Goal: Transaction & Acquisition: Purchase product/service

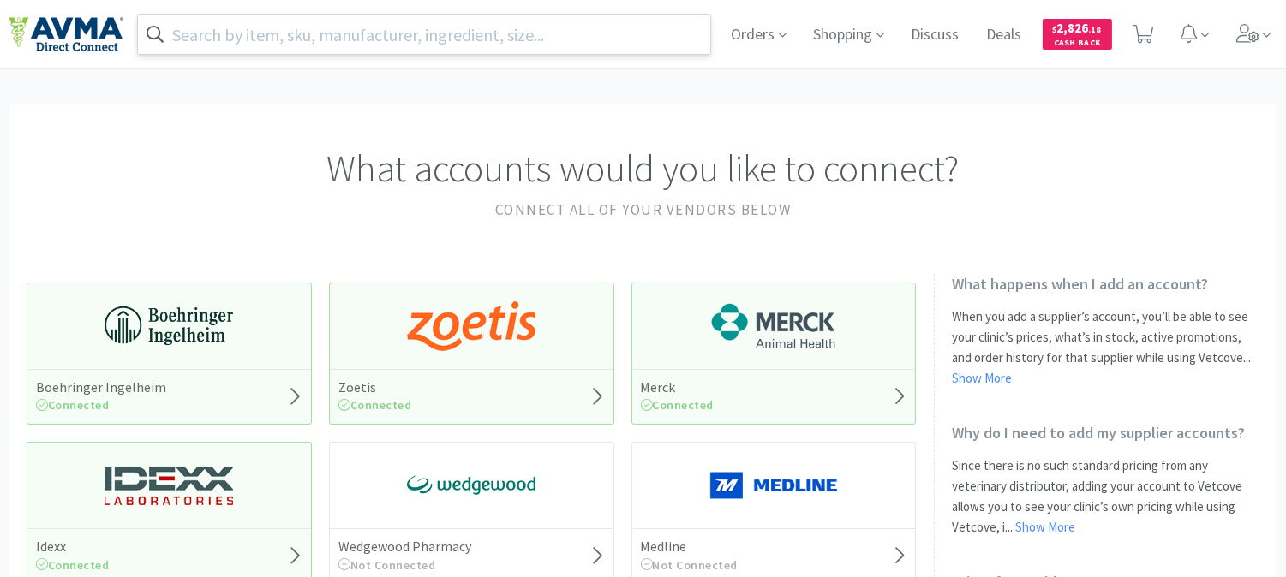
click at [557, 27] on input "text" at bounding box center [424, 34] width 572 height 39
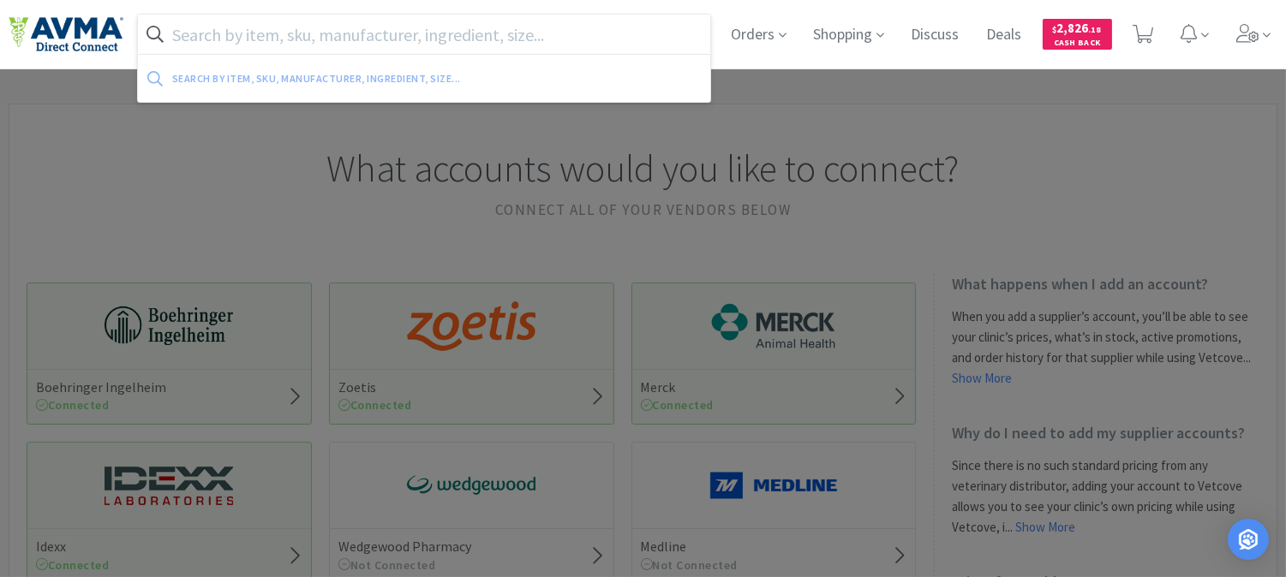
paste input "071393"
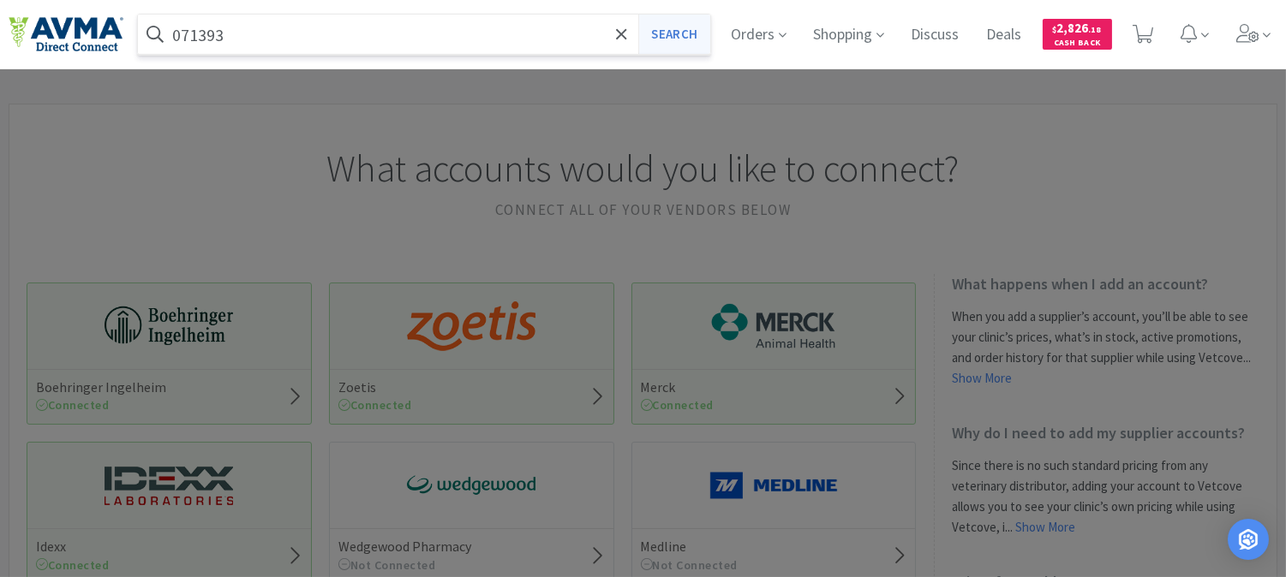
type input "071393"
click at [697, 21] on button "Search" at bounding box center [673, 34] width 71 height 39
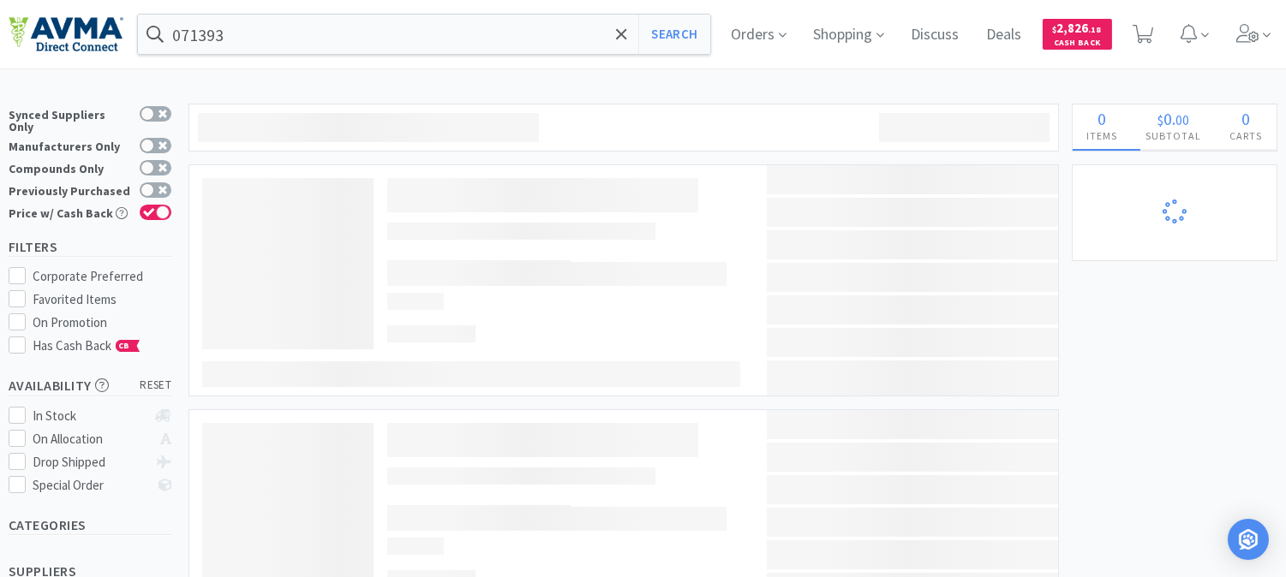
select select "2"
select select "1"
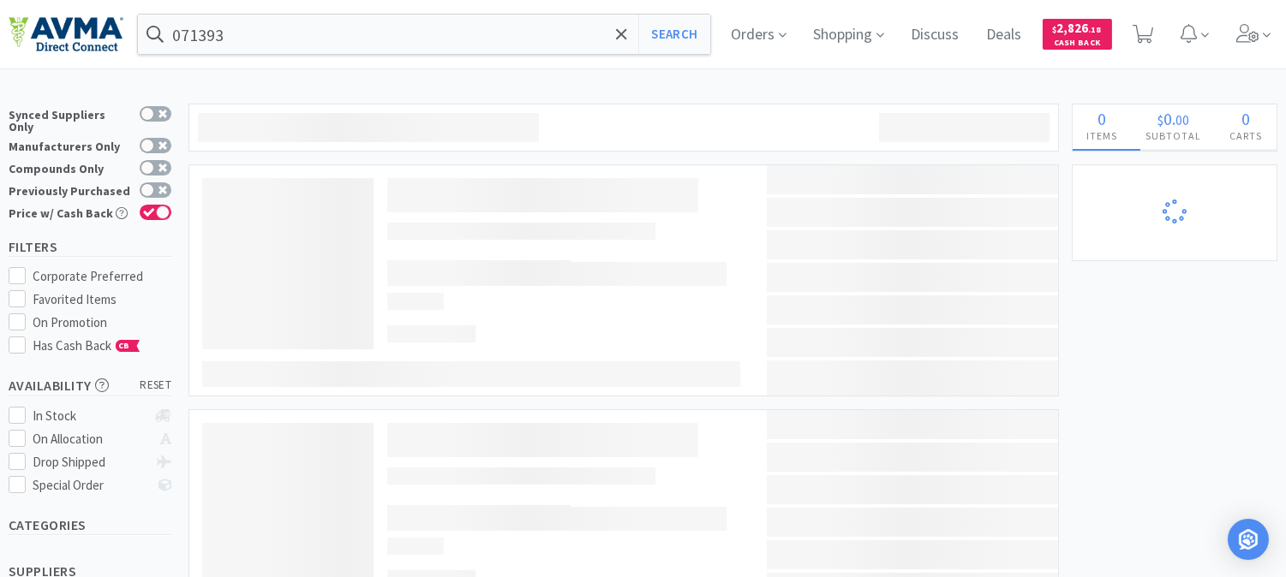
select select "1"
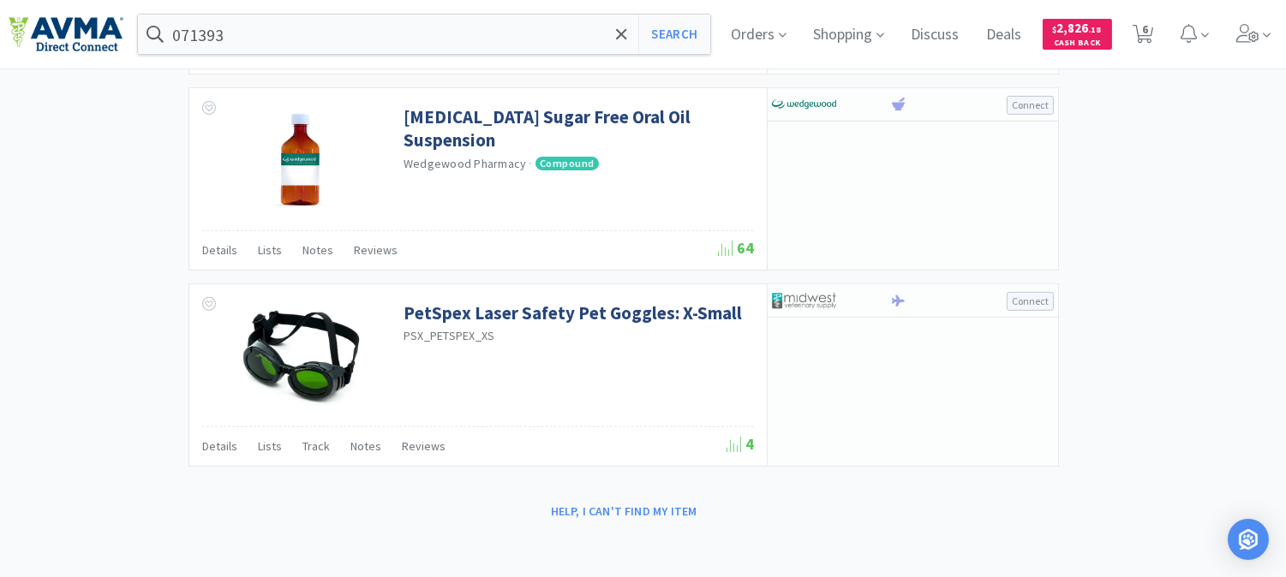
scroll to position [1257, 0]
select select "1"
select select "5"
select select "1"
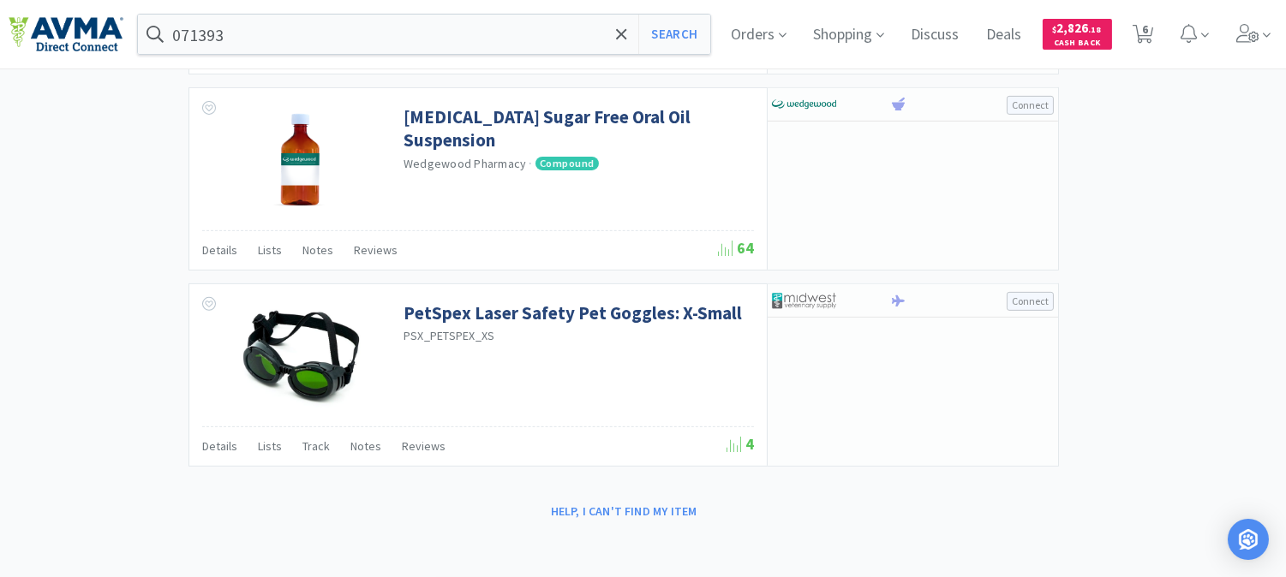
select select "2"
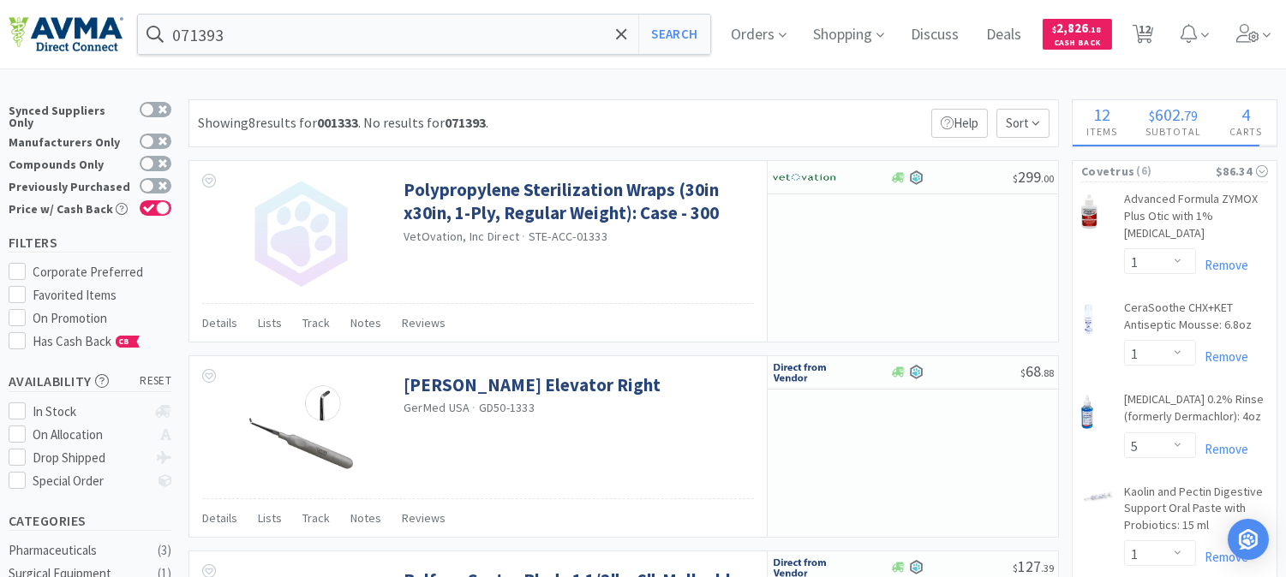
scroll to position [0, 0]
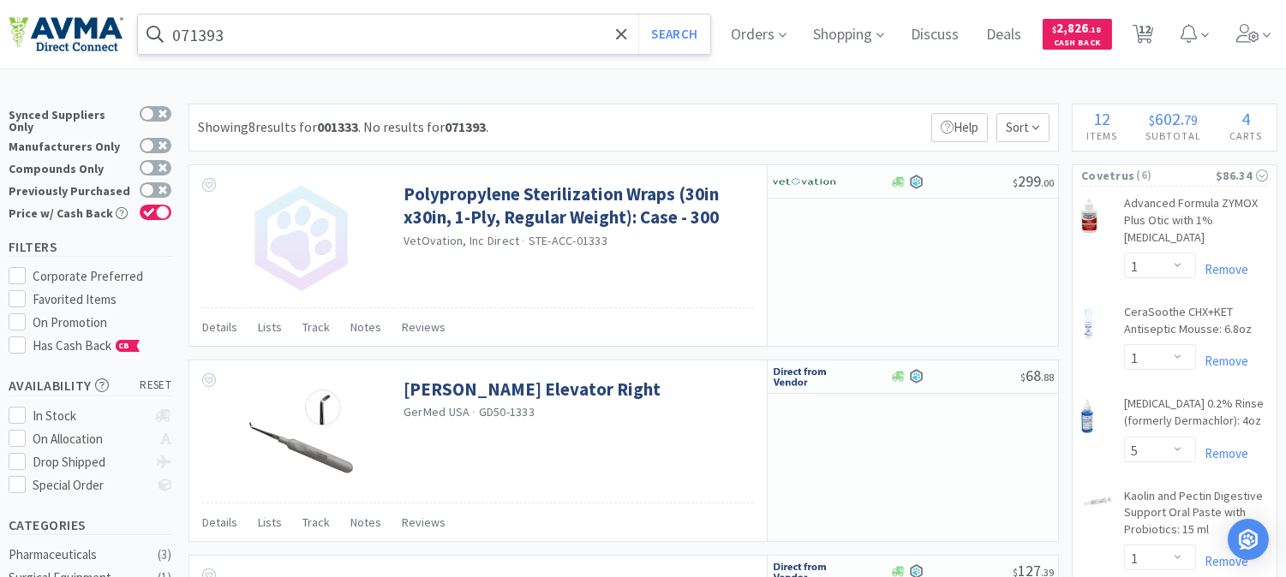
click at [355, 14] on div "071393 Search" at bounding box center [424, 34] width 574 height 41
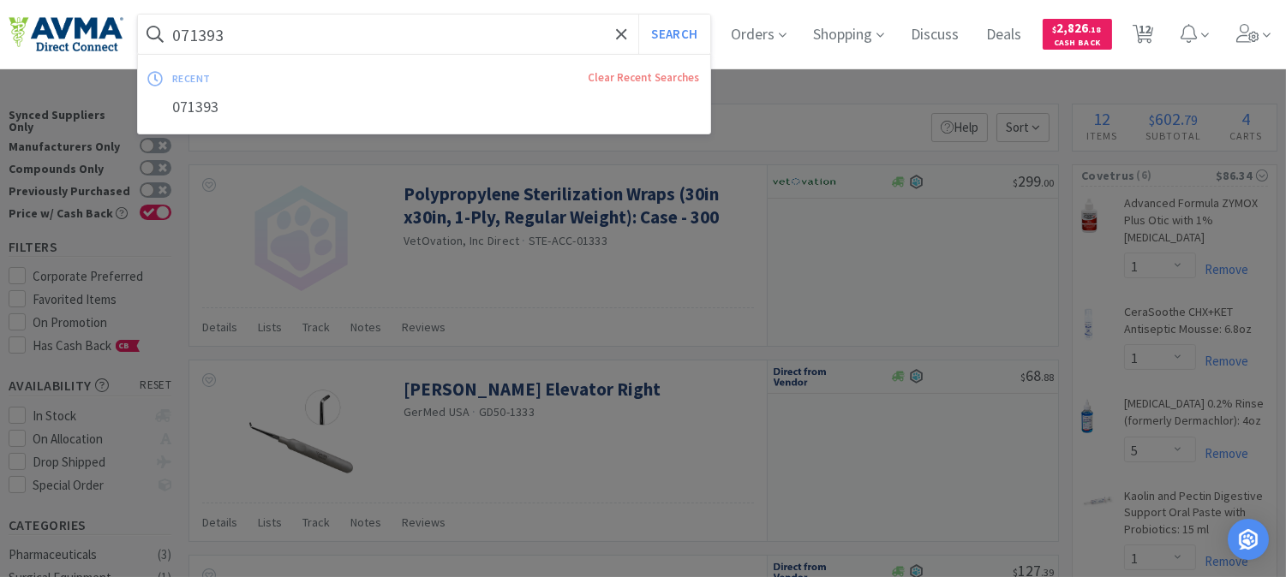
paste input "Joint Mobility Pro Advanced"
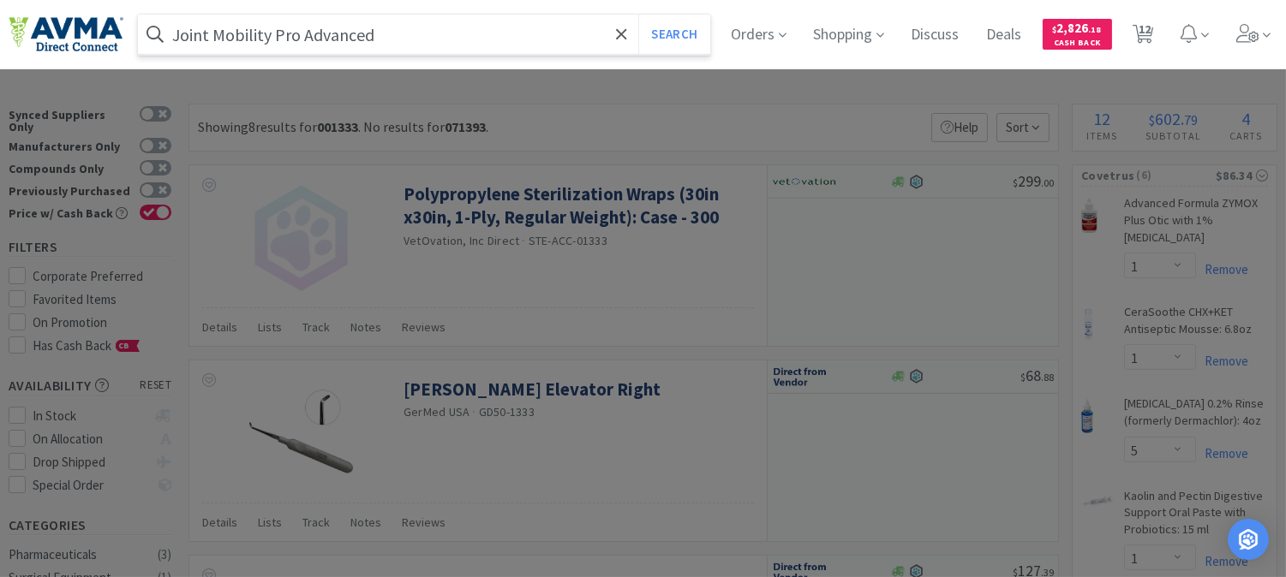
click at [638, 15] on button "Search" at bounding box center [673, 34] width 71 height 39
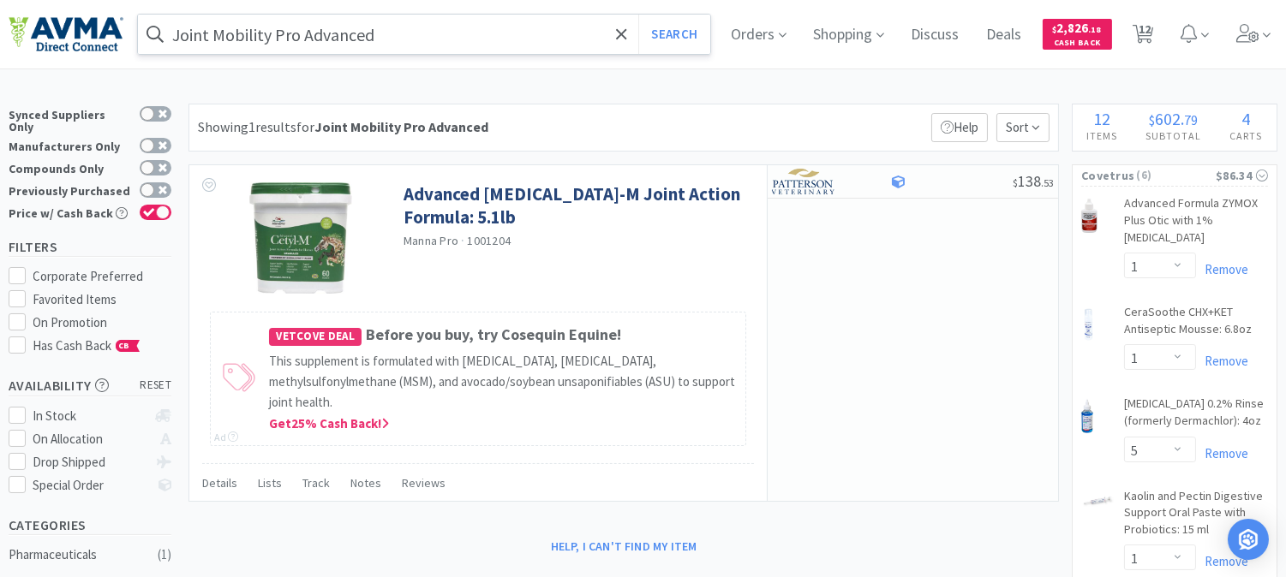
click at [408, 23] on input "Joint Mobility Pro Advanced" at bounding box center [424, 34] width 572 height 39
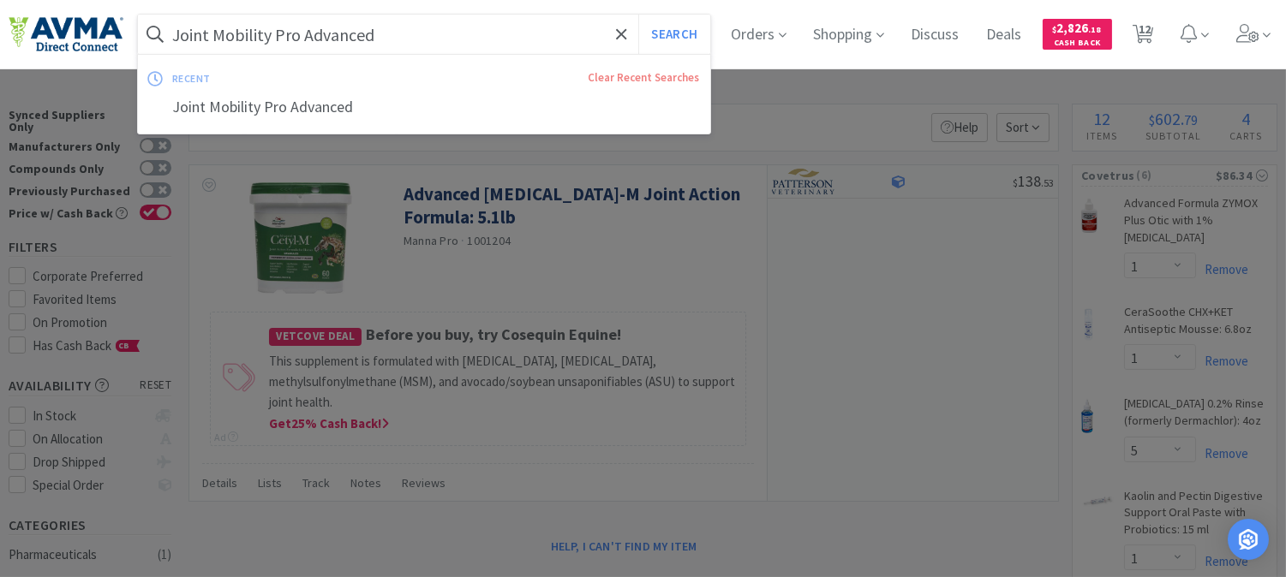
click at [408, 23] on input "Joint Mobility Pro Advanced" at bounding box center [424, 34] width 572 height 39
click at [638, 15] on button "Search" at bounding box center [673, 34] width 71 height 39
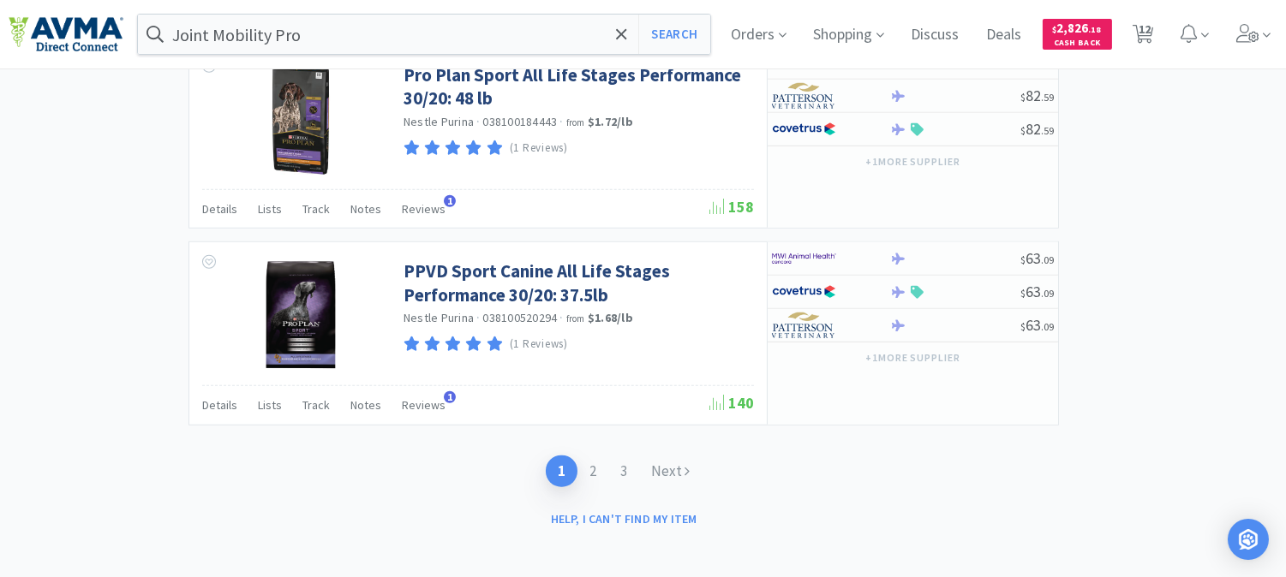
scroll to position [2714, 0]
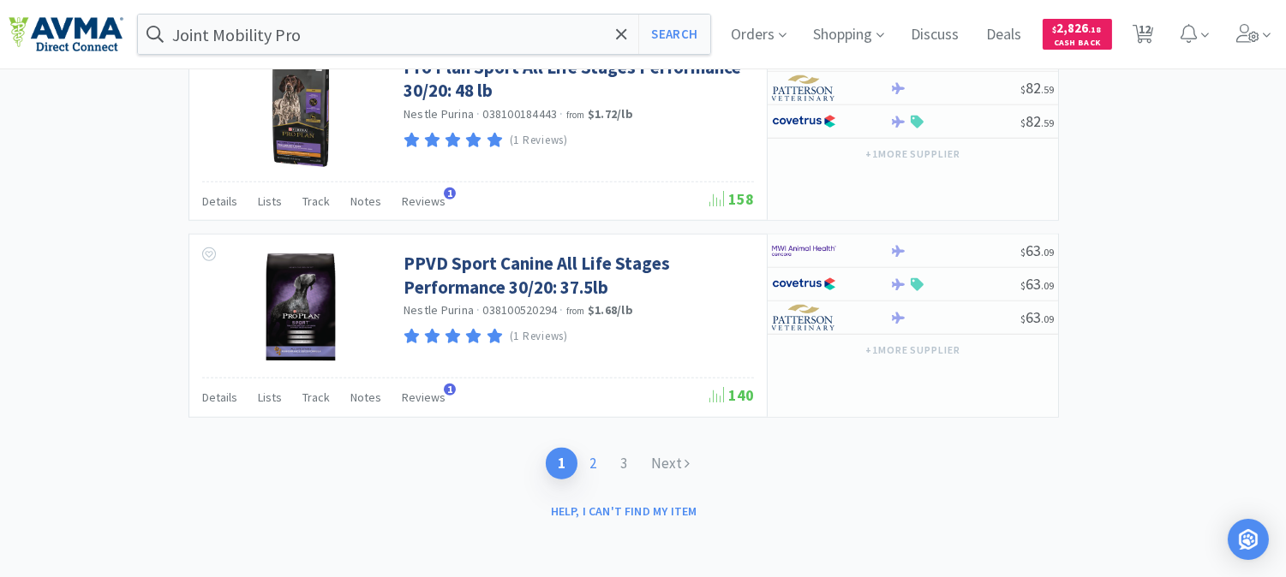
click at [589, 463] on link "2" at bounding box center [592, 464] width 31 height 32
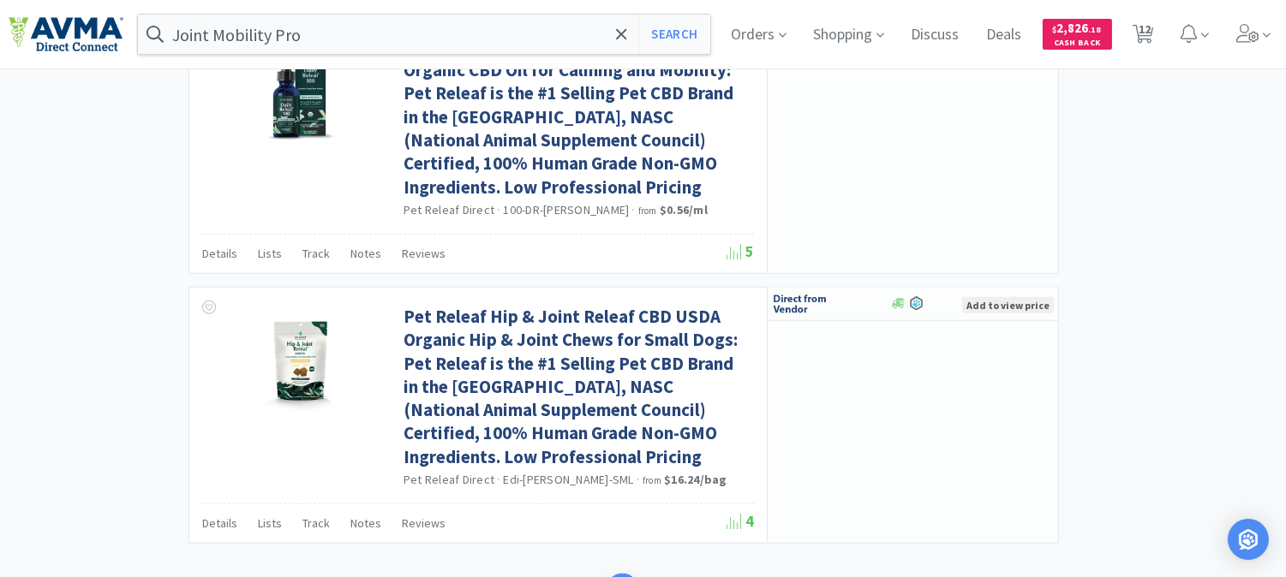
scroll to position [2905, 0]
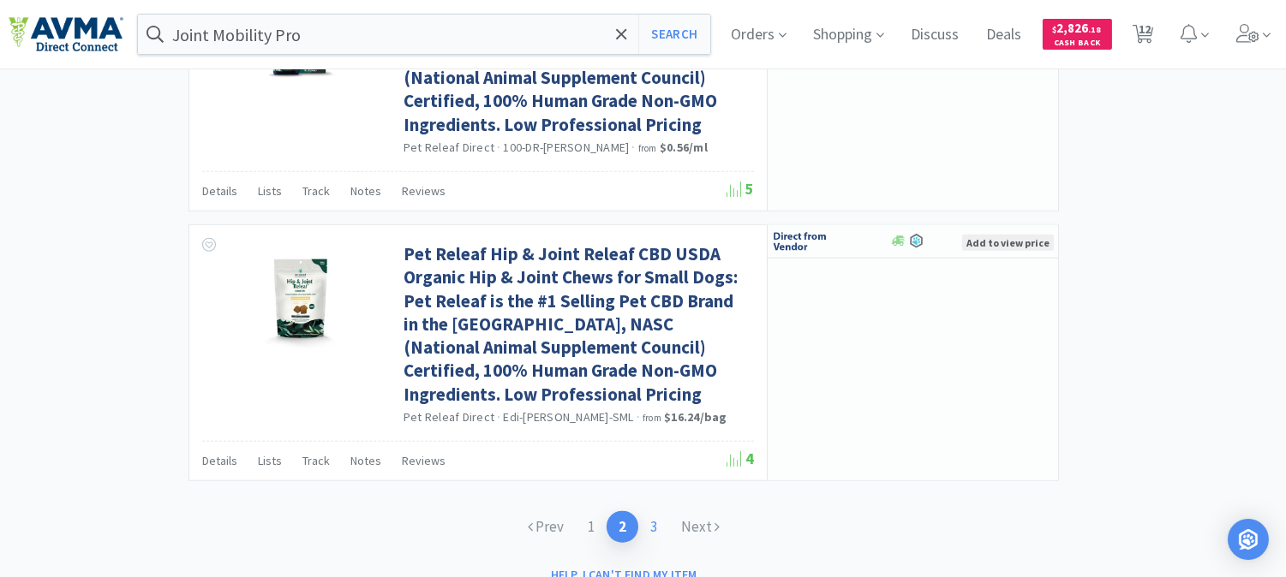
click at [658, 512] on link "3" at bounding box center [653, 528] width 31 height 32
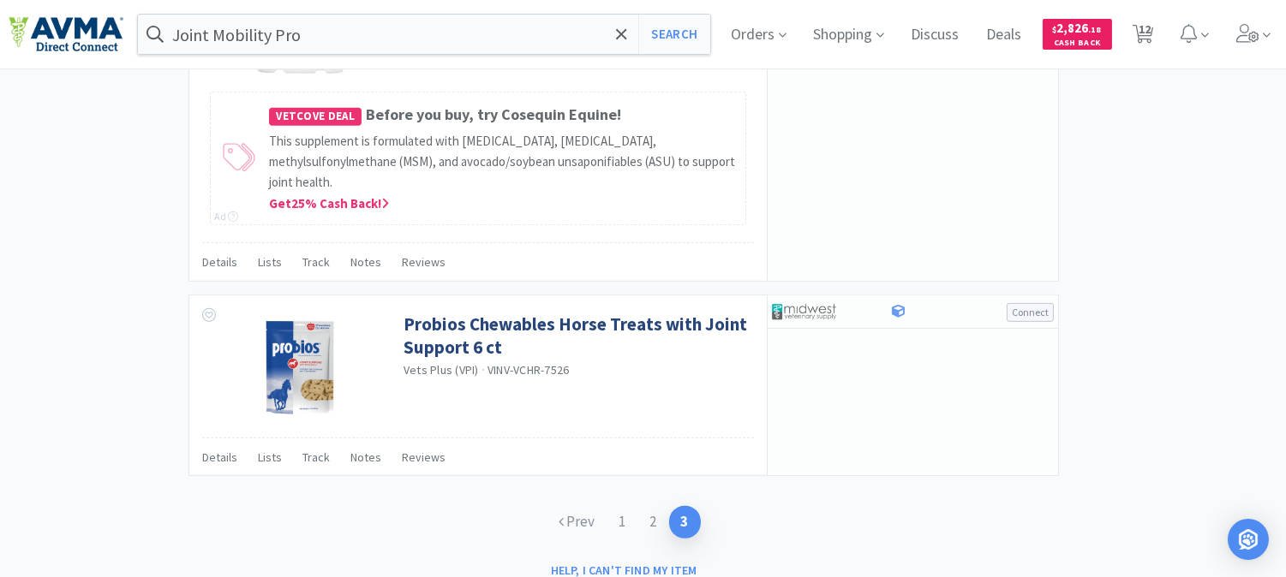
scroll to position [1855, 0]
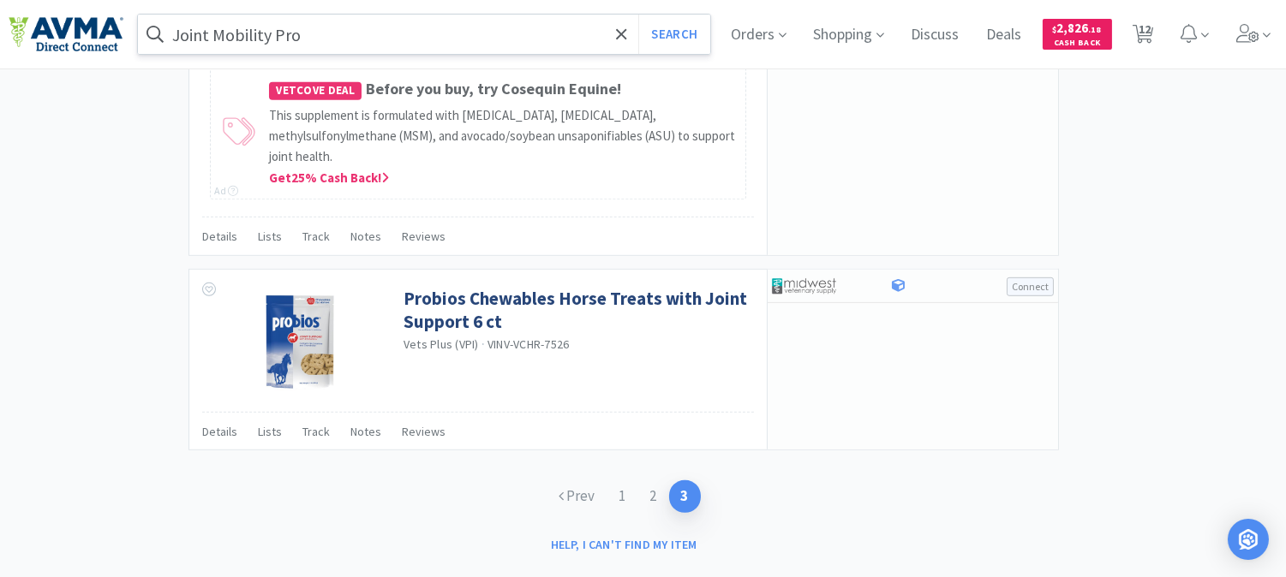
click at [355, 39] on input "Joint Mobility Pro" at bounding box center [424, 34] width 572 height 39
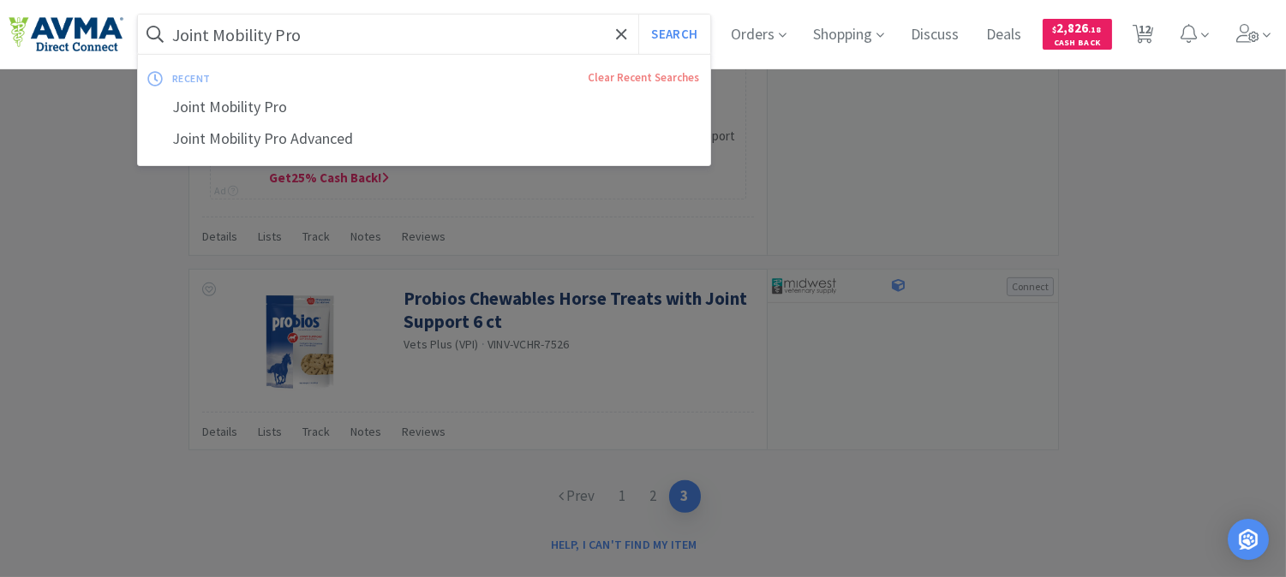
paste input "900076"
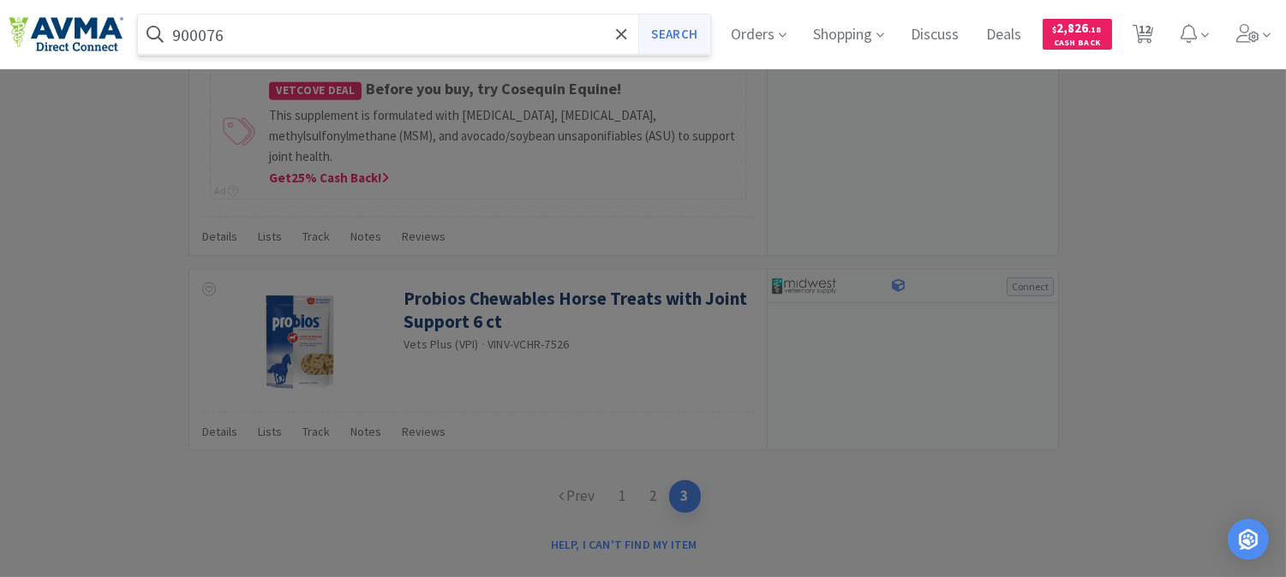
click at [670, 31] on button "Search" at bounding box center [673, 34] width 71 height 39
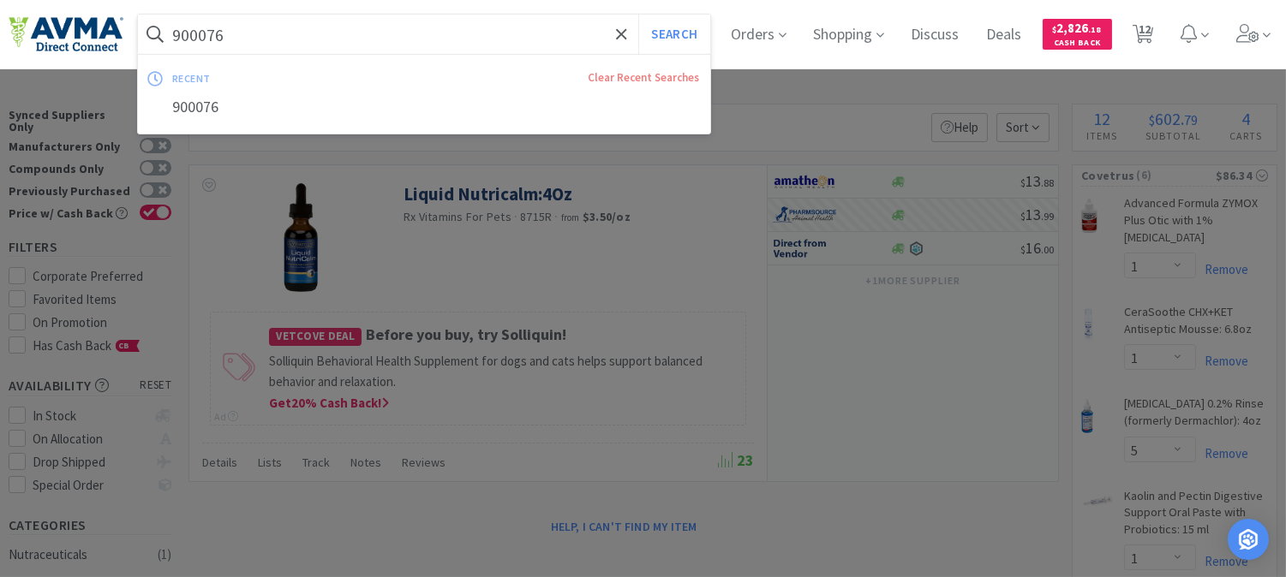
click at [249, 44] on input "900076" at bounding box center [424, 34] width 572 height 39
paste input "078907093"
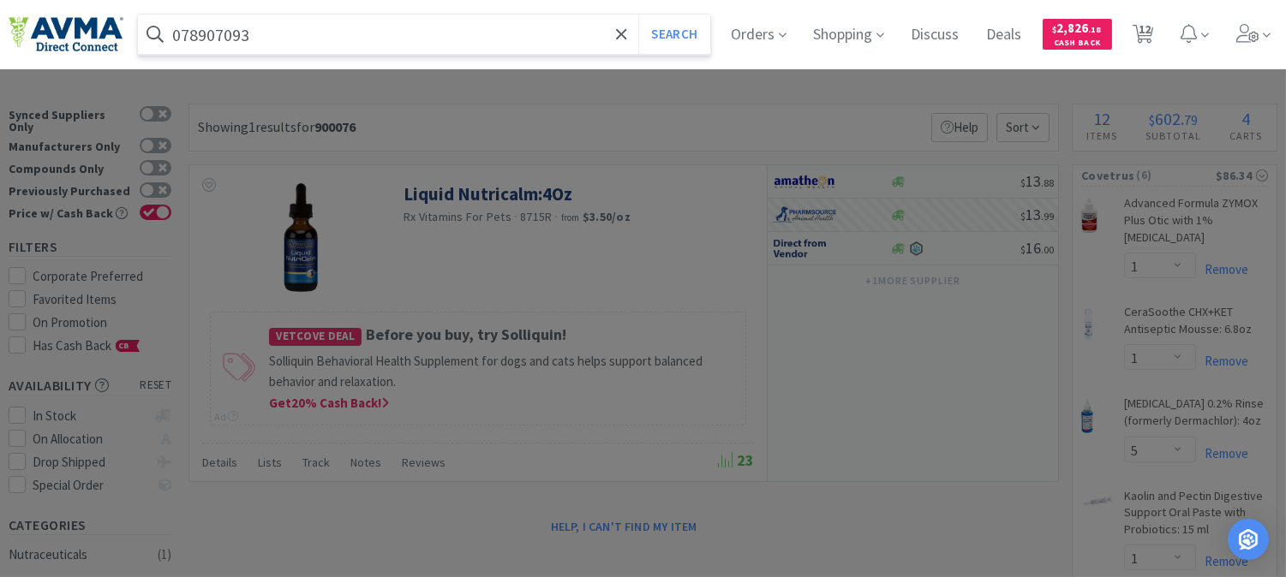
click at [638, 15] on button "Search" at bounding box center [673, 34] width 71 height 39
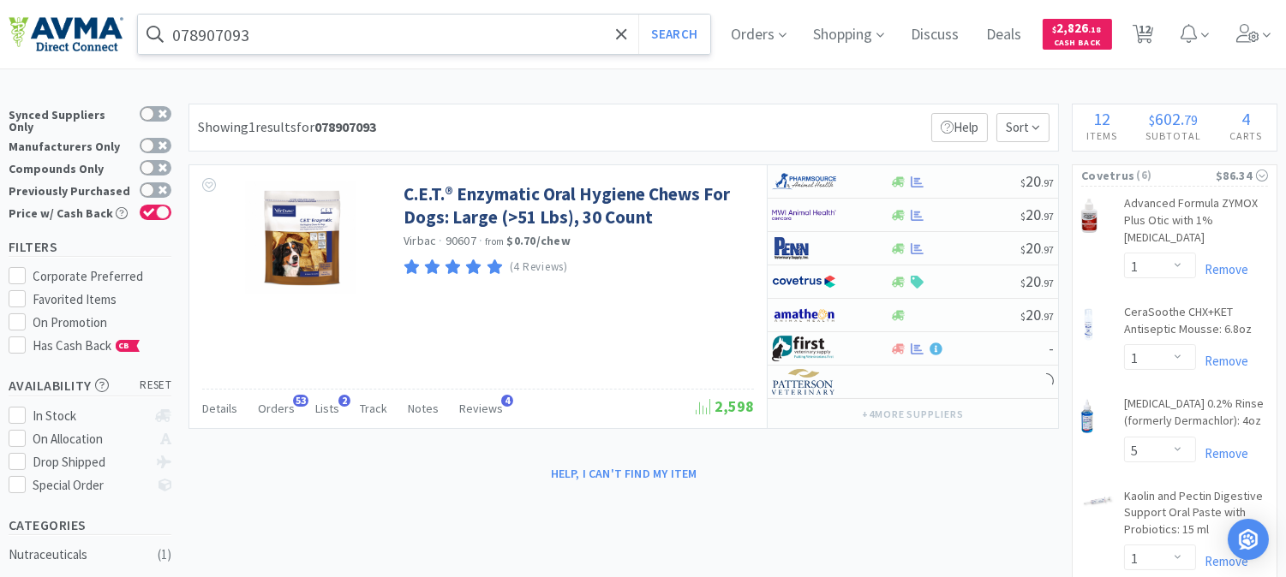
click at [286, 34] on input "078907093" at bounding box center [424, 34] width 572 height 39
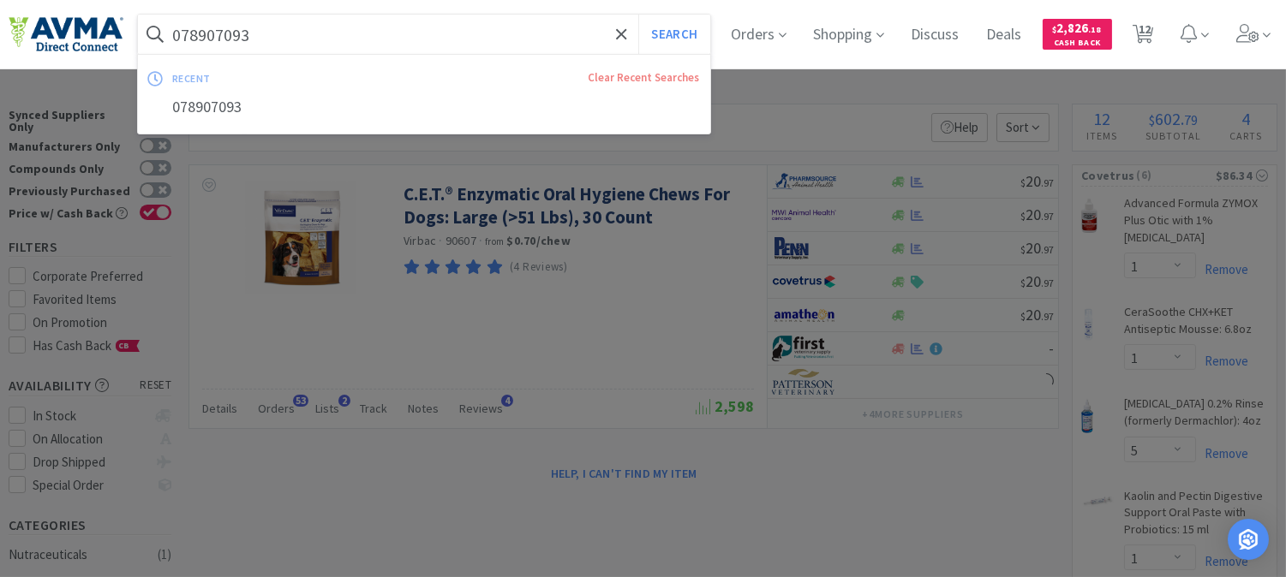
paste input "013233"
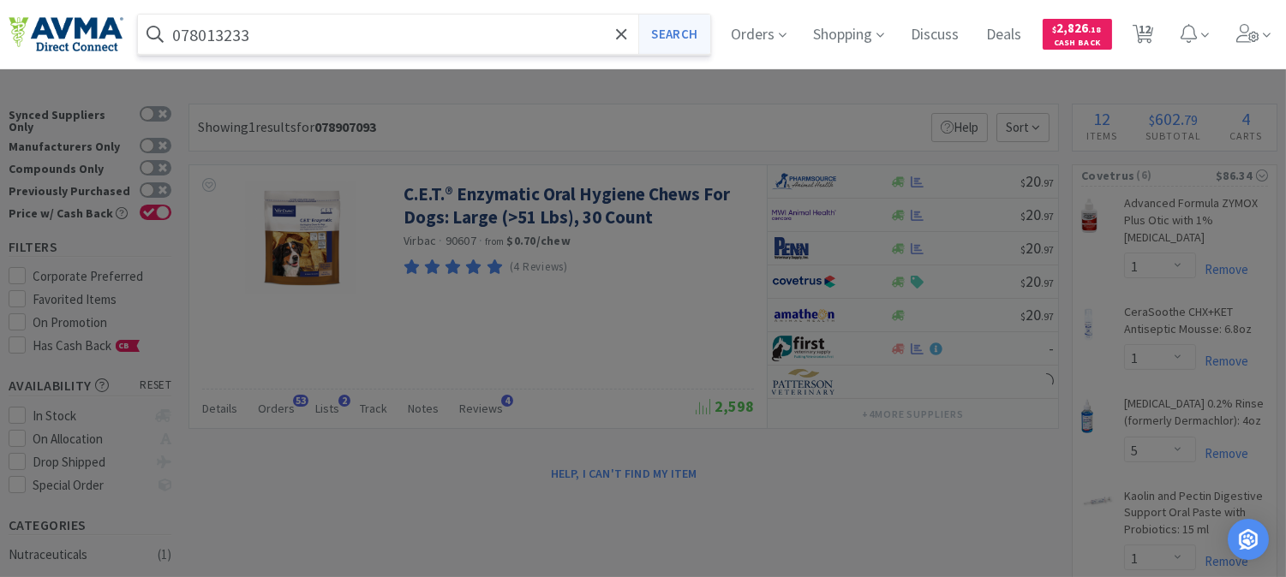
type input "078013233"
click at [673, 37] on button "Search" at bounding box center [673, 34] width 71 height 39
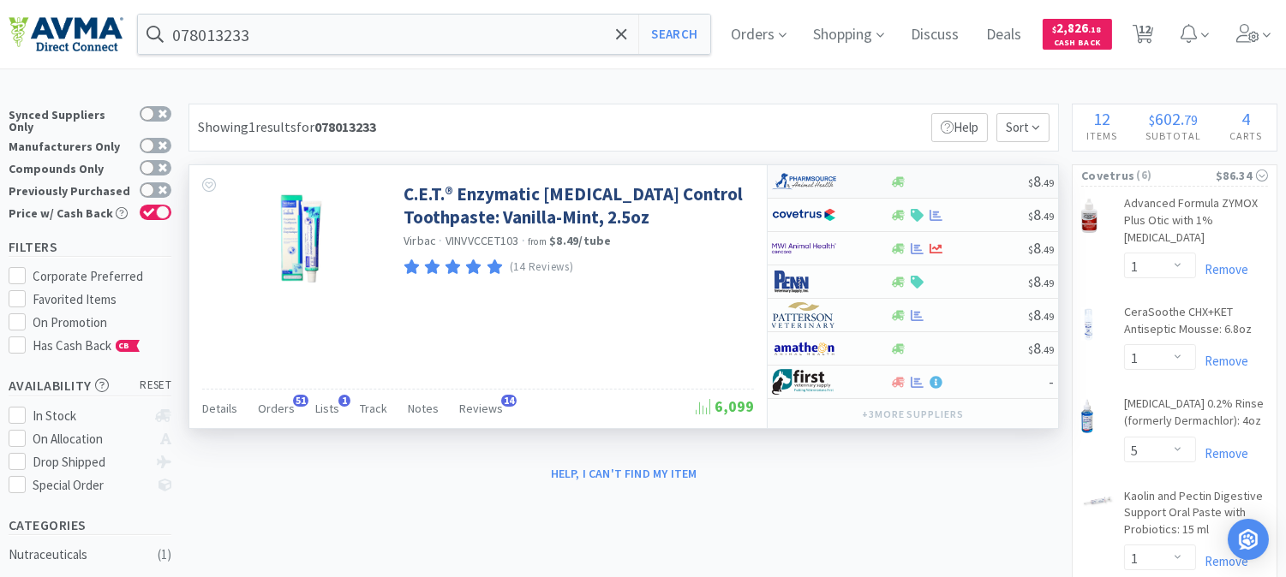
click at [799, 183] on img at bounding box center [804, 182] width 64 height 26
select select "1"
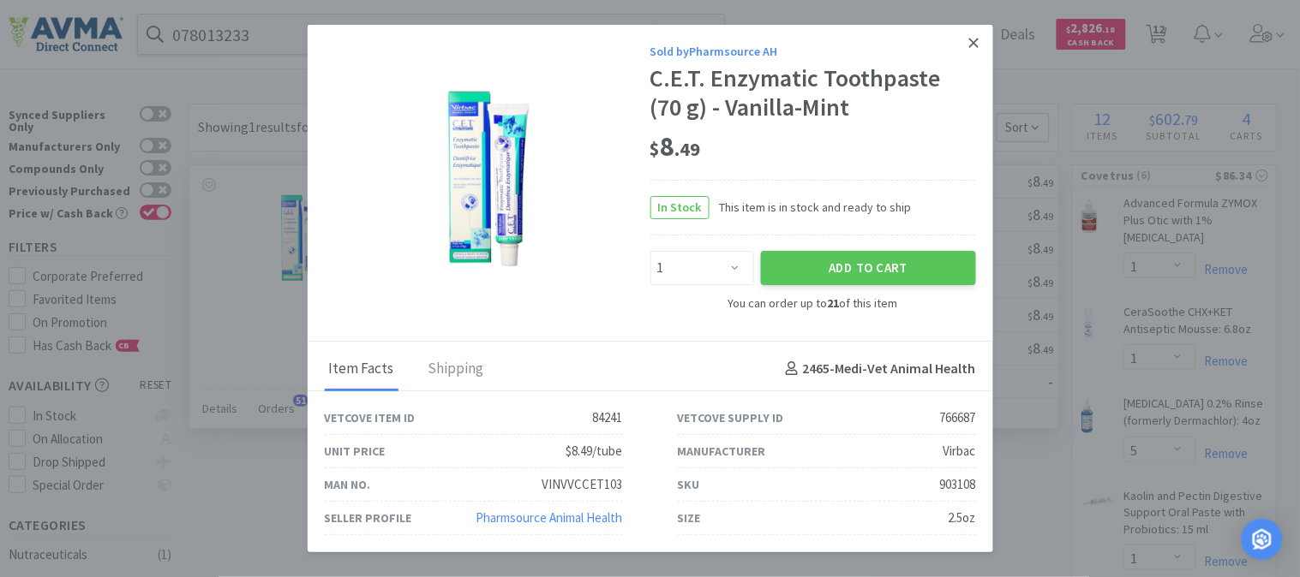
click at [975, 44] on icon at bounding box center [973, 43] width 9 height 9
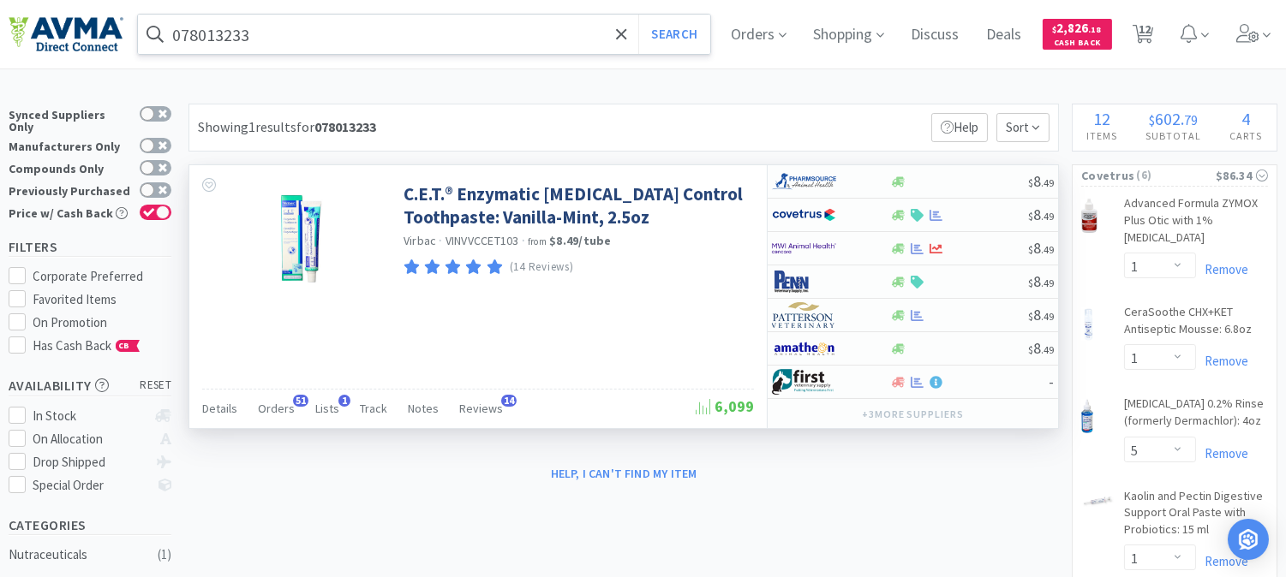
click at [421, 35] on input "078013233" at bounding box center [424, 34] width 572 height 39
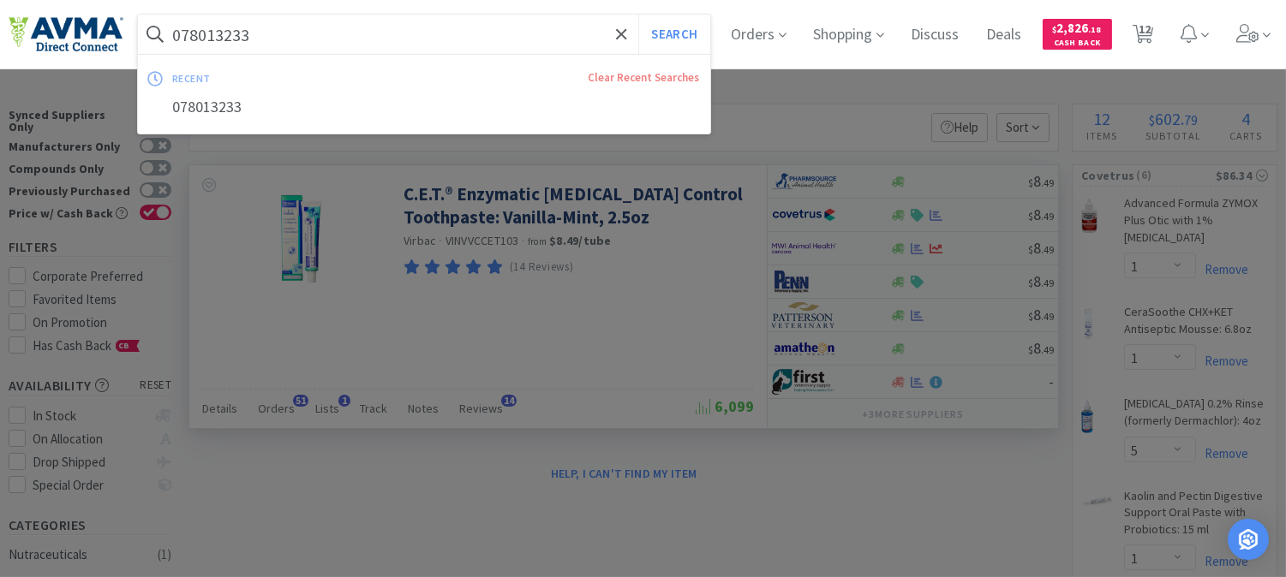
paste input "347173"
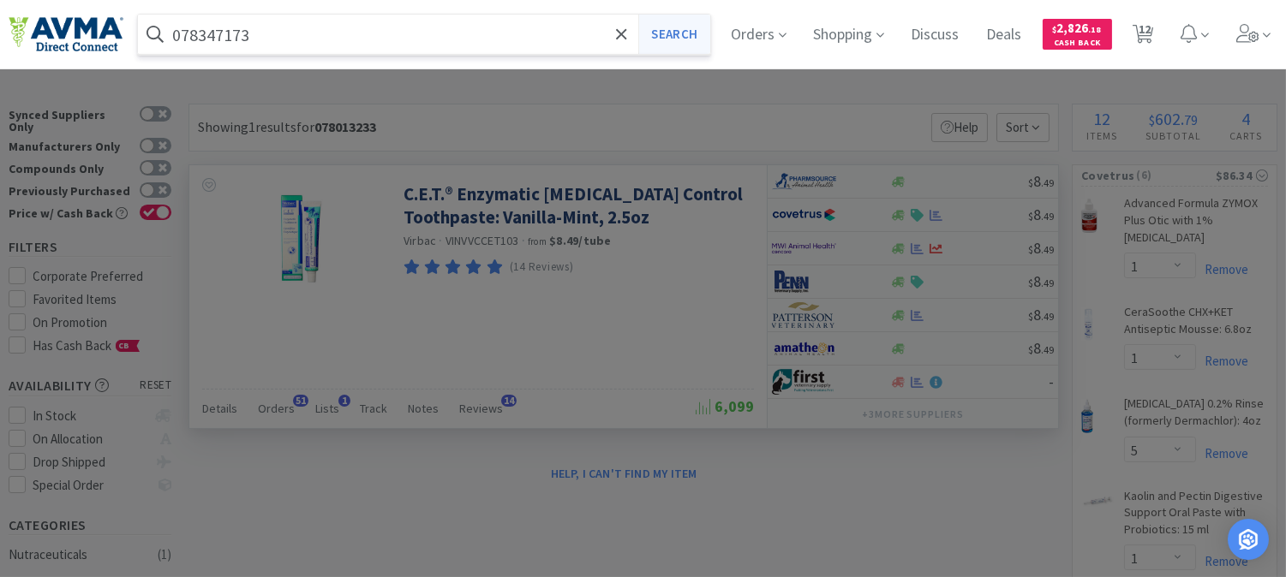
type input "078347173"
click at [657, 31] on button "Search" at bounding box center [673, 34] width 71 height 39
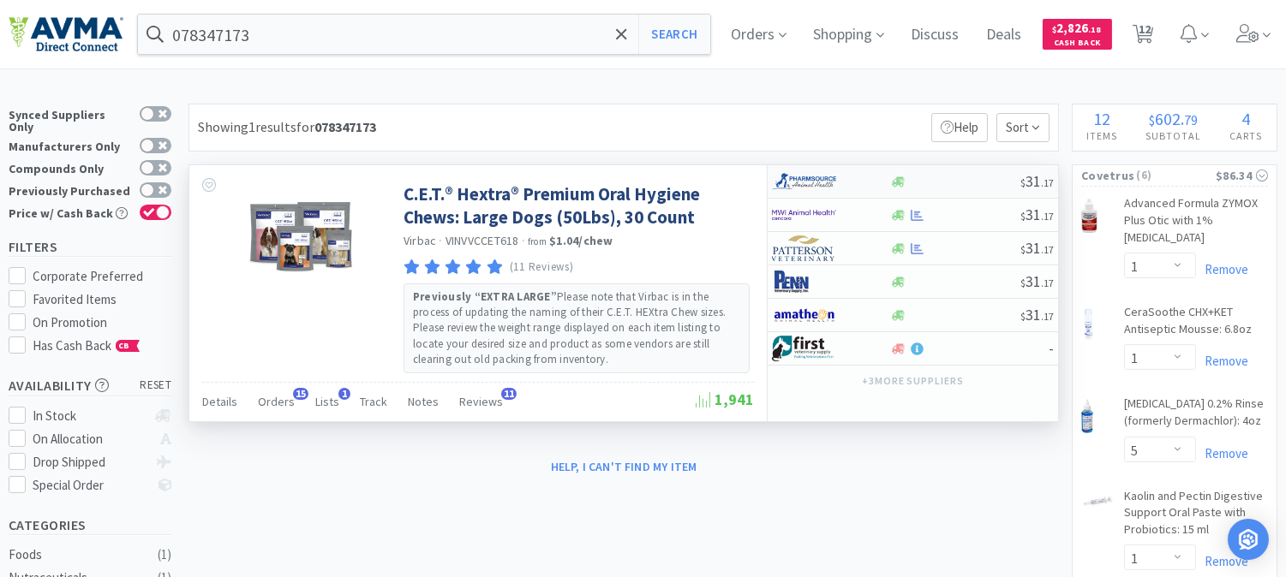
click at [792, 183] on img at bounding box center [804, 182] width 64 height 26
select select "1"
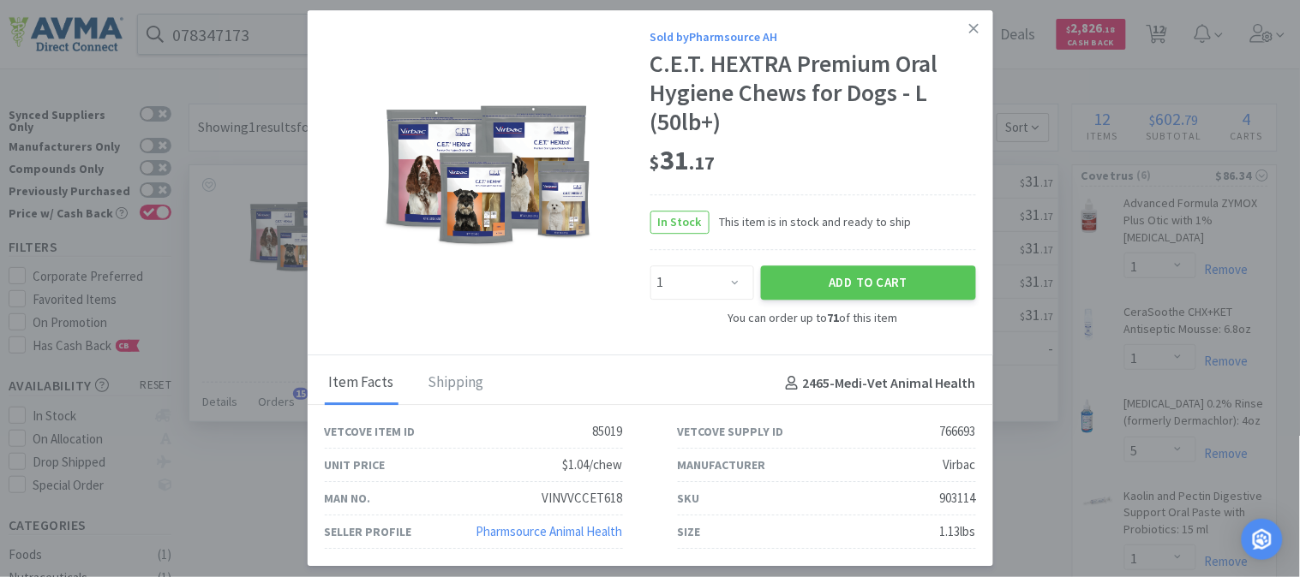
click at [948, 500] on div "903114" at bounding box center [958, 499] width 36 height 21
copy div "903114"
click at [841, 276] on button "Add to Cart" at bounding box center [868, 283] width 215 height 34
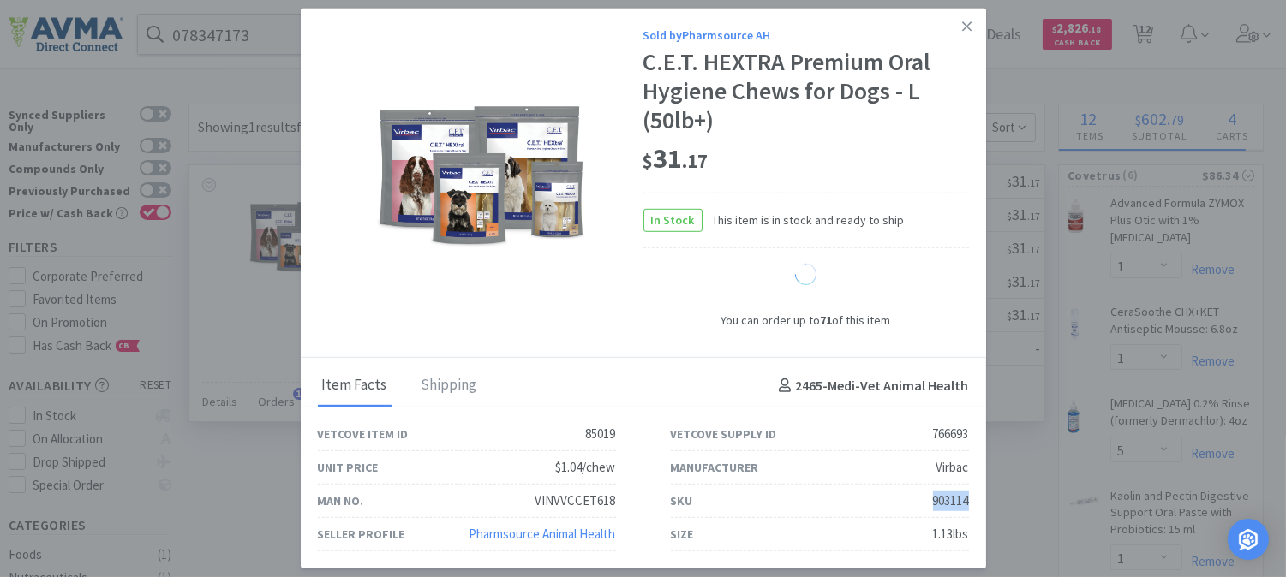
select select "1"
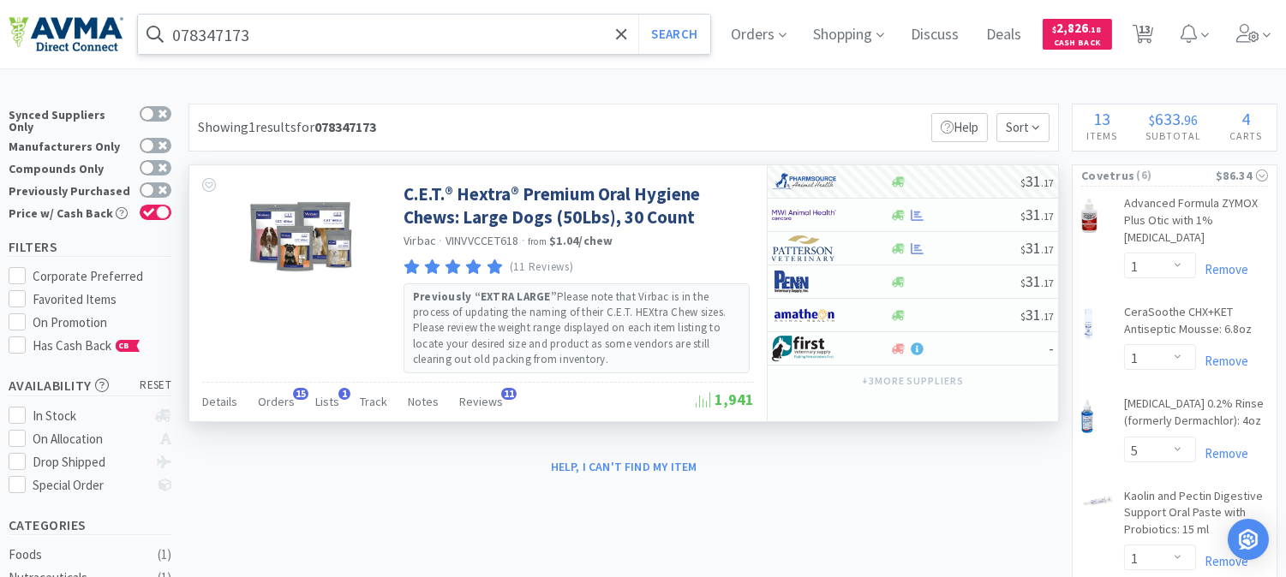
click at [288, 27] on input "078347173" at bounding box center [424, 34] width 572 height 39
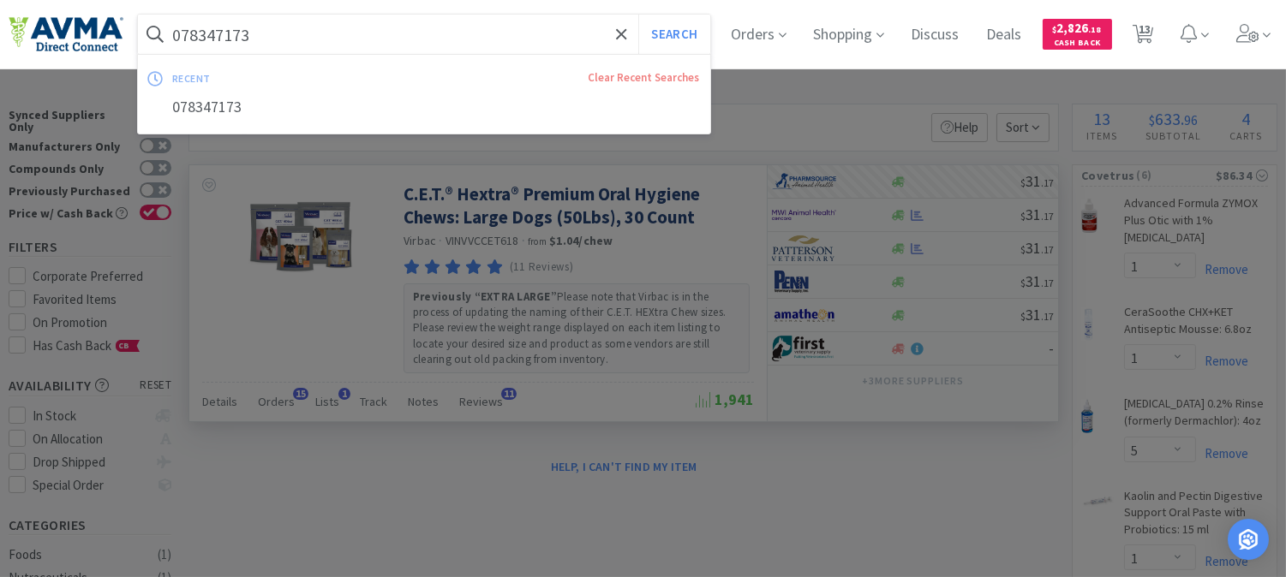
paste input "CET Enzymatic Toothpaste, Vanilla Mint Flavor, 2.5 oz"
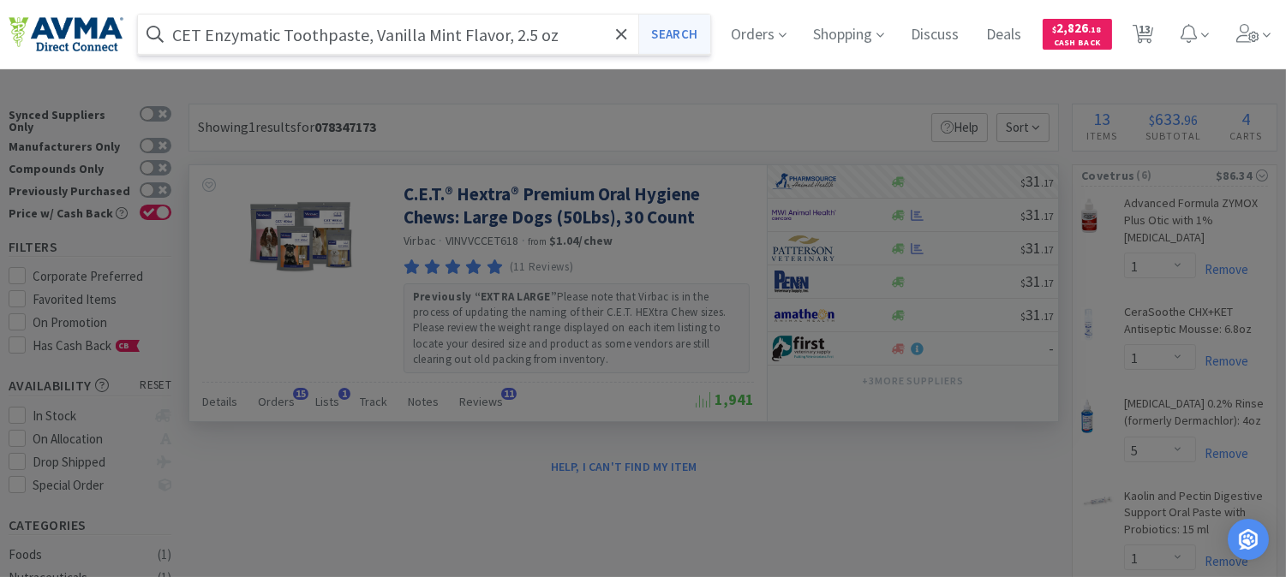
type input "CET Enzymatic Toothpaste, Vanilla Mint Flavor, 2.5 oz"
click at [697, 30] on button "Search" at bounding box center [673, 34] width 71 height 39
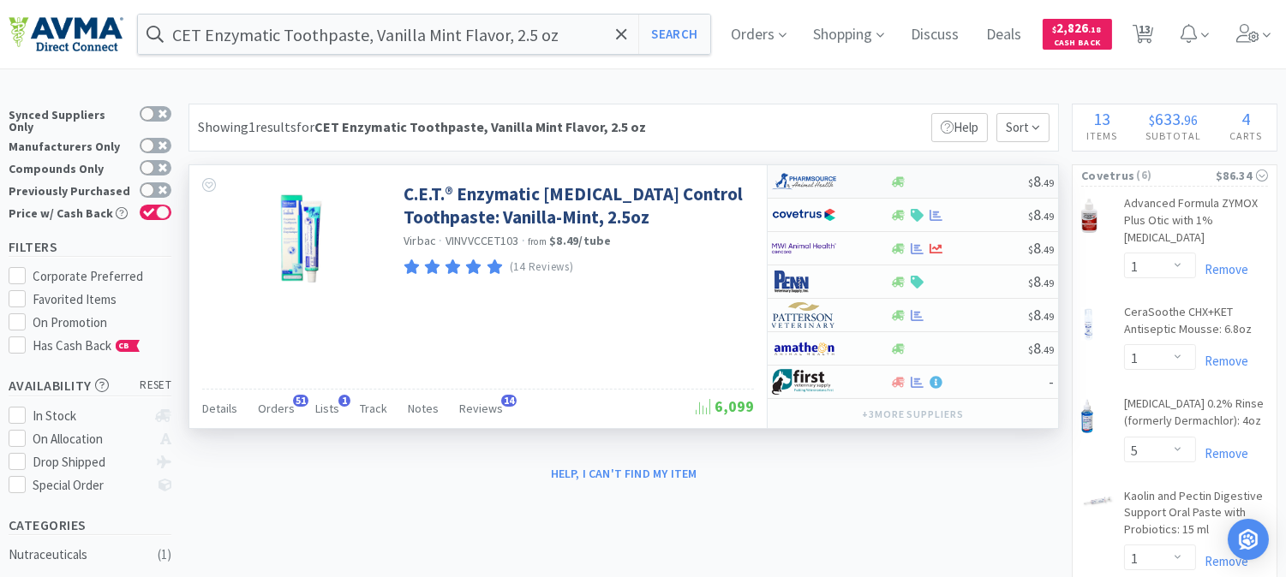
click at [802, 184] on img at bounding box center [804, 182] width 64 height 26
select select "1"
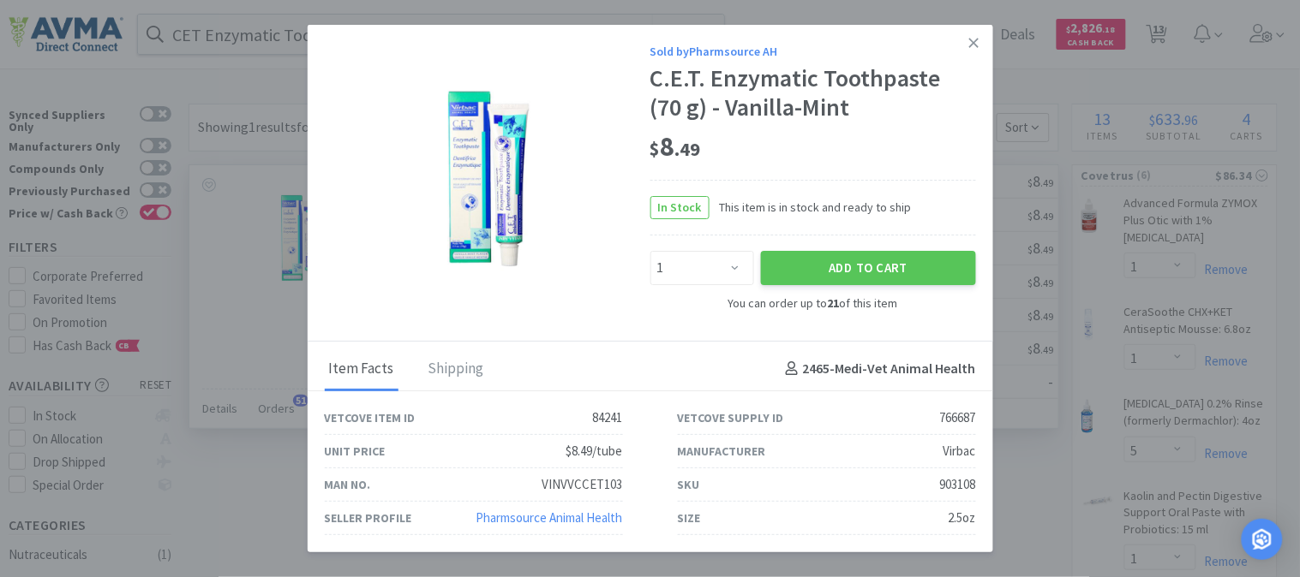
click at [962, 482] on div "903108" at bounding box center [958, 485] width 36 height 21
copy div "903108"
click at [871, 262] on button "Add to Cart" at bounding box center [868, 268] width 215 height 34
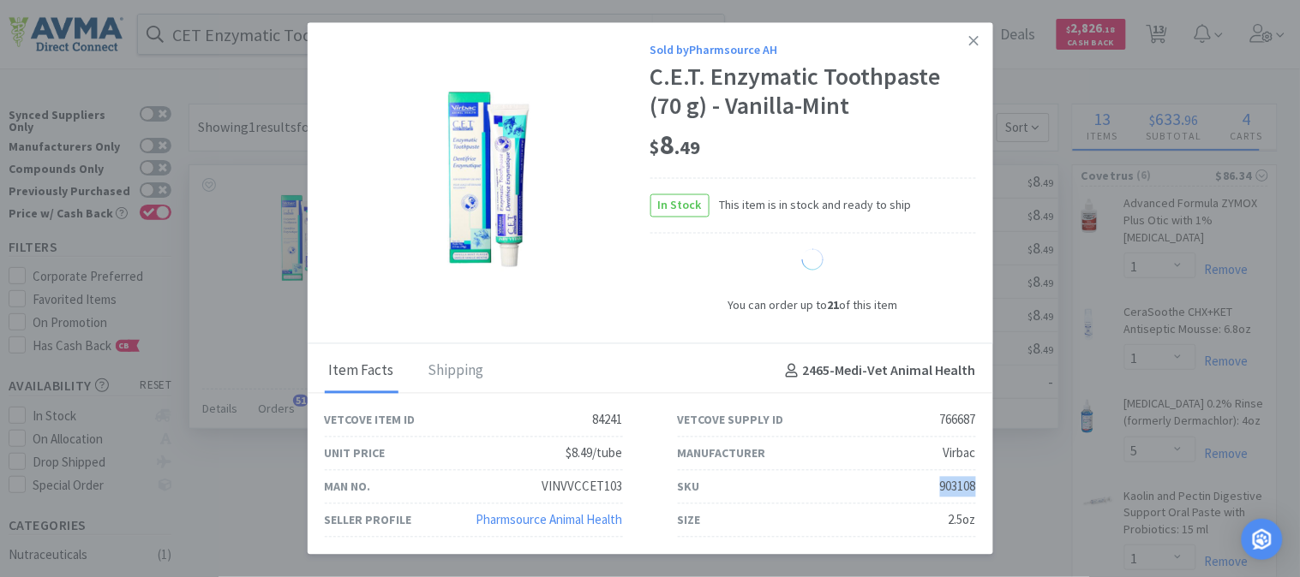
select select "1"
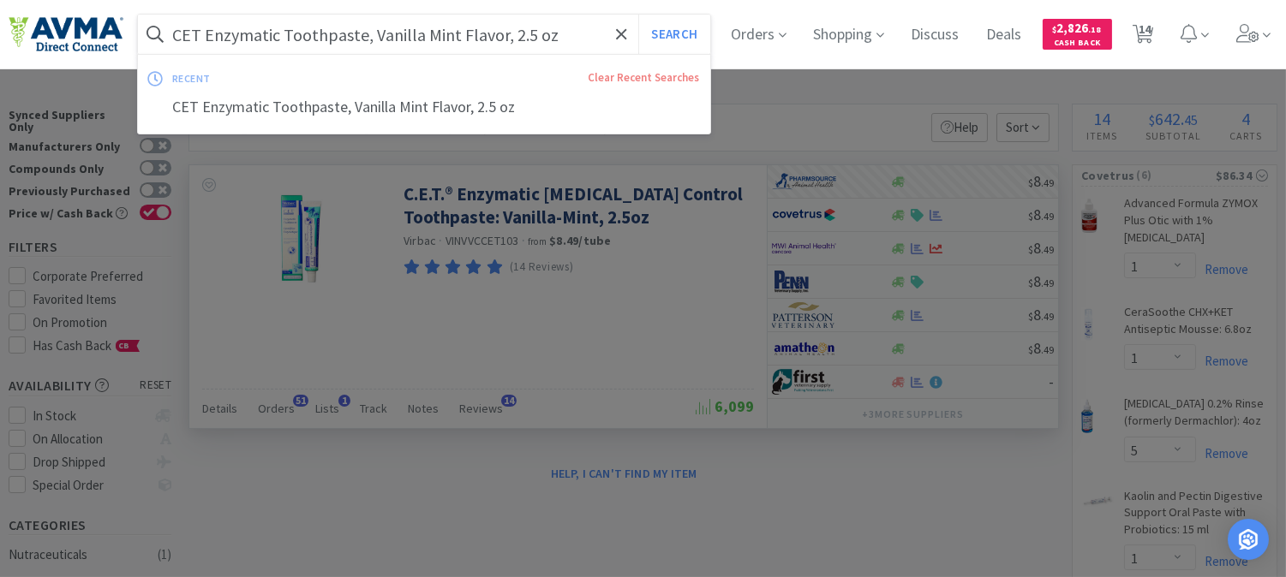
click at [403, 29] on input "CET Enzymatic Toothpaste, Vanilla Mint Flavor, 2.5 oz" at bounding box center [424, 34] width 572 height 39
paste input "903103"
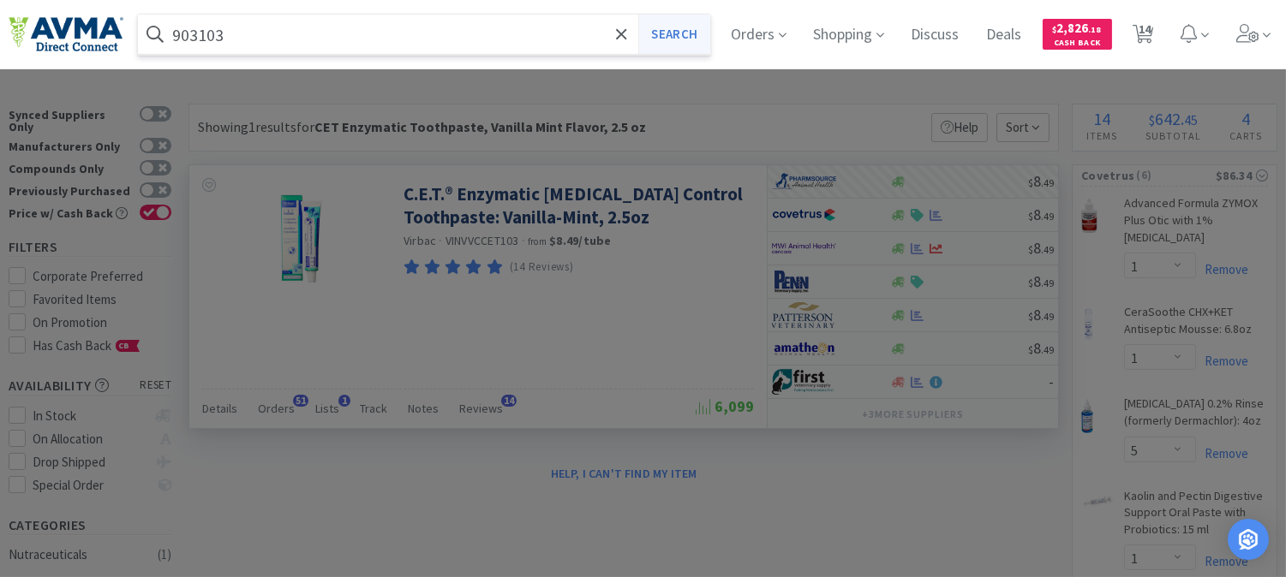
type input "903103"
click at [690, 28] on button "Search" at bounding box center [673, 34] width 71 height 39
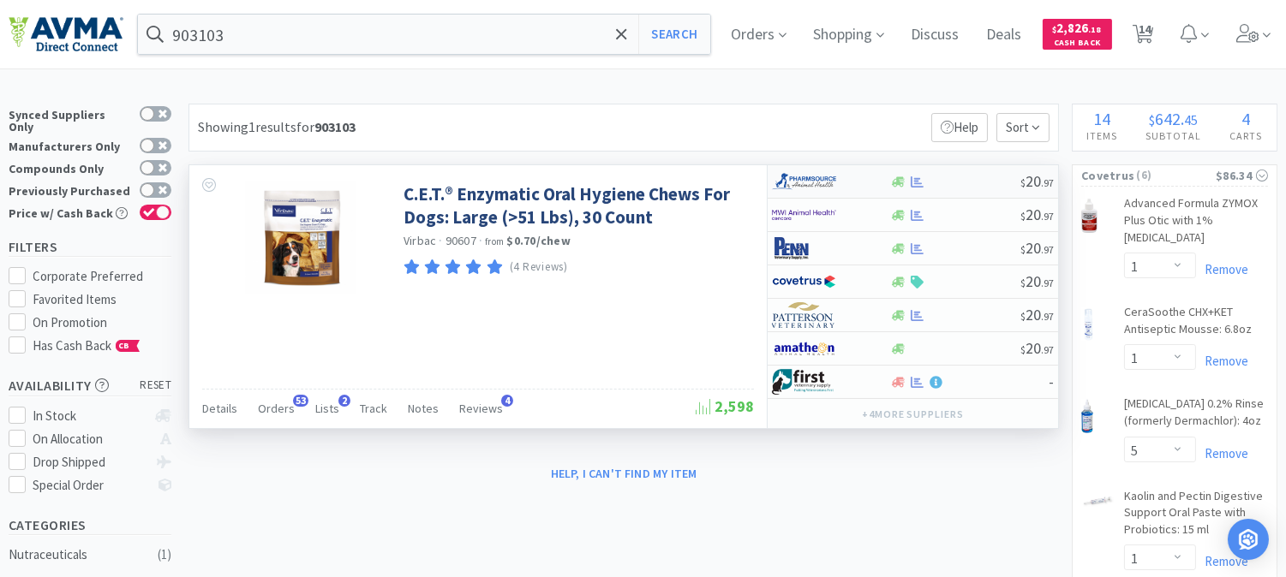
click at [781, 175] on img at bounding box center [804, 182] width 64 height 26
select select "1"
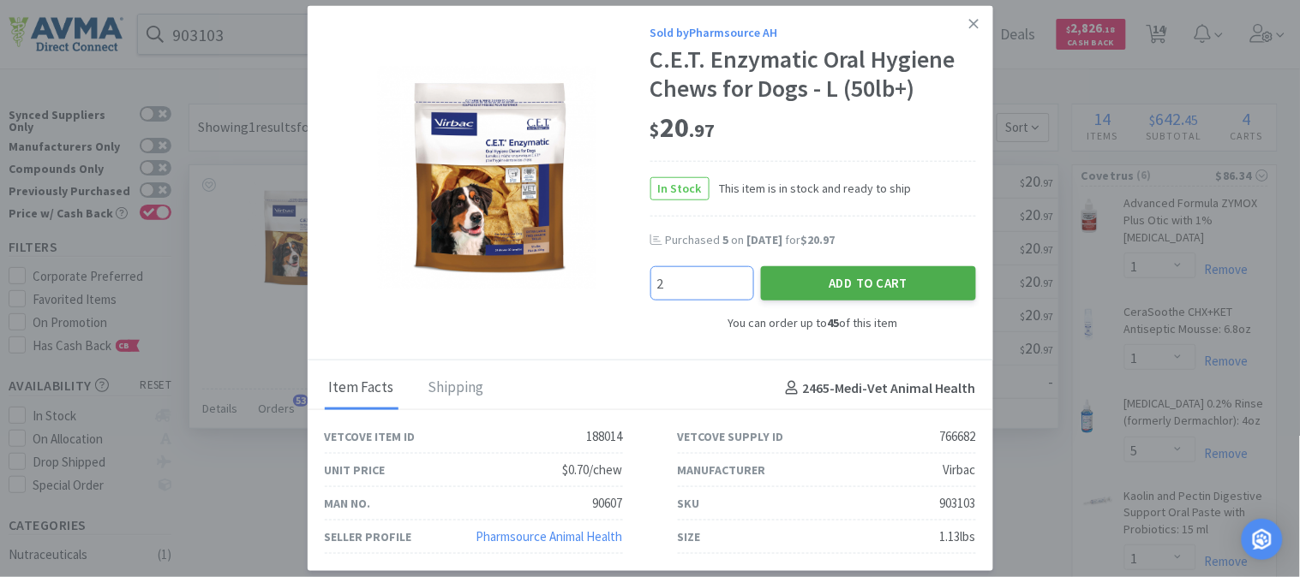
type input "2"
click at [891, 276] on button "Add to Cart" at bounding box center [868, 283] width 215 height 34
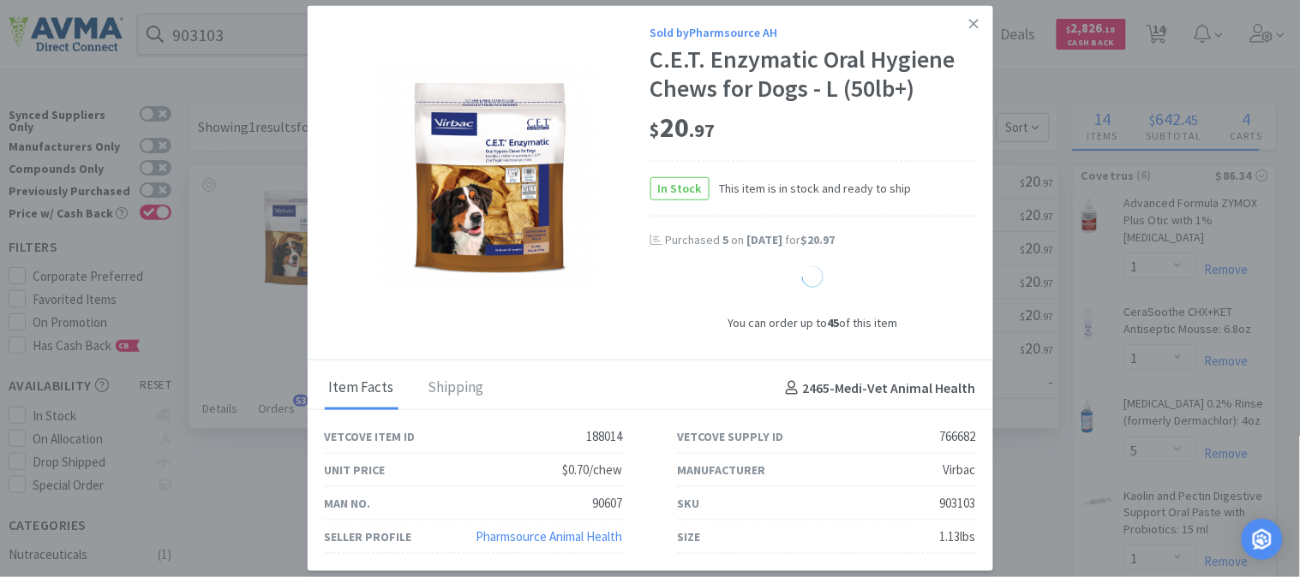
select select "2"
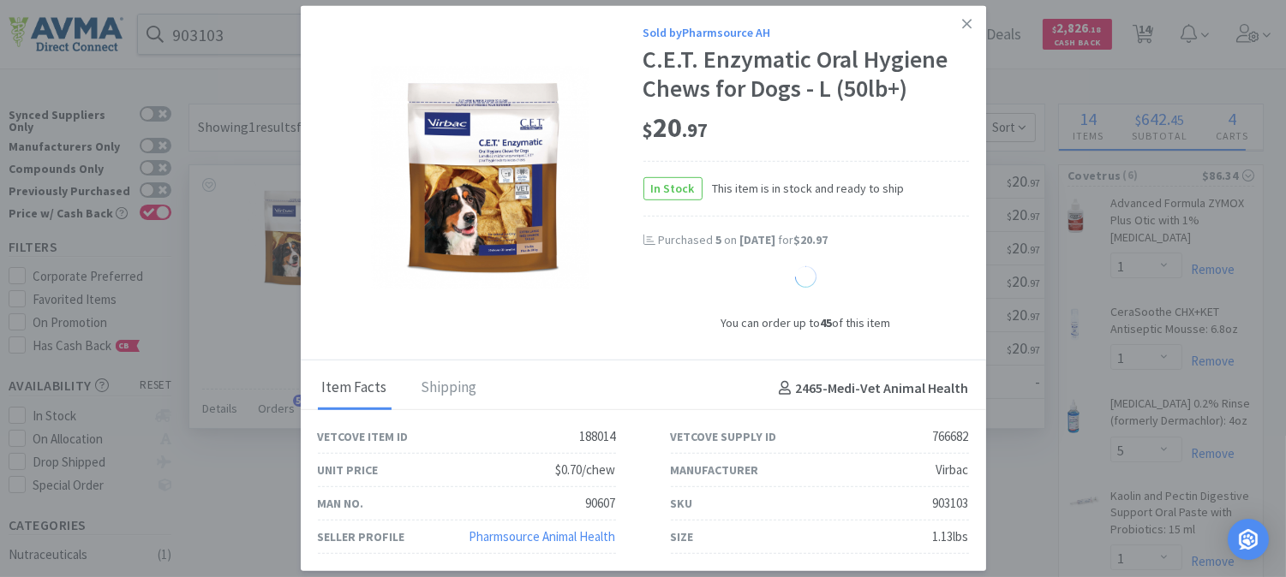
select select "1"
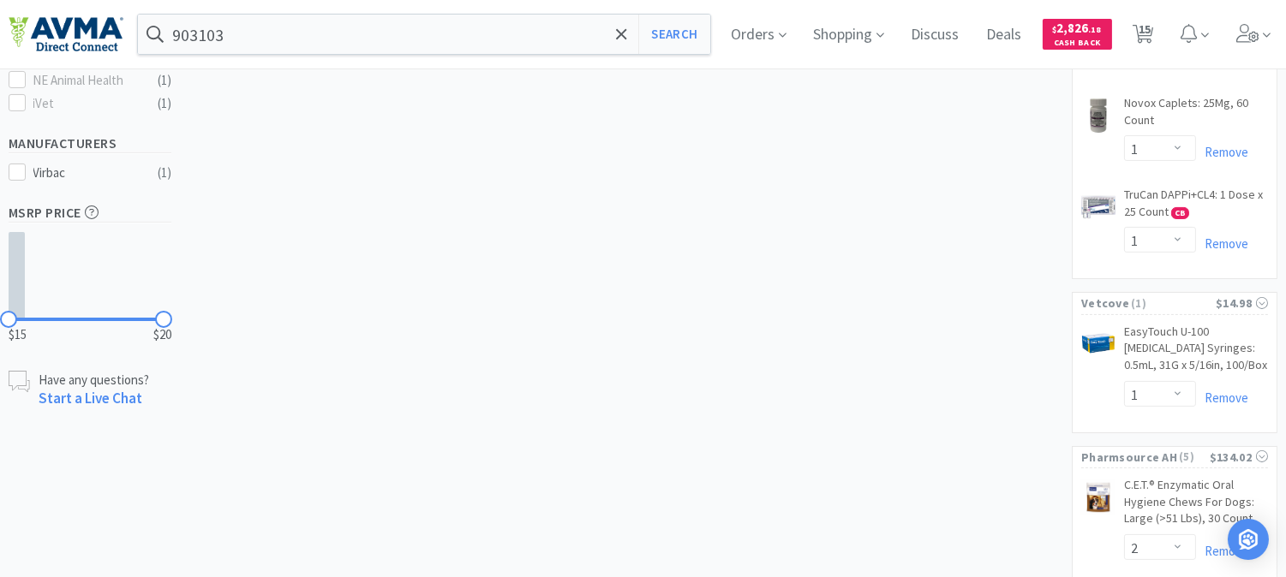
scroll to position [668, 0]
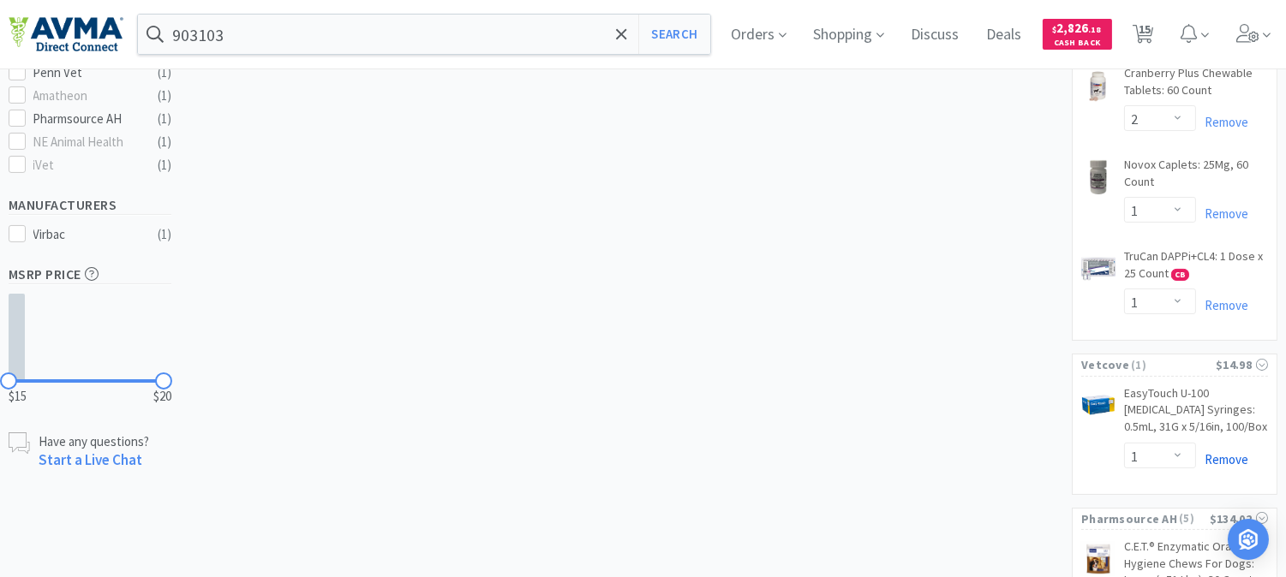
click at [1234, 468] on link "Remove" at bounding box center [1222, 460] width 52 height 16
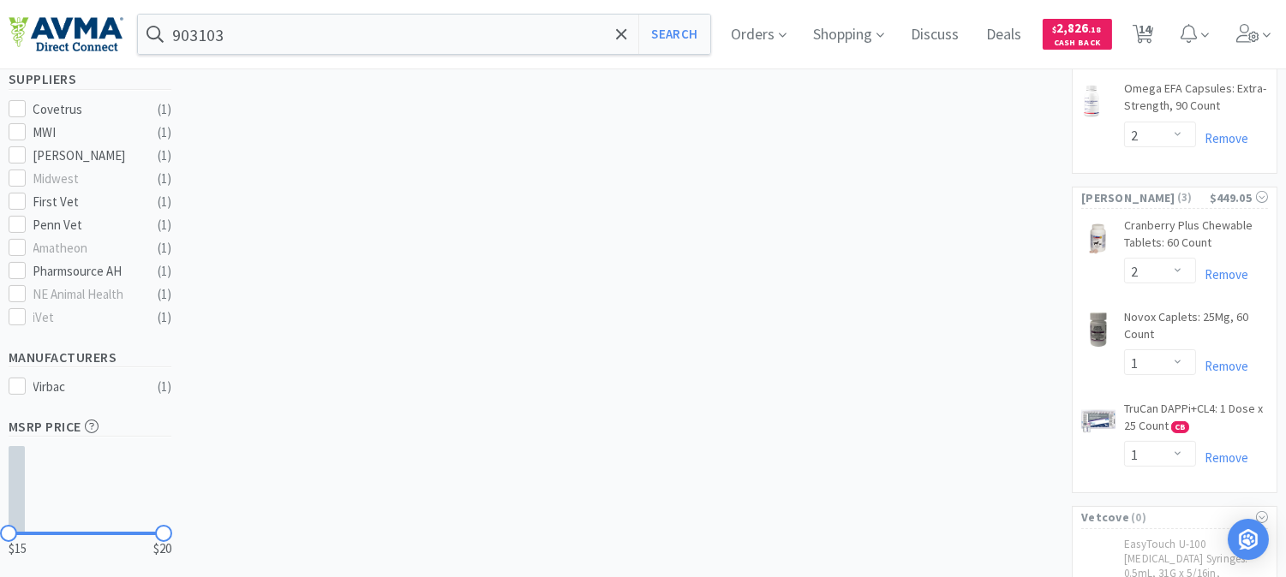
scroll to position [477, 0]
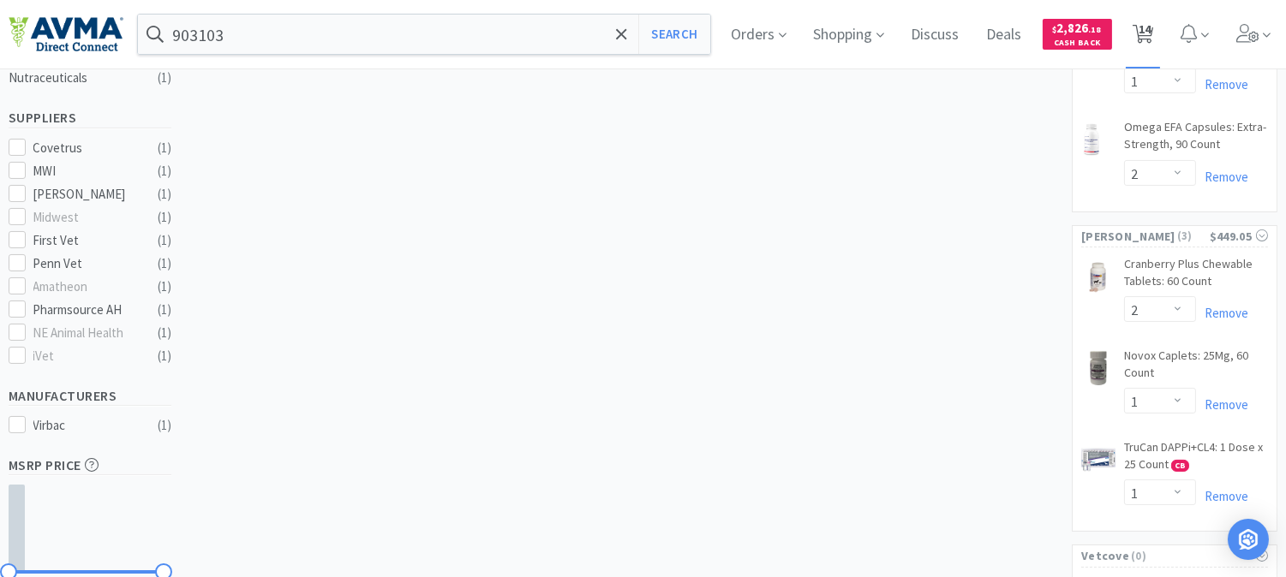
click at [1151, 33] on span "14" at bounding box center [1145, 29] width 12 height 69
select select "1"
select select "5"
select select "1"
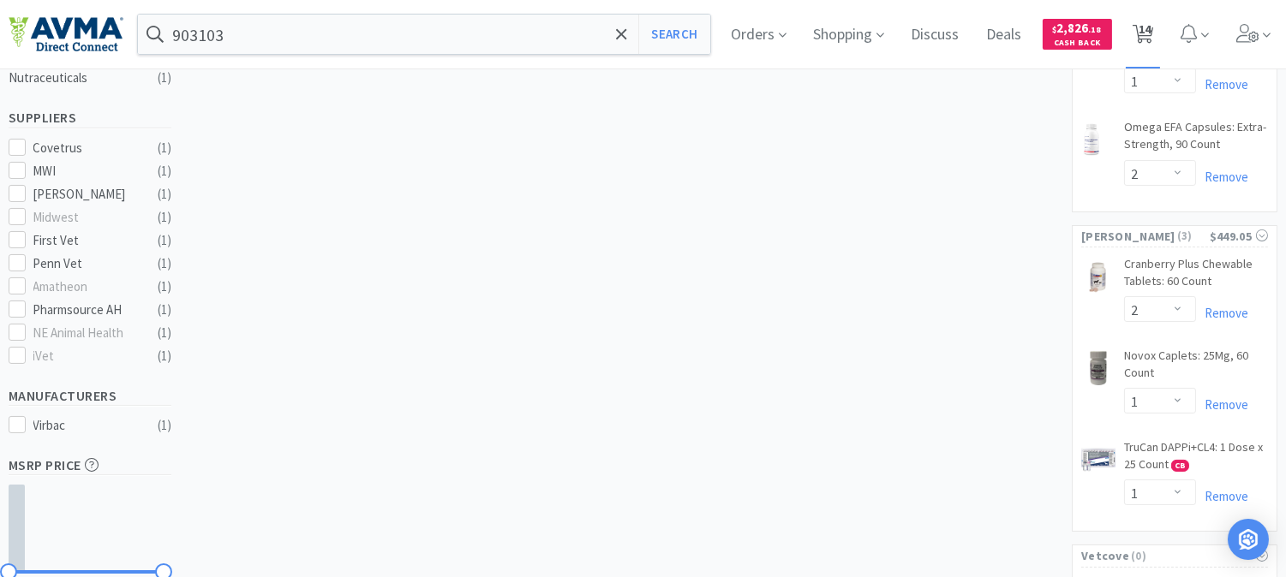
select select "2"
select select "1"
select select "2"
select select "1"
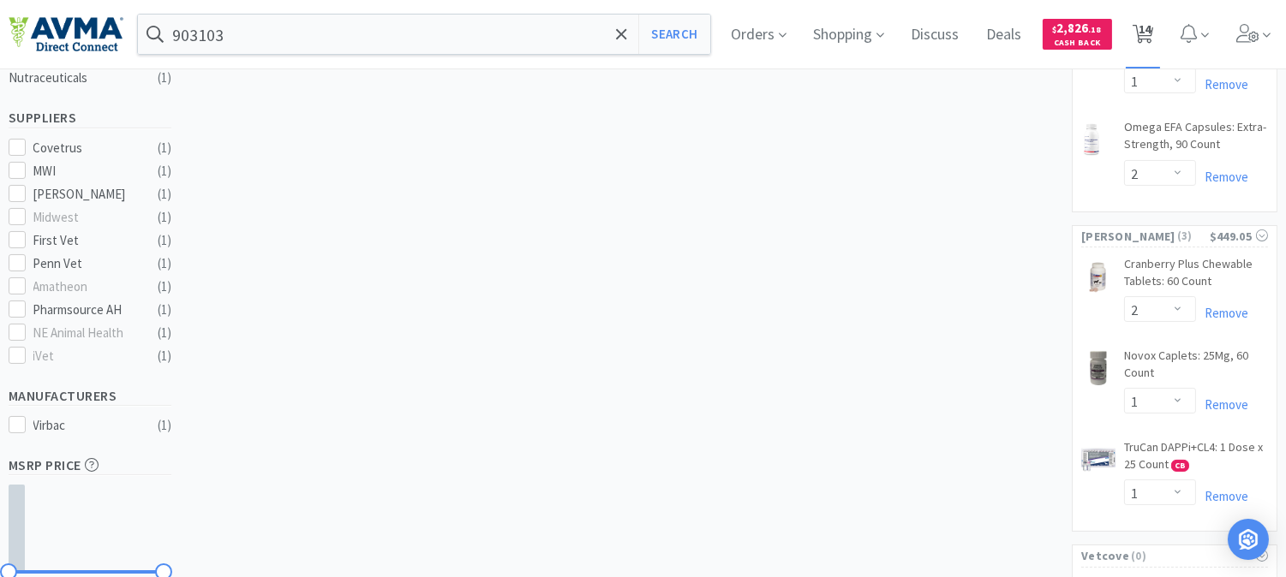
select select "2"
select select "1"
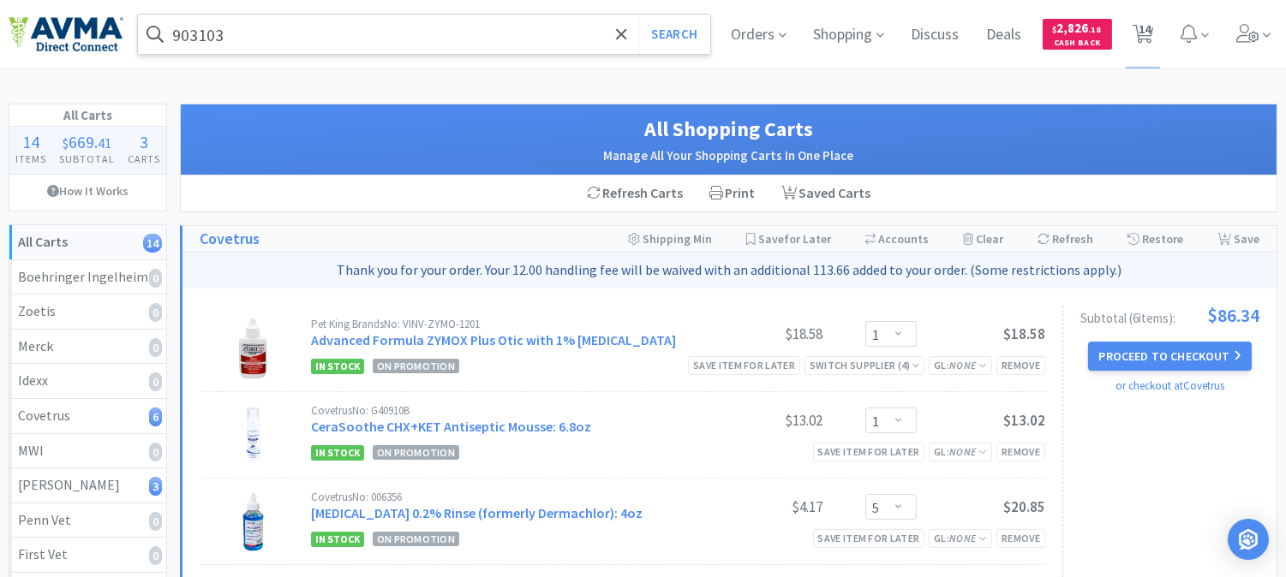
click at [302, 39] on input "903103" at bounding box center [424, 34] width 572 height 39
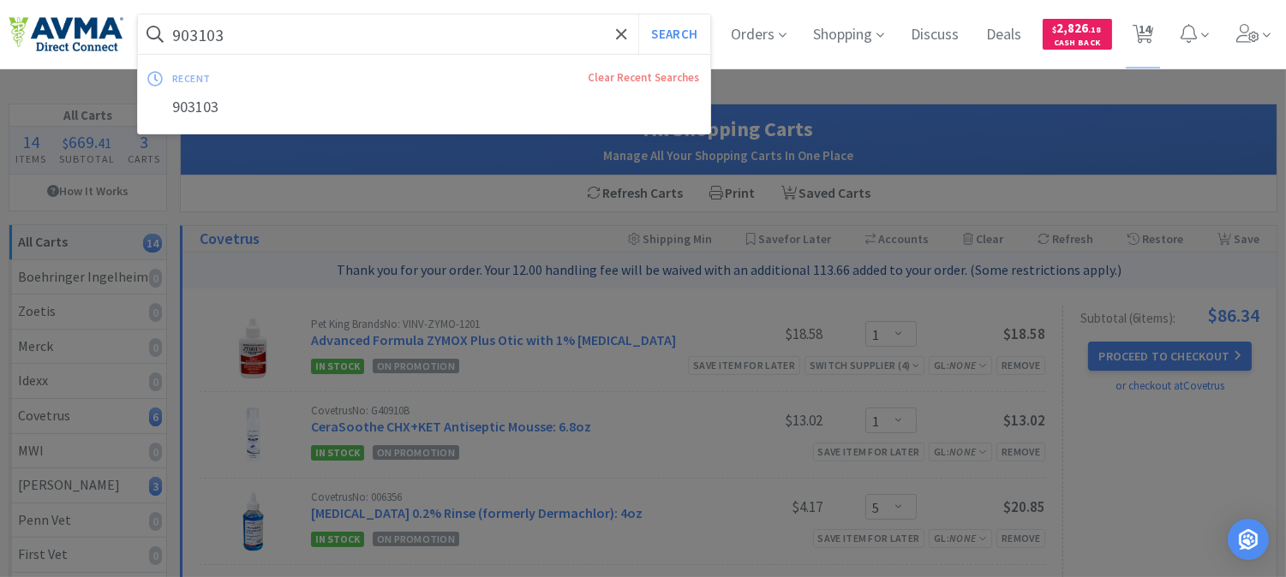
paste input "78936090"
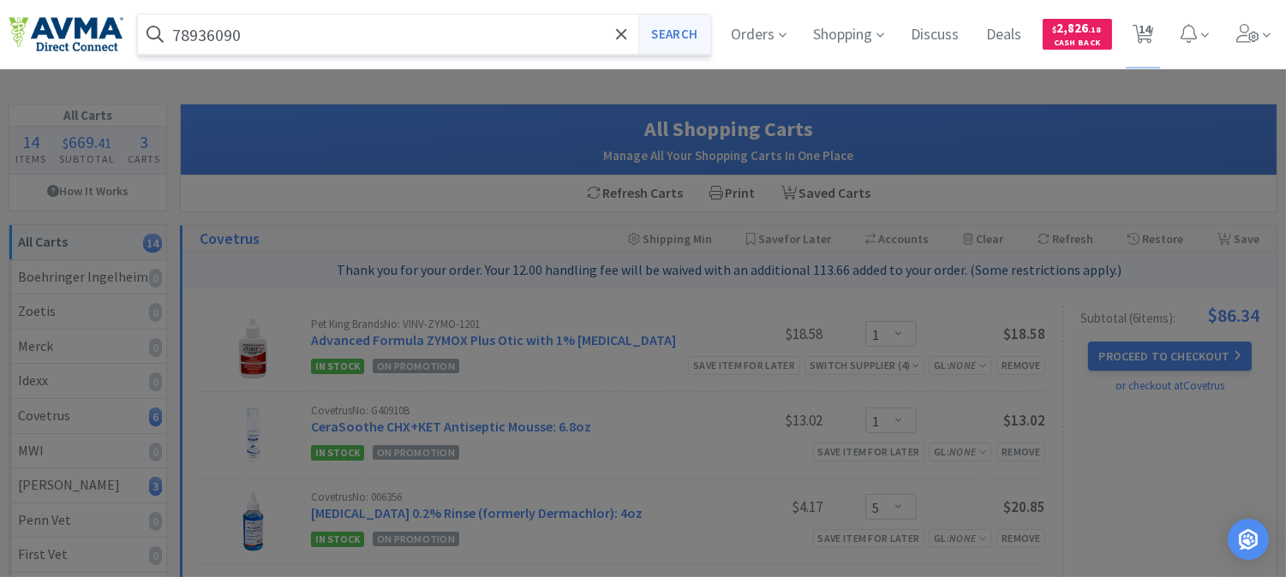
type input "78936090"
click at [682, 36] on button "Search" at bounding box center [673, 34] width 71 height 39
select select "1"
select select "5"
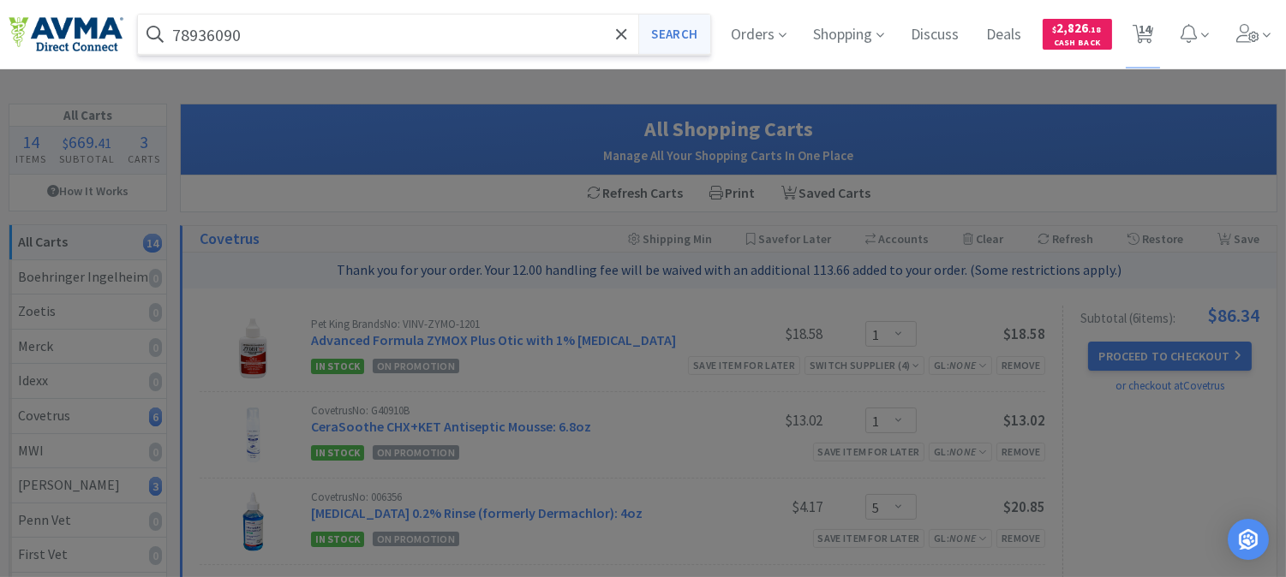
select select "1"
select select "2"
select select "1"
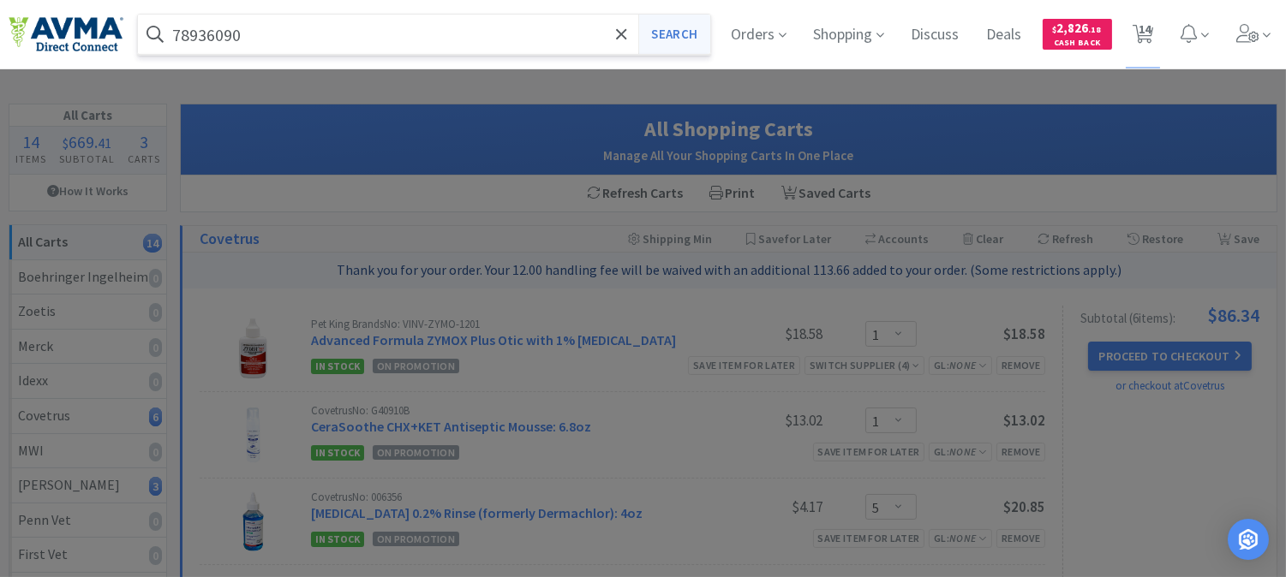
select select "2"
select select "1"
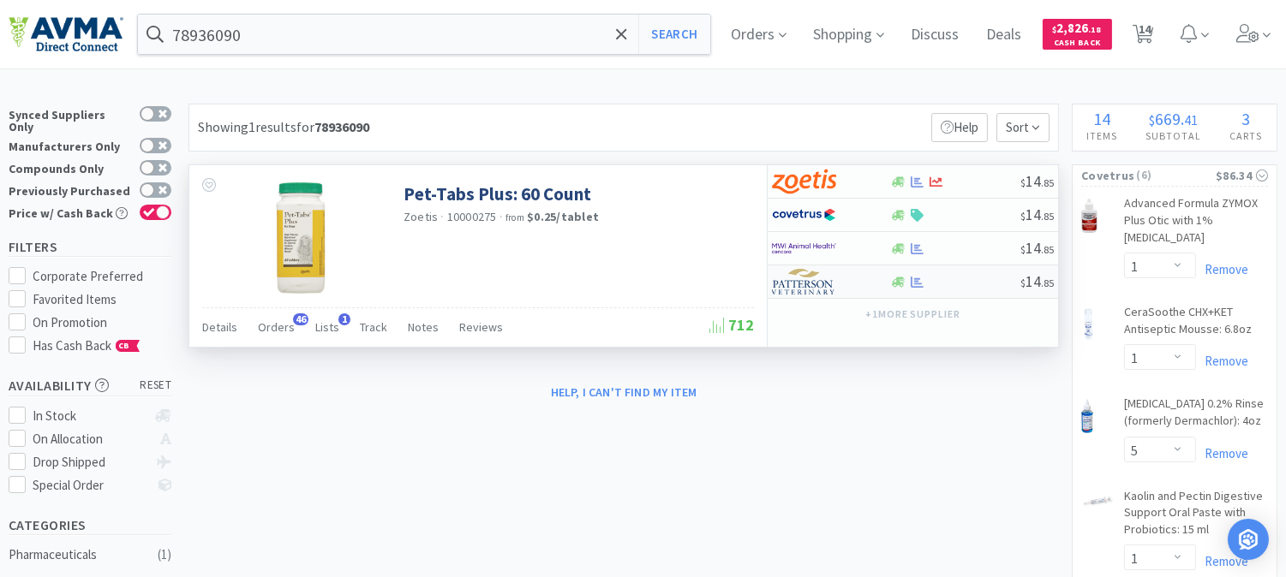
click at [804, 280] on img at bounding box center [804, 282] width 64 height 26
select select "1"
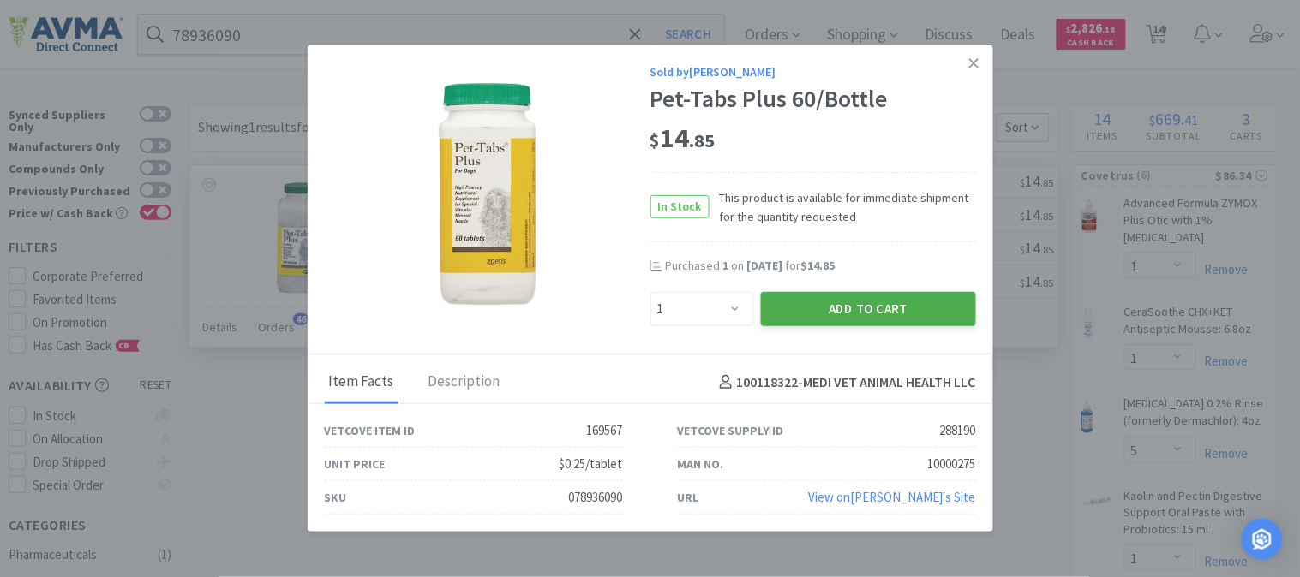
click at [894, 304] on button "Add to Cart" at bounding box center [868, 309] width 215 height 34
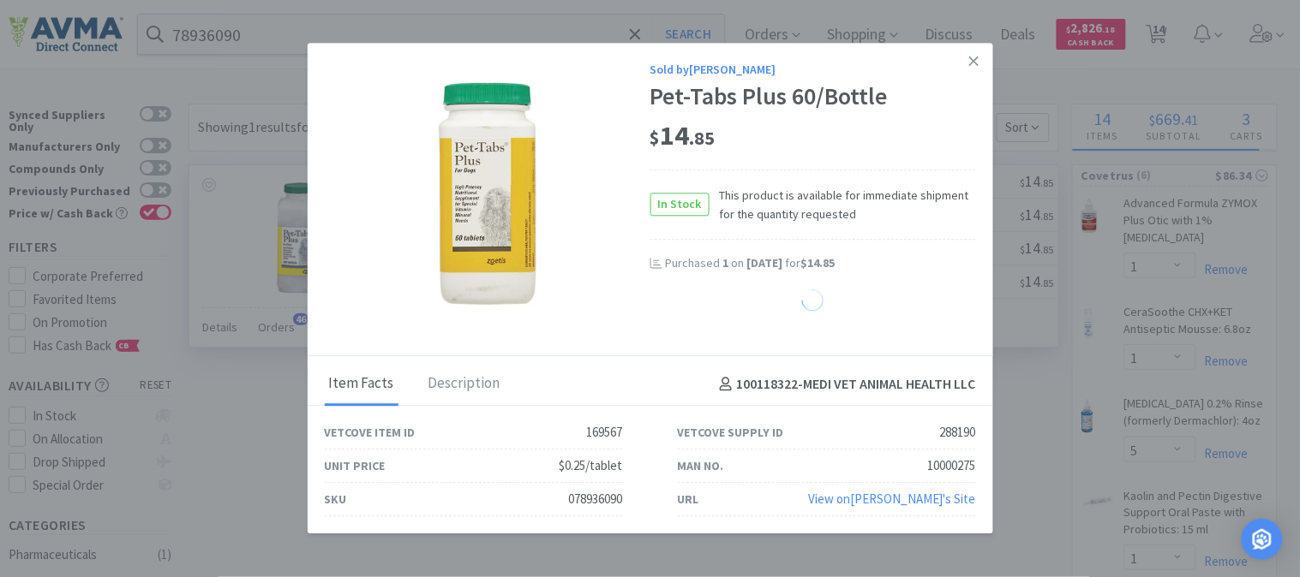
select select "1"
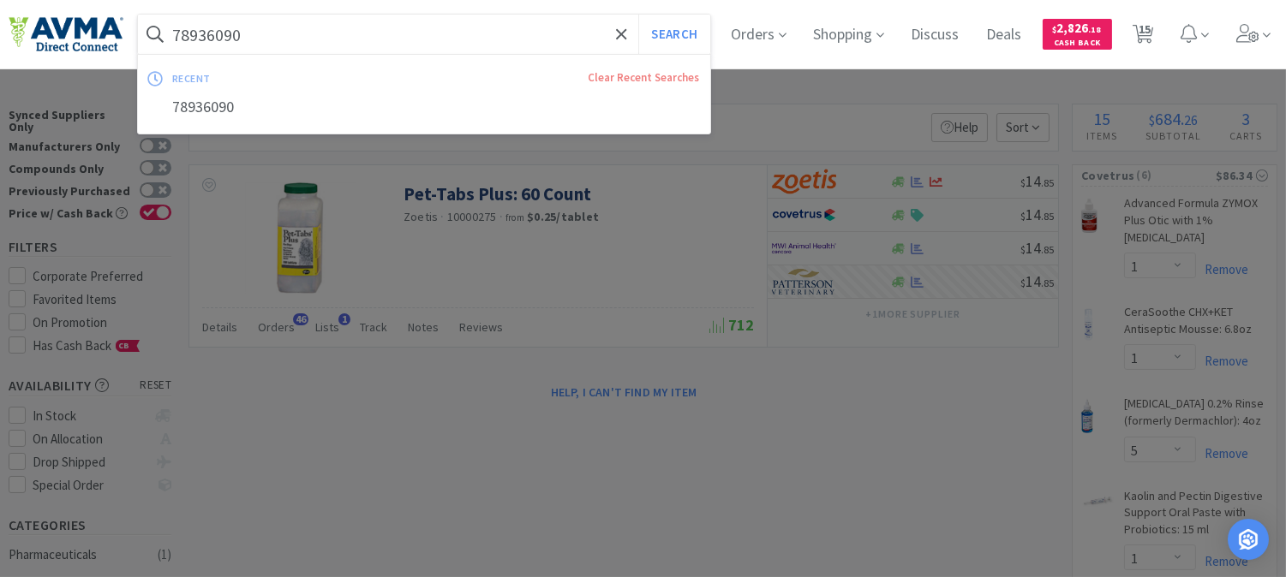
click at [392, 34] on input "78936090" at bounding box center [424, 34] width 572 height 39
paste input "078441243"
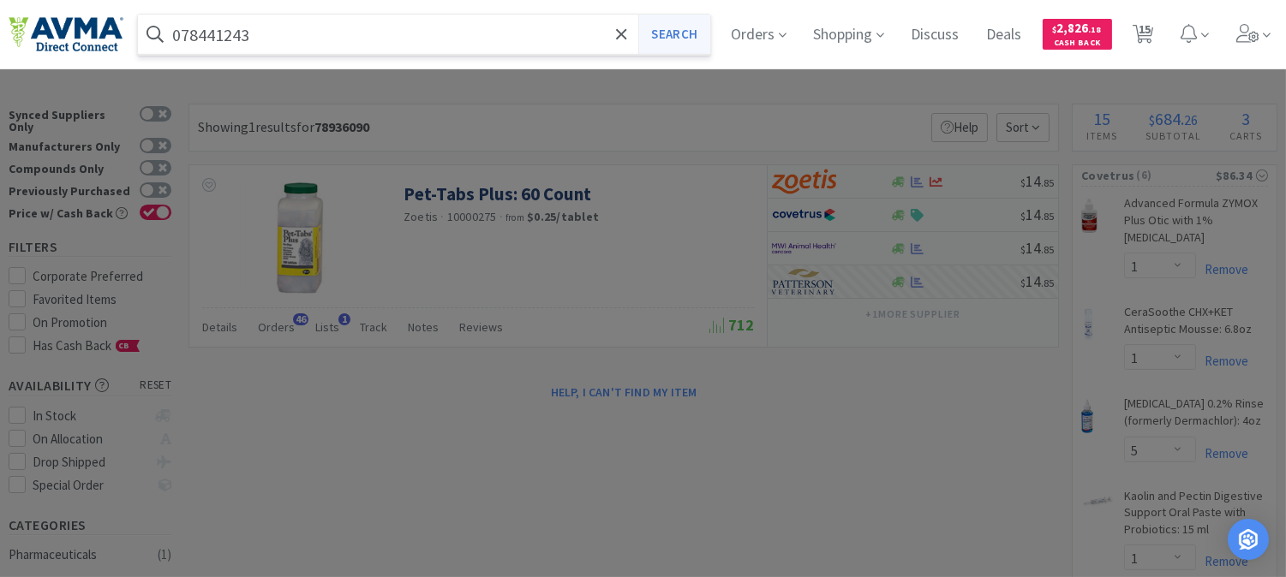
type input "078441243"
click at [695, 39] on button "Search" at bounding box center [673, 34] width 71 height 39
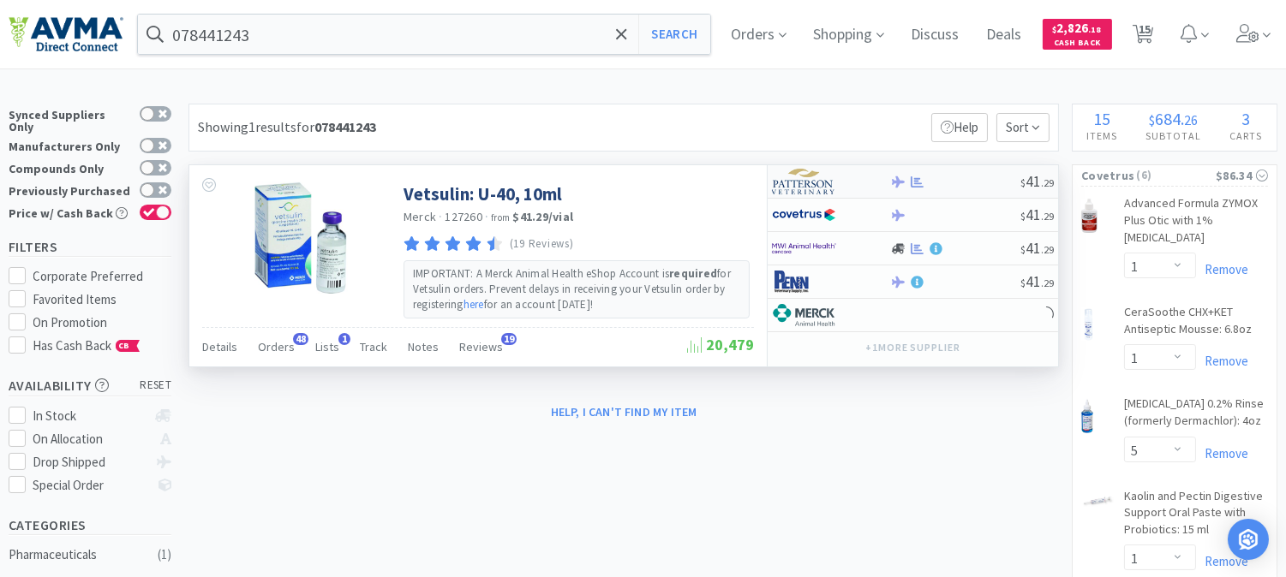
click at [809, 188] on img at bounding box center [804, 182] width 64 height 26
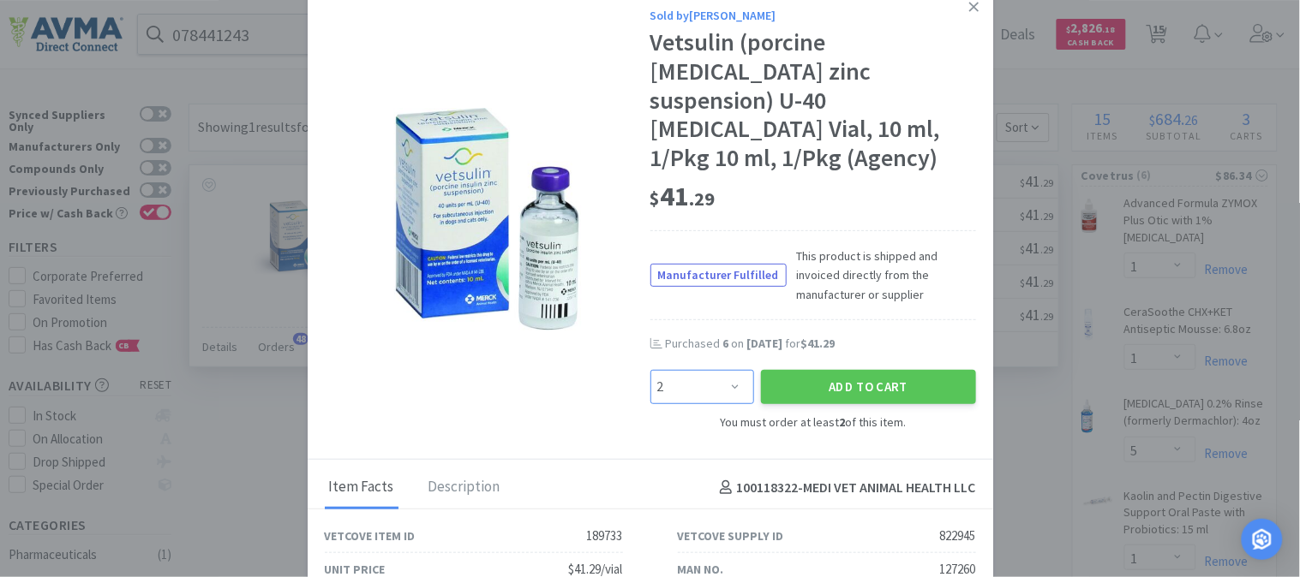
click at [724, 370] on select "Enter Quantity 2 3 4 5 6 7 8 9 10 11 12 13 14 15 16 17 18 19 20 21 Enter Quanti…" at bounding box center [702, 387] width 104 height 34
select select "6"
click at [650, 370] on select "Enter Quantity 2 3 4 5 6 7 8 9 10 11 12 13 14 15 16 17 18 19 20 21 Enter Quanti…" at bounding box center [702, 387] width 104 height 34
click at [835, 370] on button "Add to Cart" at bounding box center [868, 387] width 215 height 34
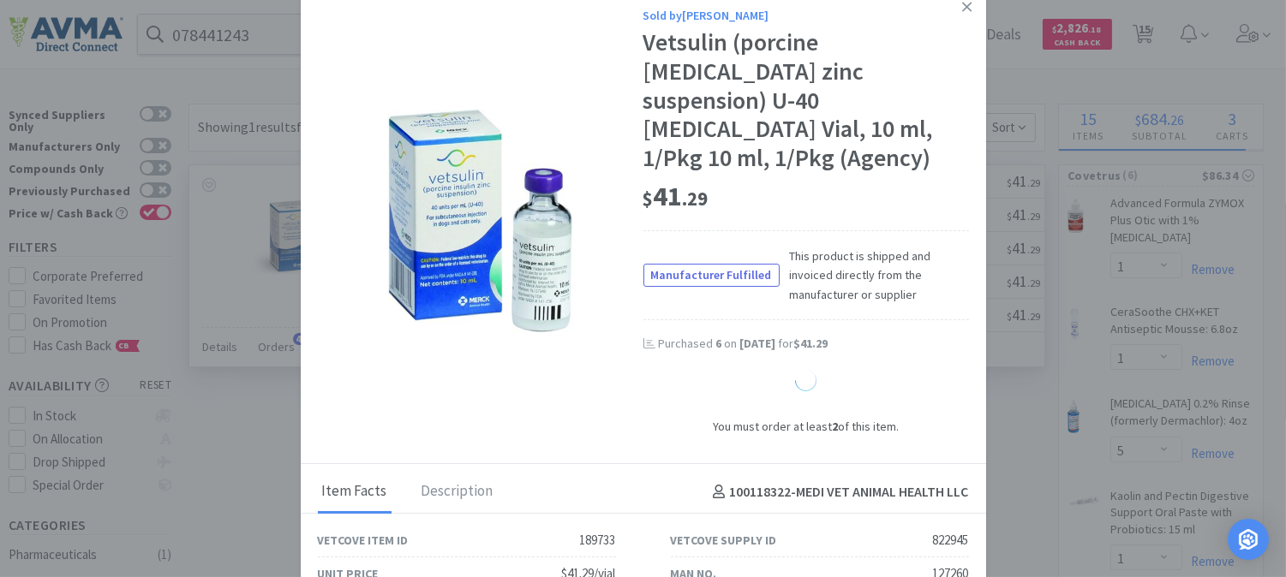
select select "6"
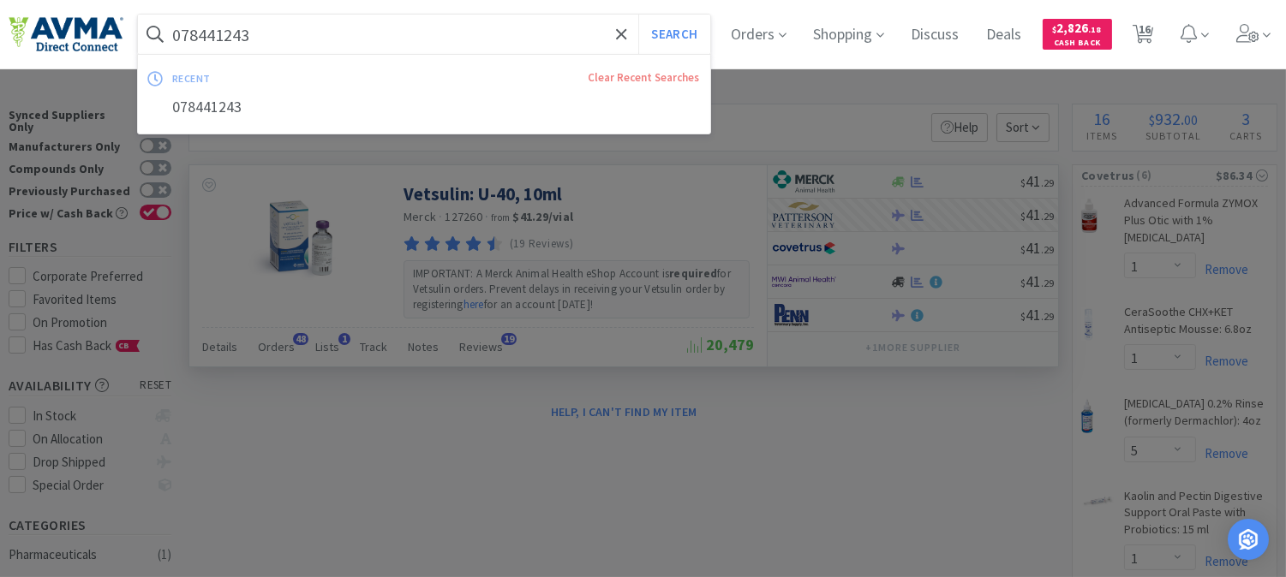
click at [296, 43] on input "078441243" at bounding box center [424, 34] width 572 height 39
paste input "6180"
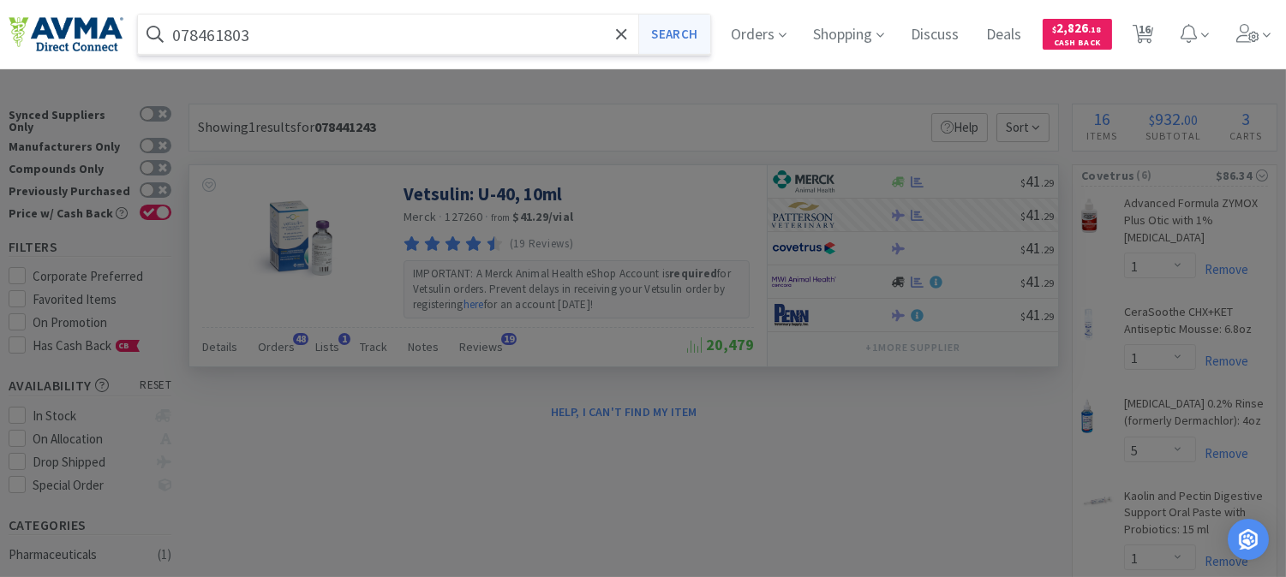
type input "078461803"
click at [701, 28] on button "Search" at bounding box center [673, 34] width 71 height 39
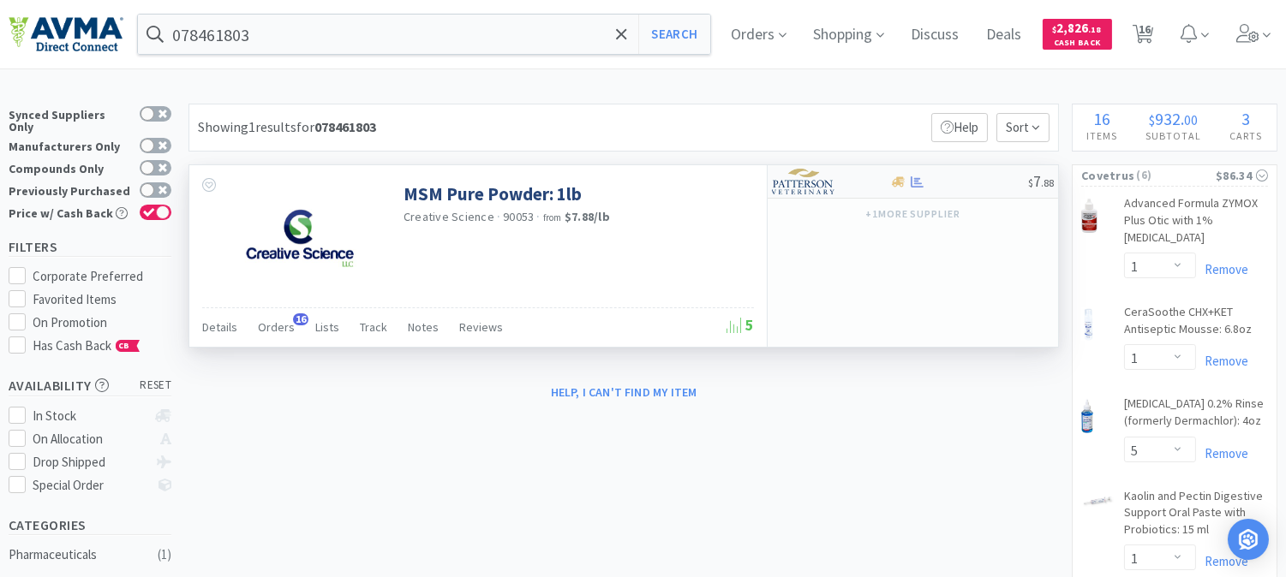
click at [800, 187] on img at bounding box center [804, 182] width 64 height 26
select select "1"
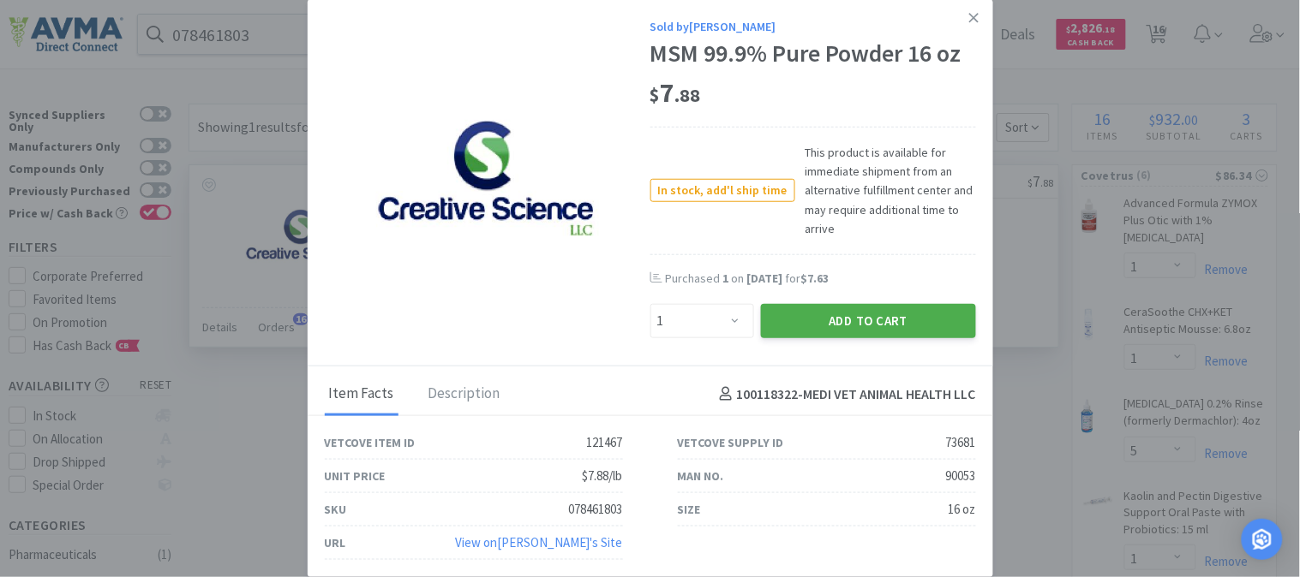
click at [865, 310] on button "Add to Cart" at bounding box center [868, 321] width 215 height 34
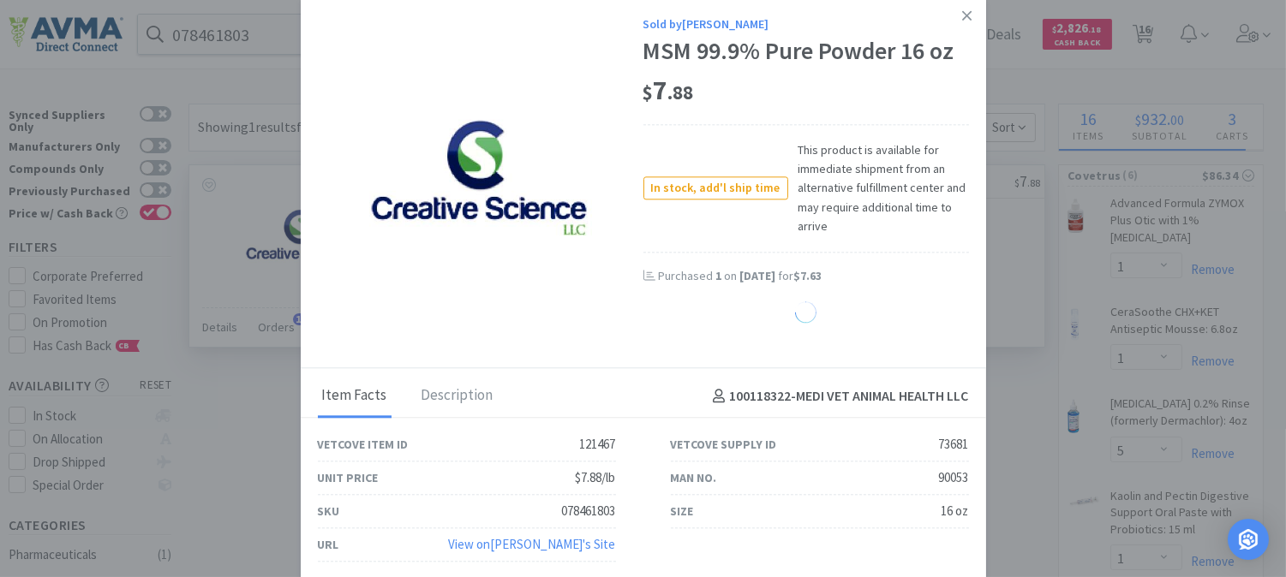
select select "1"
select select "6"
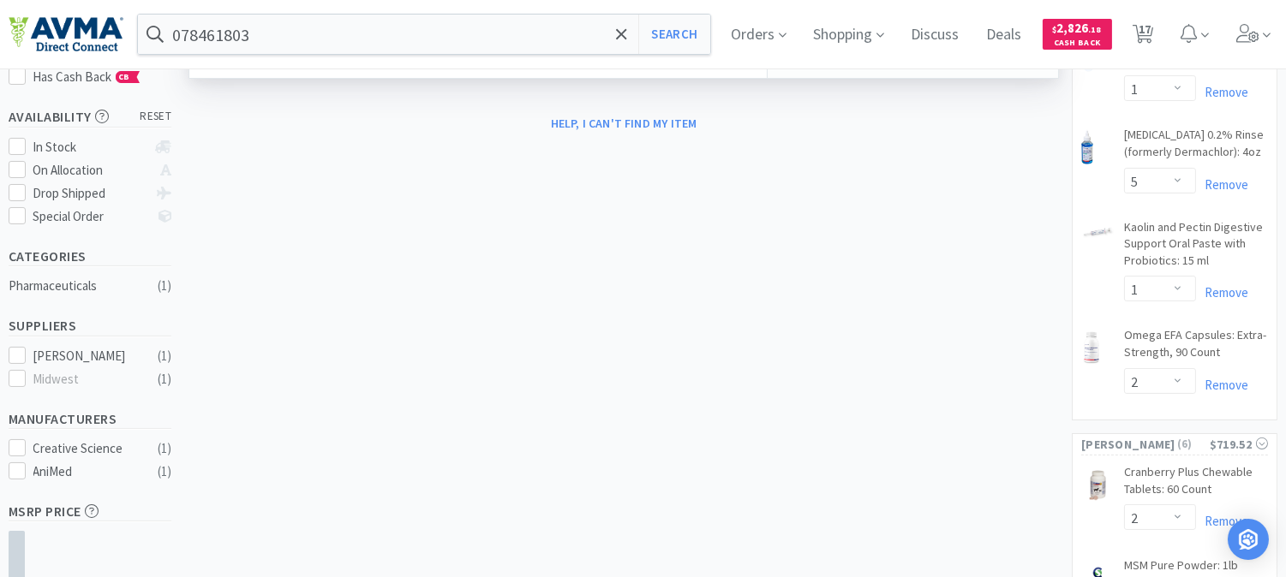
scroll to position [190, 0]
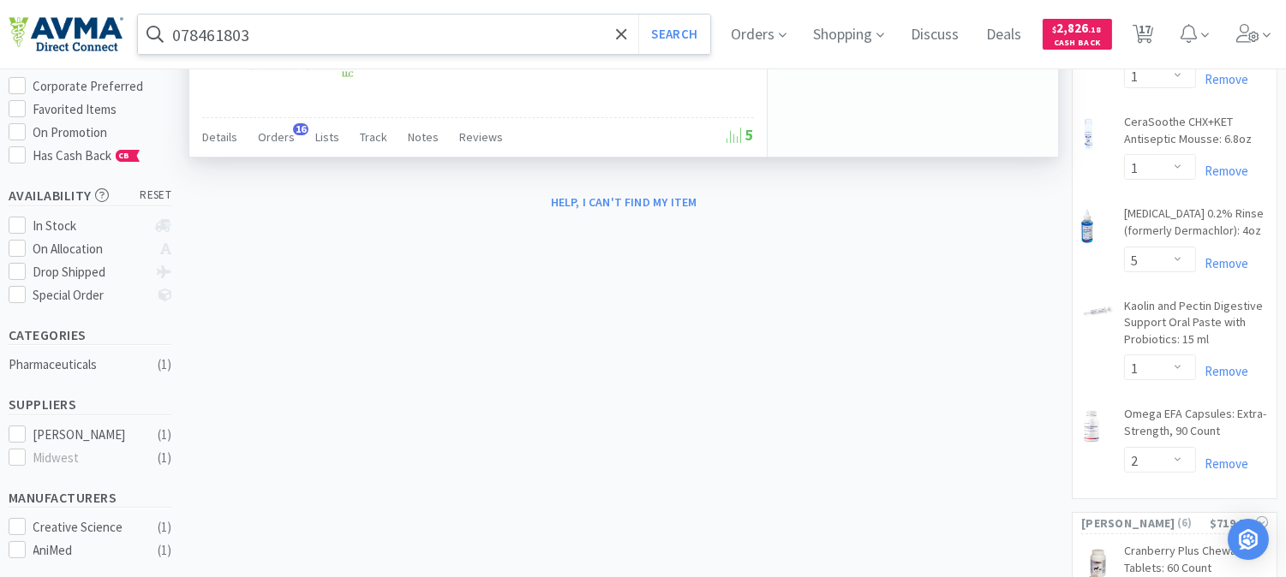
click at [267, 30] on input "078461803" at bounding box center [424, 34] width 572 height 39
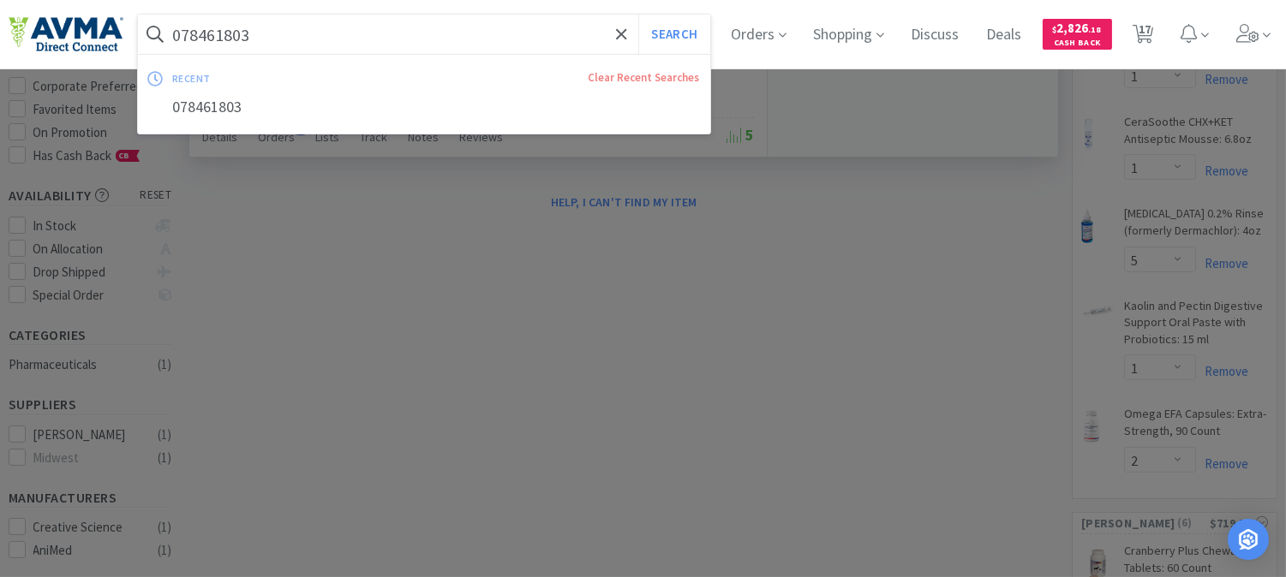
paste input "881119"
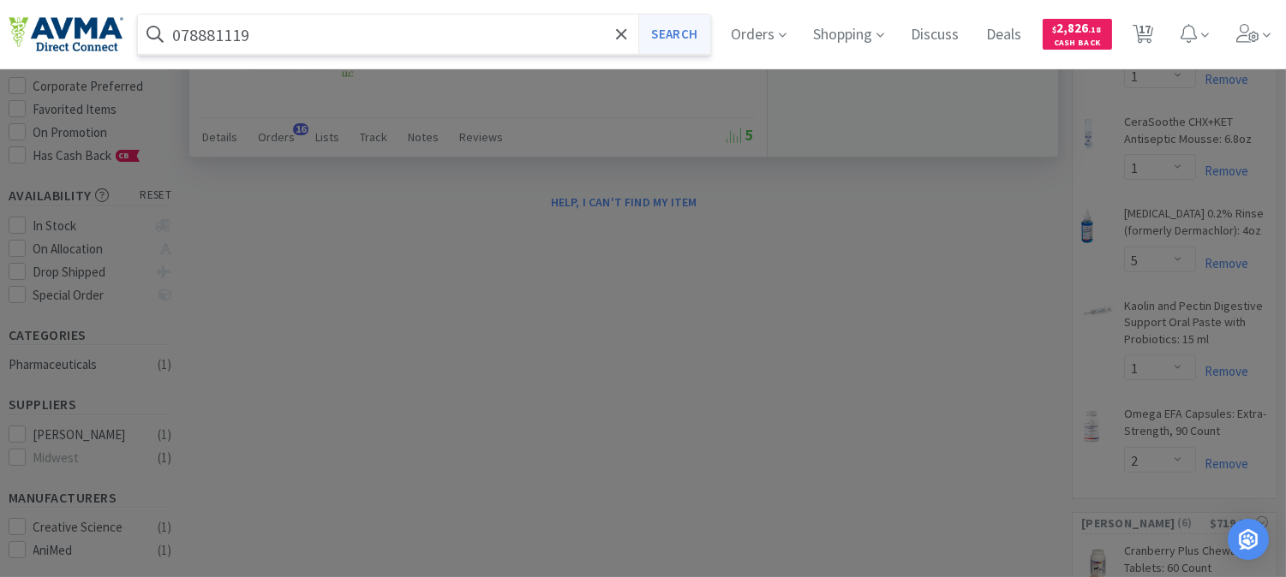
type input "078881119"
click at [694, 38] on button "Search" at bounding box center [673, 34] width 71 height 39
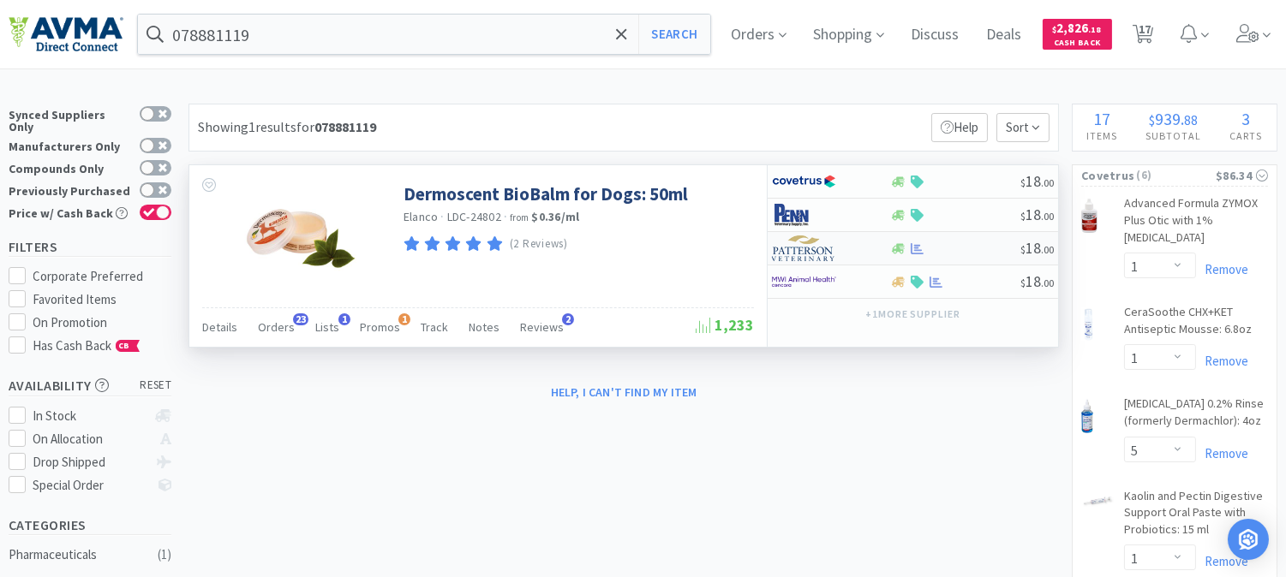
click at [800, 254] on img at bounding box center [804, 249] width 64 height 26
select select "1"
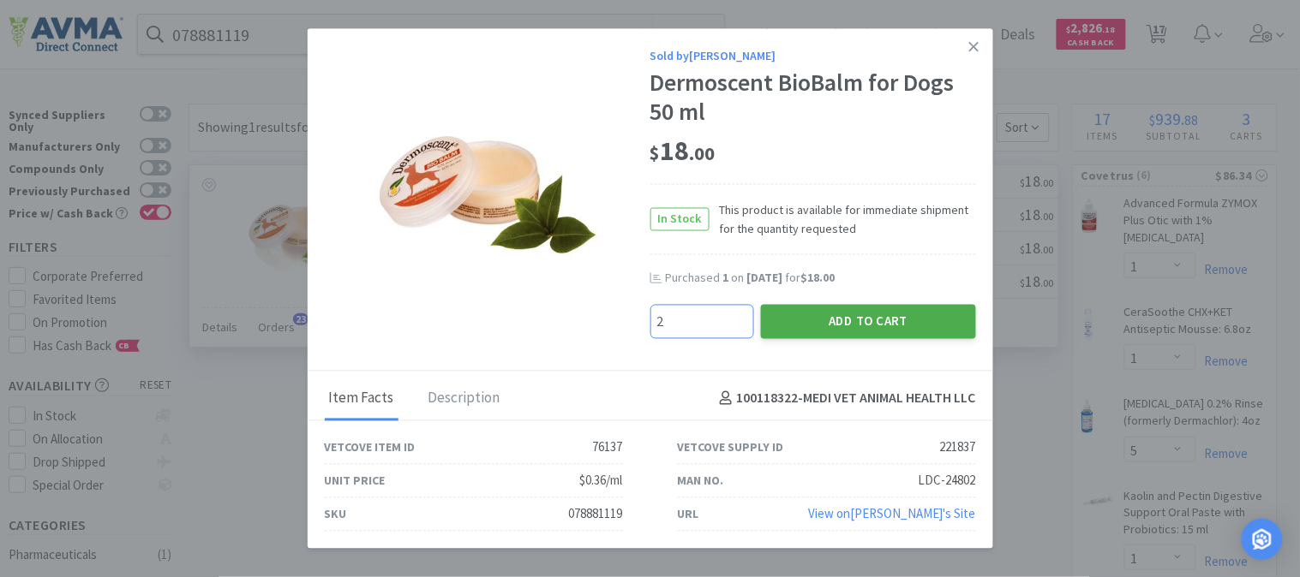
type input "2"
click at [838, 312] on button "Add to Cart" at bounding box center [868, 321] width 215 height 34
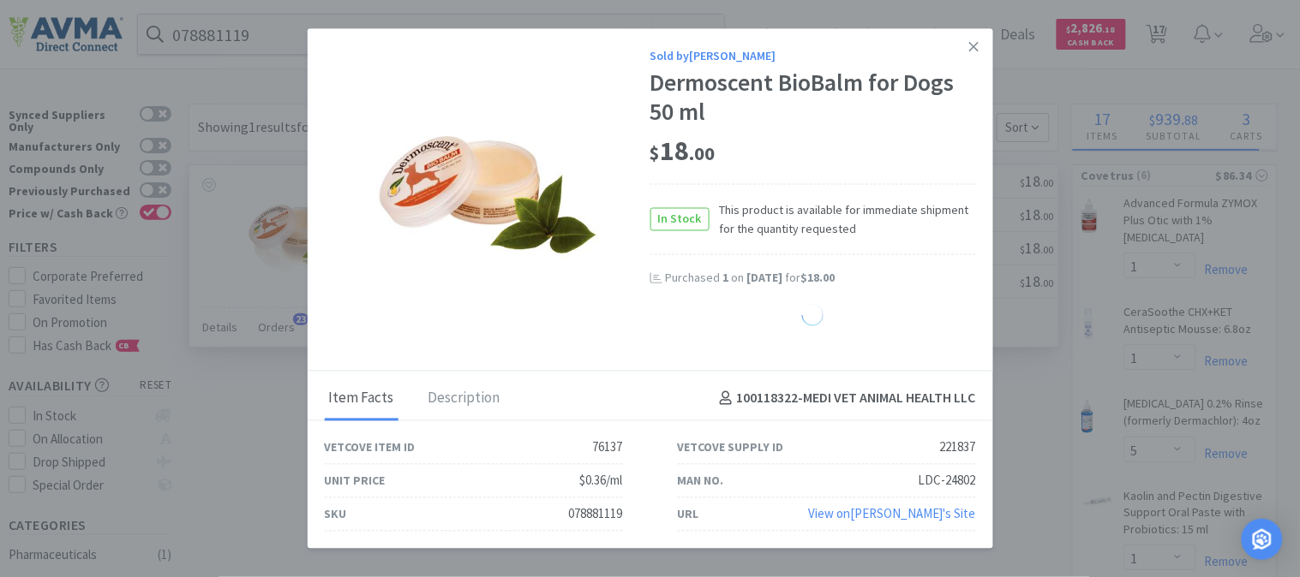
select select "2"
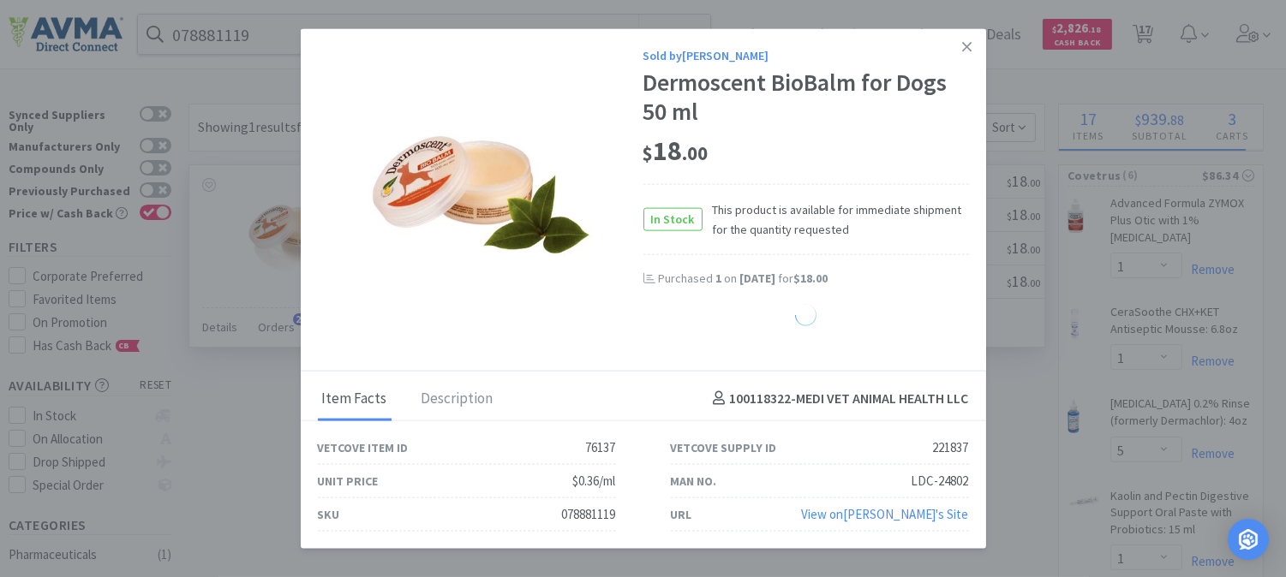
select select "1"
select select "6"
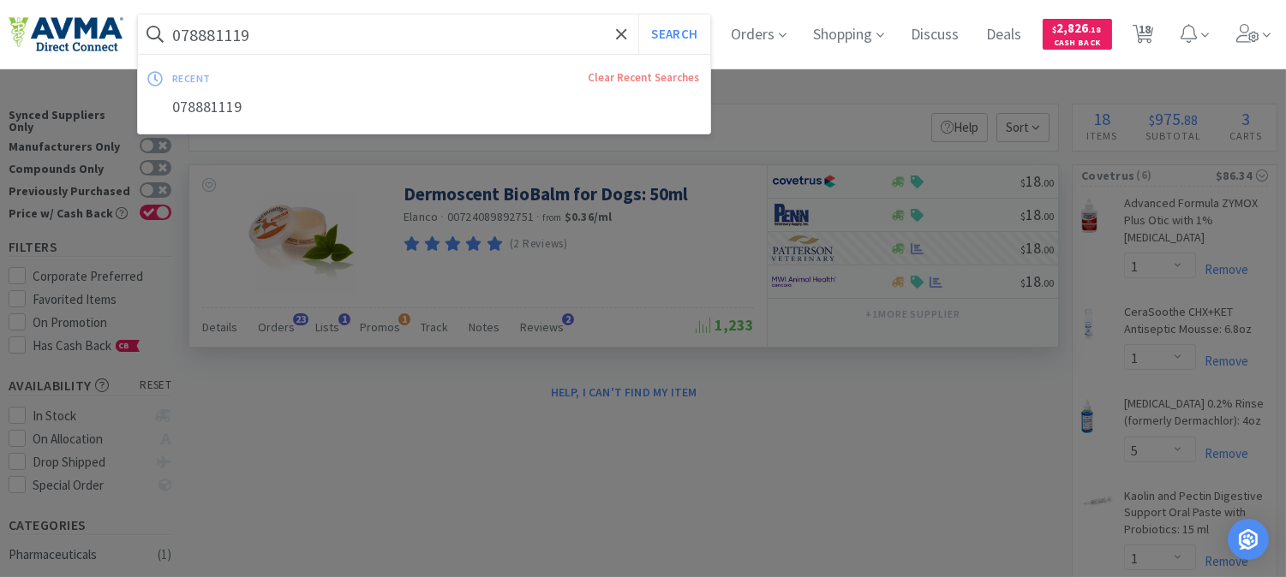
click at [220, 22] on input "078881119" at bounding box center [424, 34] width 572 height 39
paste input "949361"
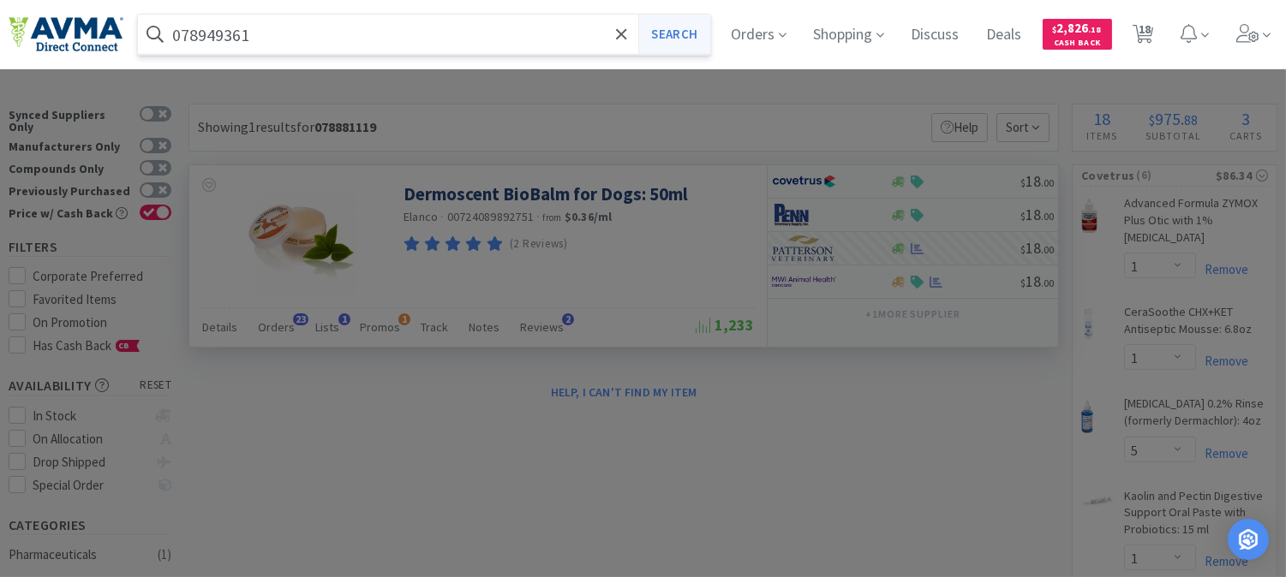
type input "078949361"
click at [695, 38] on button "Search" at bounding box center [673, 34] width 71 height 39
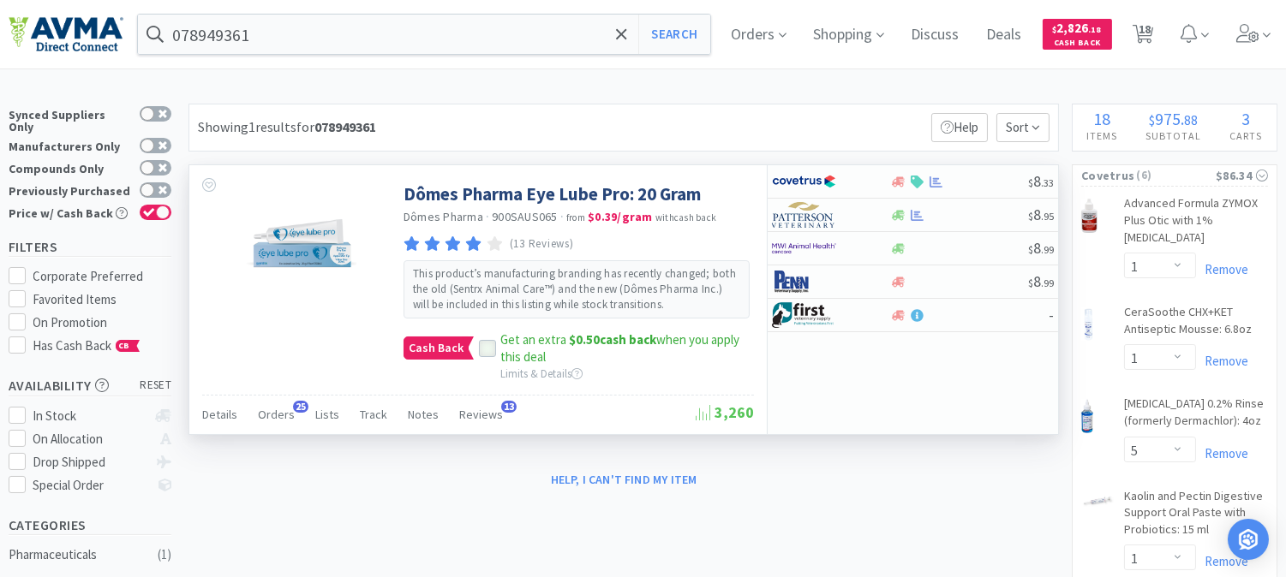
click at [490, 344] on icon at bounding box center [488, 350] width 12 height 12
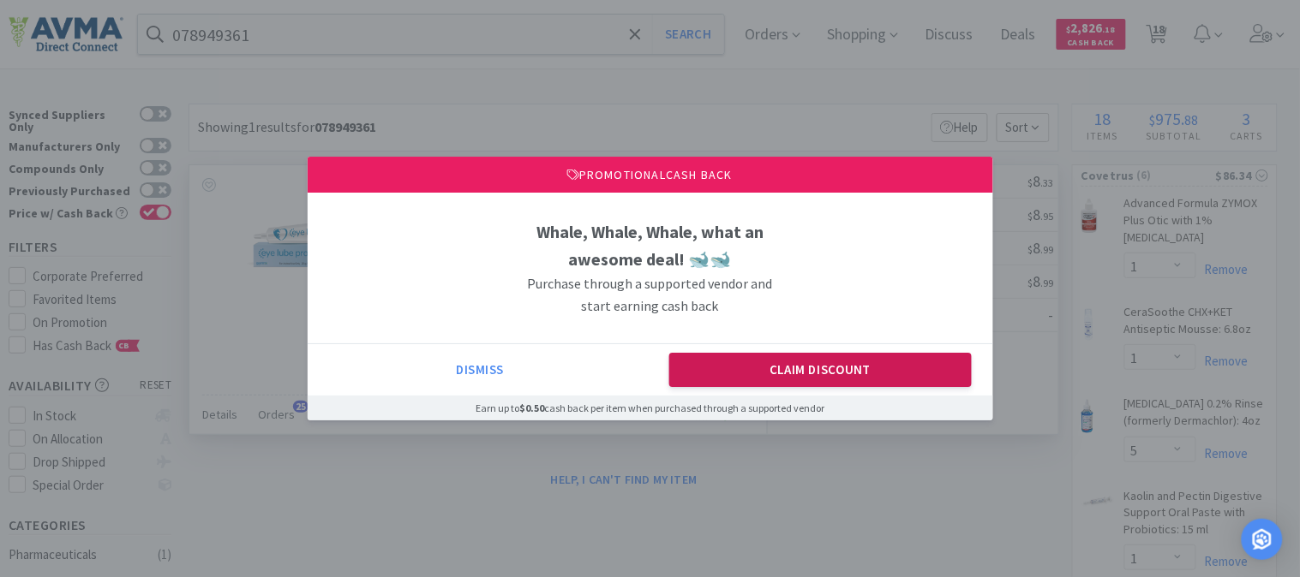
click at [769, 361] on button "Claim Discount" at bounding box center [820, 370] width 302 height 34
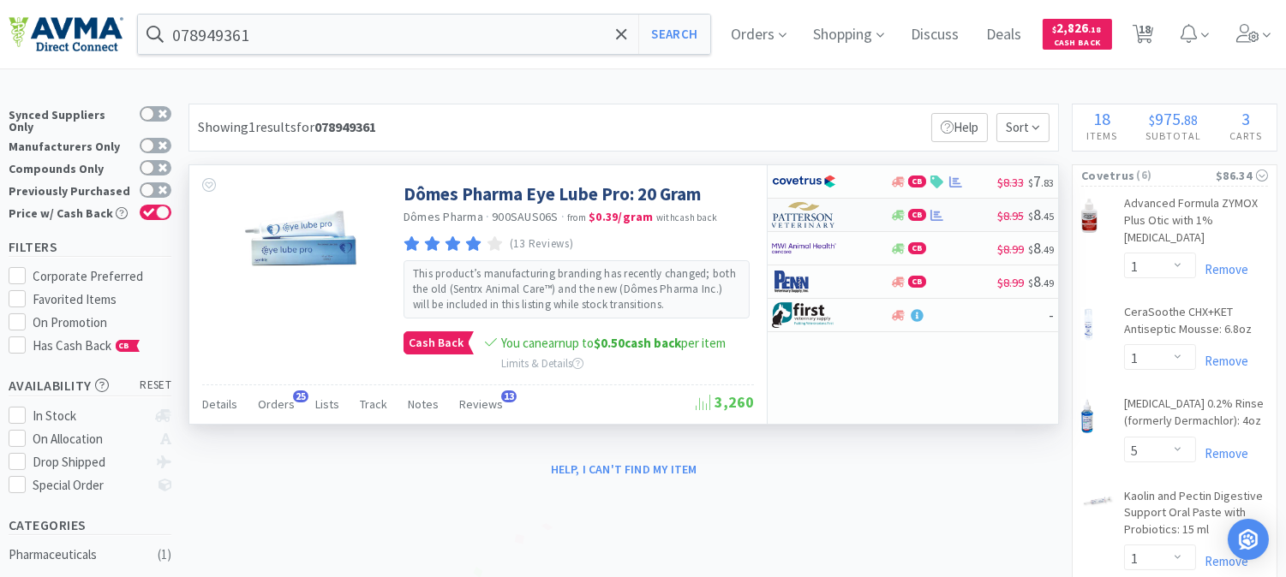
click at [798, 216] on img at bounding box center [804, 215] width 64 height 26
select select "1"
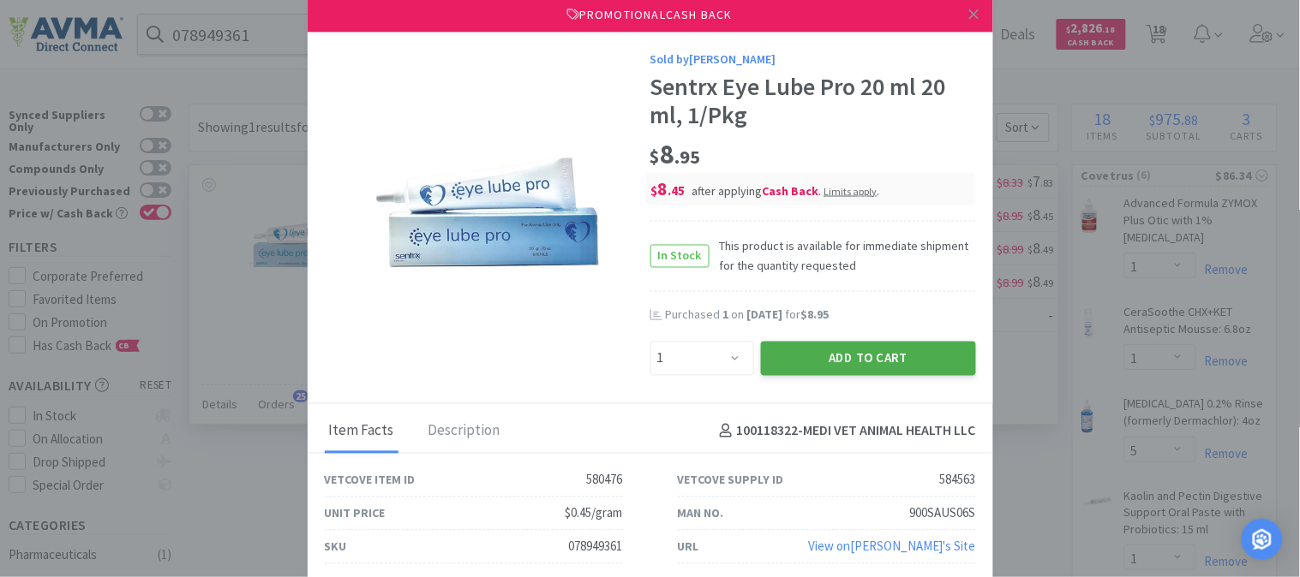
click at [877, 360] on button "Add to Cart" at bounding box center [868, 358] width 215 height 34
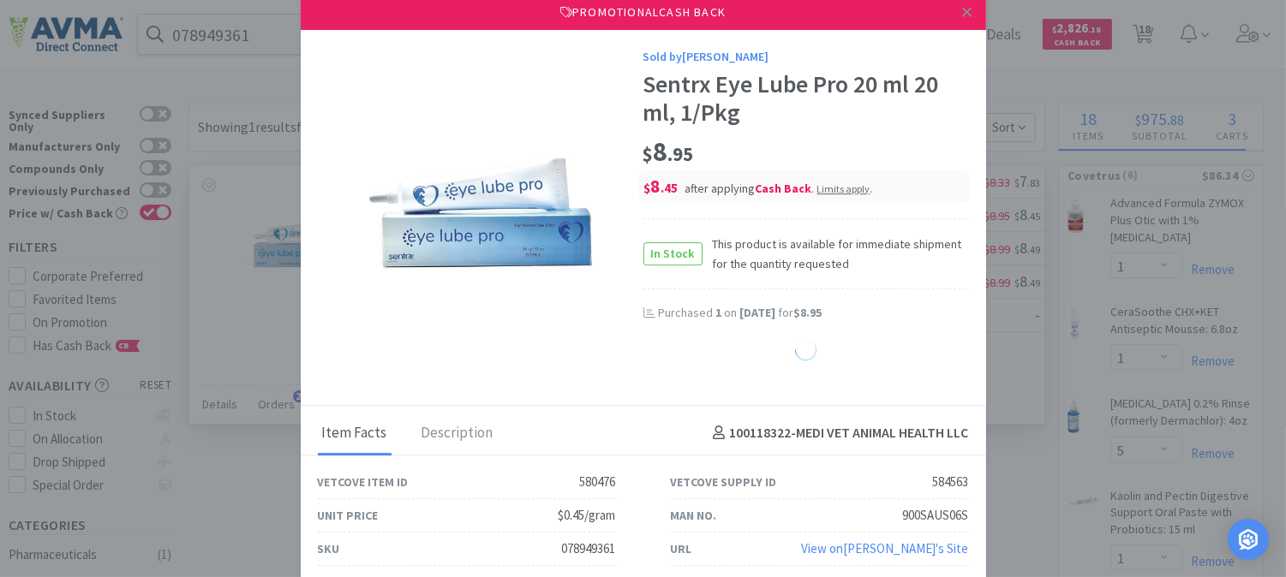
select select "1"
select select "6"
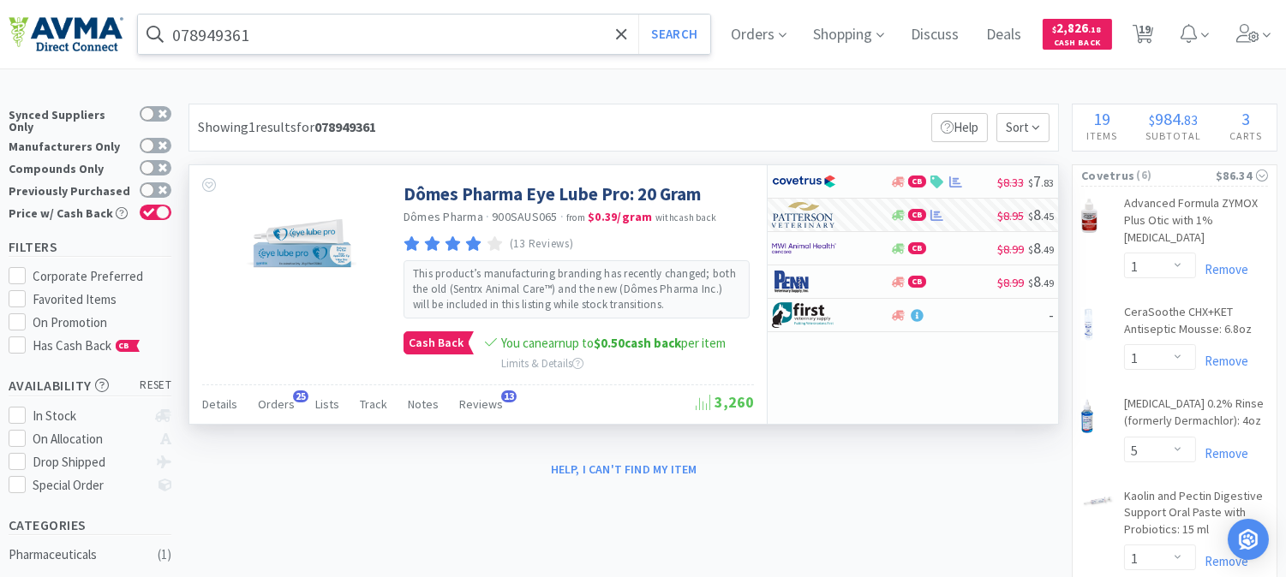
click at [362, 39] on input "078949361" at bounding box center [424, 34] width 572 height 39
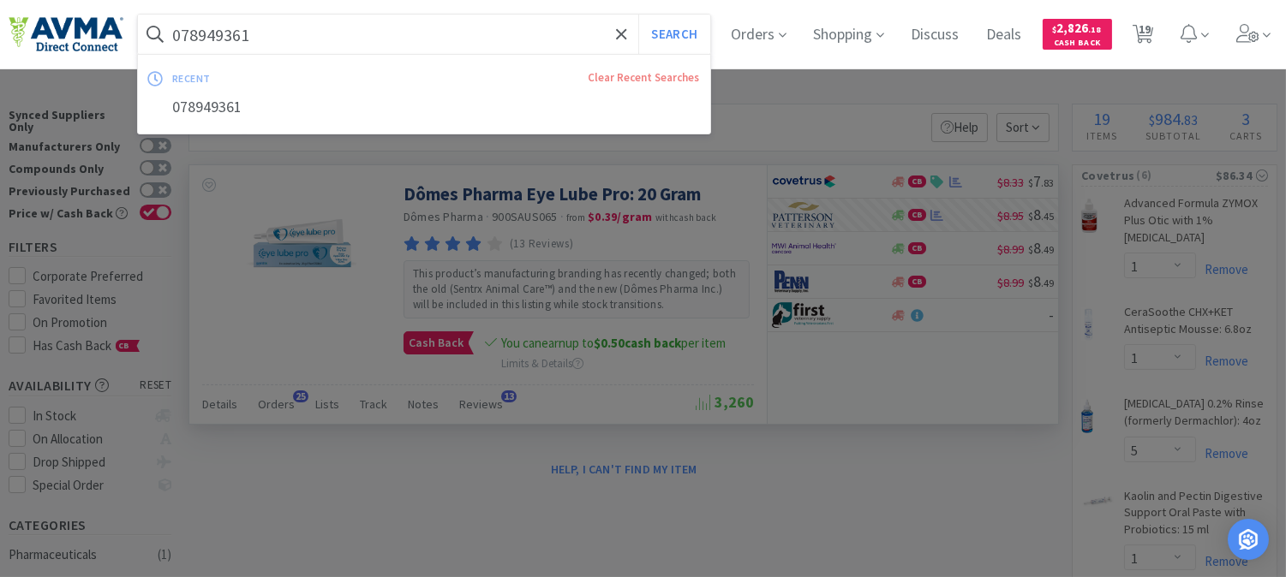
paste input "542047"
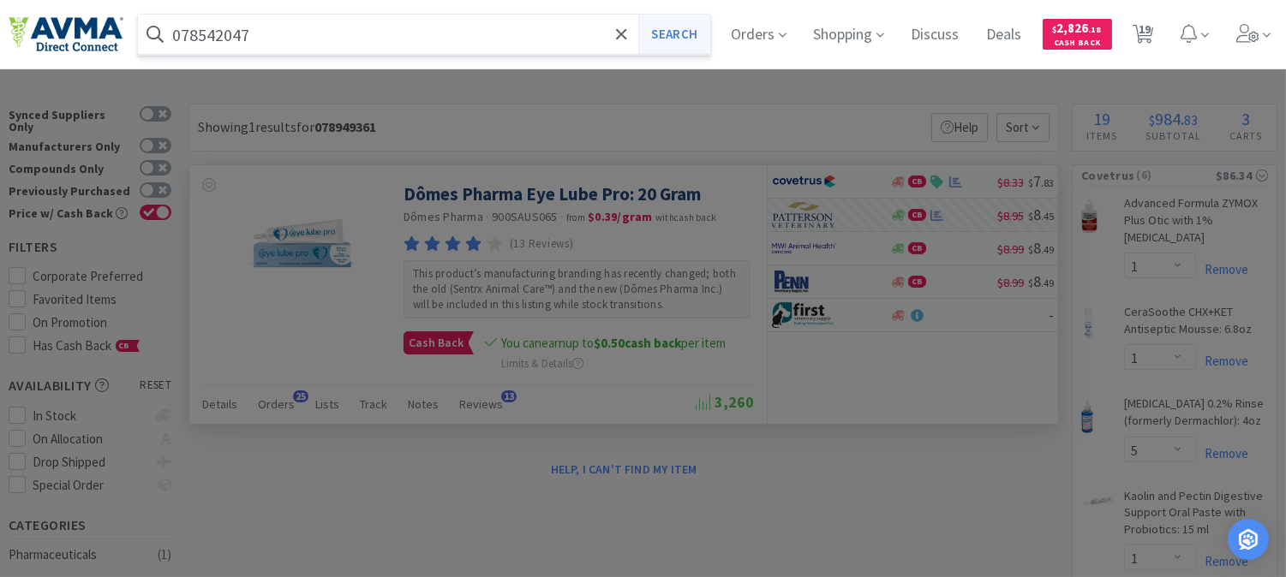
type input "078542047"
click at [680, 40] on button "Search" at bounding box center [673, 34] width 71 height 39
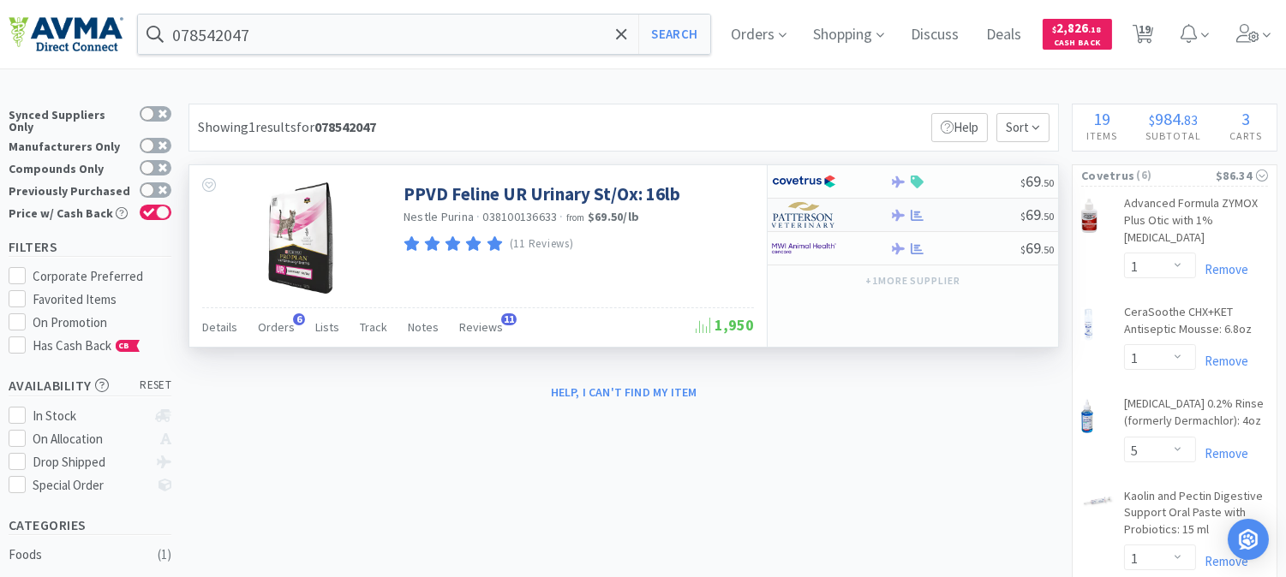
click at [802, 218] on img at bounding box center [804, 215] width 64 height 26
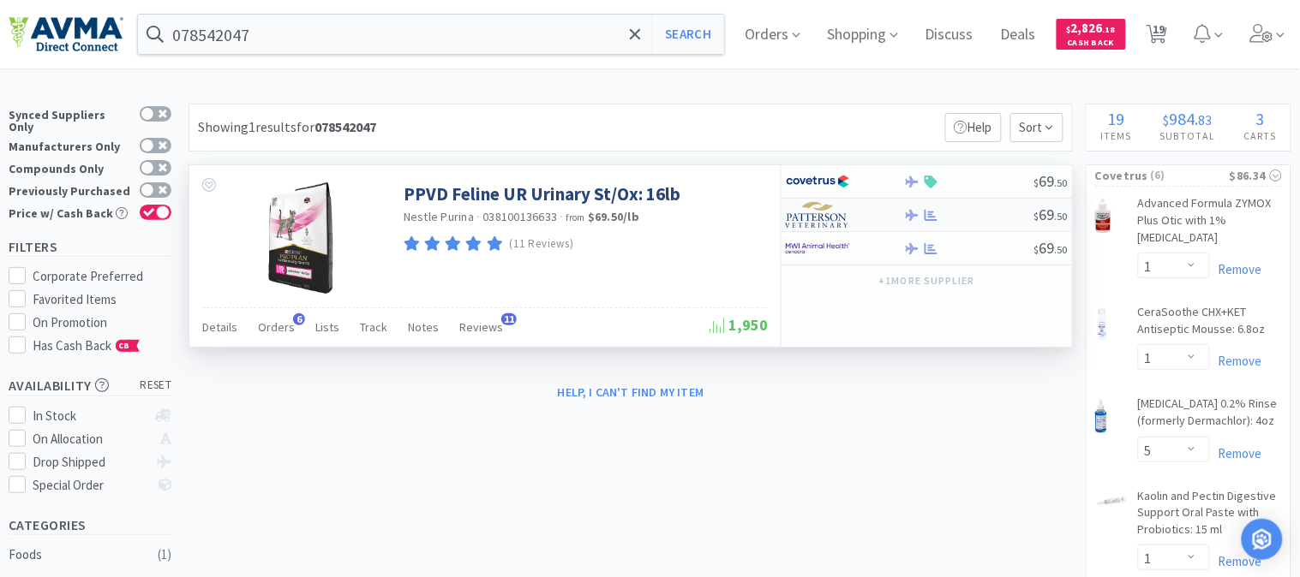
select select "1"
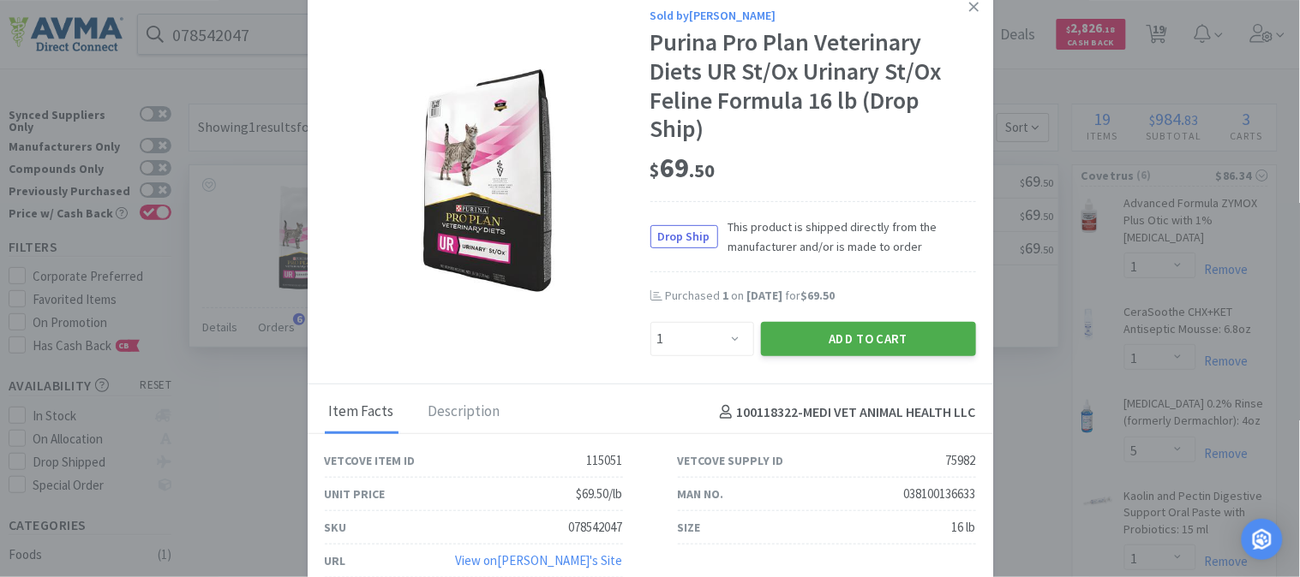
click at [849, 339] on button "Add to Cart" at bounding box center [868, 339] width 215 height 34
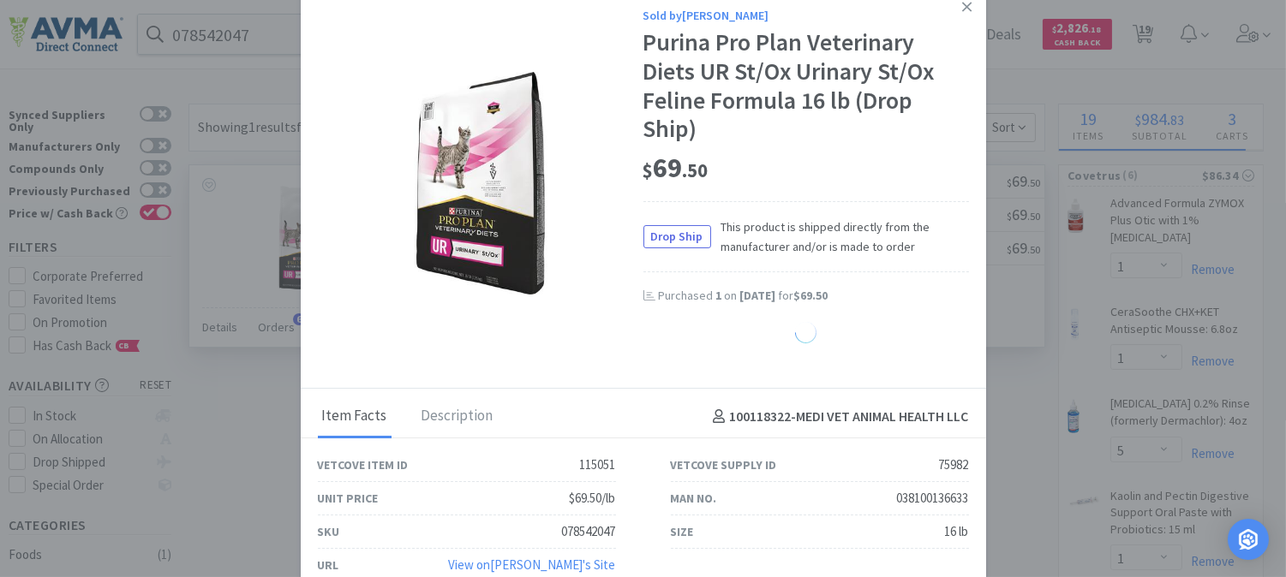
select select "1"
select select "6"
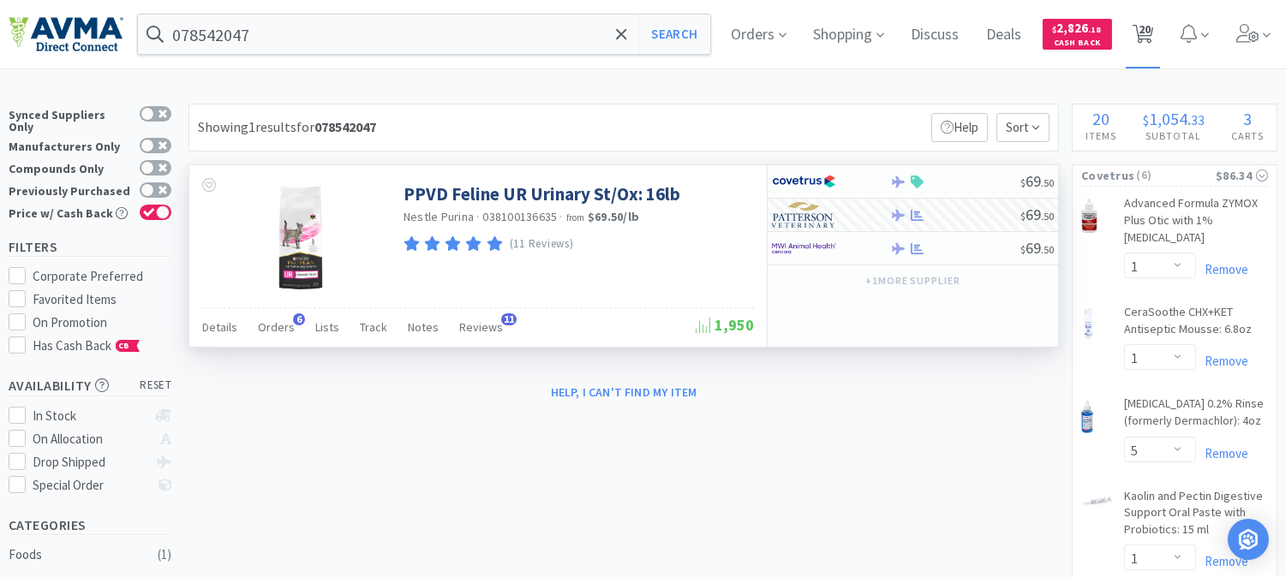
click at [1151, 31] on span "20" at bounding box center [1145, 29] width 12 height 69
select select "1"
select select "5"
select select "1"
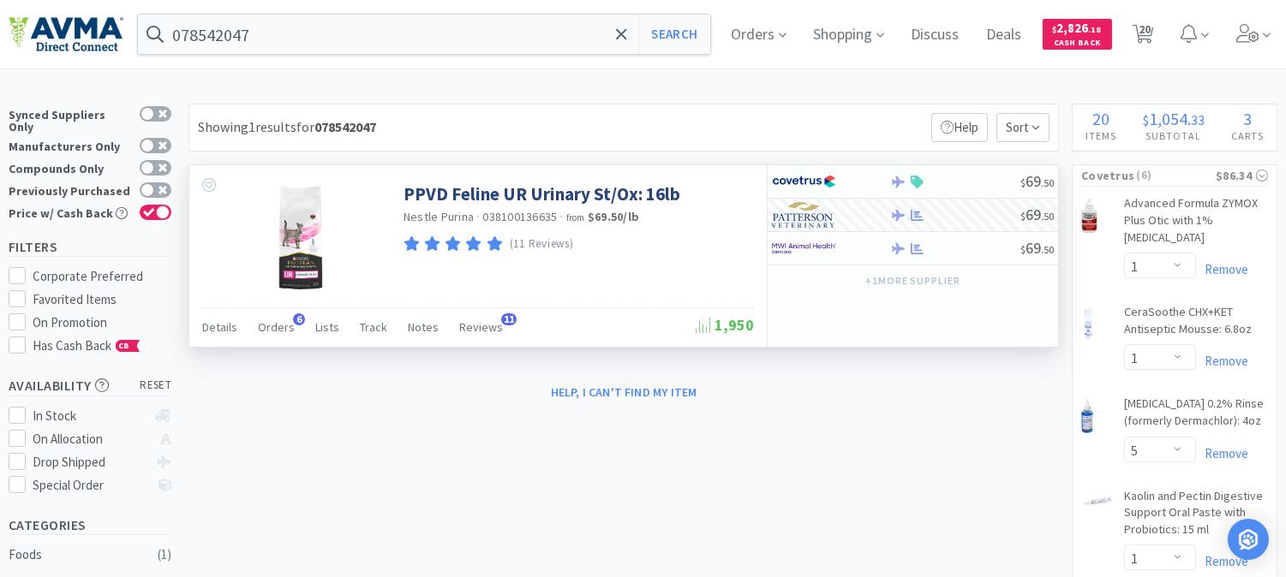
select select "2"
select select "1"
select select "2"
select select "1"
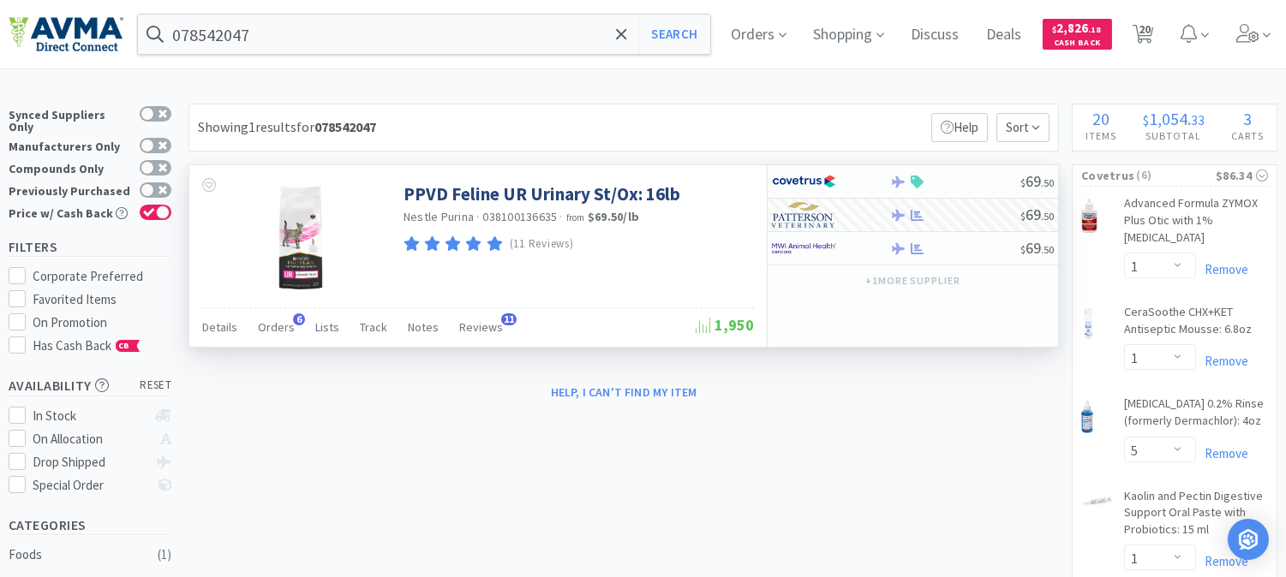
select select "1"
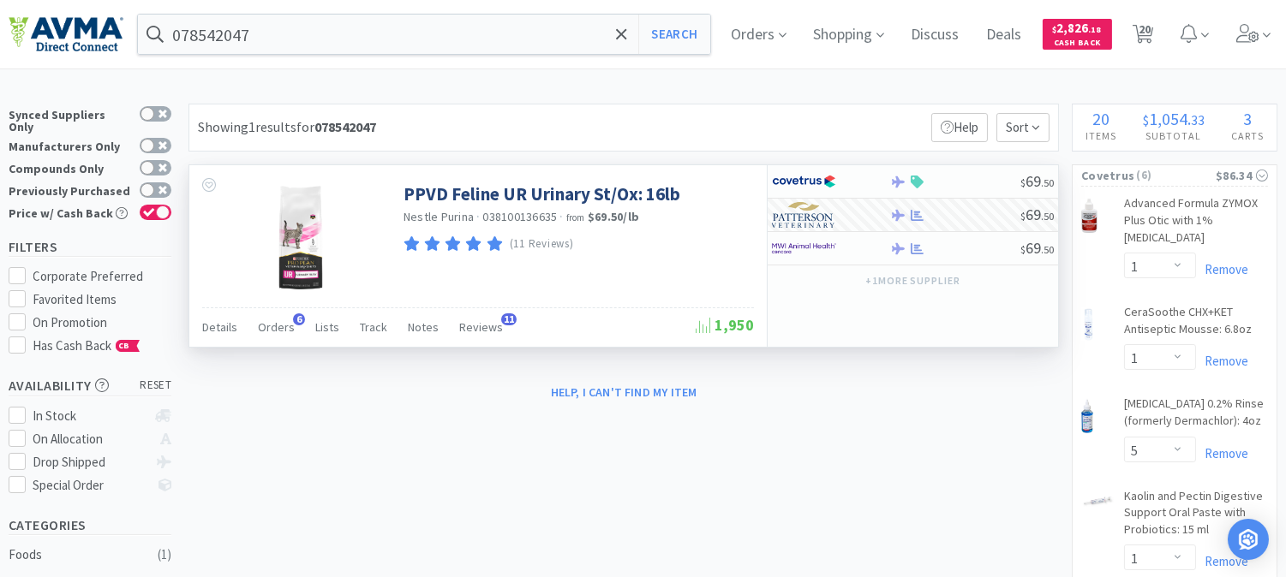
select select "6"
select select "2"
select select "1"
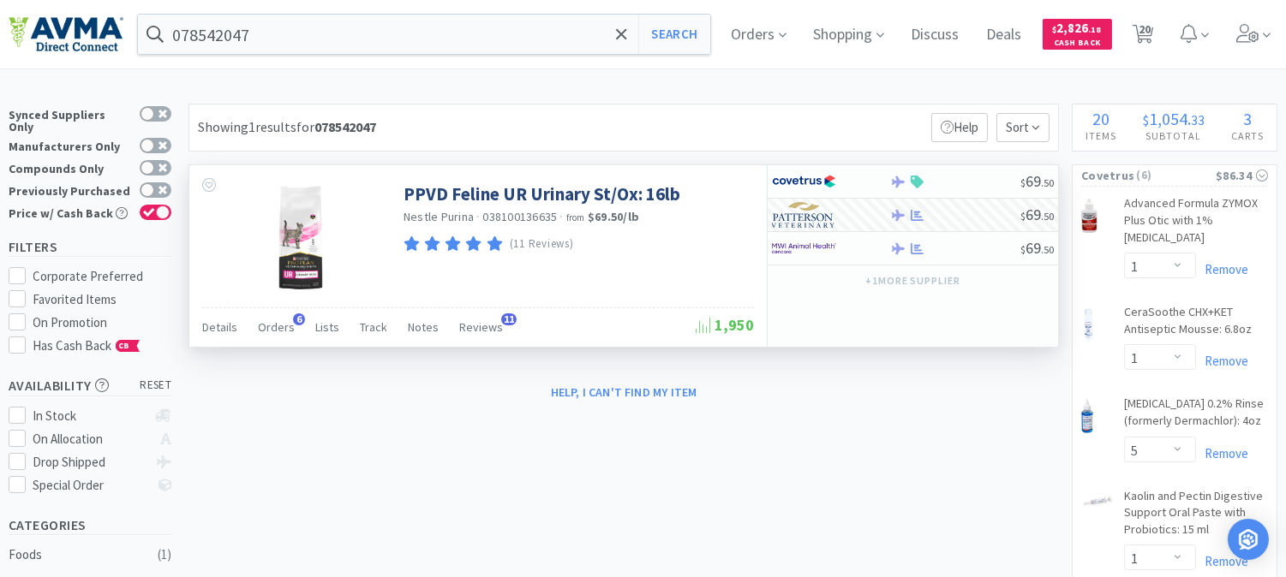
select select "1"
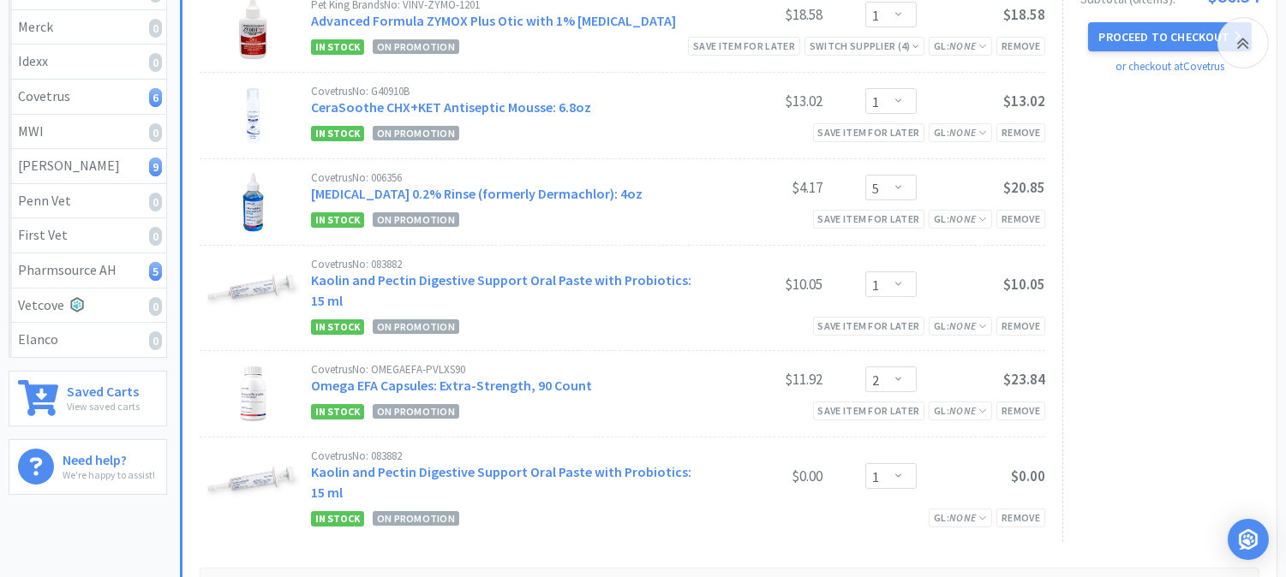
scroll to position [285, 0]
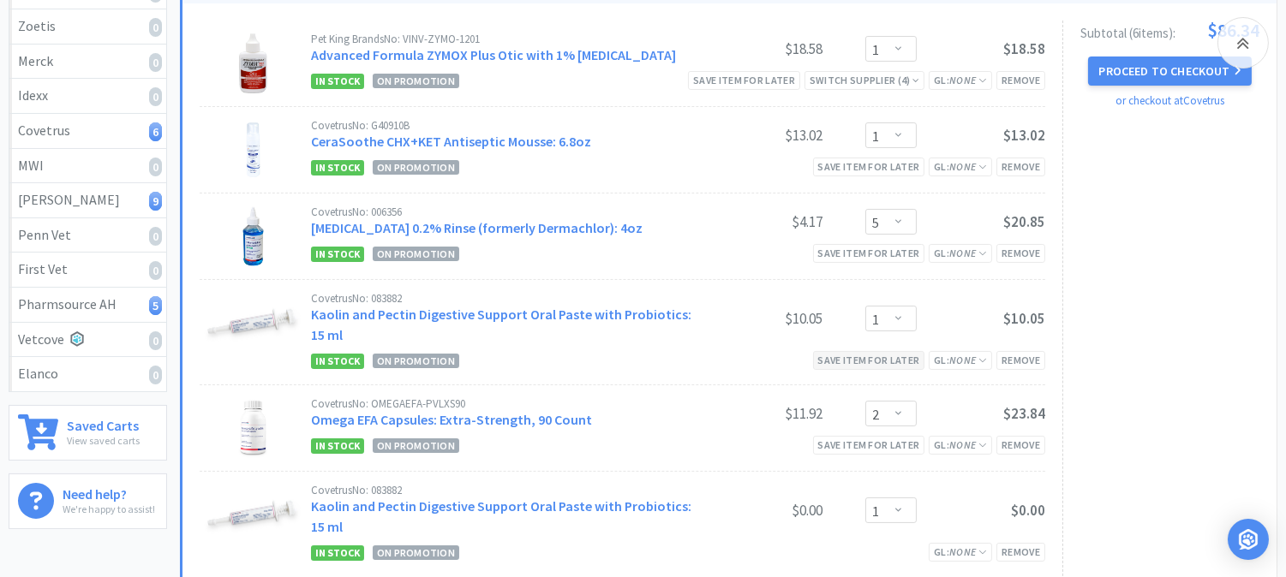
click at [883, 362] on div "Save item for later" at bounding box center [869, 360] width 112 height 18
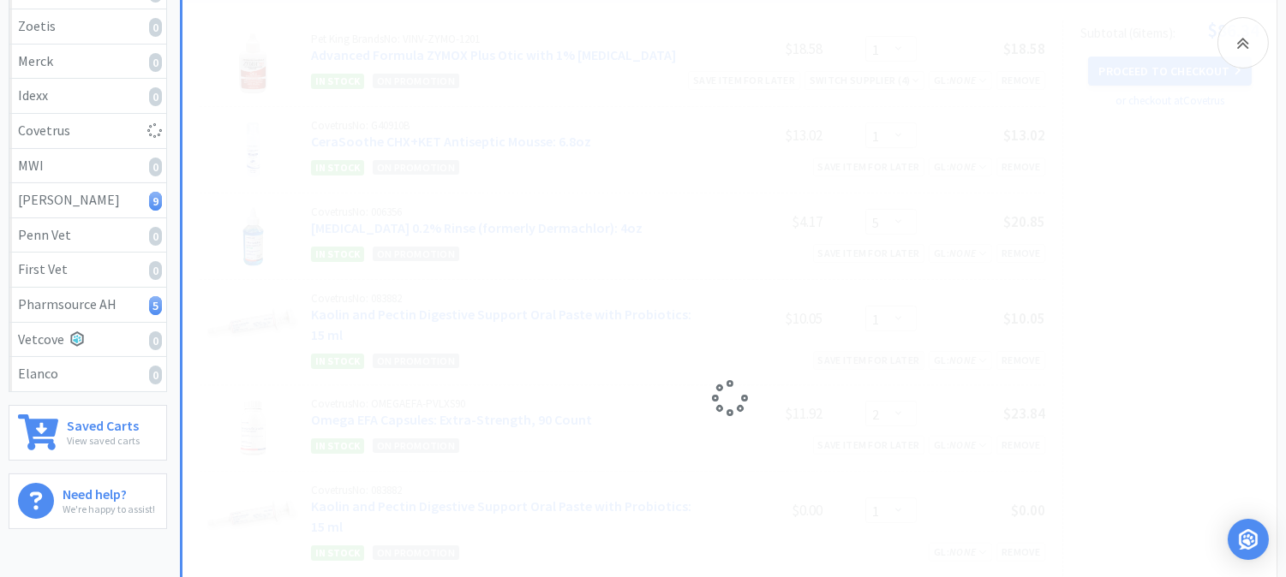
select select "2"
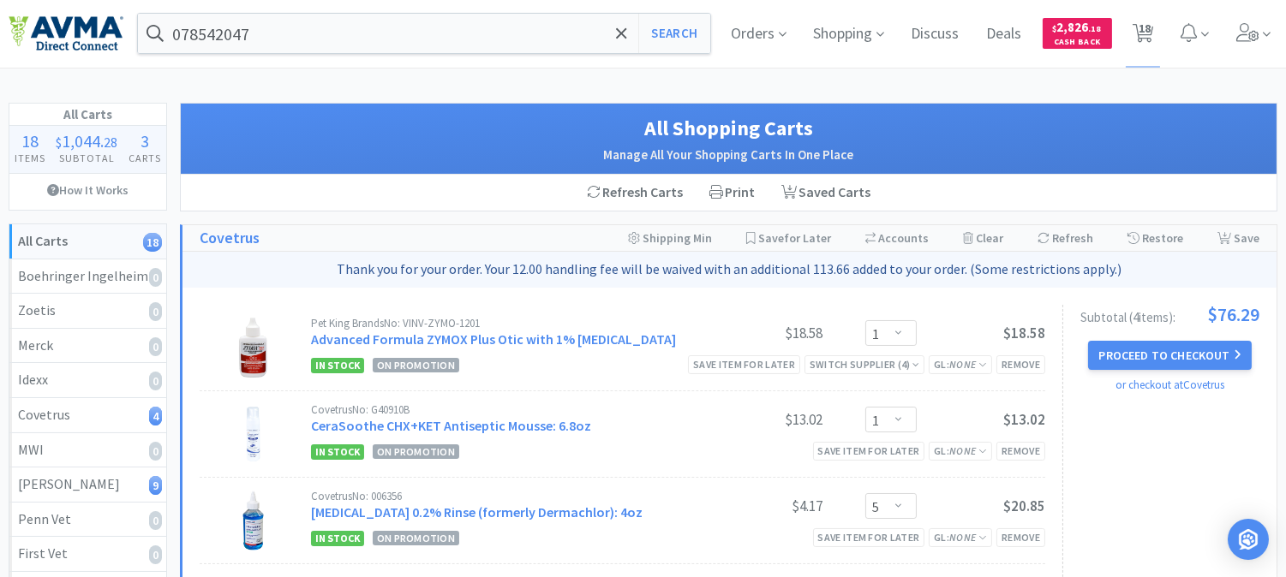
scroll to position [0, 0]
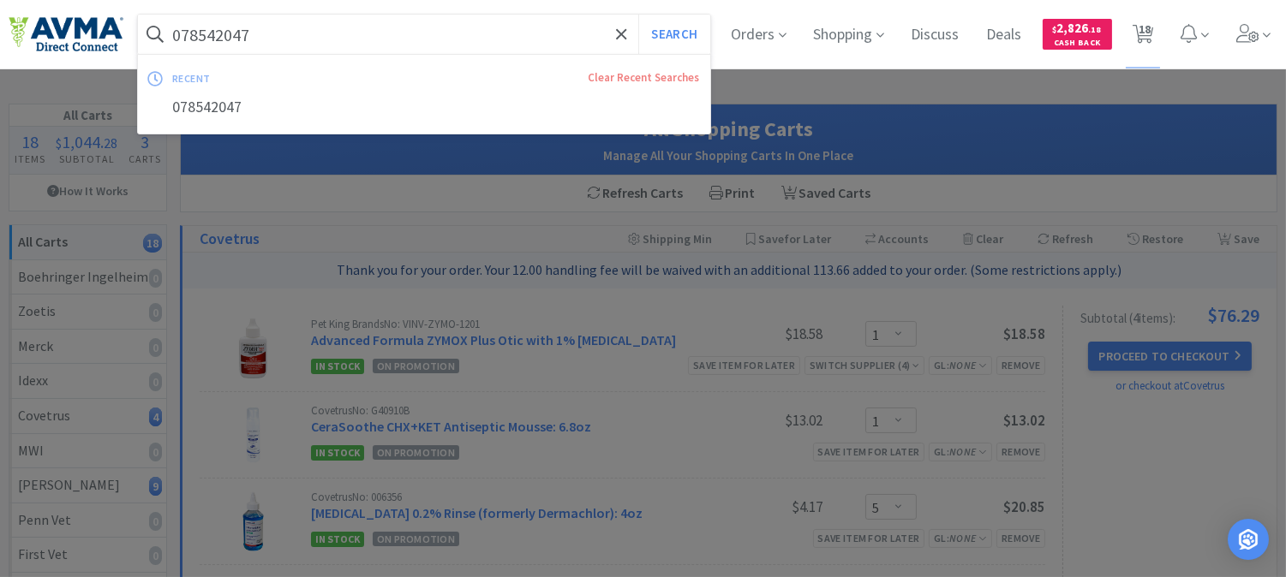
click at [286, 38] on input "078542047" at bounding box center [424, 34] width 572 height 39
paste input "2769"
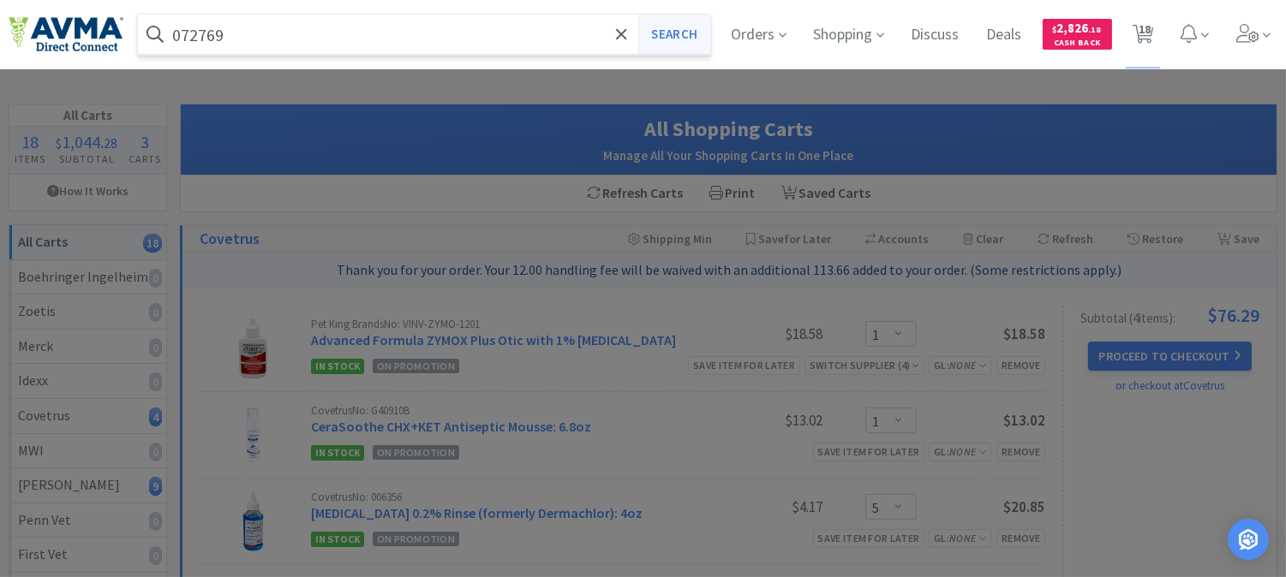
type input "072769"
click at [673, 34] on button "Search" at bounding box center [673, 34] width 71 height 39
select select "1"
select select "5"
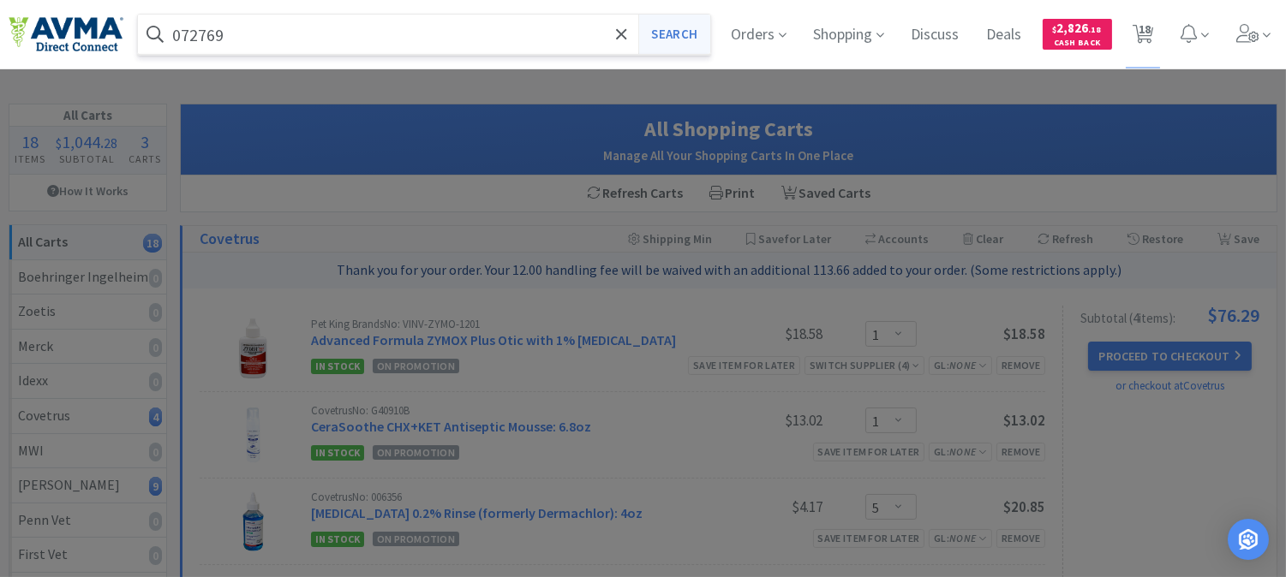
select select "2"
select select "1"
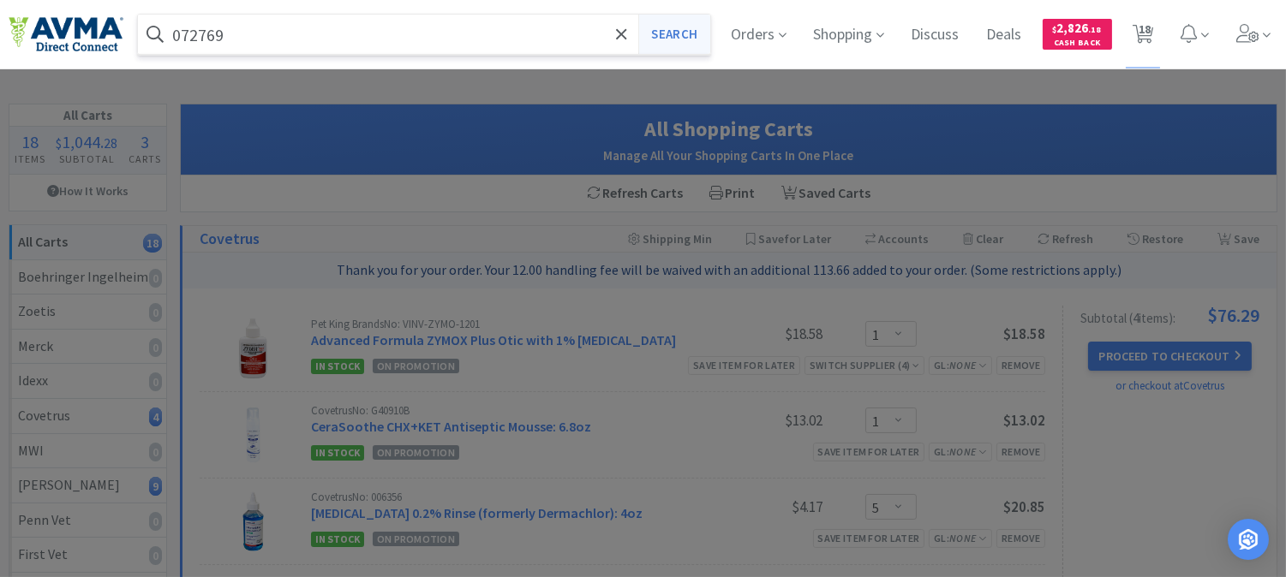
select select "1"
select select "6"
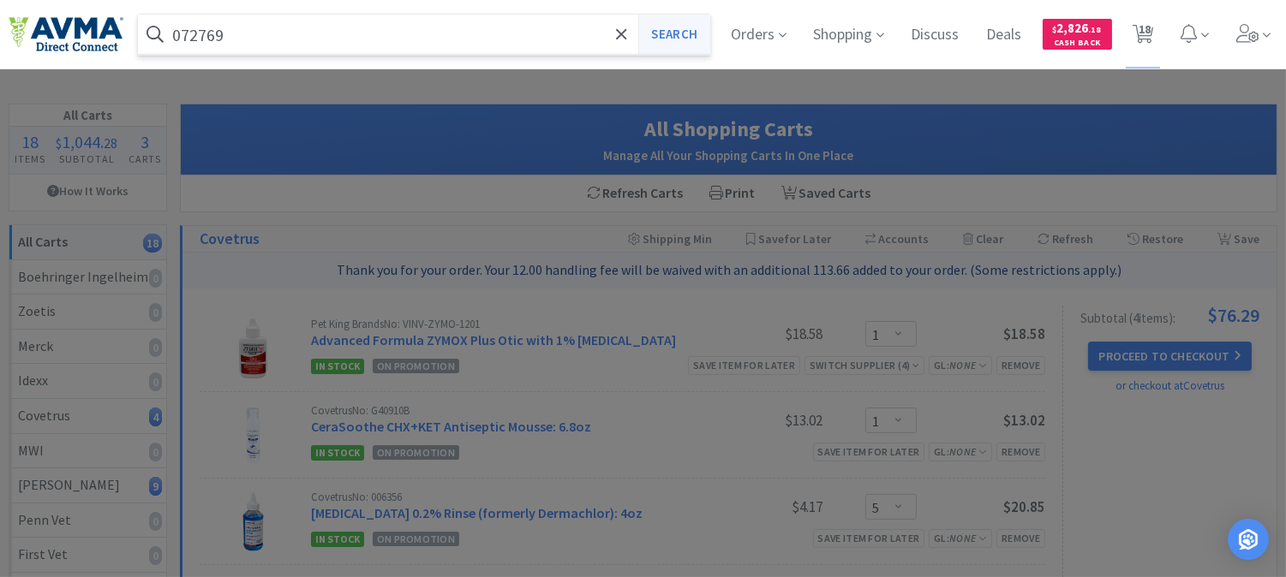
select select "2"
select select "1"
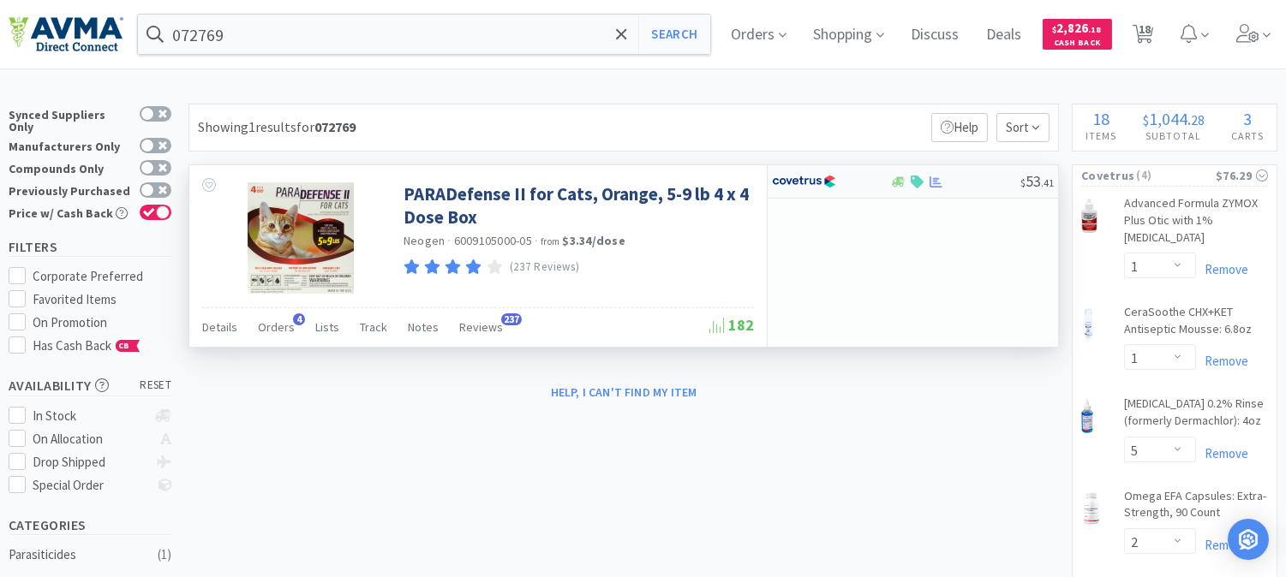
click at [795, 180] on img at bounding box center [804, 182] width 64 height 26
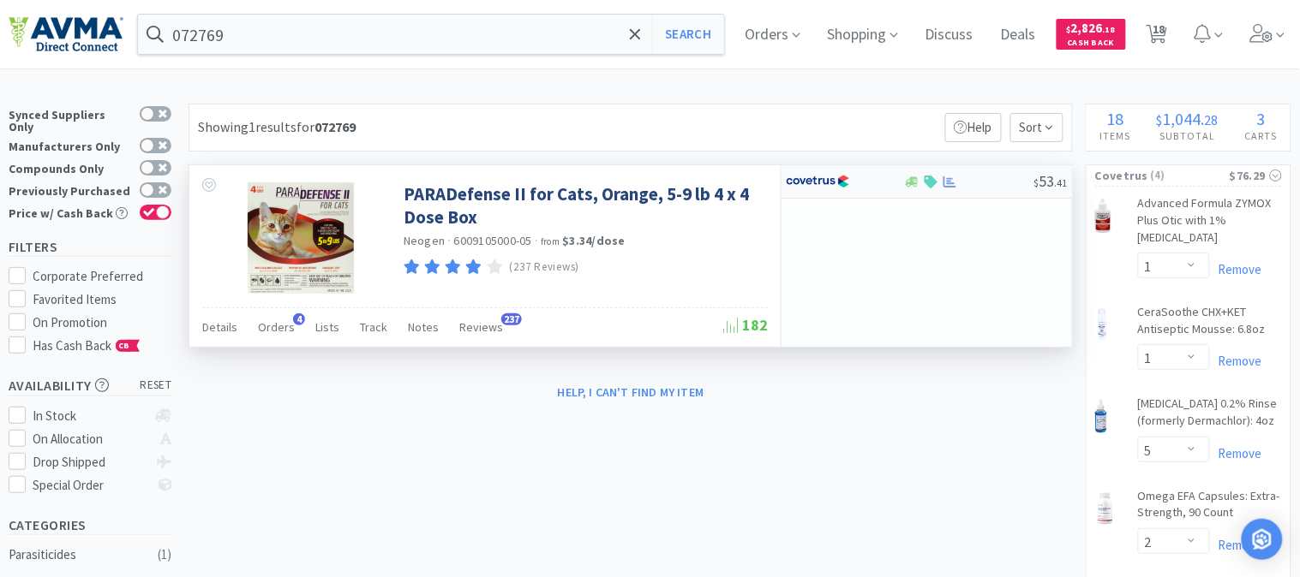
select select "1"
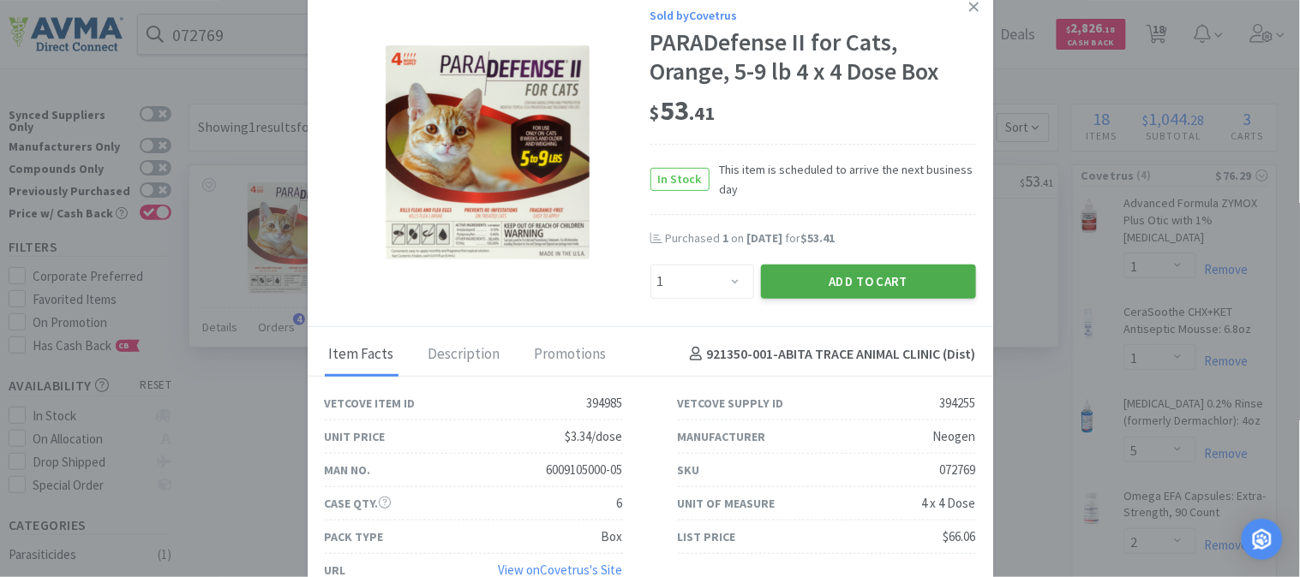
click at [823, 272] on button "Add to Cart" at bounding box center [868, 282] width 215 height 34
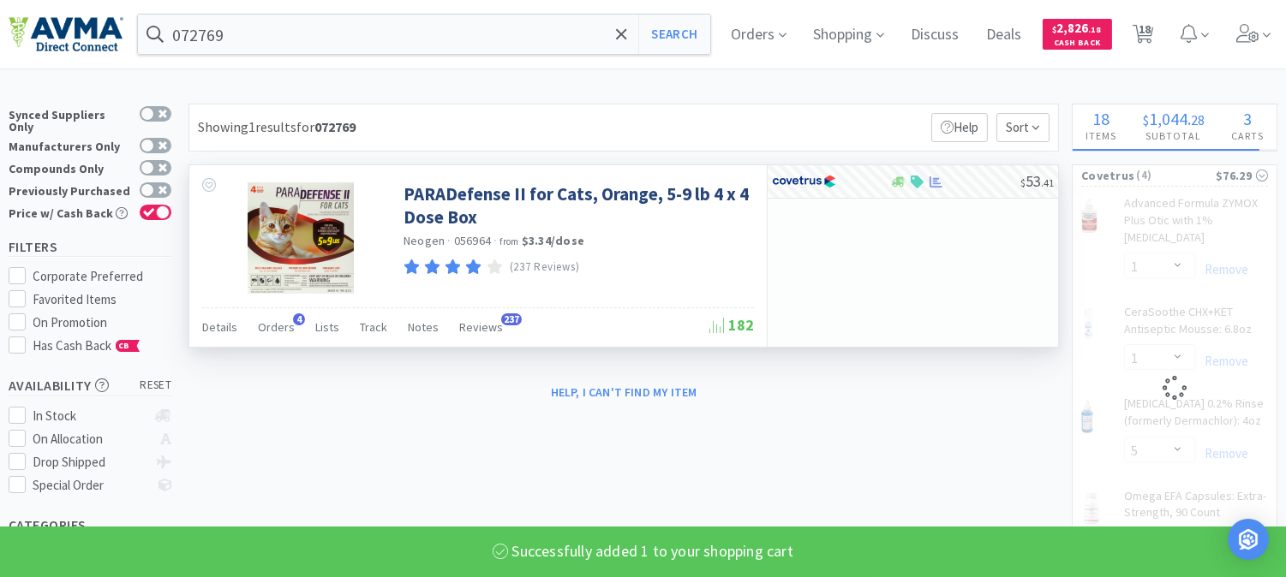
select select "1"
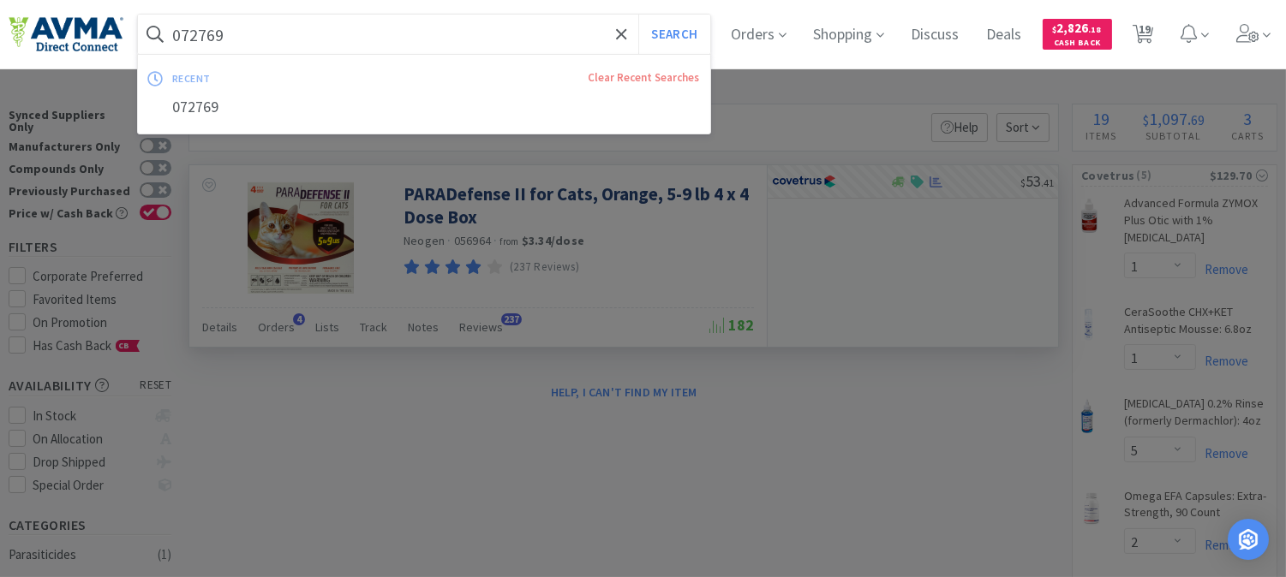
click at [202, 32] on input "072769" at bounding box center [424, 34] width 572 height 39
paste input "80531"
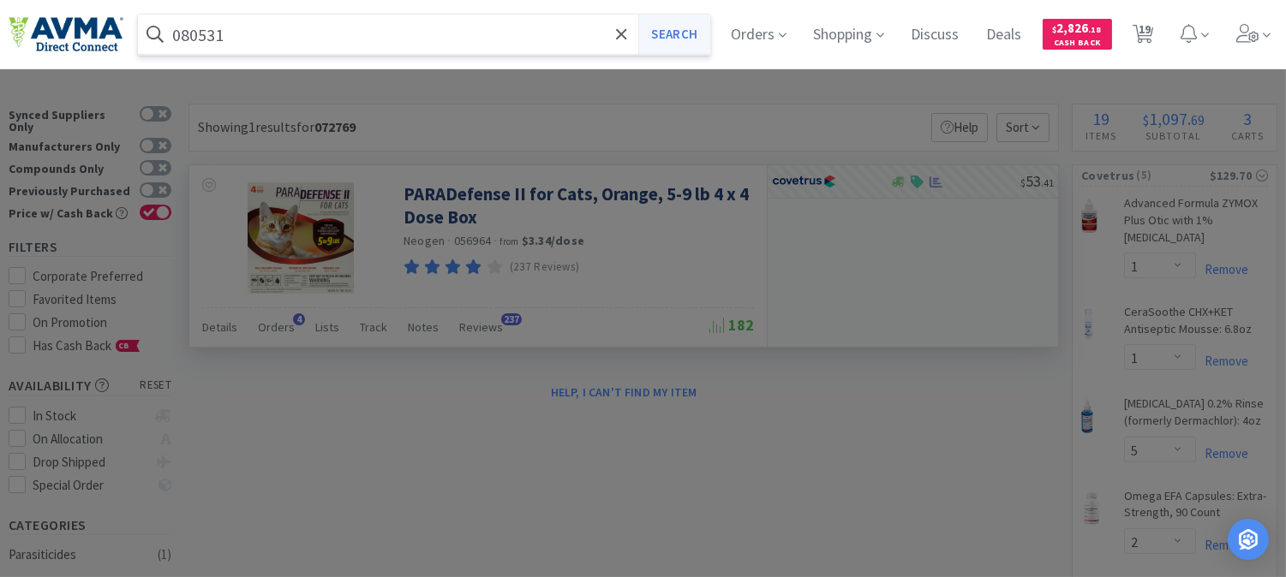
type input "080531"
click at [680, 32] on button "Search" at bounding box center [673, 34] width 71 height 39
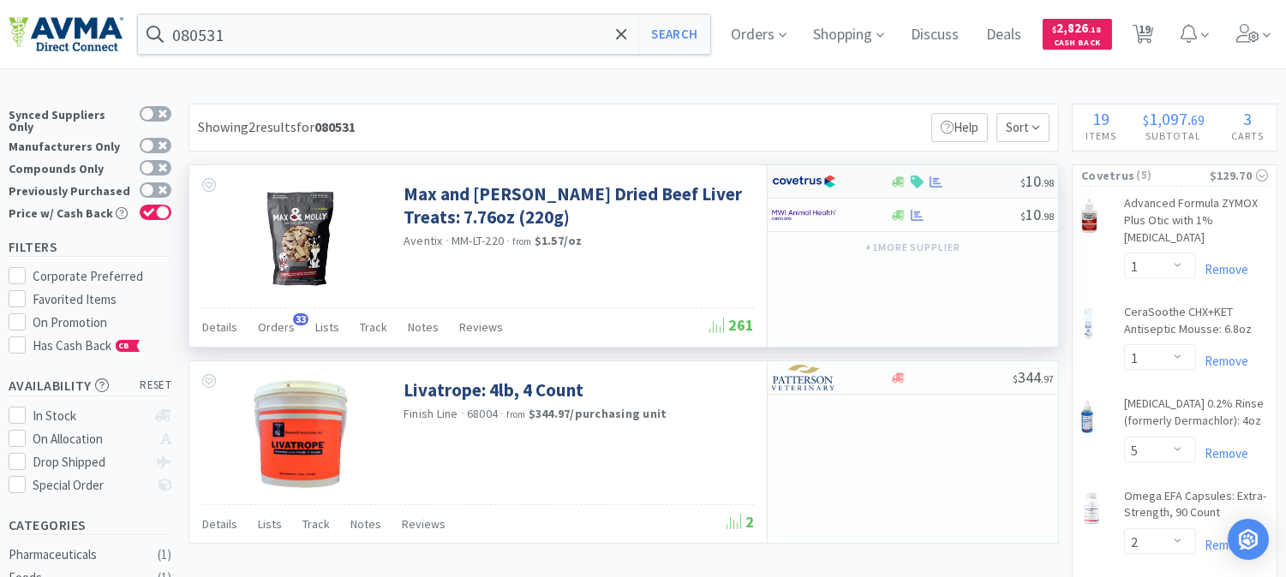
click at [807, 183] on img at bounding box center [804, 182] width 64 height 26
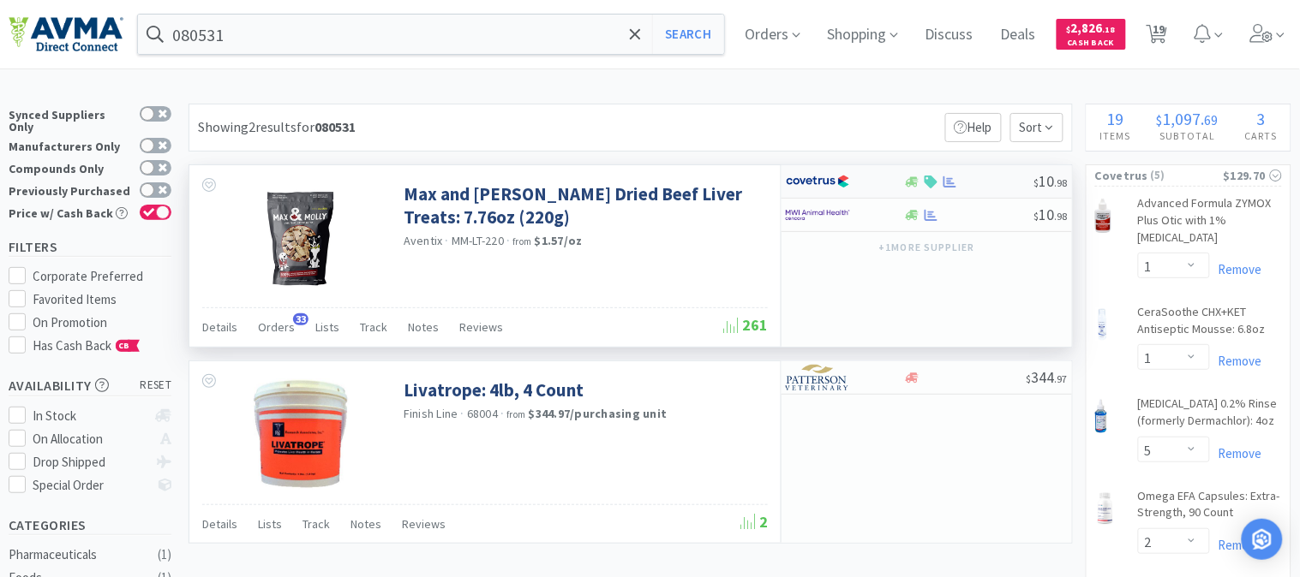
select select "1"
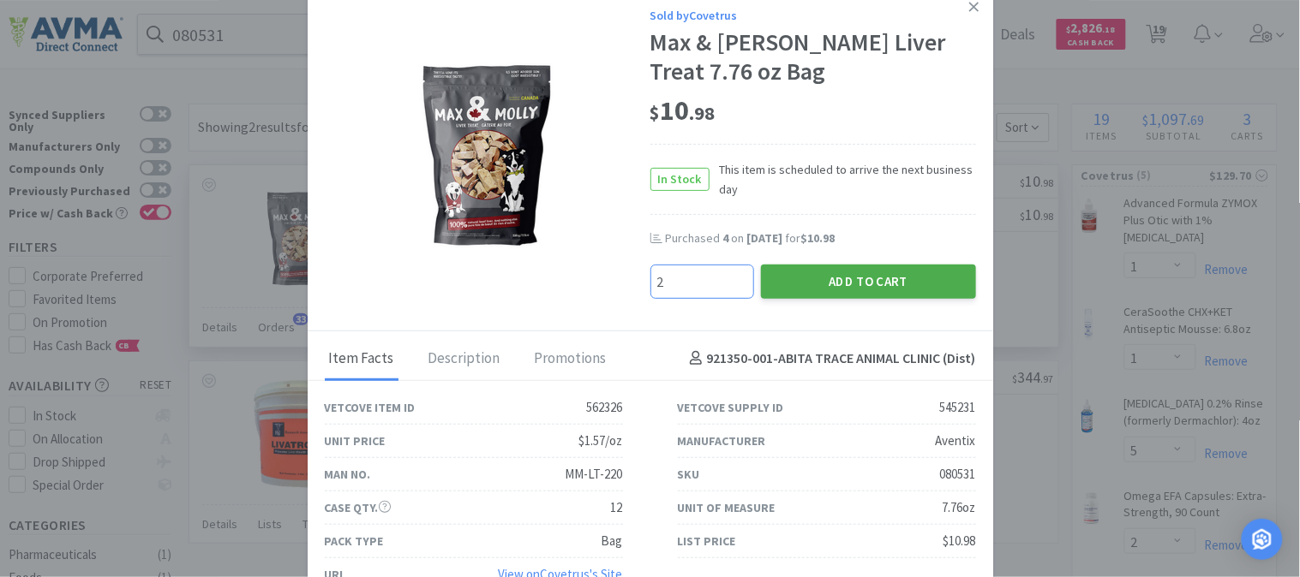
type input "2"
click at [841, 280] on button "Add to Cart" at bounding box center [868, 282] width 215 height 34
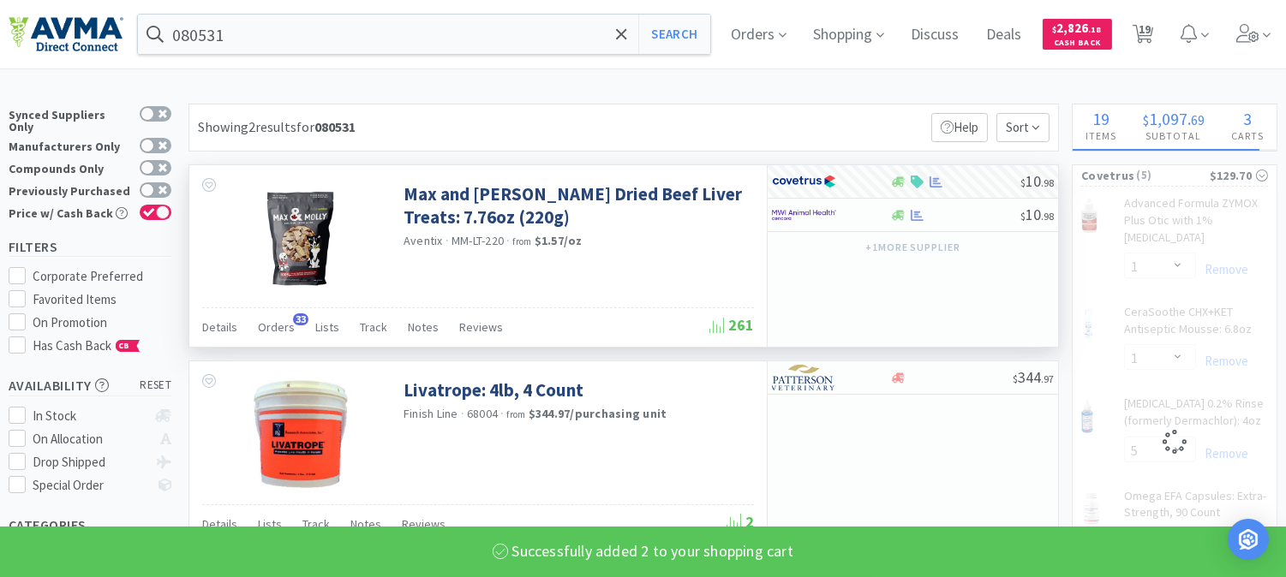
select select "2"
select select "1"
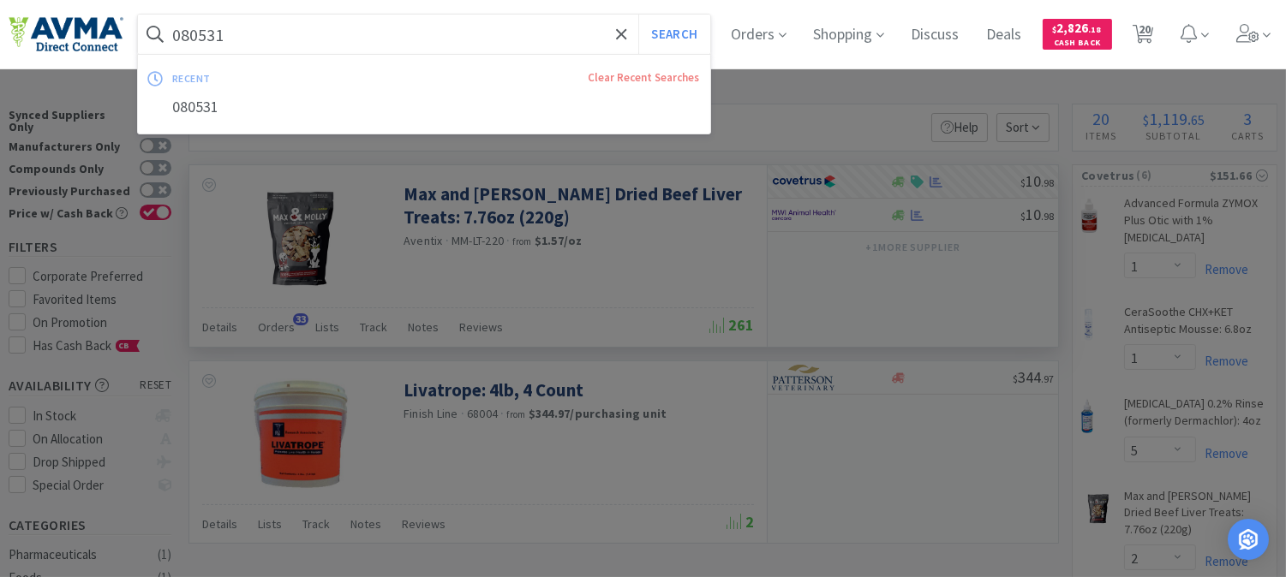
click at [182, 36] on input "080531" at bounding box center [424, 34] width 572 height 39
paste input "77613"
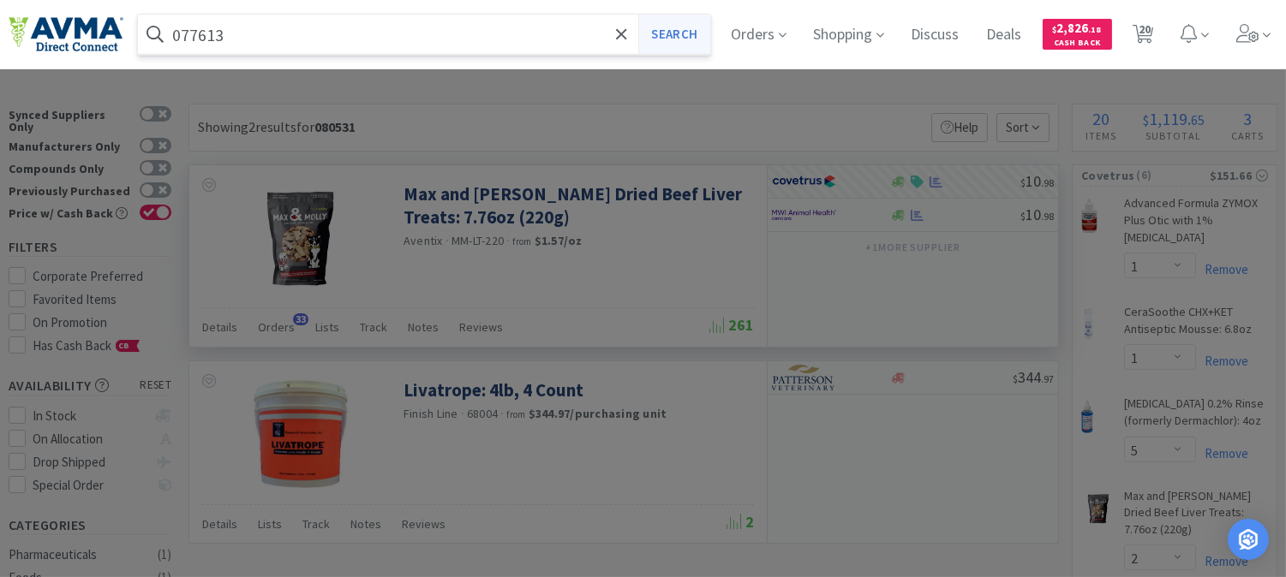
type input "077613"
click at [691, 27] on button "Search" at bounding box center [673, 34] width 71 height 39
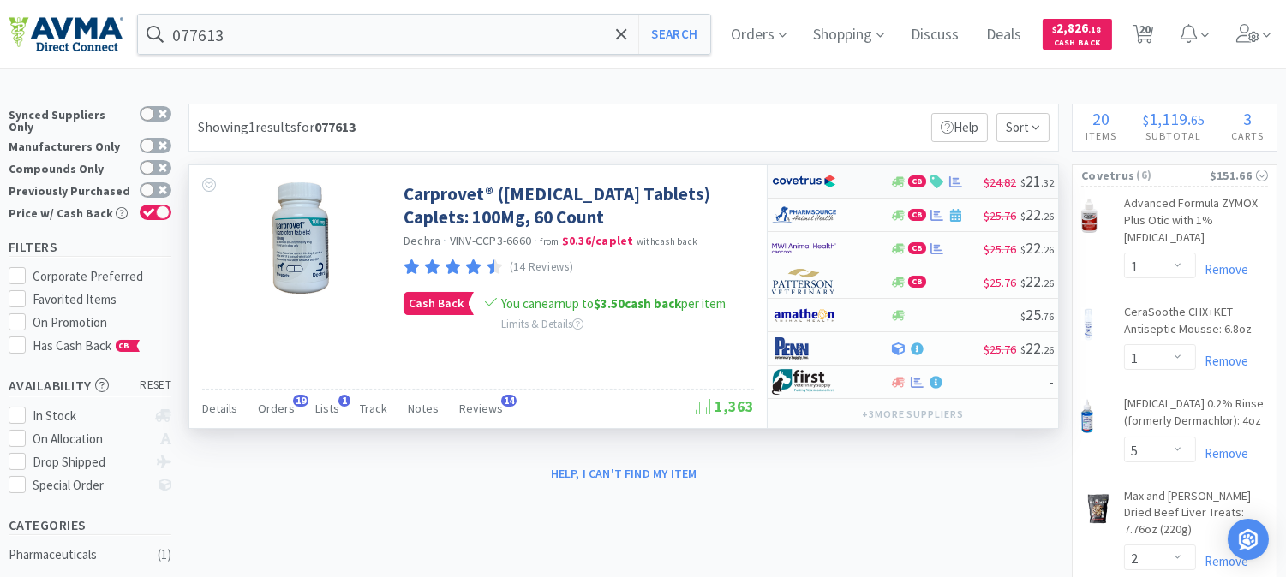
click at [798, 177] on img at bounding box center [804, 182] width 64 height 26
select select "1"
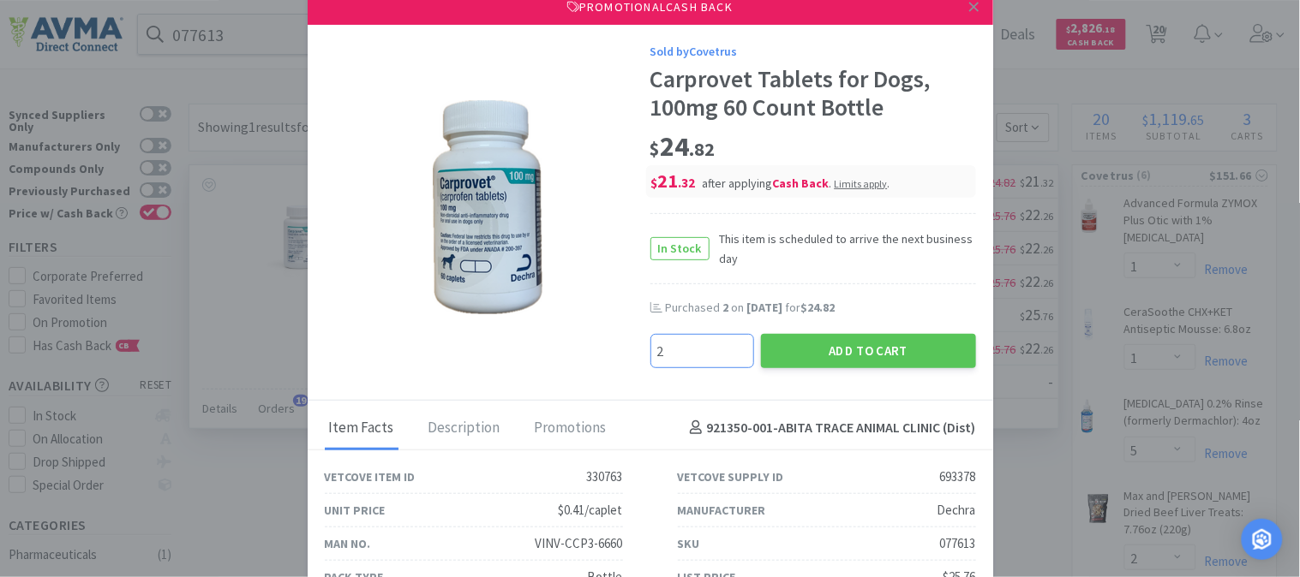
drag, startPoint x: 663, startPoint y: 346, endPoint x: 641, endPoint y: 346, distance: 22.3
click at [647, 346] on div "2" at bounding box center [702, 353] width 111 height 45
type input "3"
click at [821, 354] on button "Add to Cart" at bounding box center [868, 351] width 215 height 34
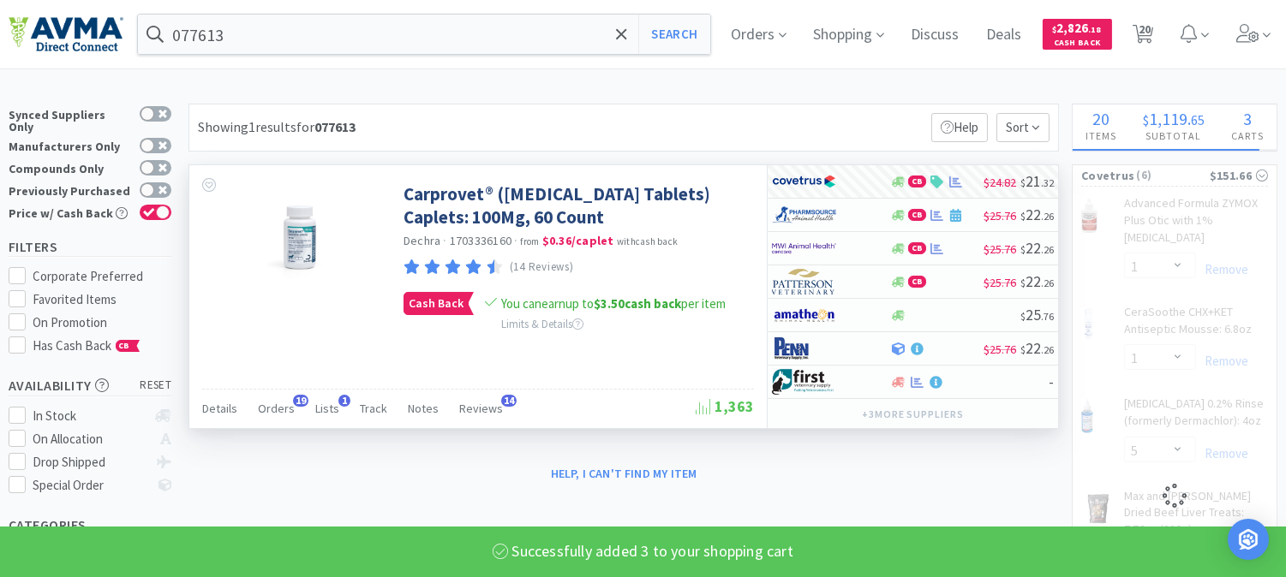
select select "3"
select select "1"
select select "5"
select select "2"
select select "1"
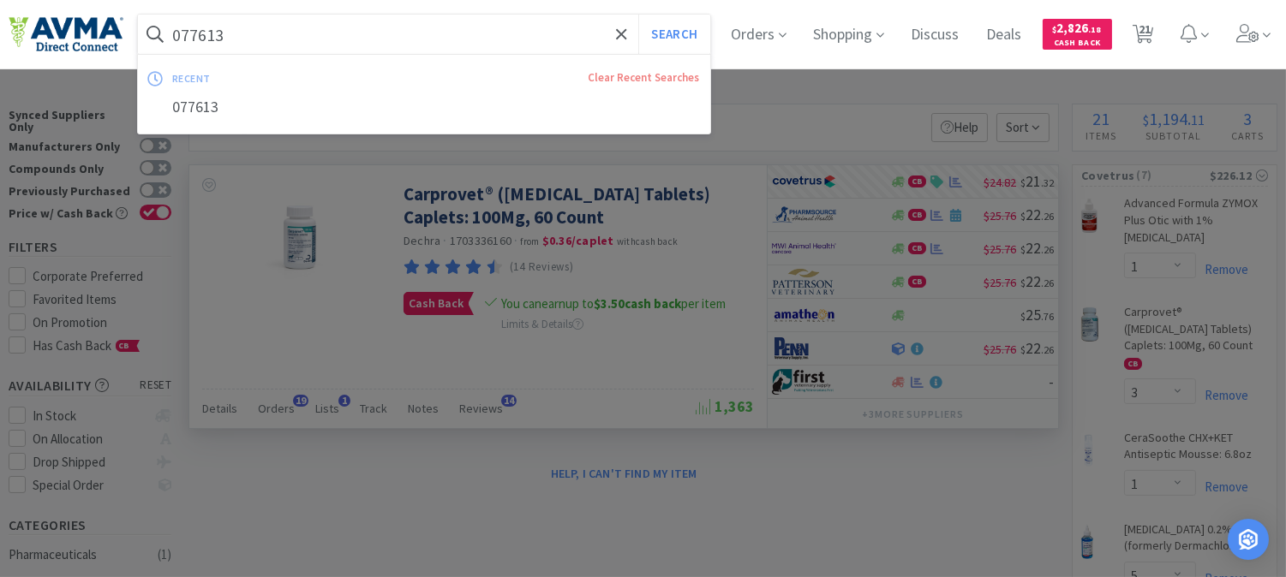
click at [258, 38] on input "077613" at bounding box center [424, 34] width 572 height 39
paste input "57087"
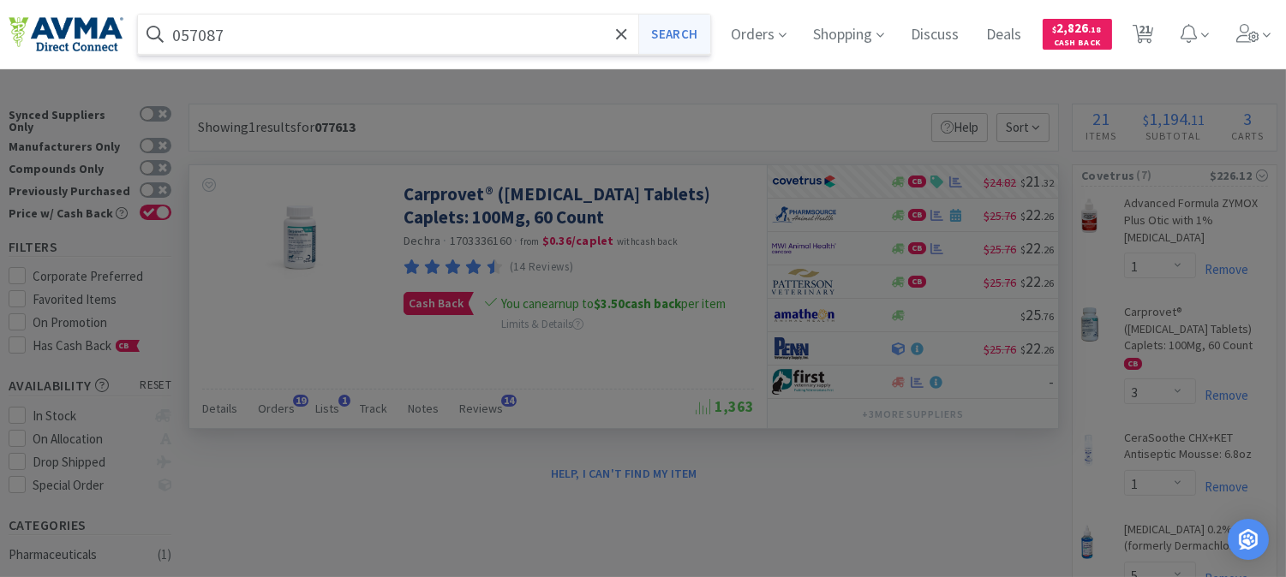
type input "057087"
click at [689, 40] on button "Search" at bounding box center [673, 34] width 71 height 39
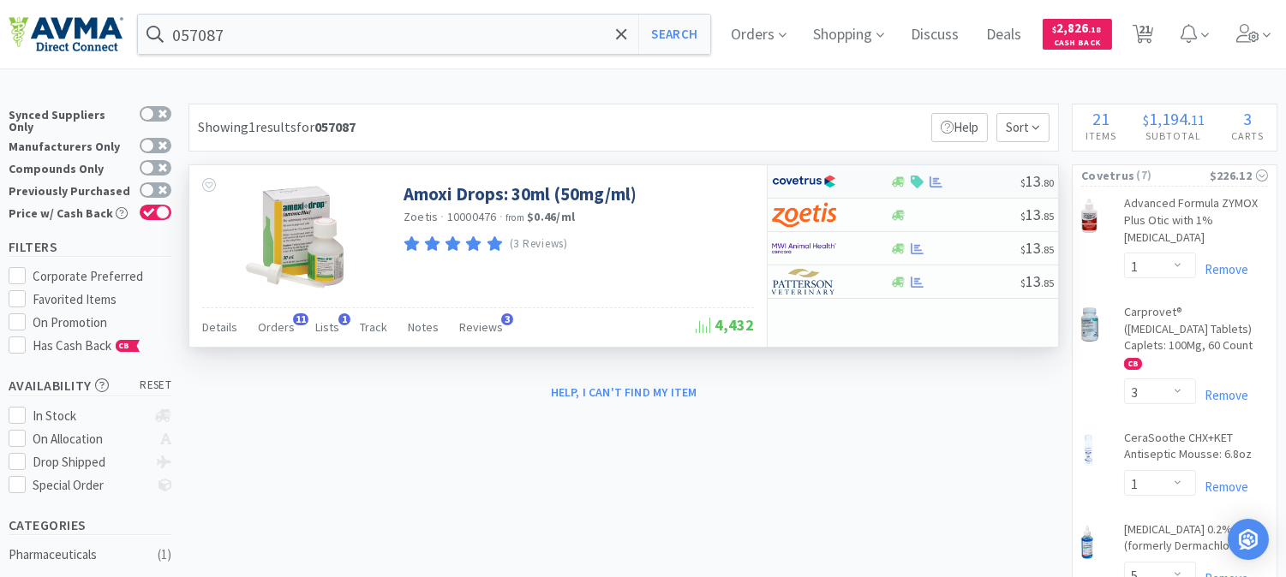
click at [812, 182] on img at bounding box center [804, 182] width 64 height 26
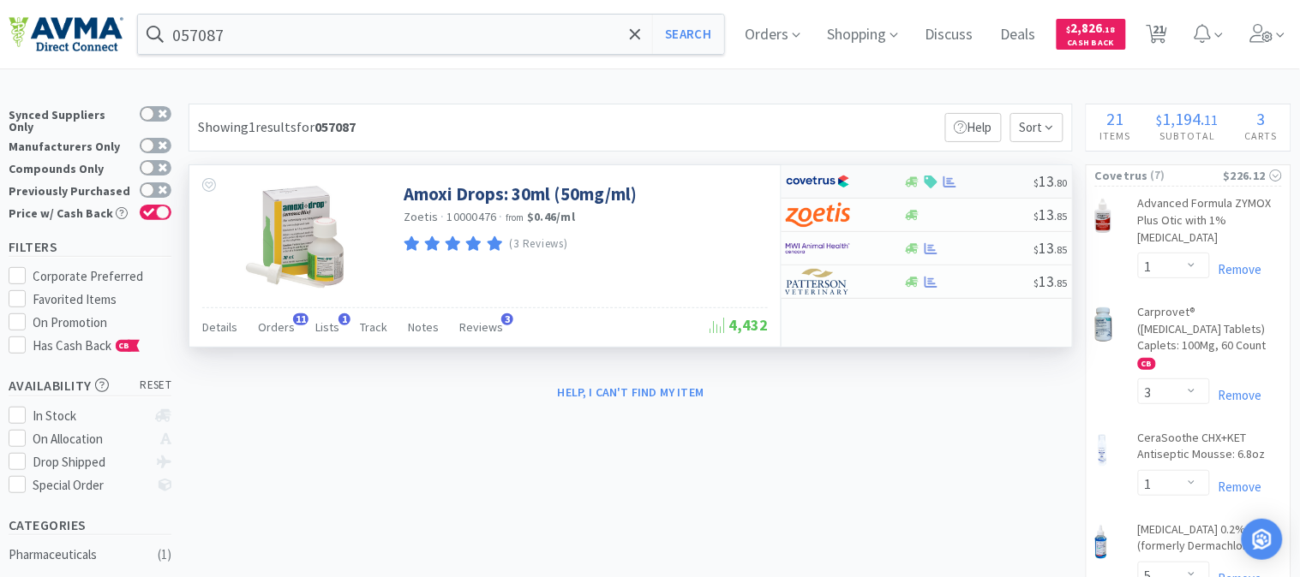
select select "1"
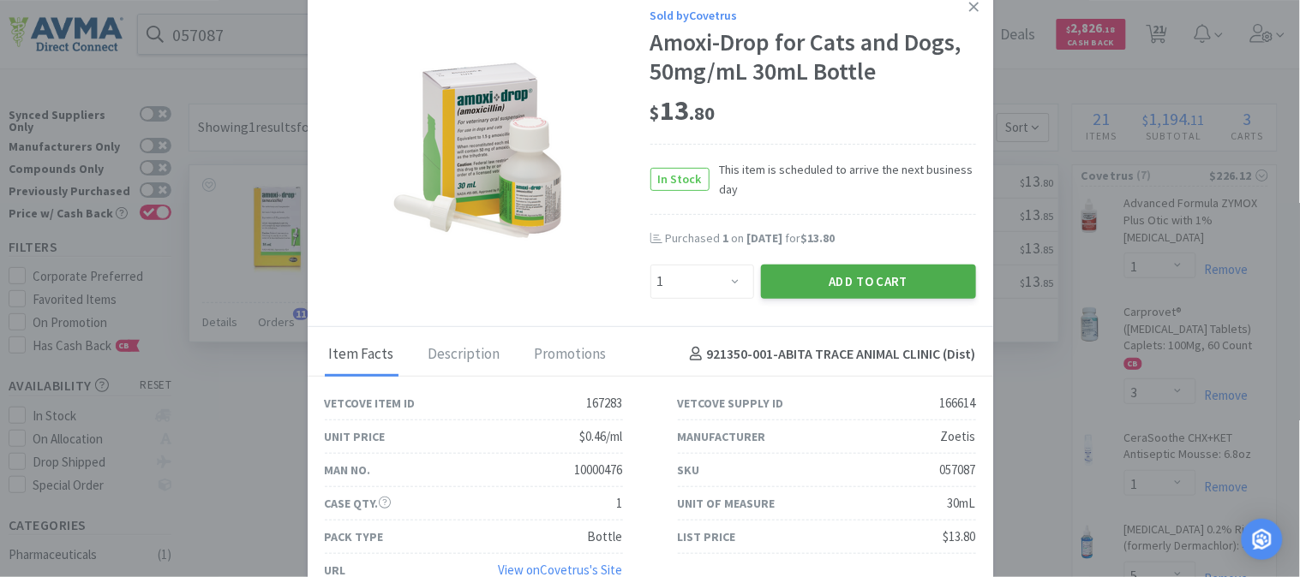
click at [868, 272] on button "Add to Cart" at bounding box center [868, 282] width 215 height 34
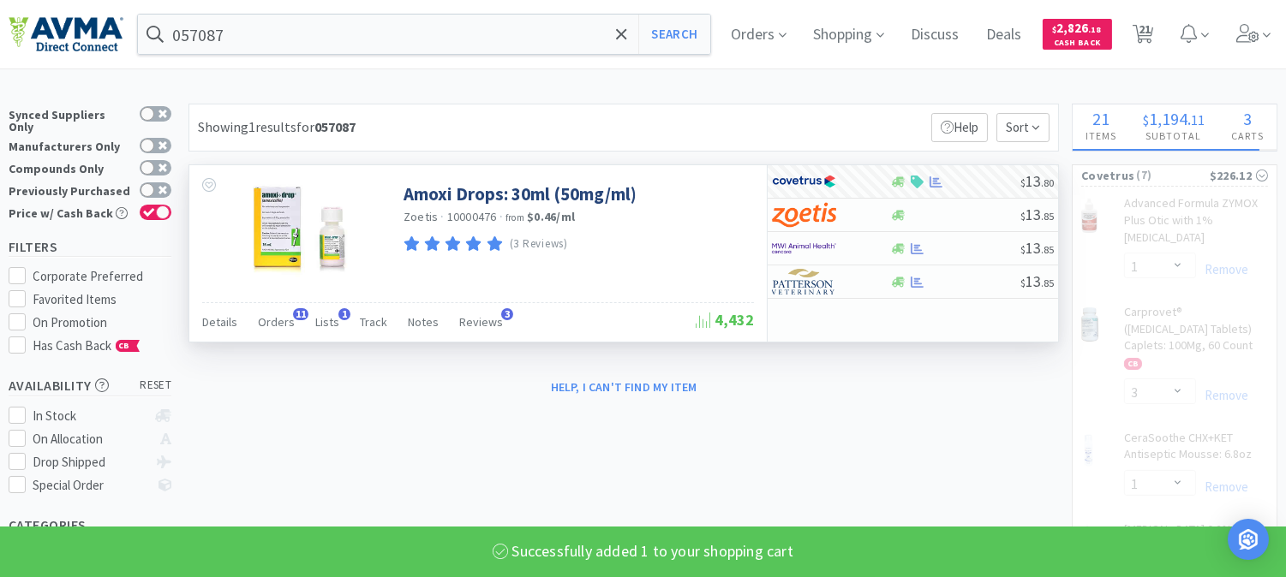
select select "1"
select select "3"
select select "1"
select select "5"
select select "2"
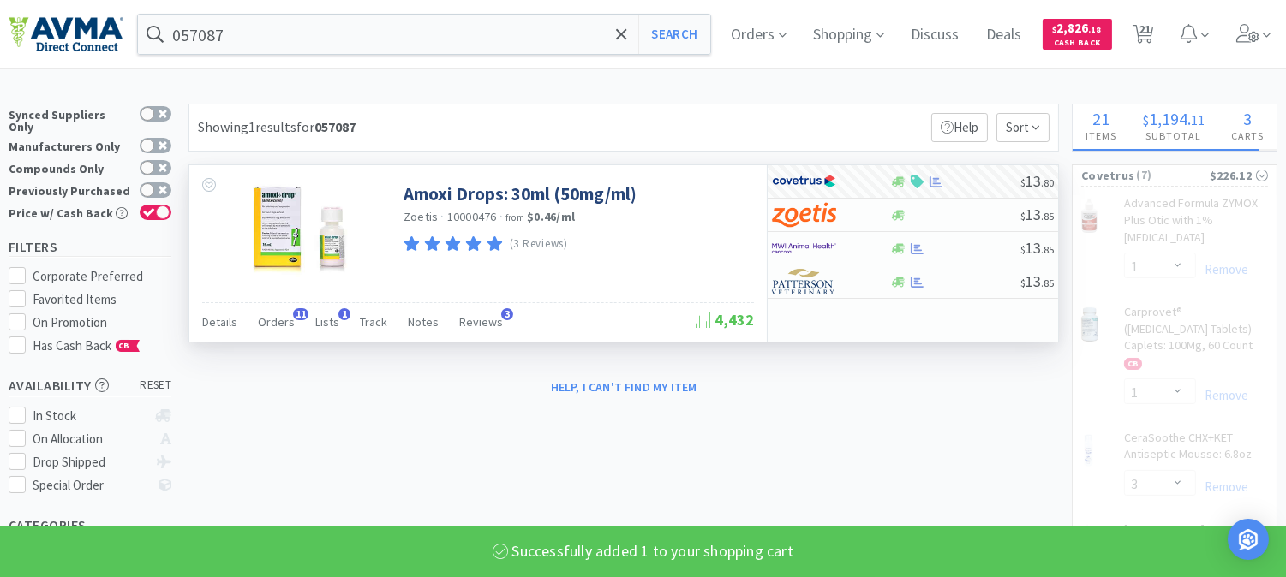
select select "1"
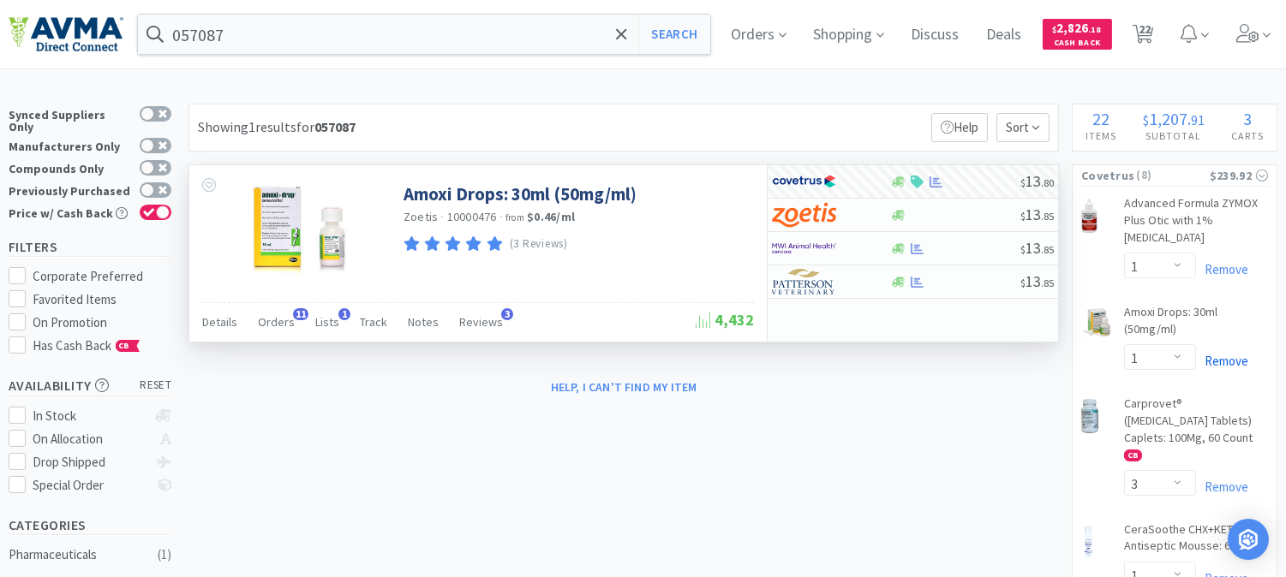
click at [1226, 356] on link "Remove" at bounding box center [1222, 361] width 52 height 16
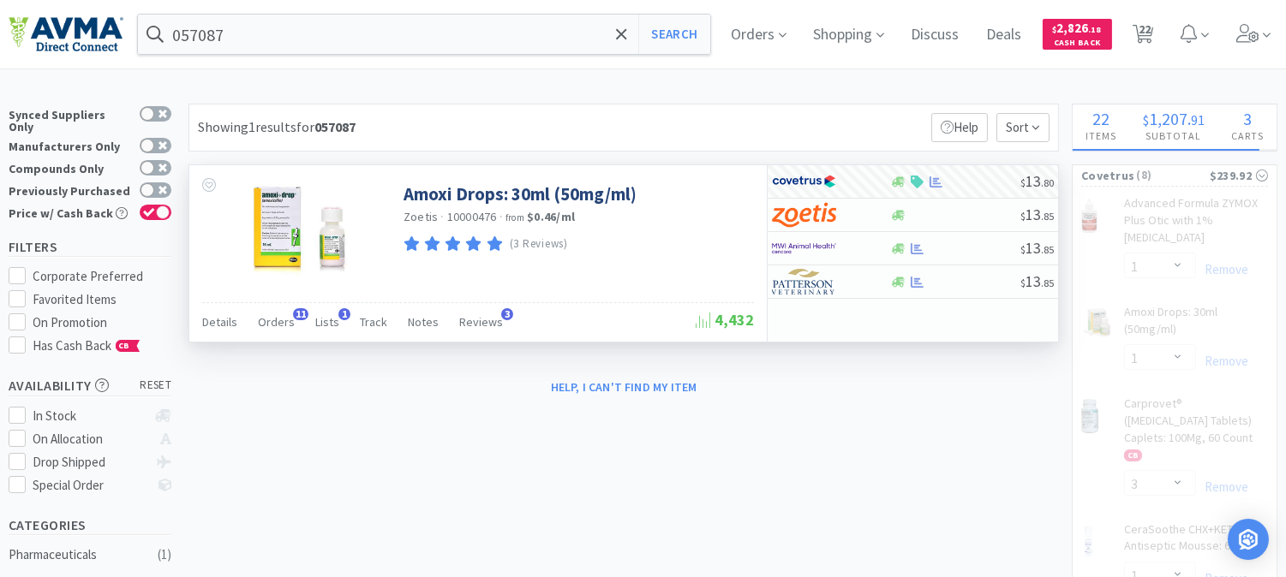
select select "1"
select select "5"
select select "2"
select select "1"
select select "3"
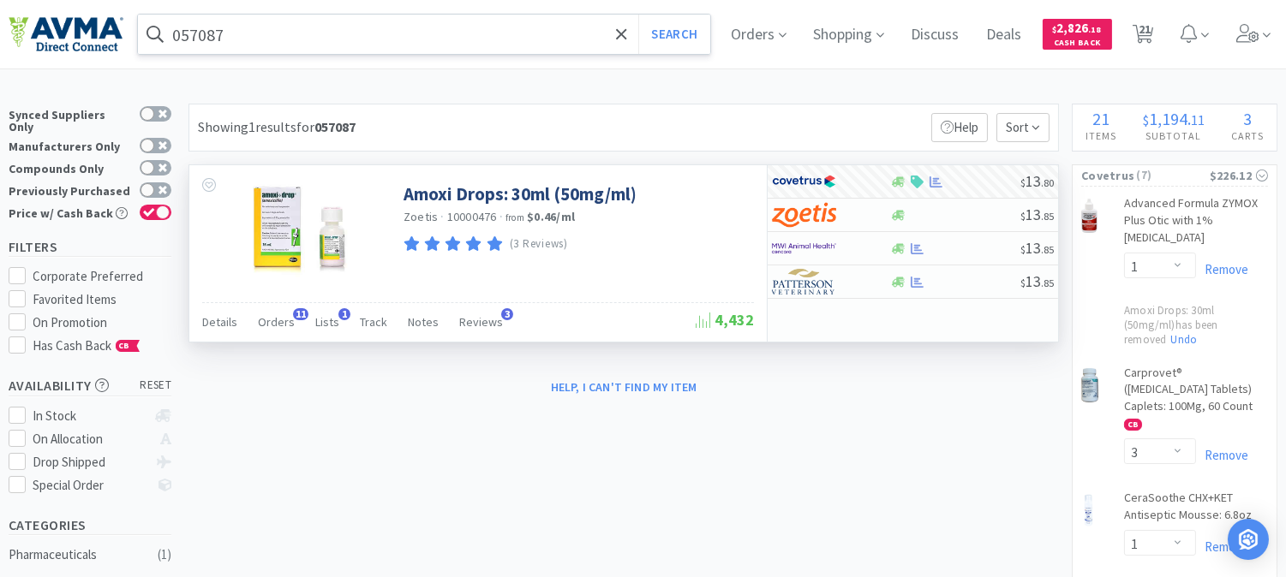
click at [255, 38] on input "057087" at bounding box center [424, 34] width 572 height 39
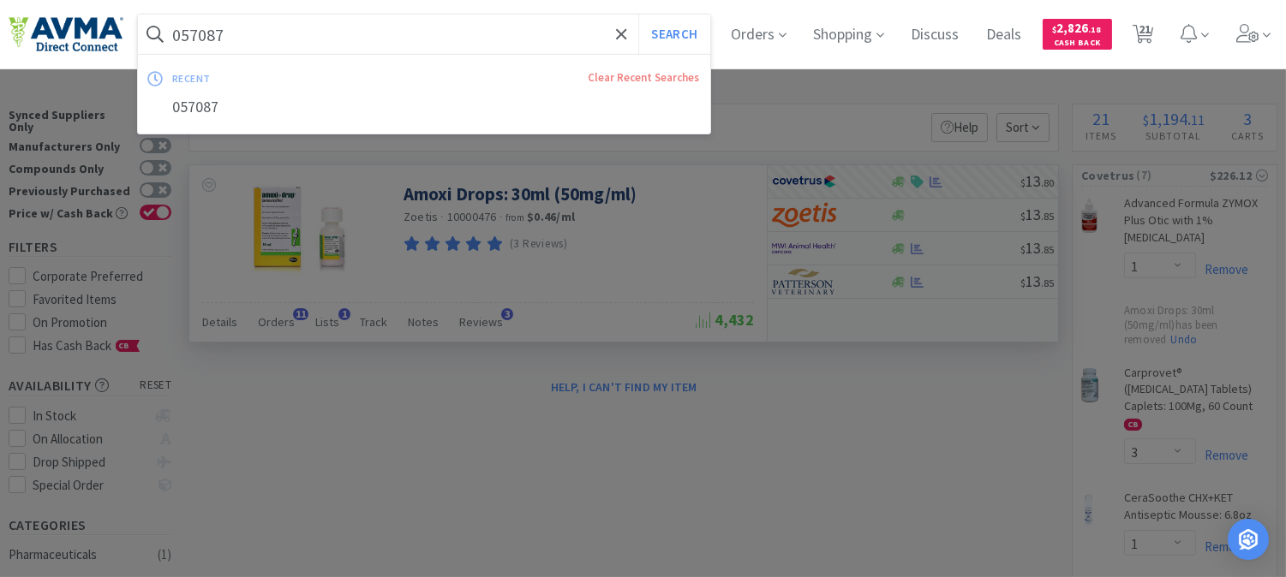
paste input "6"
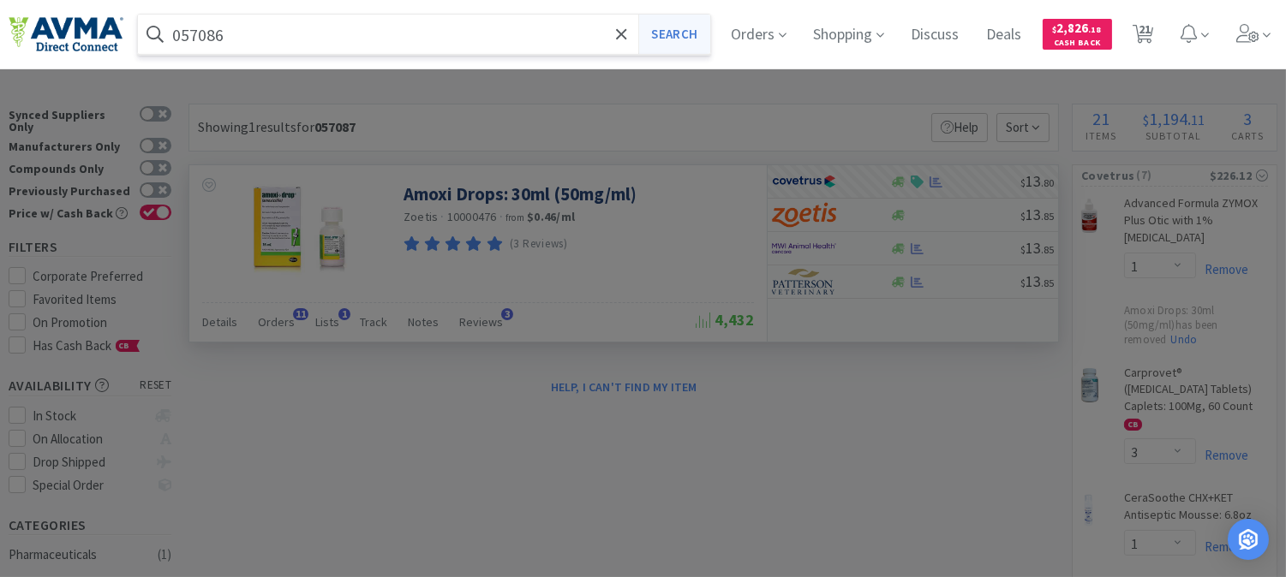
click at [704, 36] on button "Search" at bounding box center [673, 34] width 71 height 39
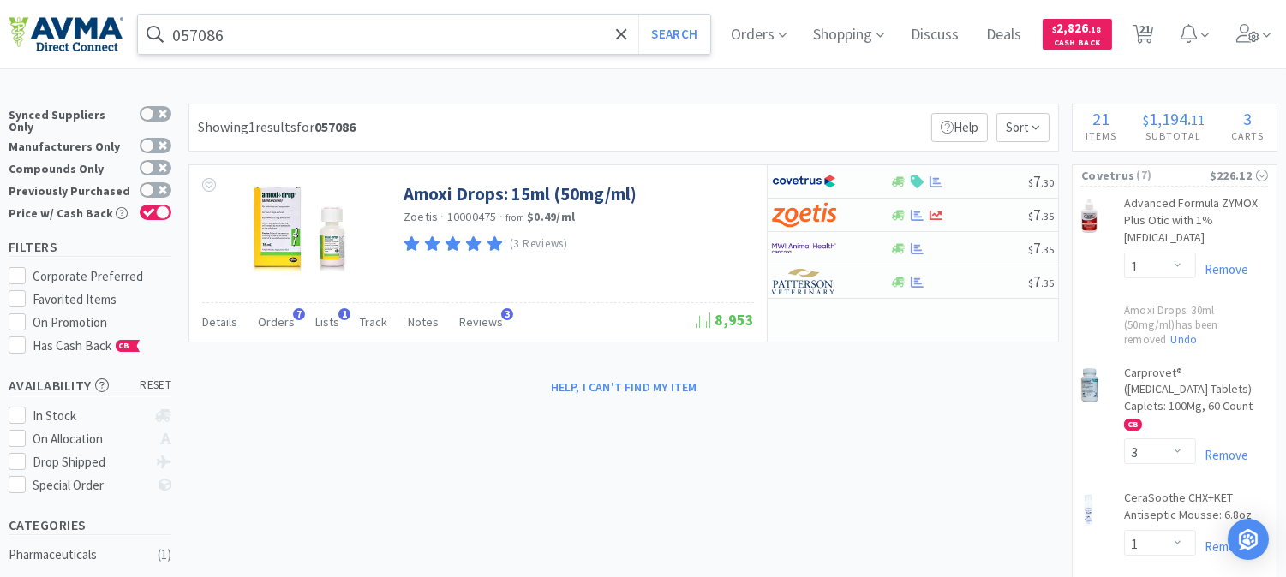
click at [264, 35] on input "057086" at bounding box center [424, 34] width 572 height 39
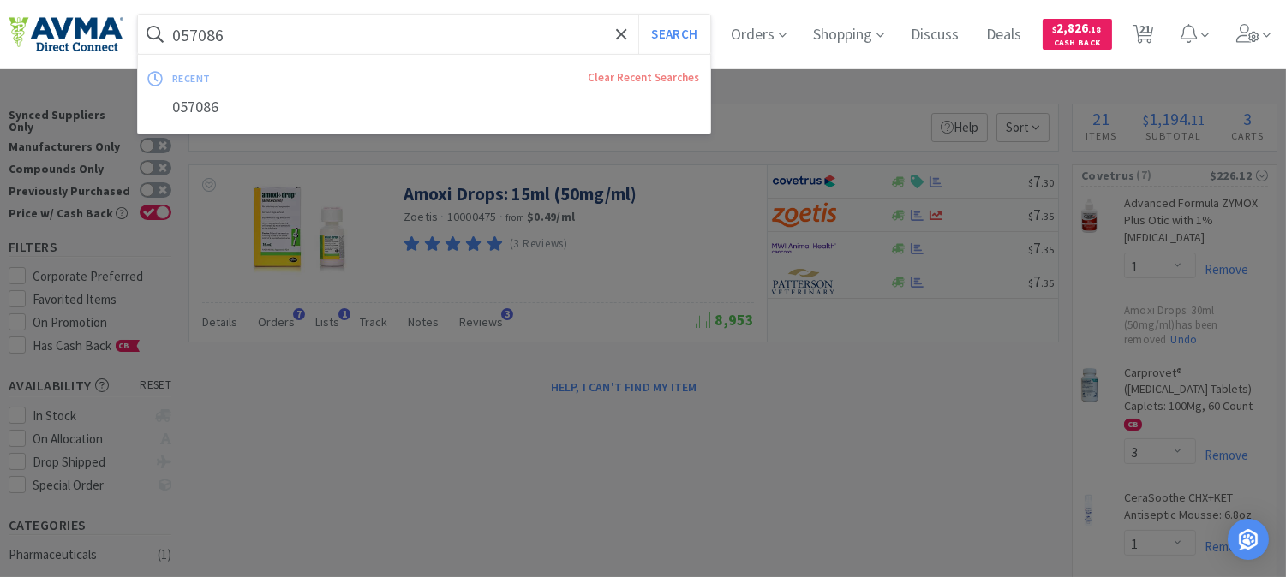
paste input "44217"
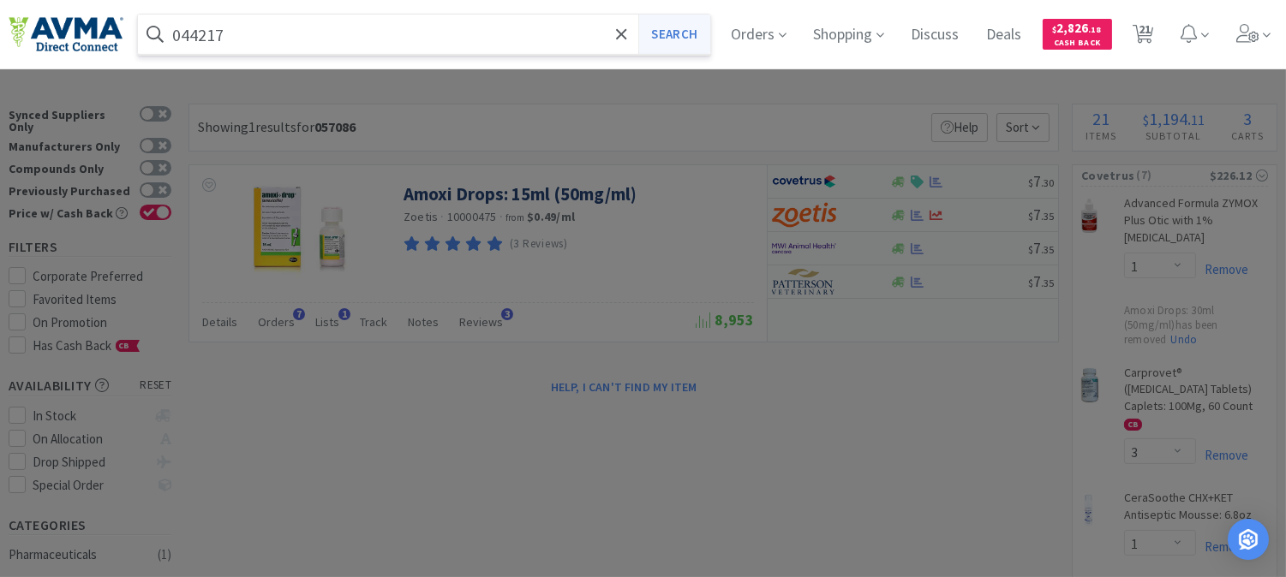
type input "044217"
click at [704, 39] on button "Search" at bounding box center [673, 34] width 71 height 39
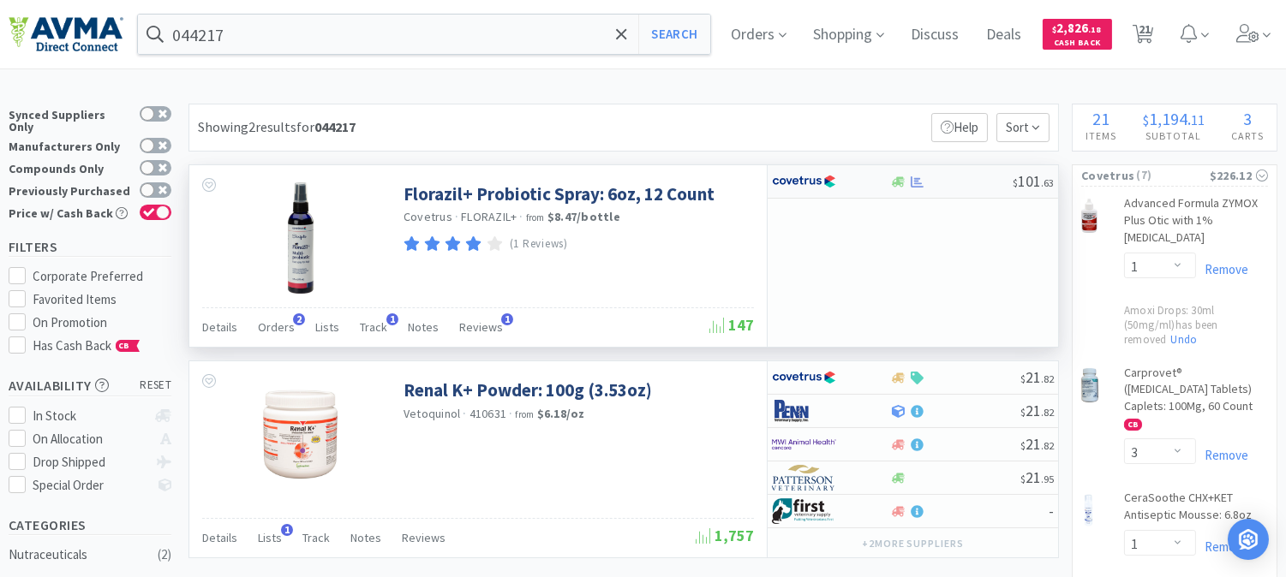
click at [805, 181] on img at bounding box center [804, 182] width 64 height 26
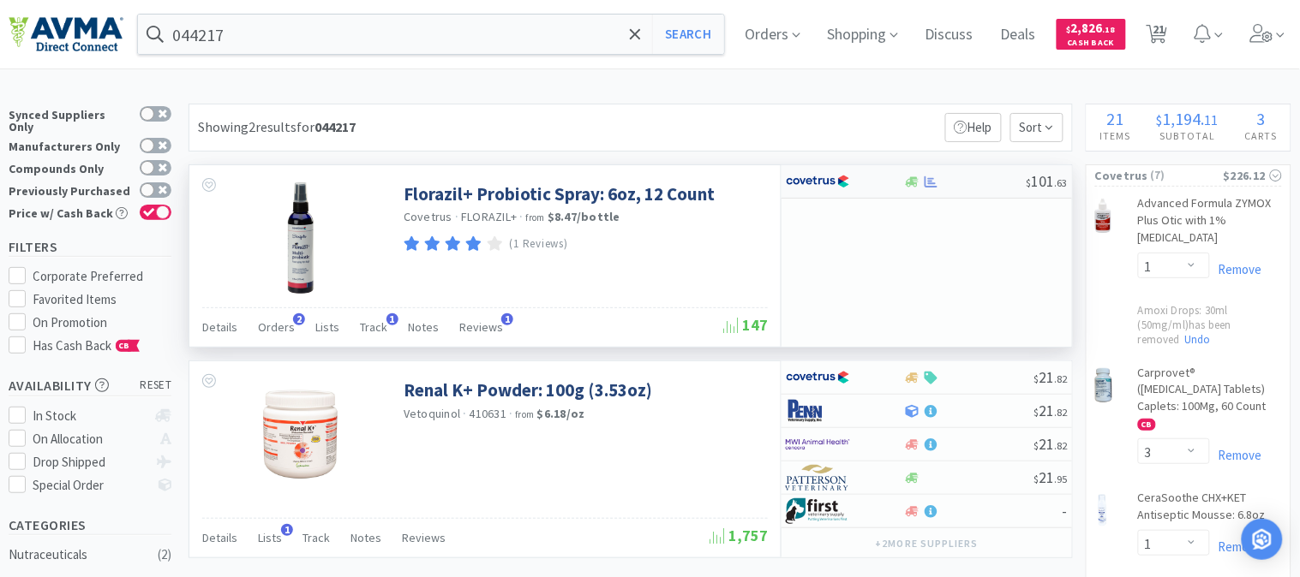
select select "1"
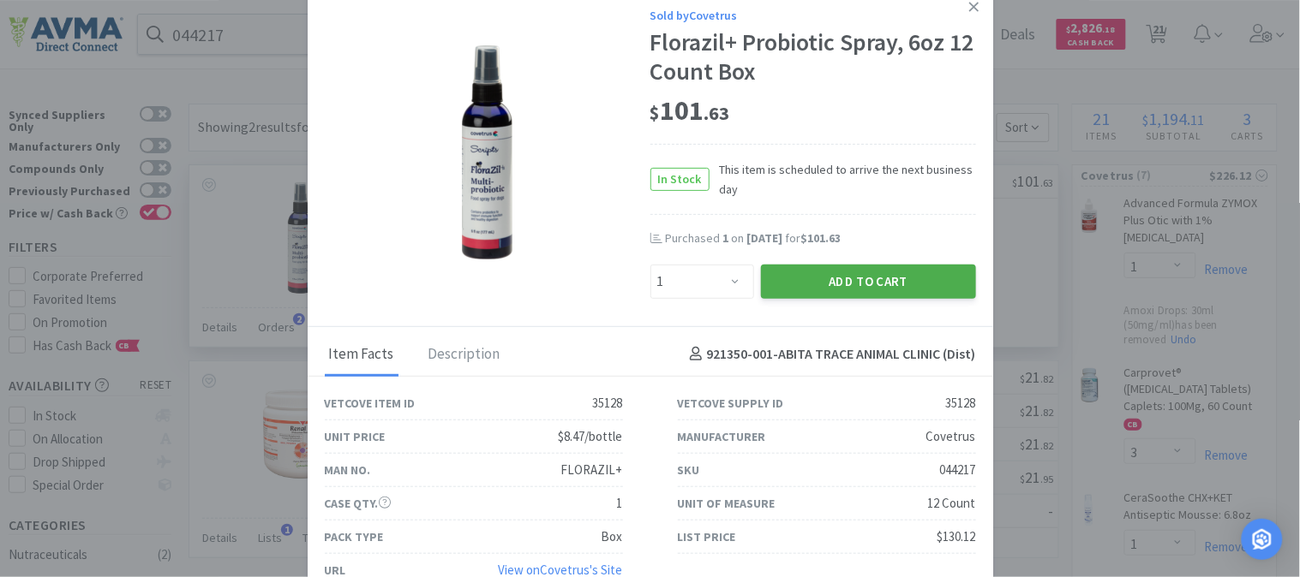
click at [875, 285] on button "Add to Cart" at bounding box center [868, 282] width 215 height 34
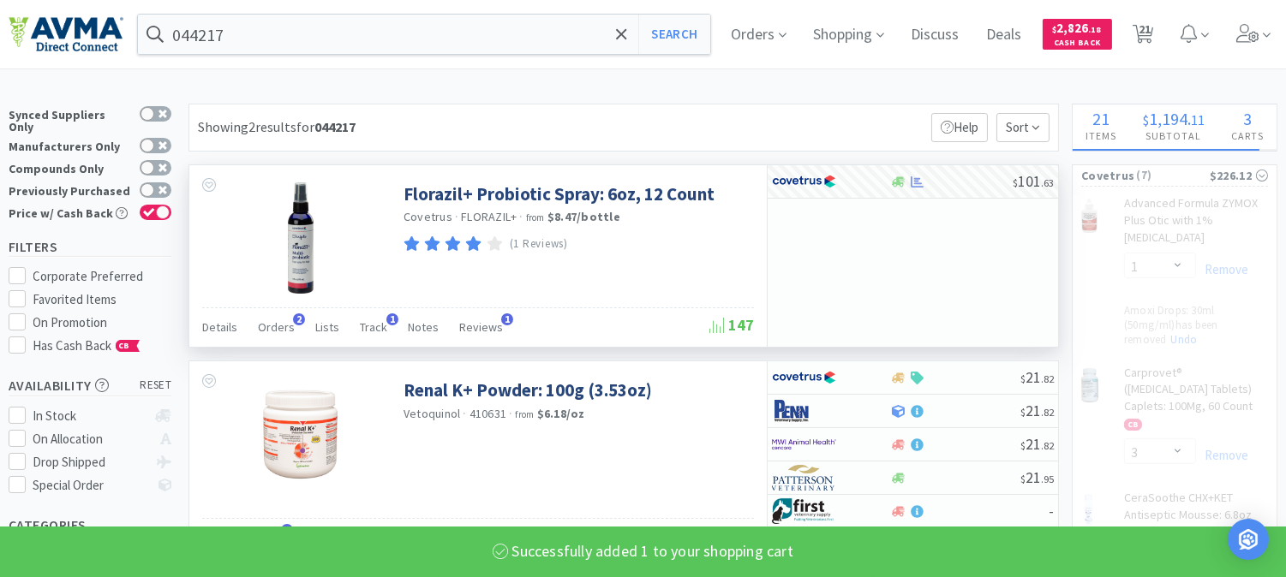
select select "1"
select select "2"
select select "1"
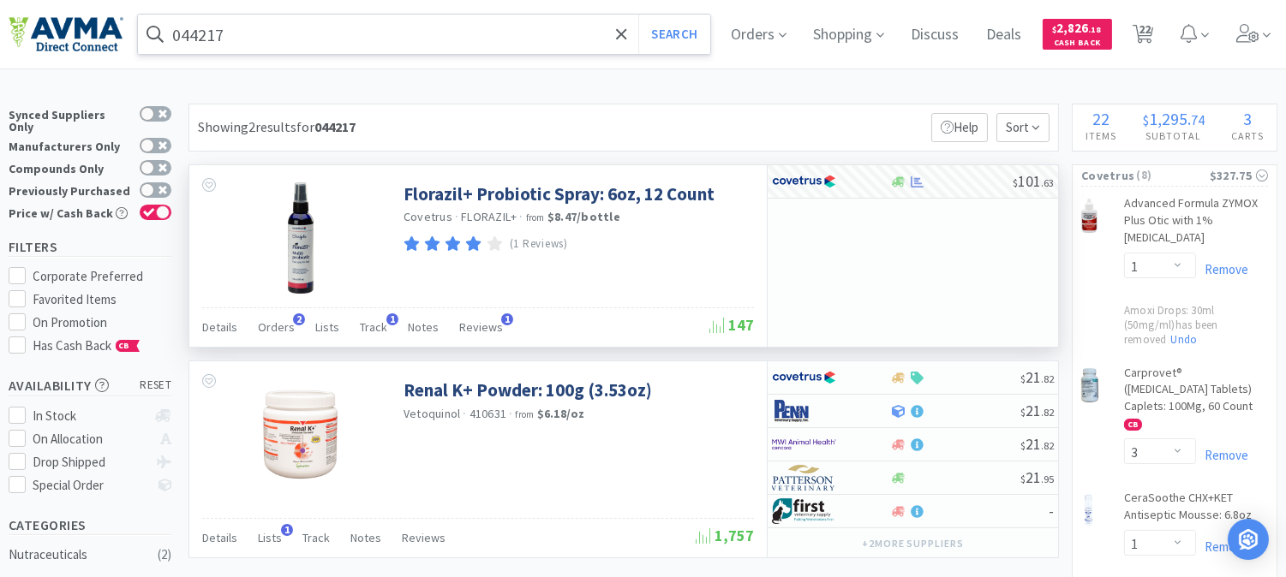
click at [247, 37] on input "044217" at bounding box center [424, 34] width 572 height 39
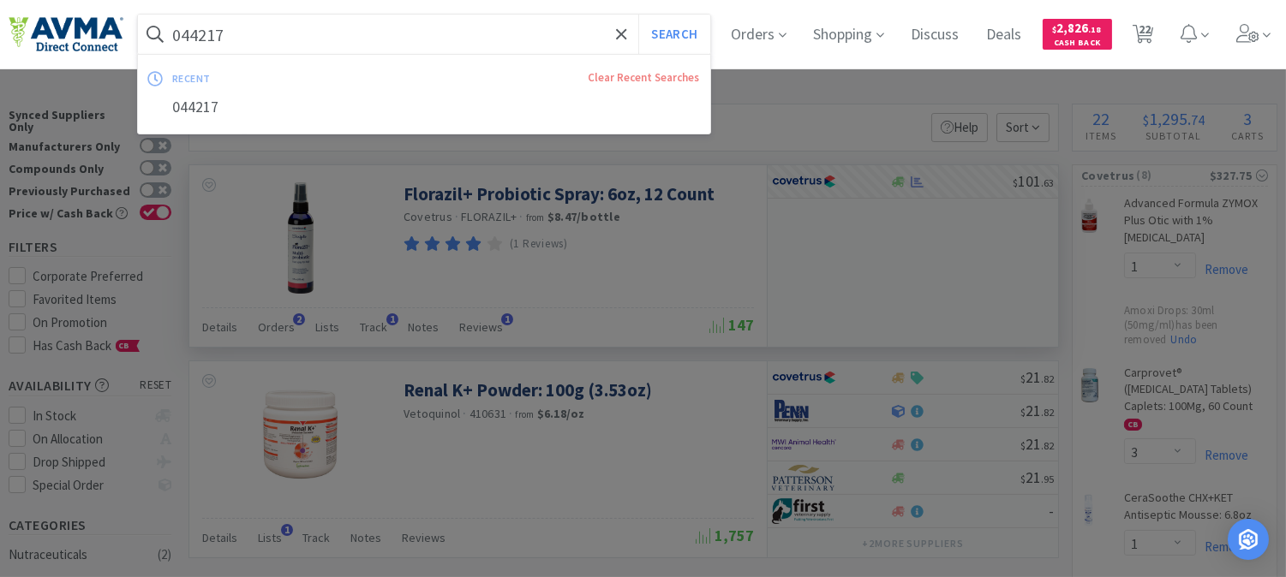
paste input "71136"
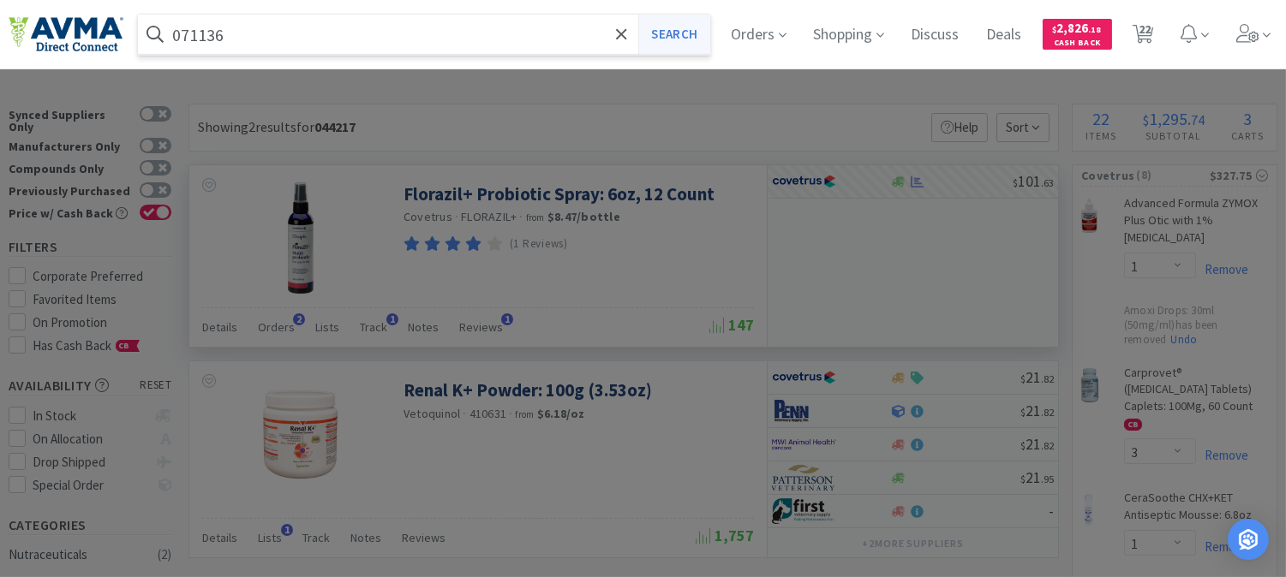
type input "071136"
click at [691, 35] on button "Search" at bounding box center [673, 34] width 71 height 39
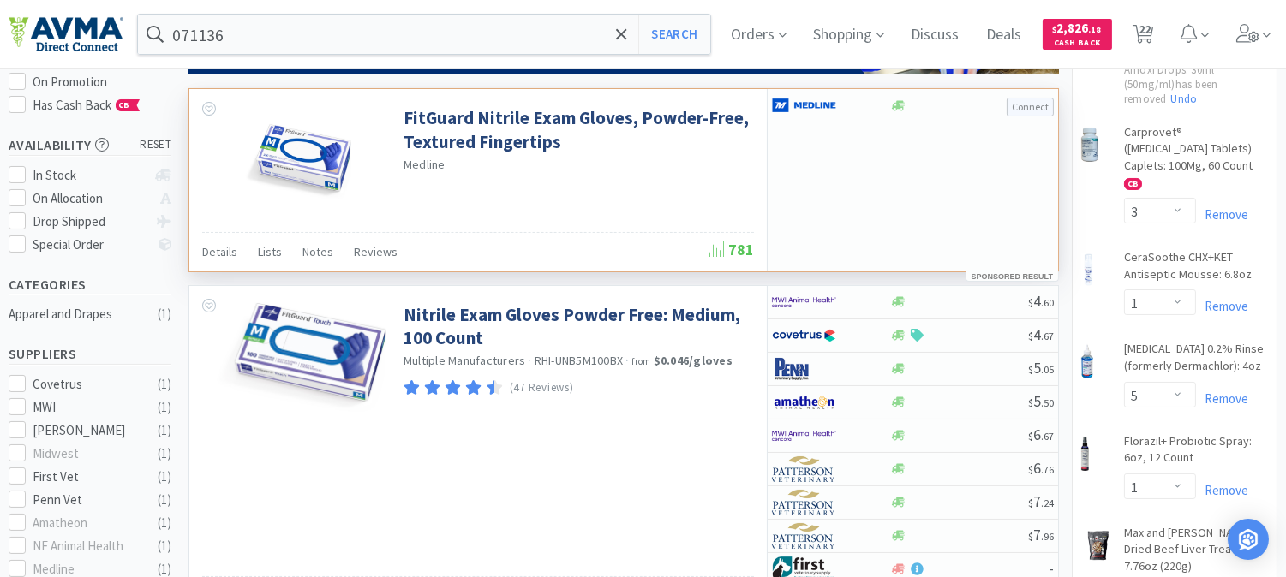
scroll to position [285, 0]
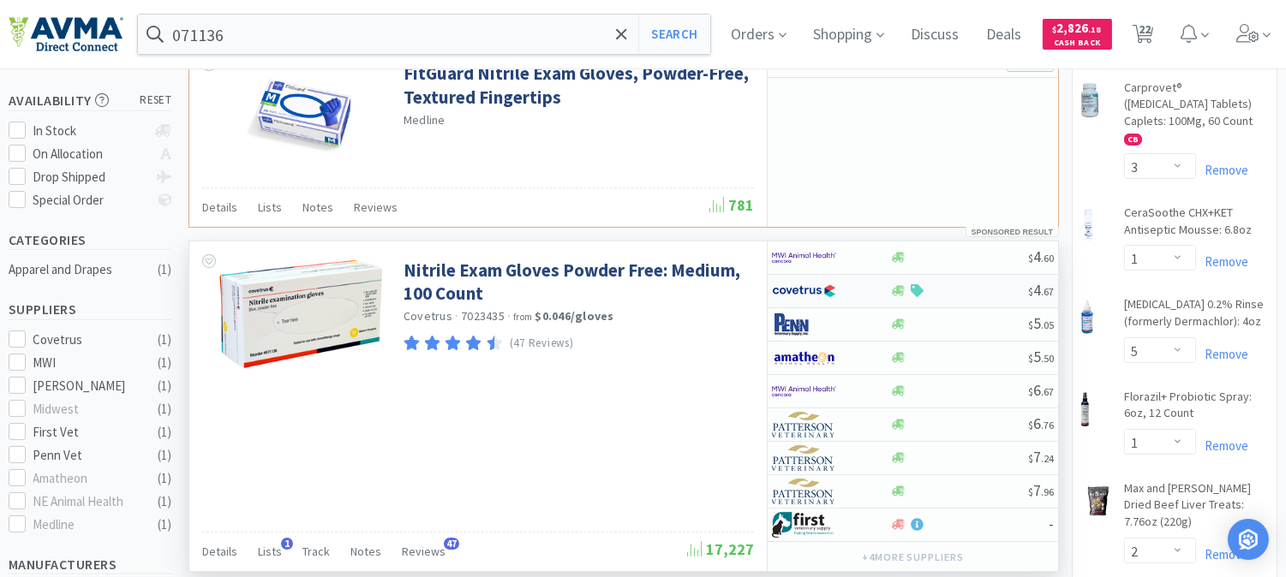
click at [792, 295] on img at bounding box center [804, 291] width 64 height 26
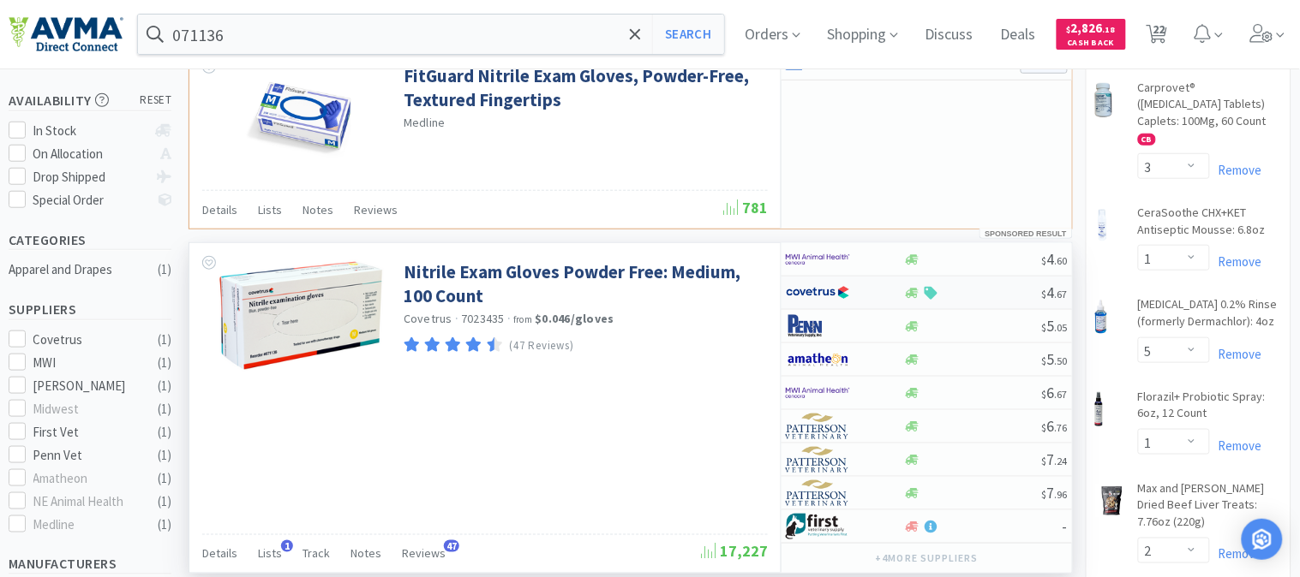
select select "1"
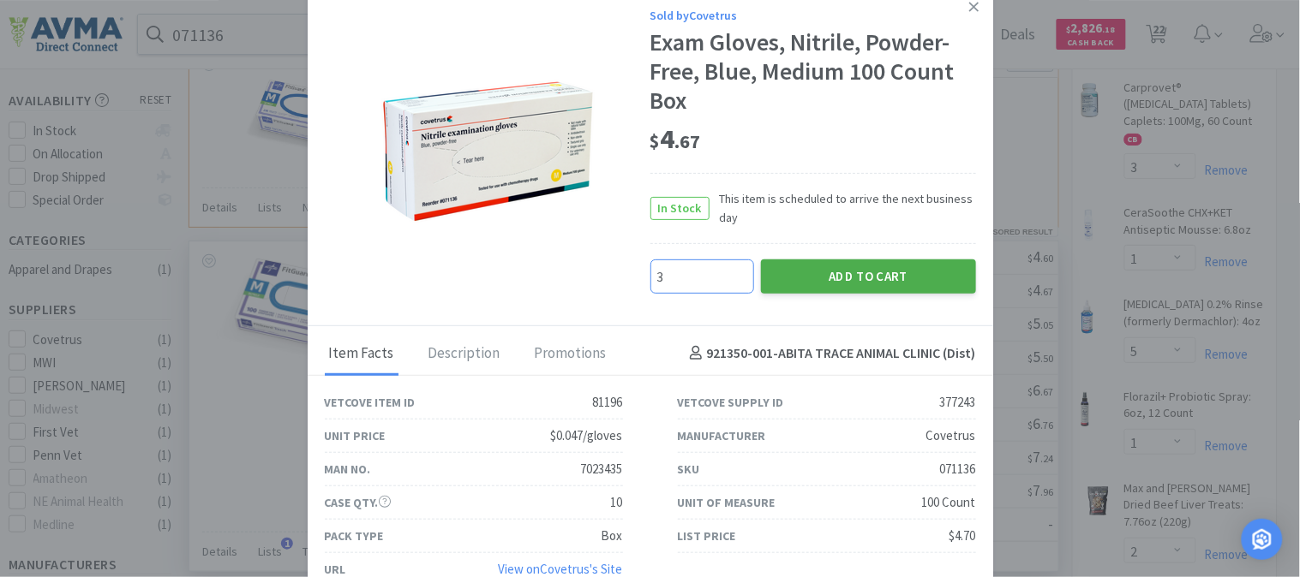
type input "3"
click at [833, 280] on button "Add to Cart" at bounding box center [868, 277] width 215 height 34
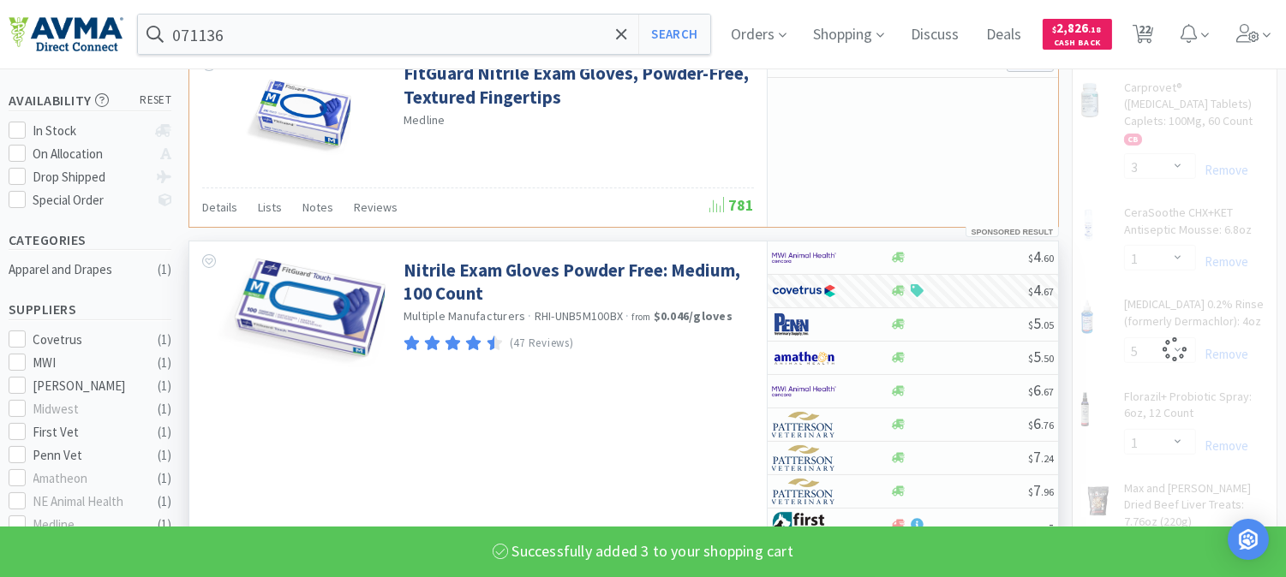
select select "3"
select select "2"
select select "1"
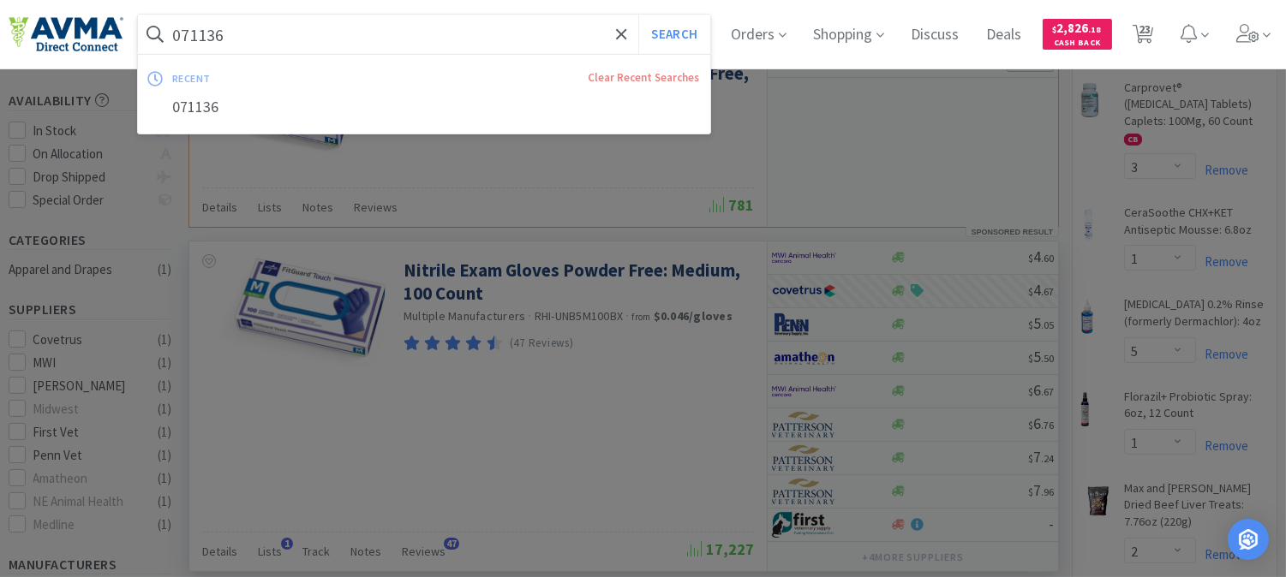
click at [260, 24] on input "071136" at bounding box center [424, 34] width 572 height 39
paste input "83025"
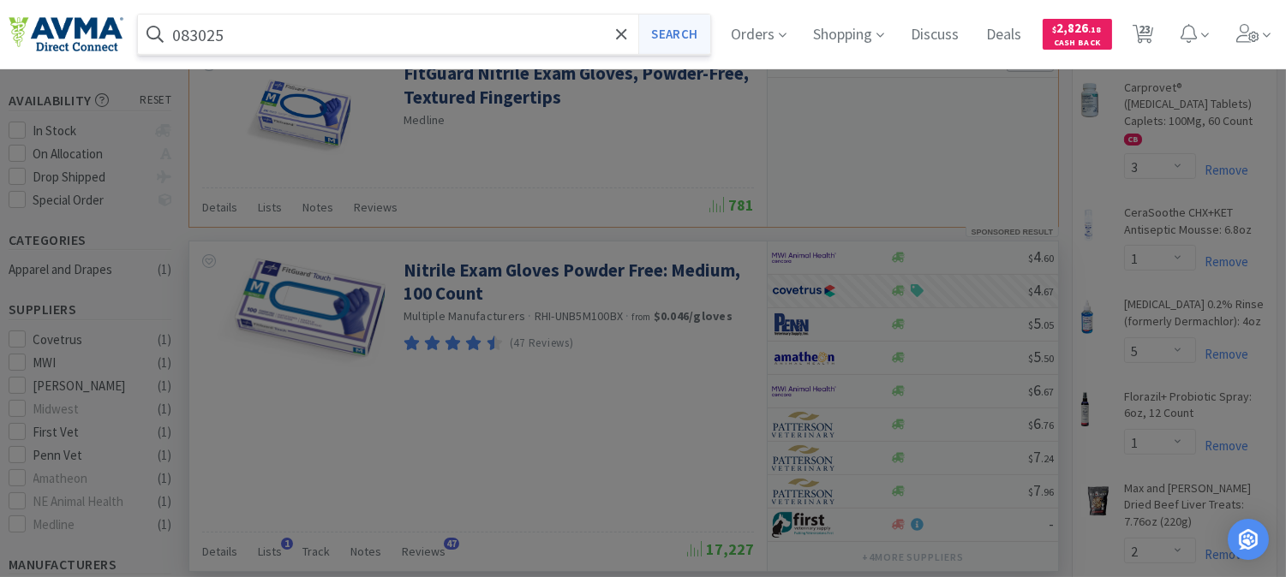
type input "083025"
click at [690, 34] on button "Search" at bounding box center [673, 34] width 71 height 39
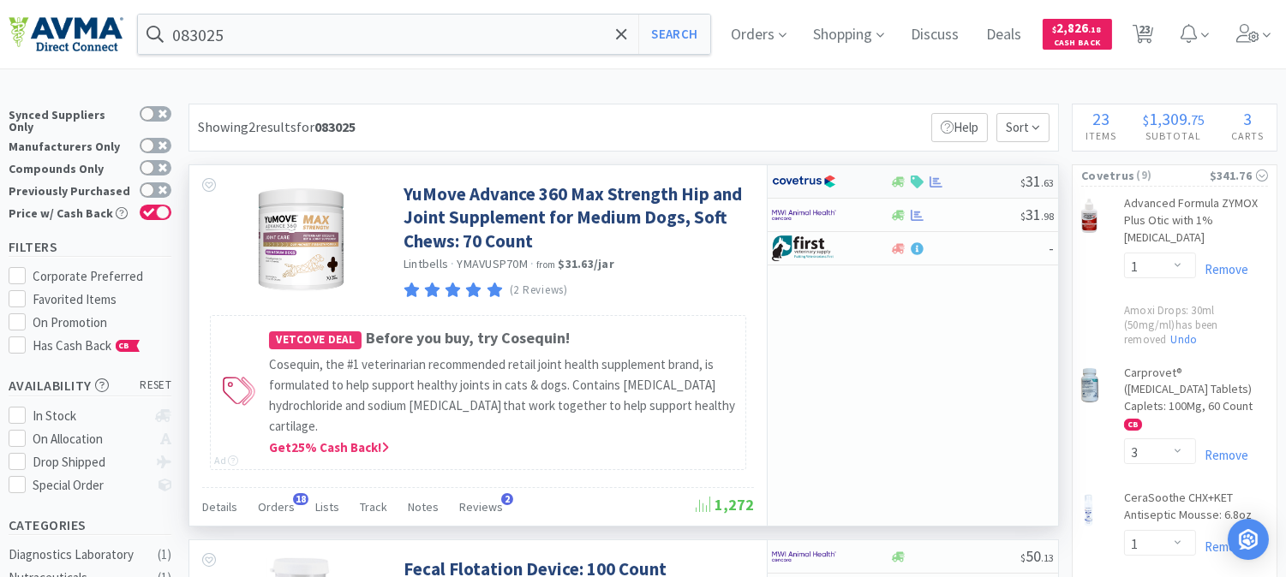
click at [786, 183] on img at bounding box center [804, 182] width 64 height 26
select select "1"
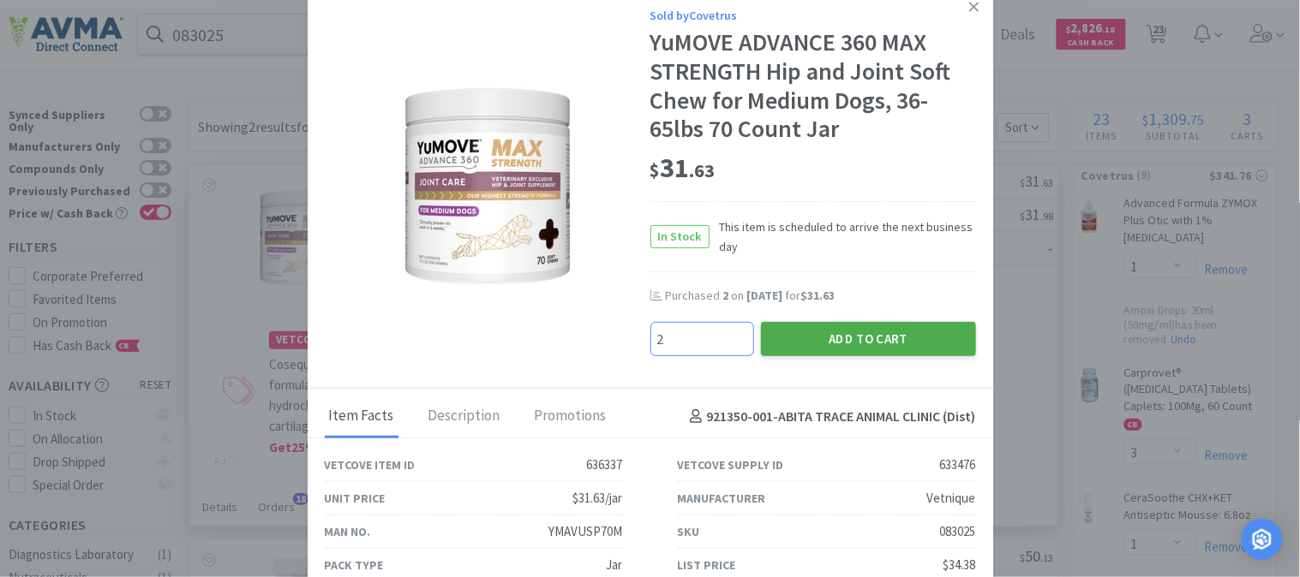
type input "2"
click at [853, 340] on button "Add to Cart" at bounding box center [868, 339] width 215 height 34
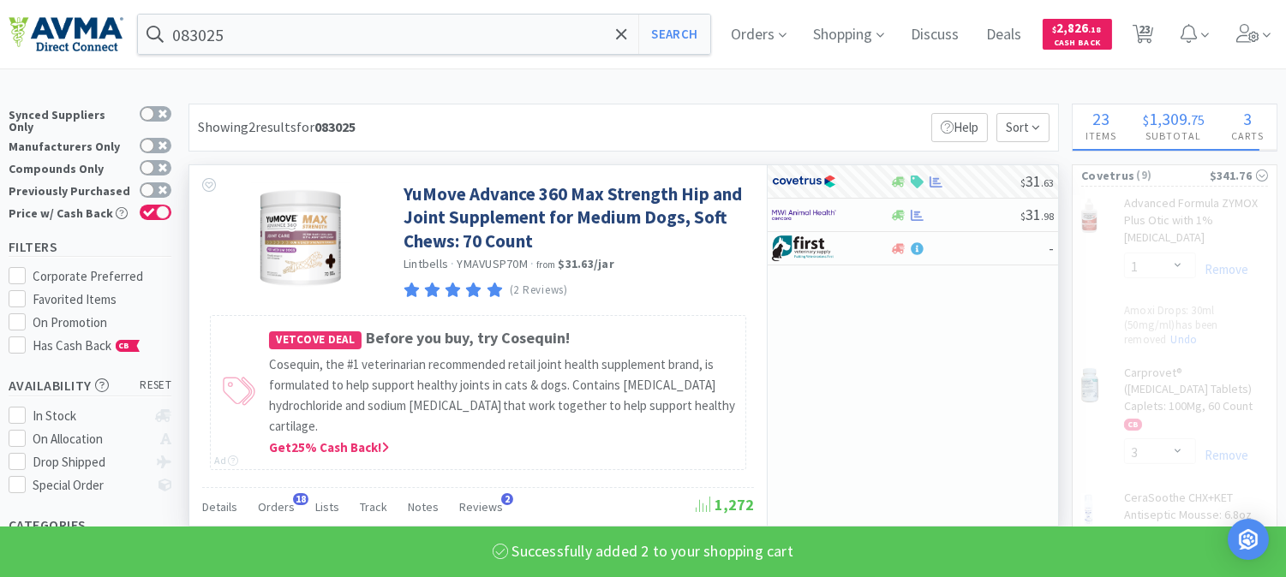
select select "2"
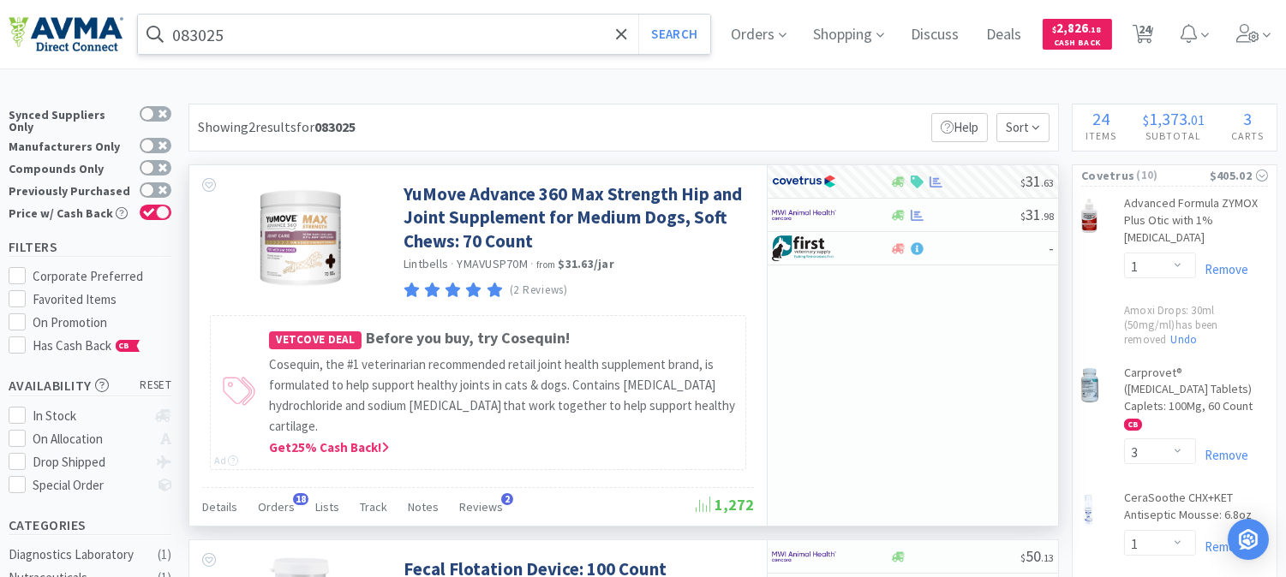
click at [296, 36] on input "083025" at bounding box center [424, 34] width 572 height 39
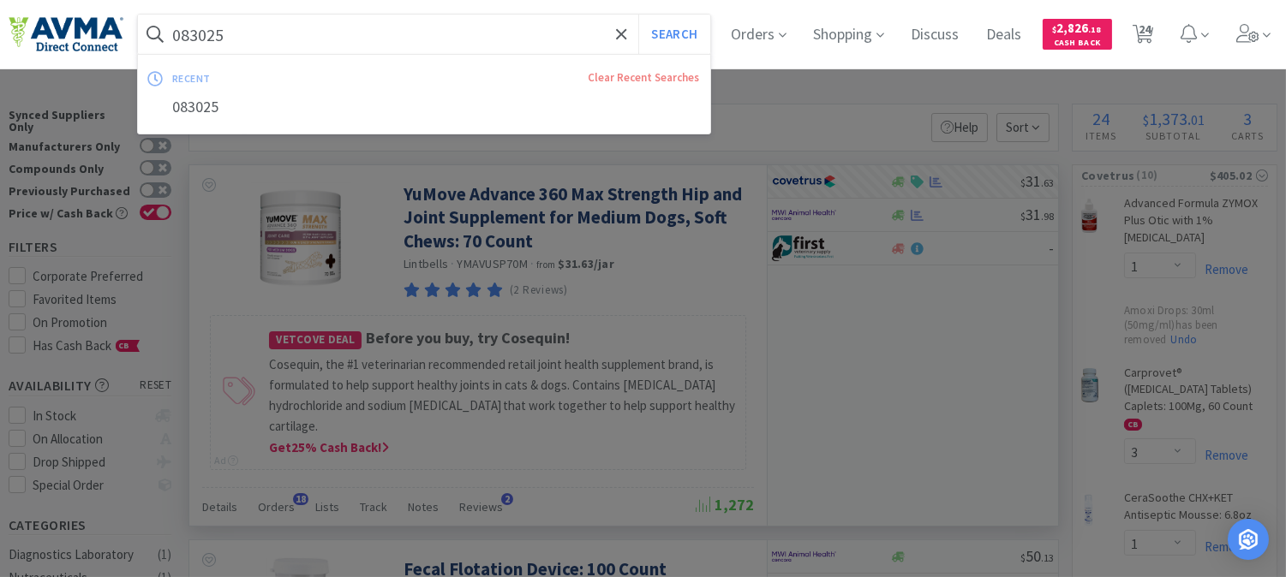
paste input "32950"
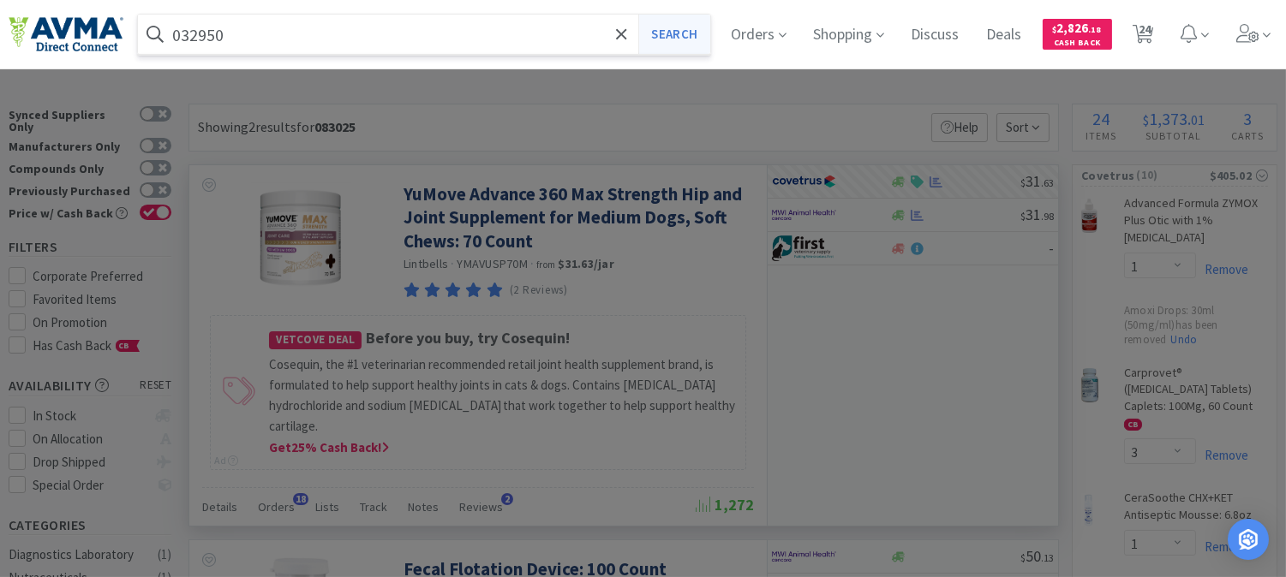
click at [688, 30] on button "Search" at bounding box center [673, 34] width 71 height 39
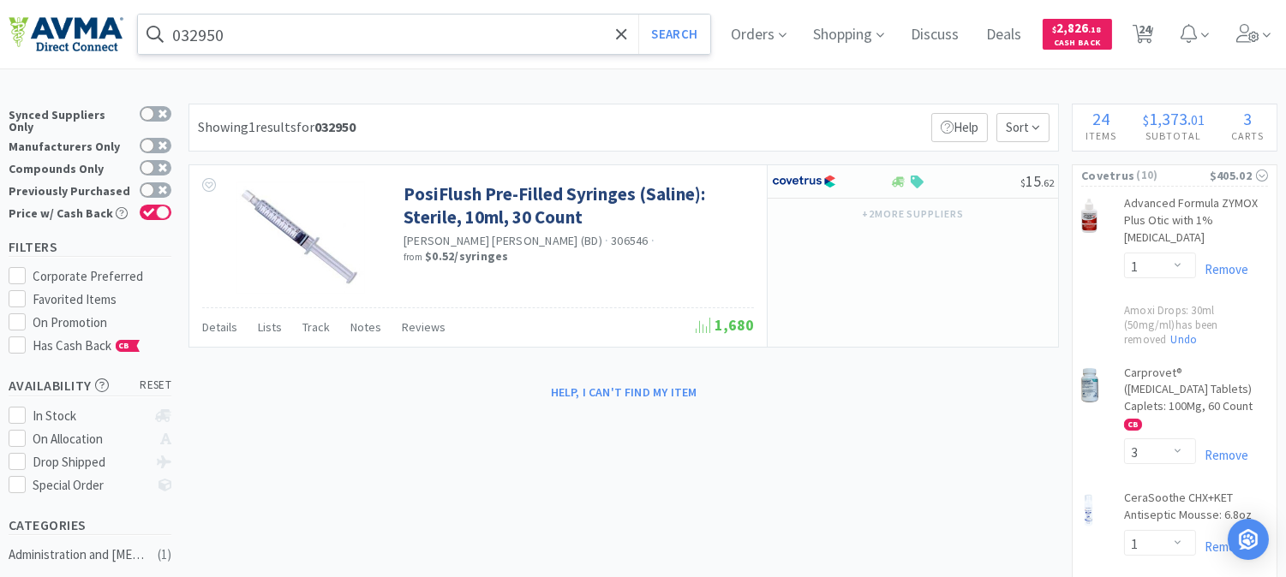
click at [287, 36] on input "032950" at bounding box center [424, 34] width 572 height 39
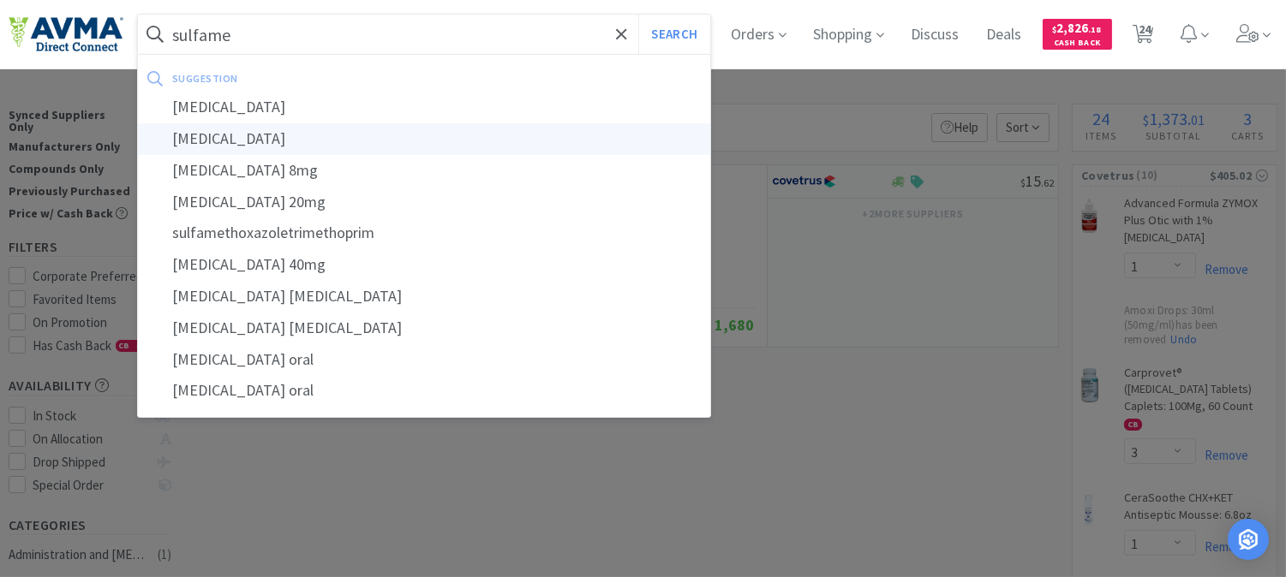
click at [317, 133] on div "[MEDICAL_DATA]" at bounding box center [424, 139] width 572 height 32
type input "[MEDICAL_DATA]"
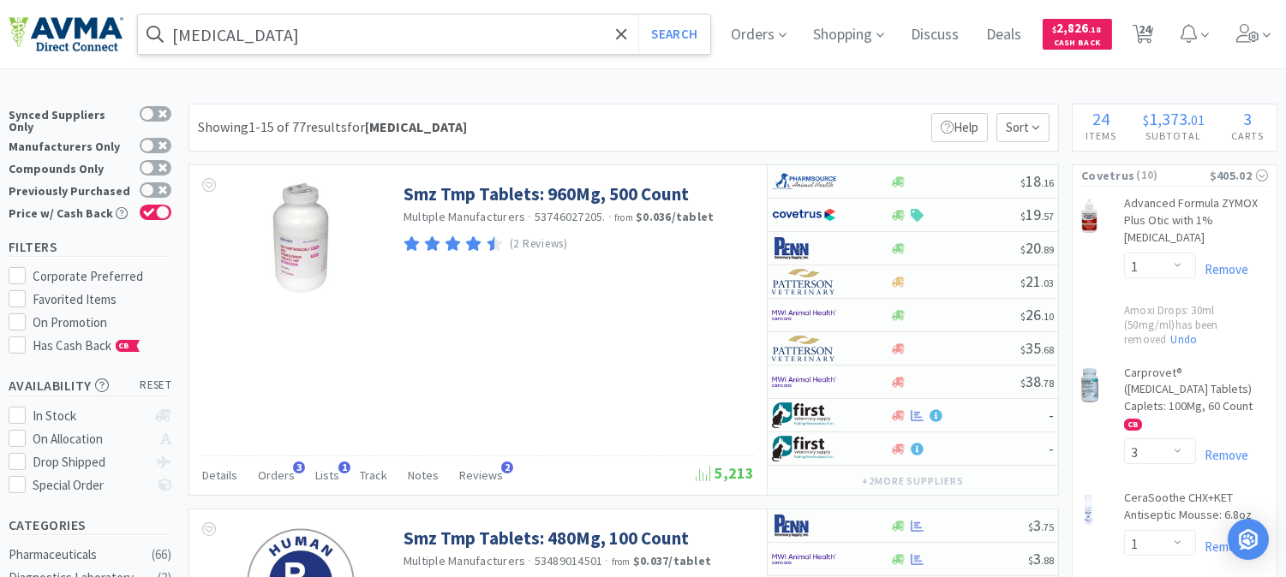
click at [444, 38] on input "[MEDICAL_DATA]" at bounding box center [424, 34] width 572 height 39
click at [811, 94] on div at bounding box center [643, 288] width 1286 height 577
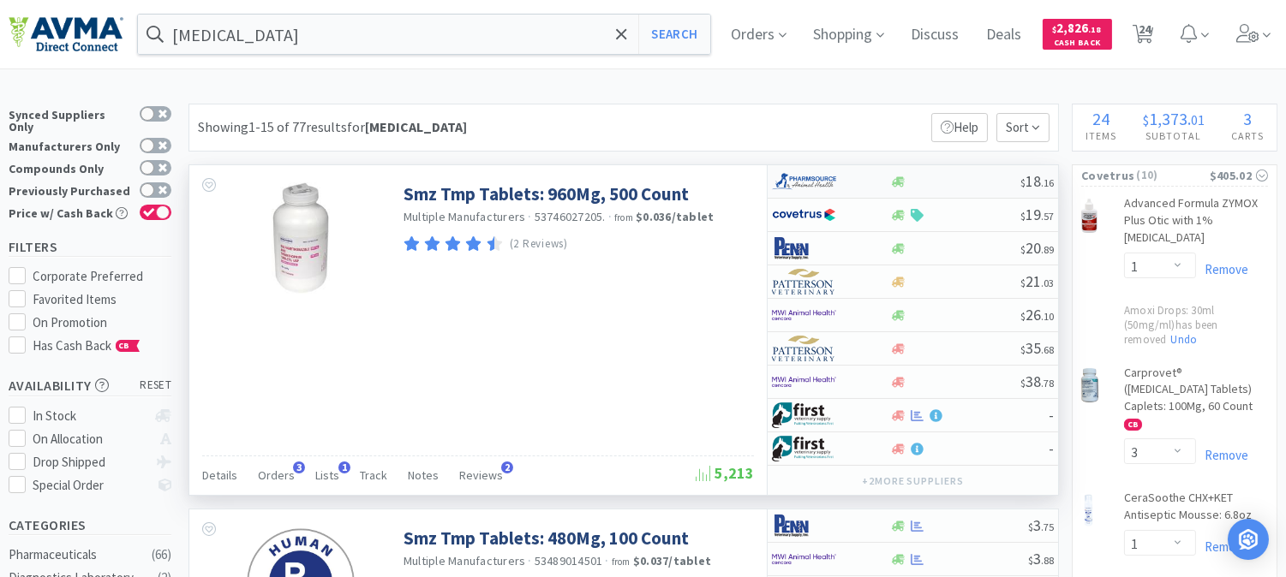
click at [817, 176] on img at bounding box center [804, 182] width 64 height 26
select select "1"
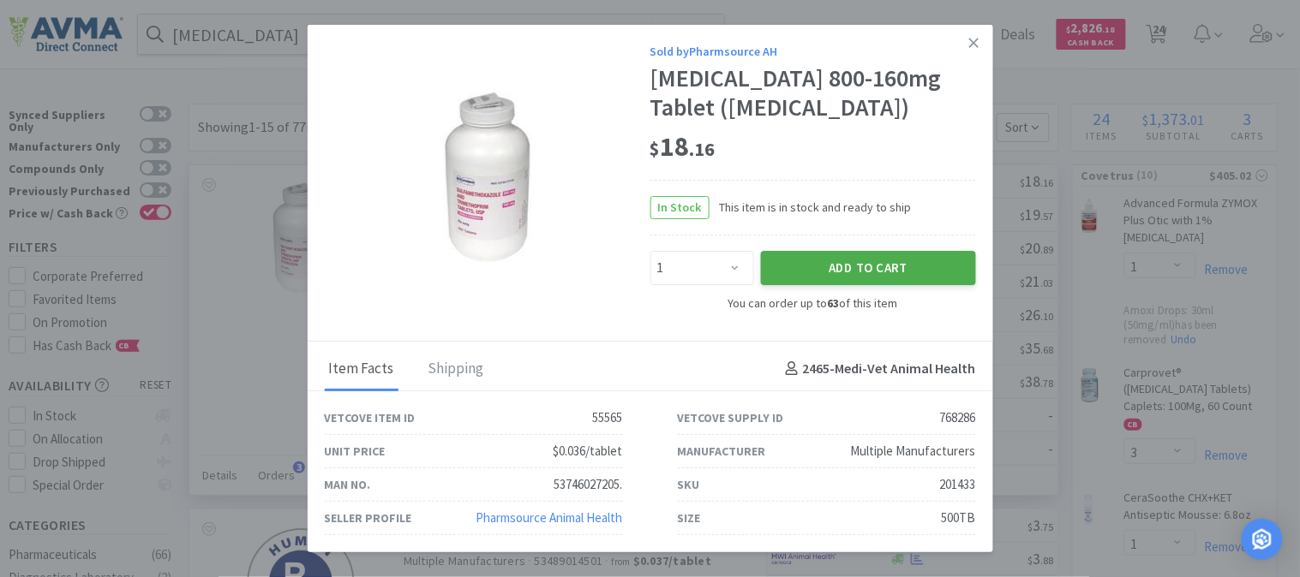
click at [852, 278] on button "Add to Cart" at bounding box center [868, 268] width 215 height 34
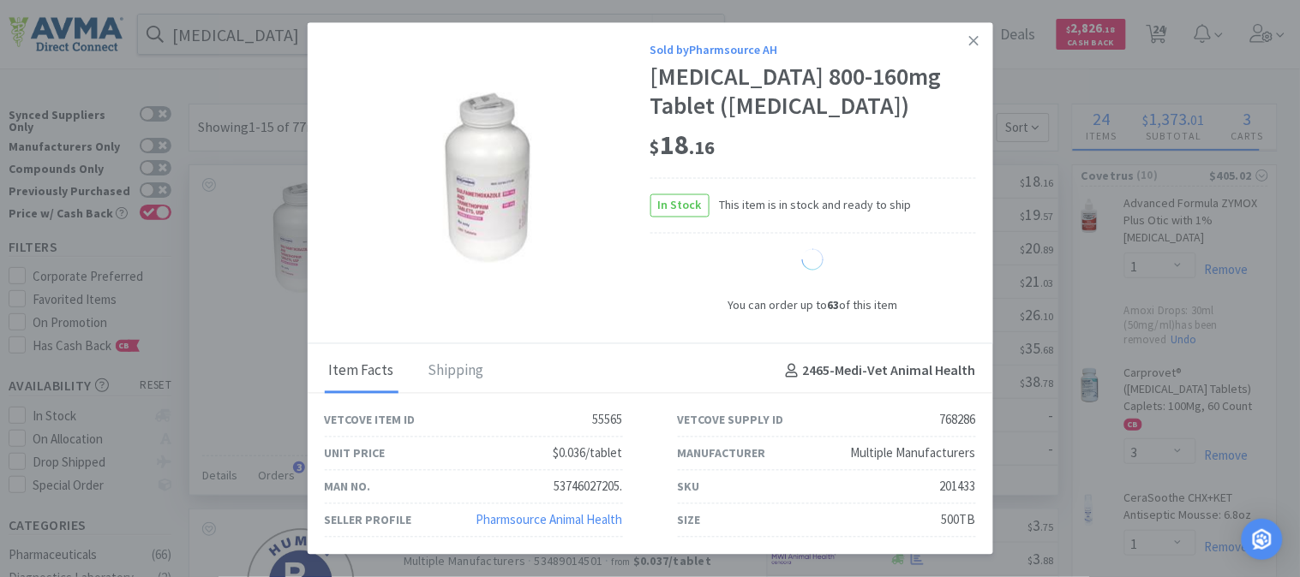
select select "1"
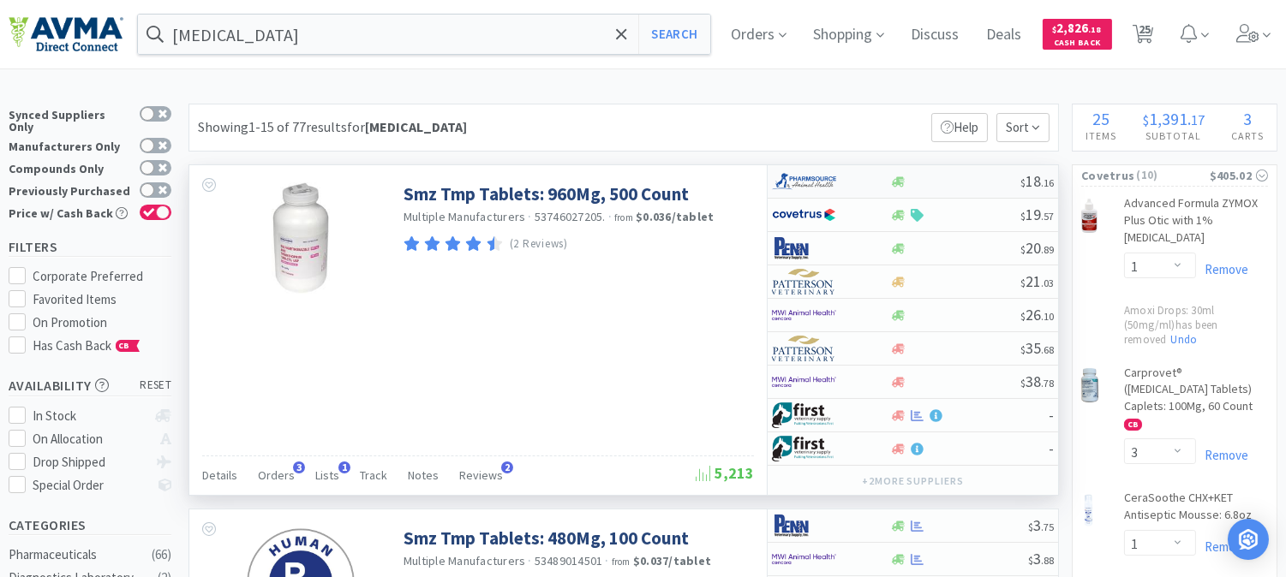
click at [828, 183] on img at bounding box center [804, 182] width 64 height 26
select select "1"
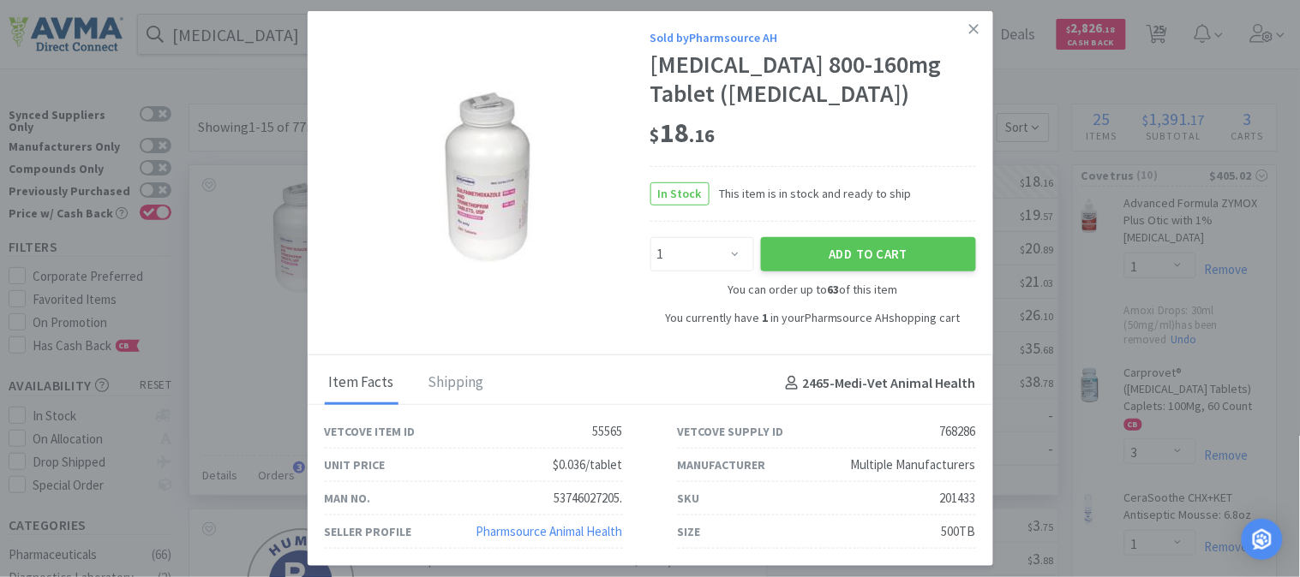
click at [960, 509] on div "201433" at bounding box center [958, 498] width 36 height 21
copy div "201433"
click at [973, 21] on icon at bounding box center [973, 28] width 9 height 15
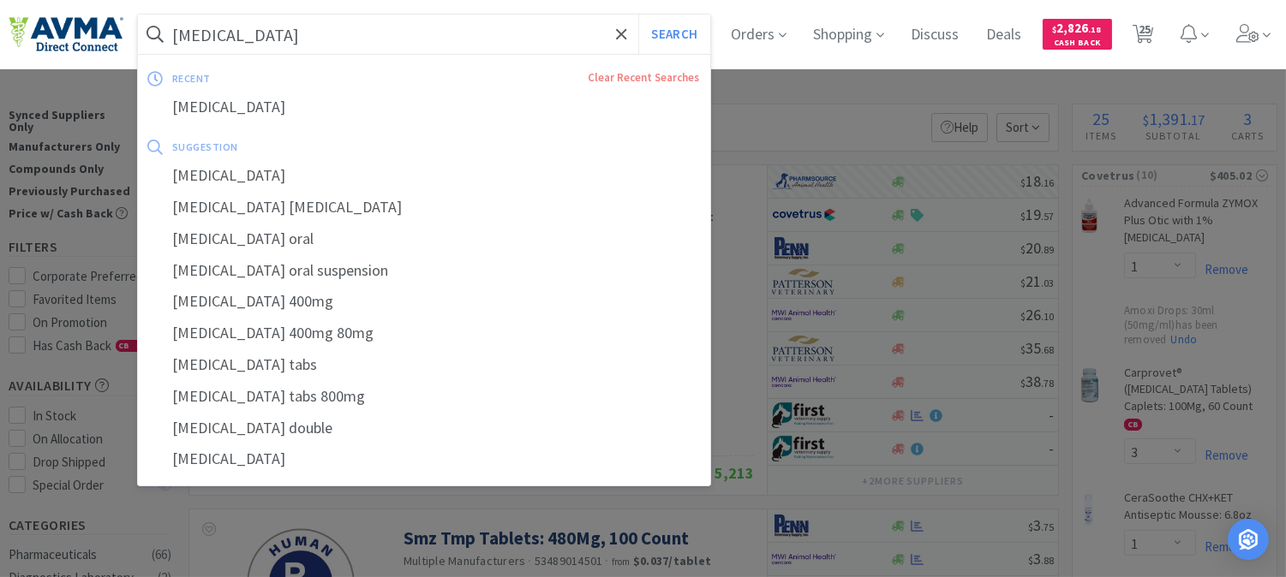
click at [463, 37] on input "[MEDICAL_DATA]" at bounding box center [424, 34] width 572 height 39
paste input "032749"
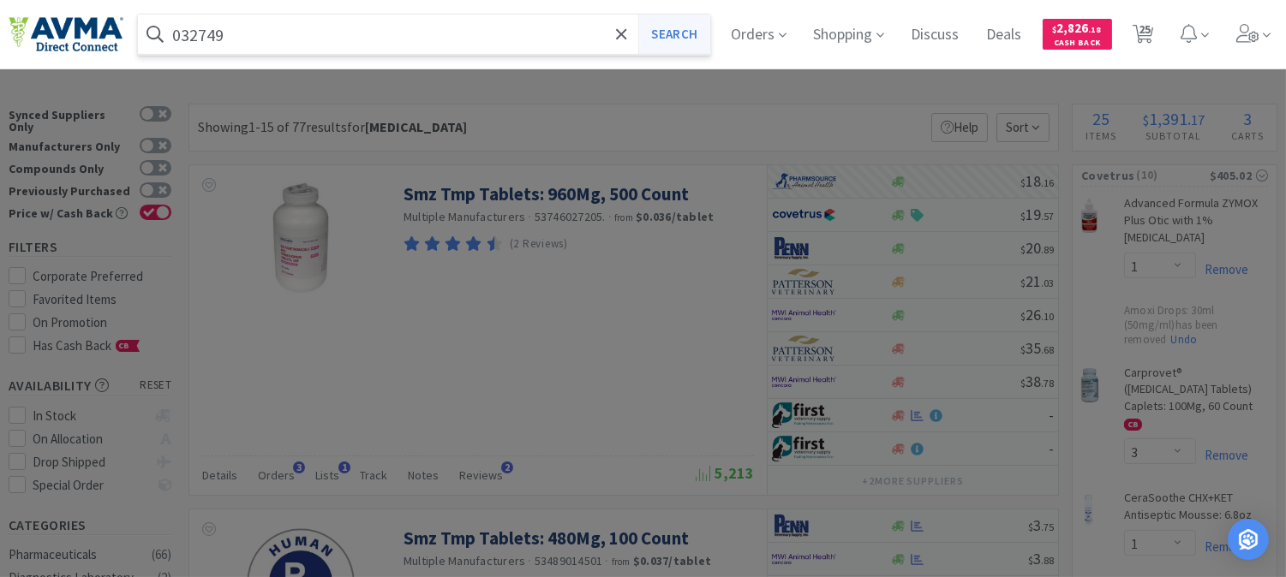
type input "032749"
click at [672, 35] on button "Search" at bounding box center [673, 34] width 71 height 39
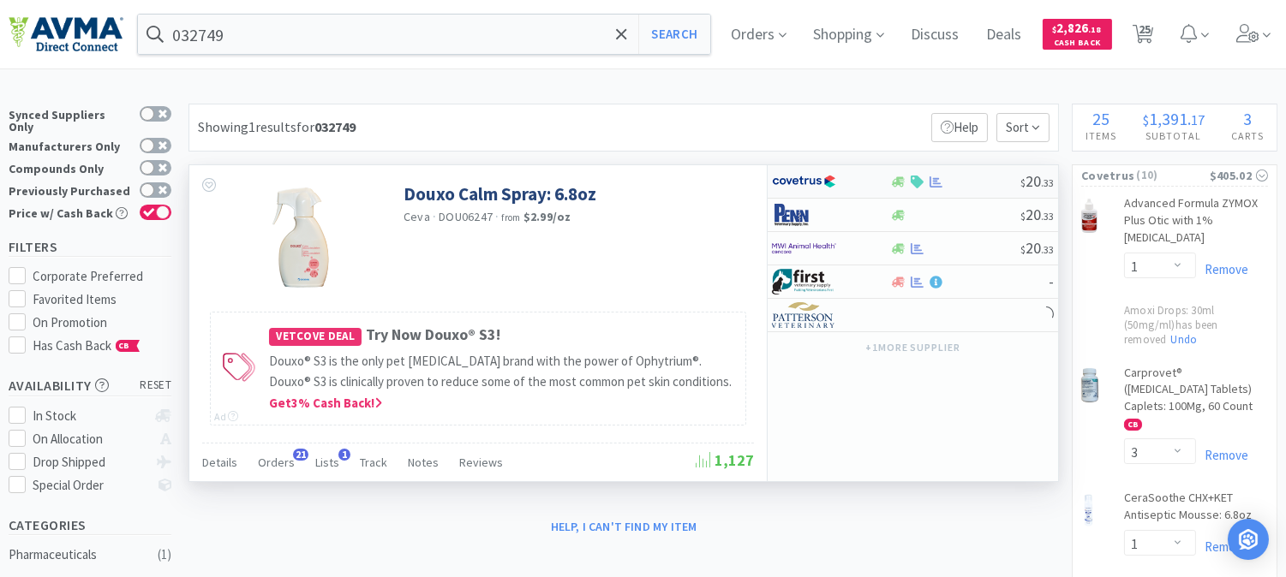
click at [802, 181] on img at bounding box center [804, 182] width 64 height 26
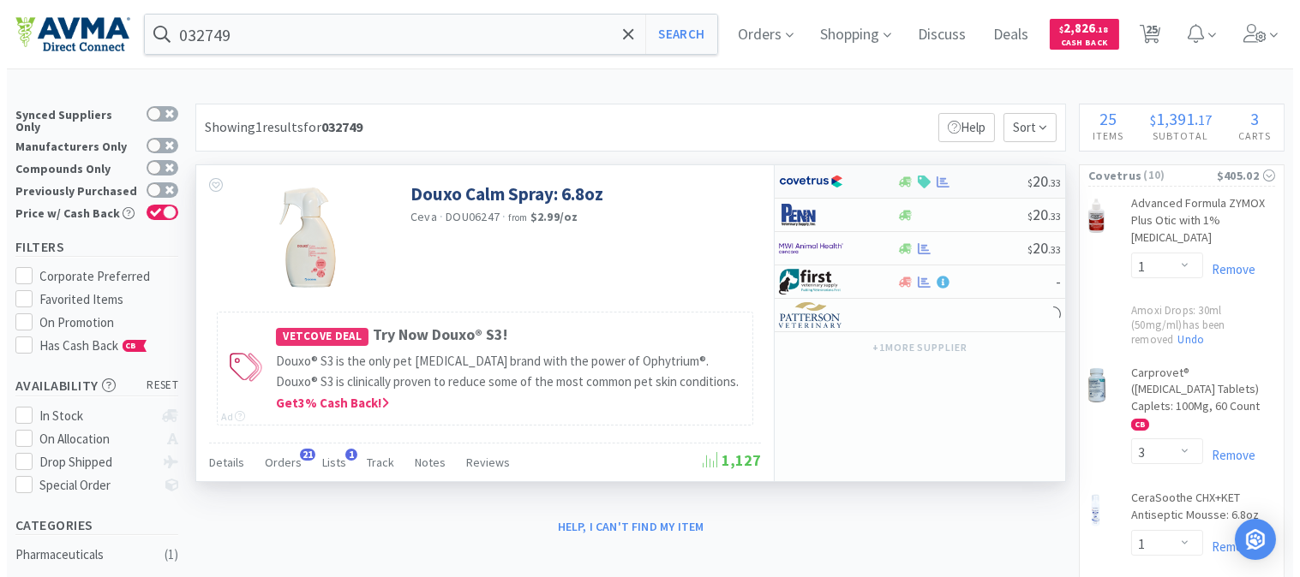
select select "1"
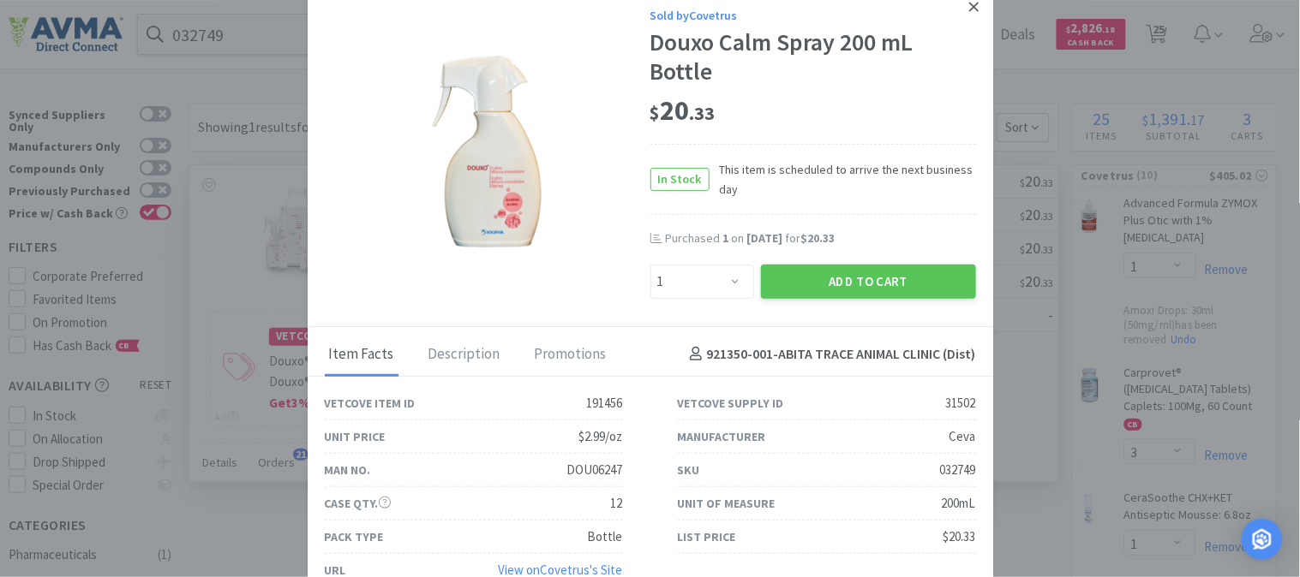
click at [959, 6] on link at bounding box center [974, 7] width 30 height 37
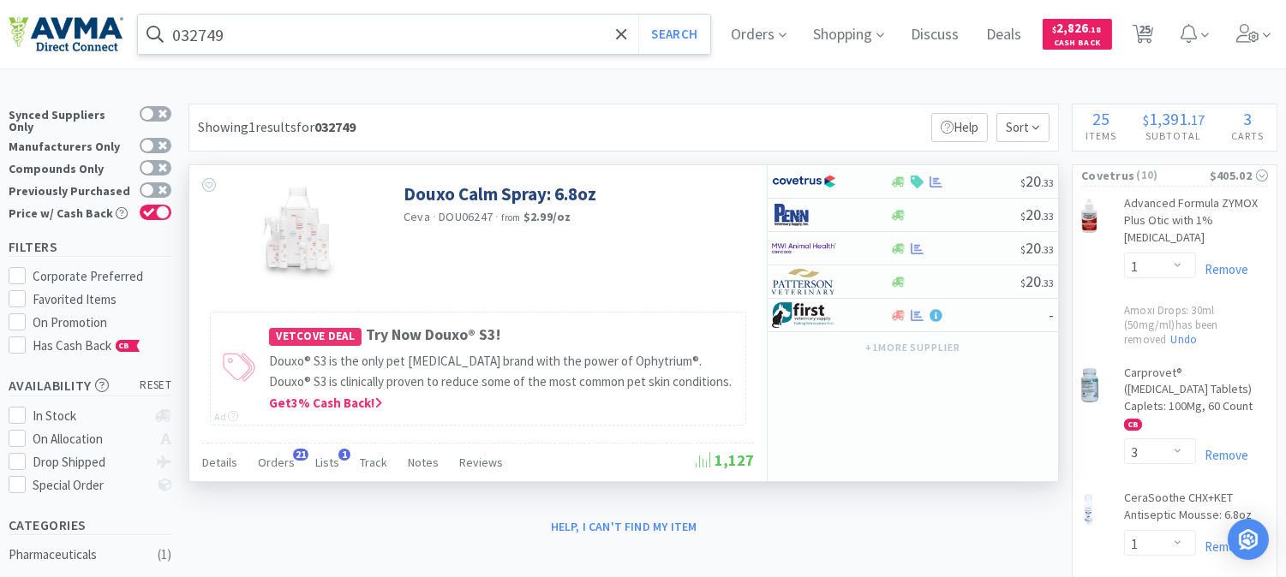
click at [226, 29] on input "032749" at bounding box center [424, 34] width 572 height 39
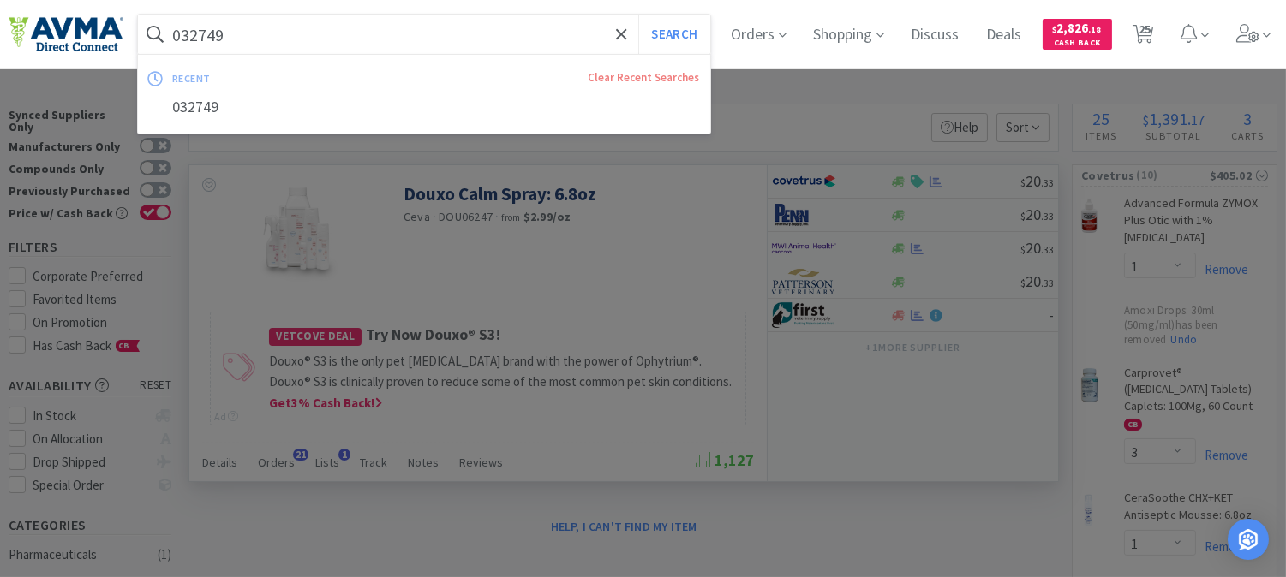
paste input "0740"
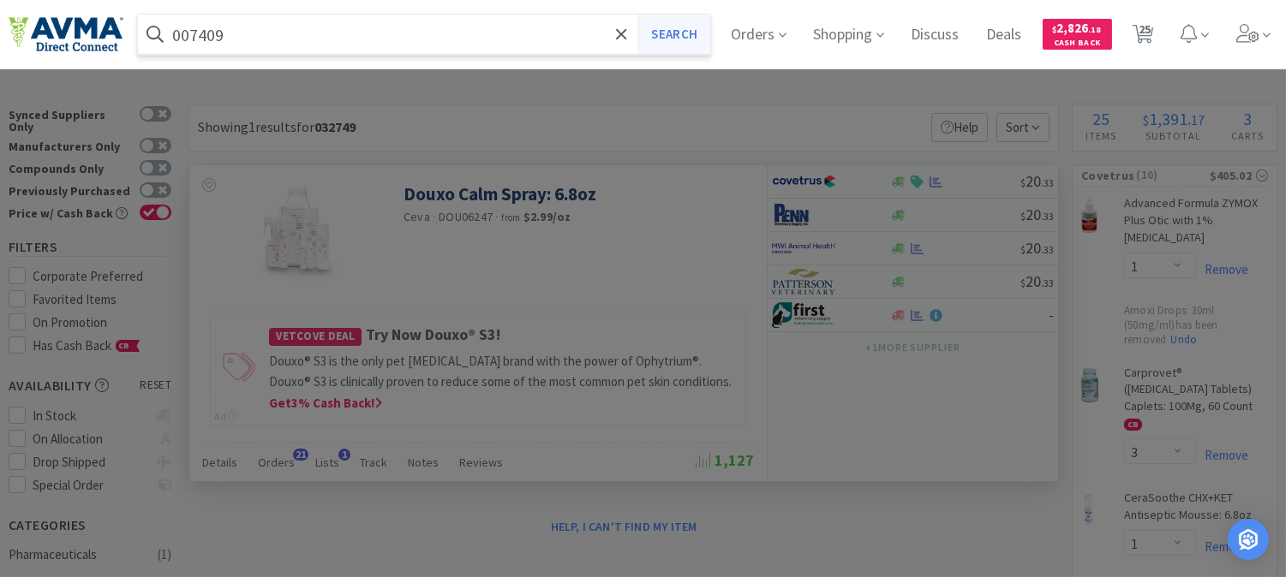
type input "007409"
click at [697, 26] on button "Search" at bounding box center [673, 34] width 71 height 39
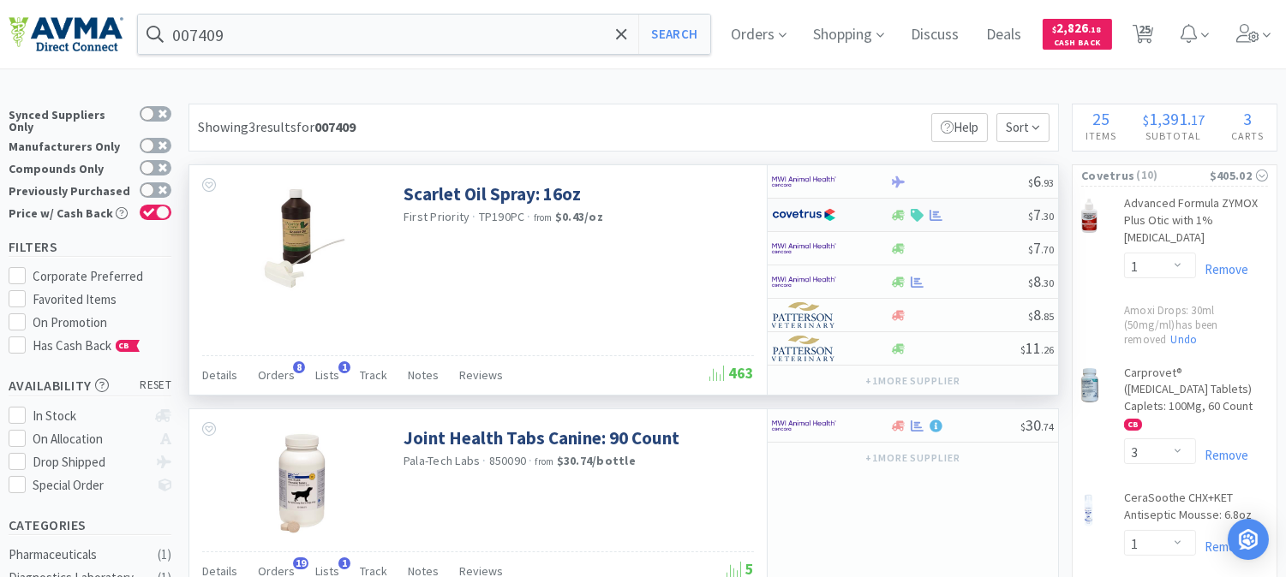
click at [801, 211] on img at bounding box center [804, 215] width 64 height 26
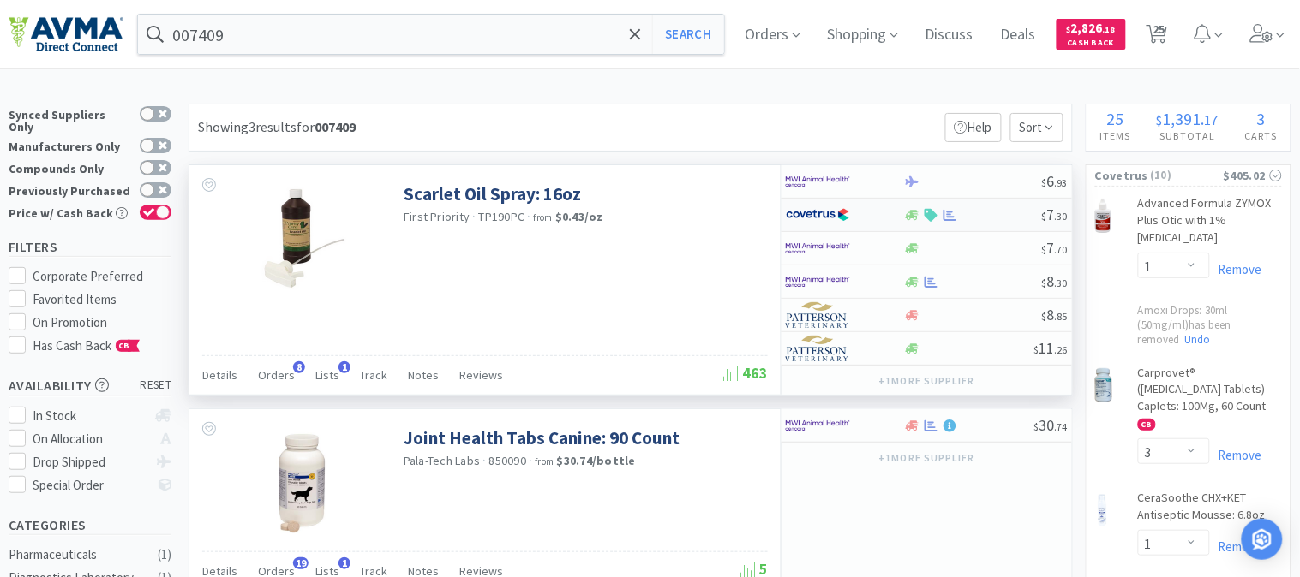
select select "1"
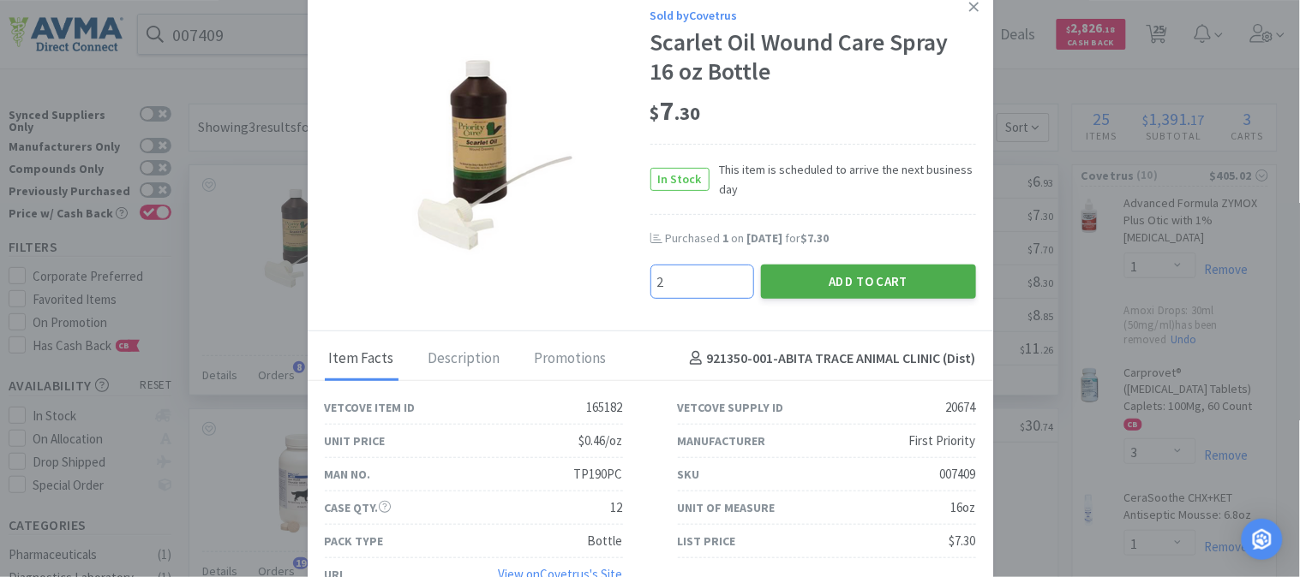
type input "2"
click at [850, 289] on button "Add to Cart" at bounding box center [868, 282] width 215 height 34
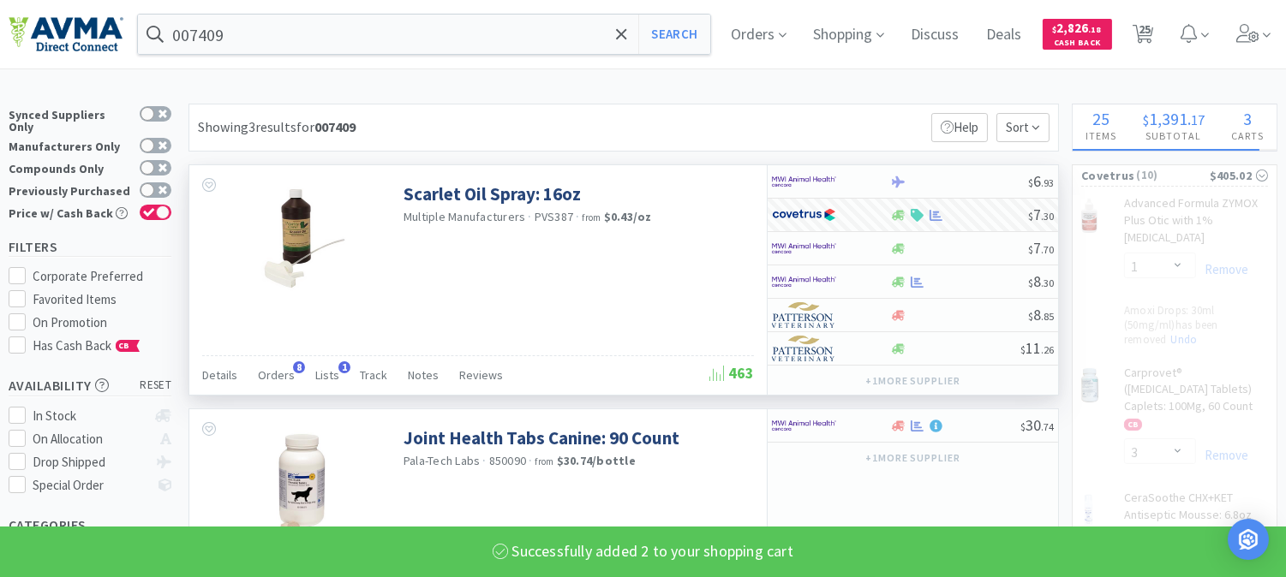
select select "2"
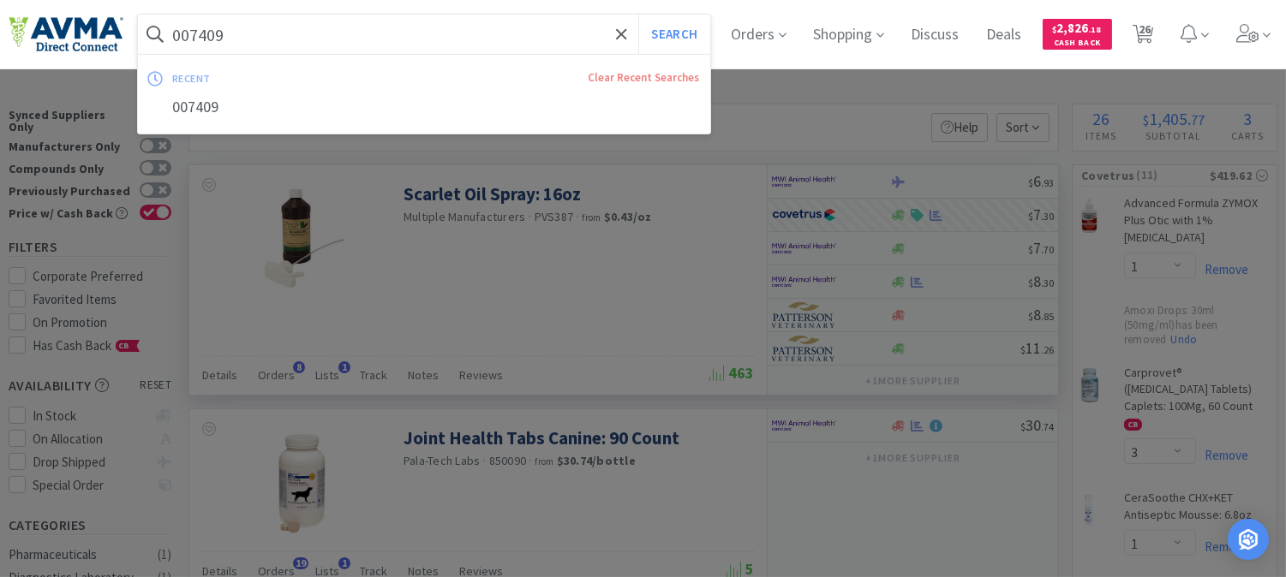
click at [204, 36] on input "007409" at bounding box center [424, 34] width 572 height 39
paste input "37244"
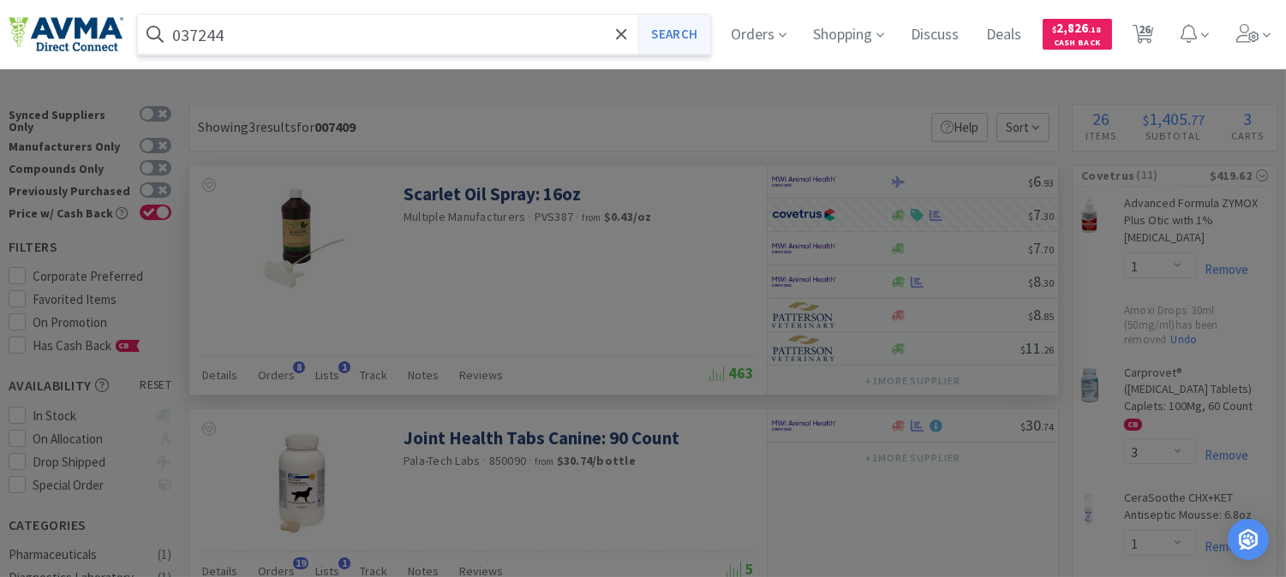
click at [682, 24] on button "Search" at bounding box center [673, 34] width 71 height 39
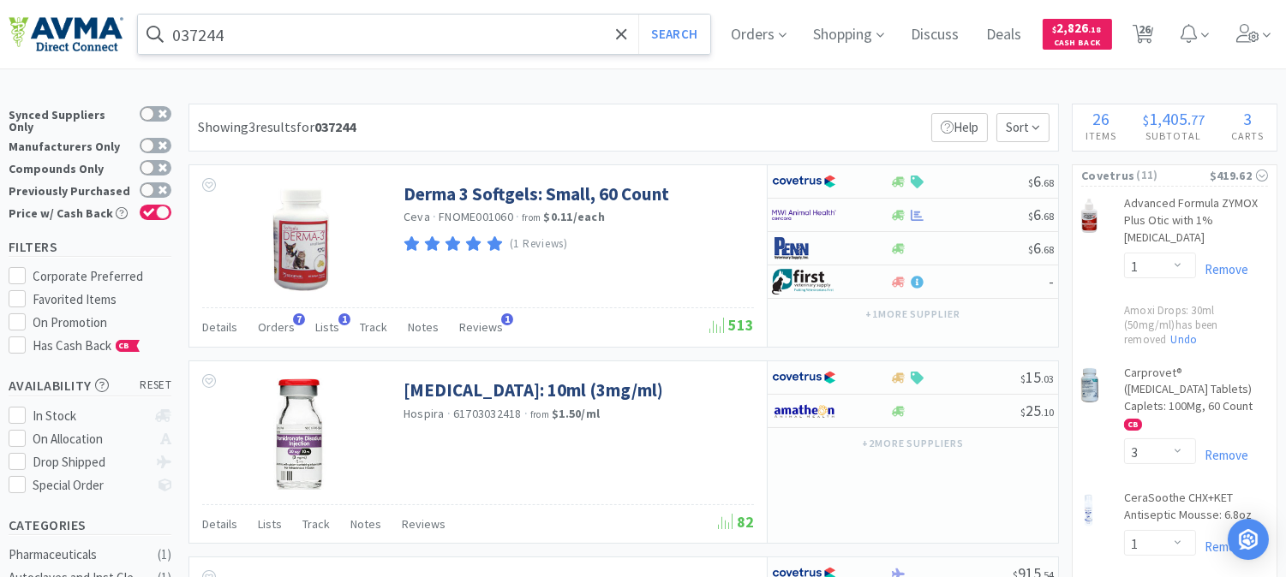
click at [341, 40] on input "037244" at bounding box center [424, 34] width 572 height 39
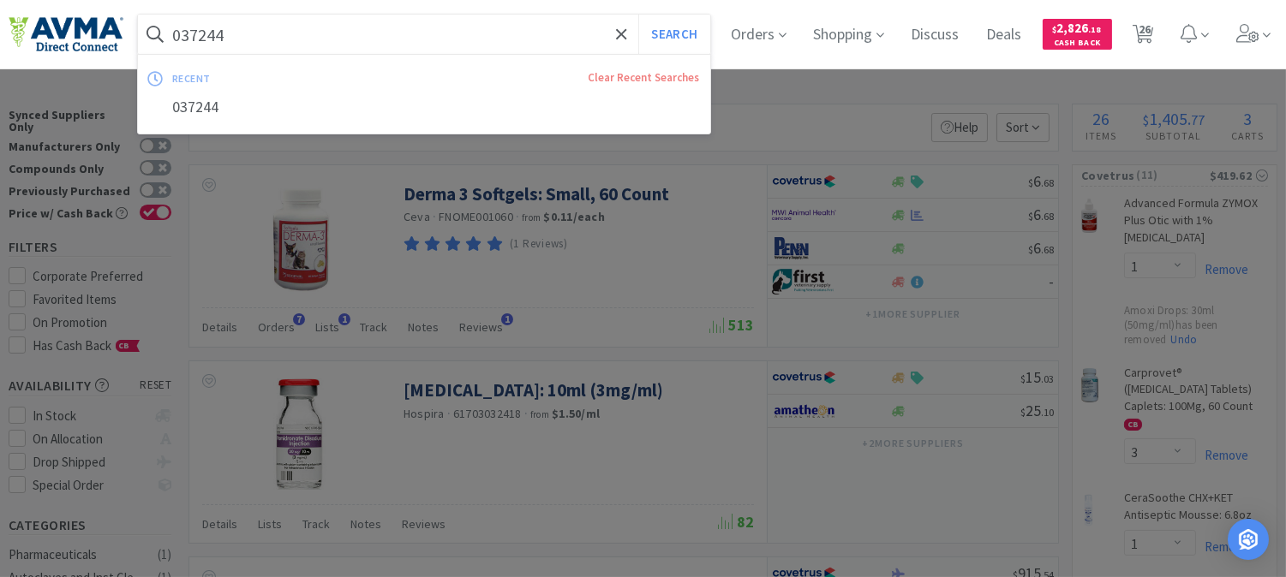
paste input "37"
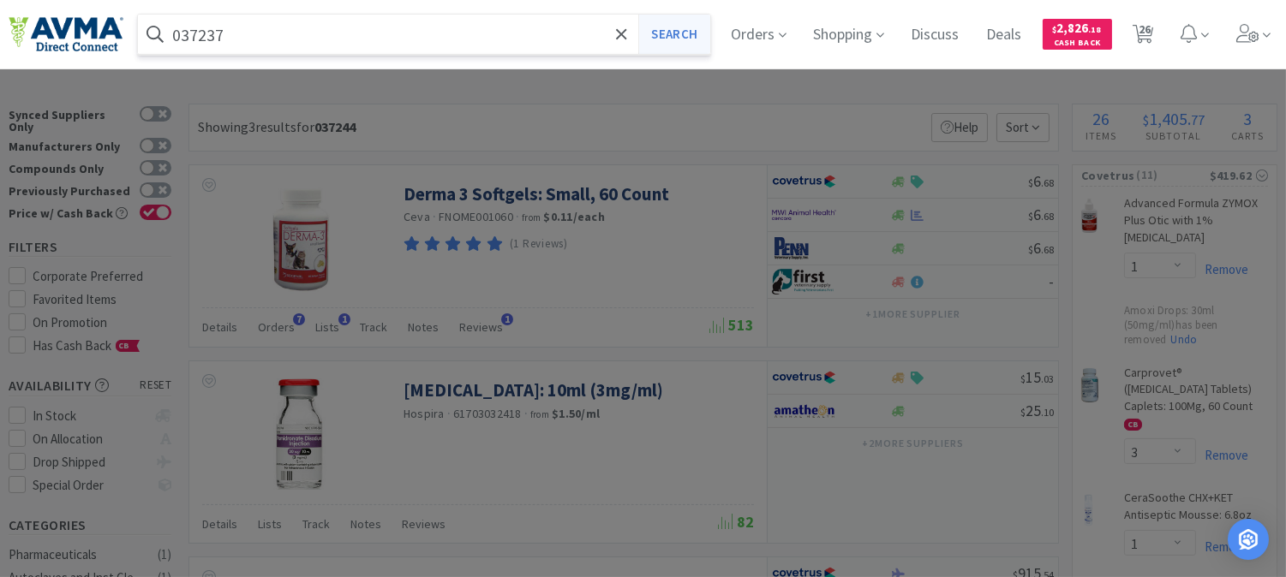
click at [687, 27] on button "Search" at bounding box center [673, 34] width 71 height 39
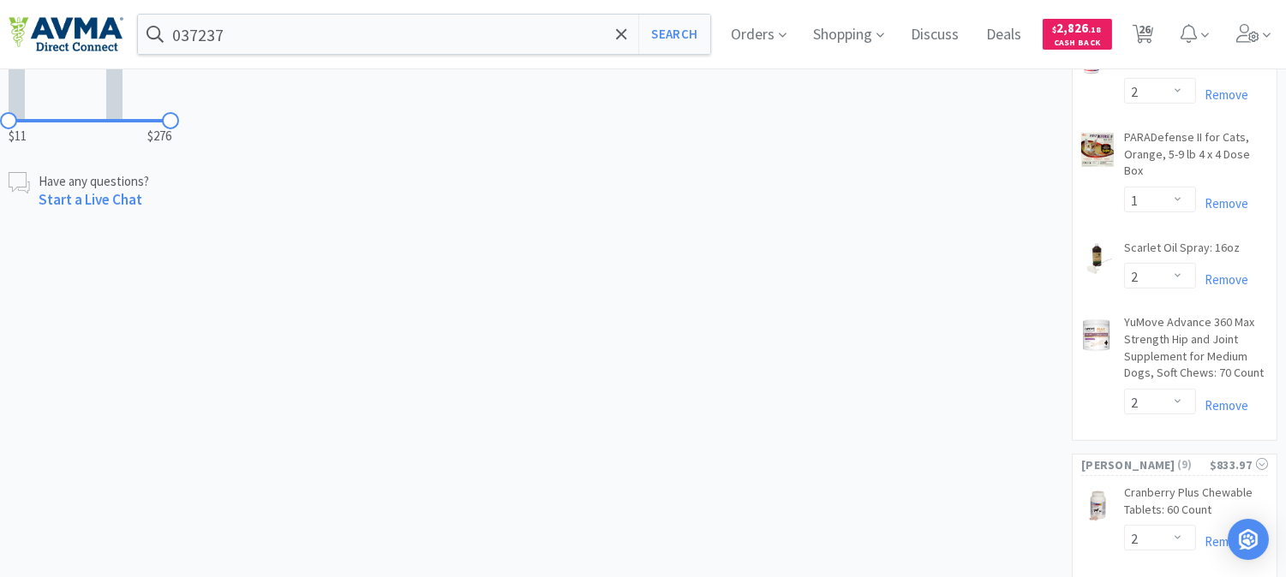
scroll to position [952, 0]
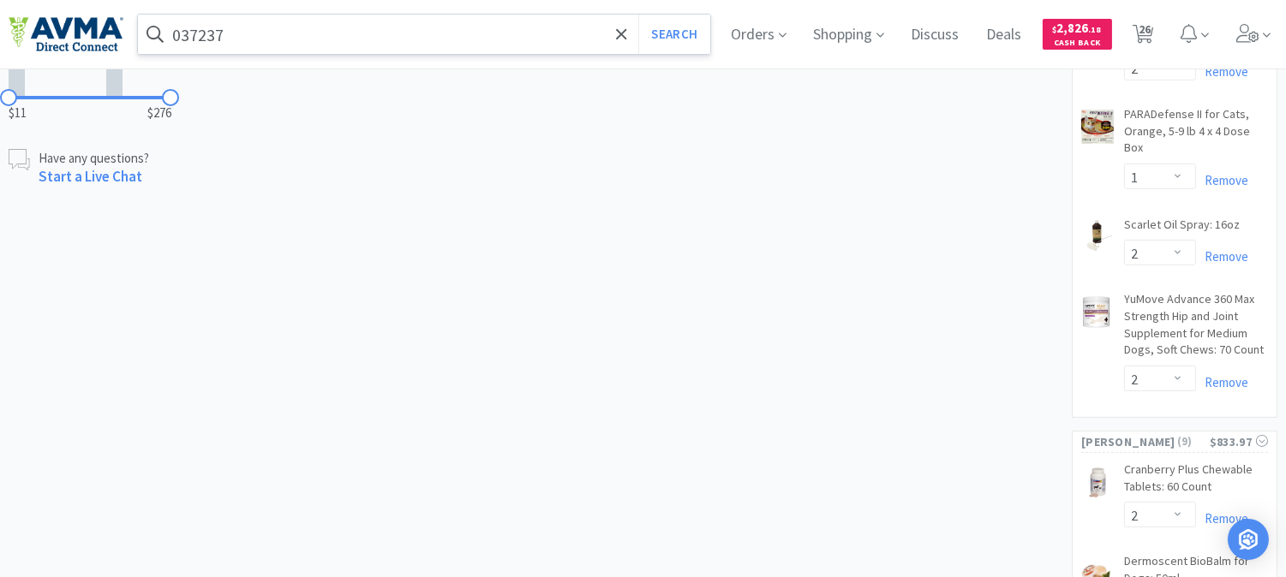
click at [248, 35] on input "037237" at bounding box center [424, 34] width 572 height 39
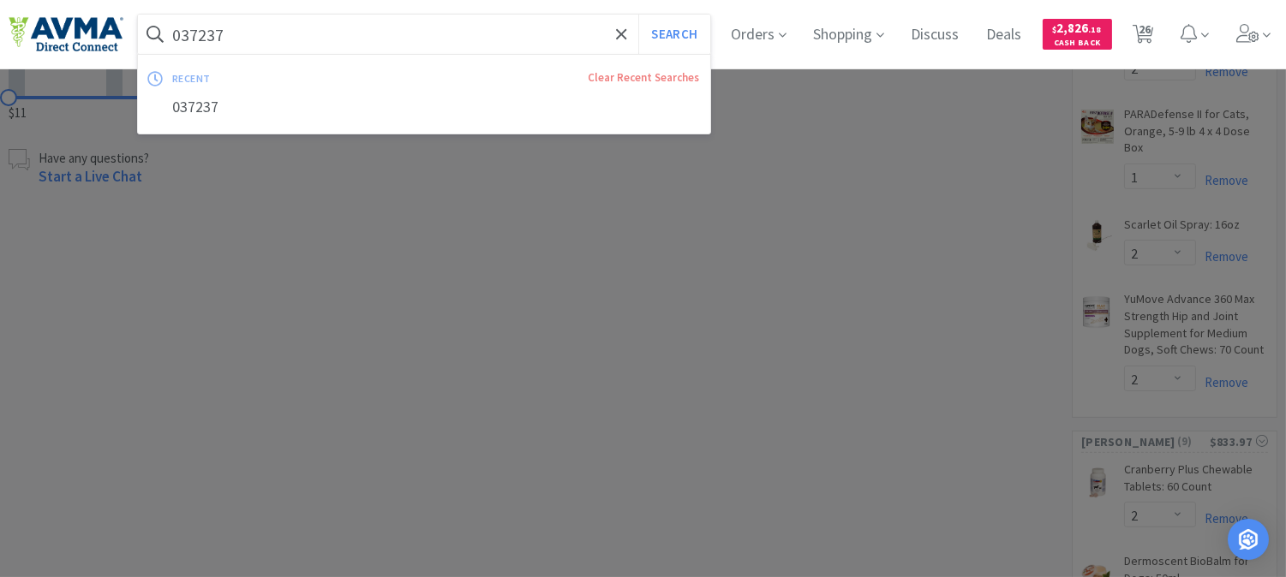
paste input "05612"
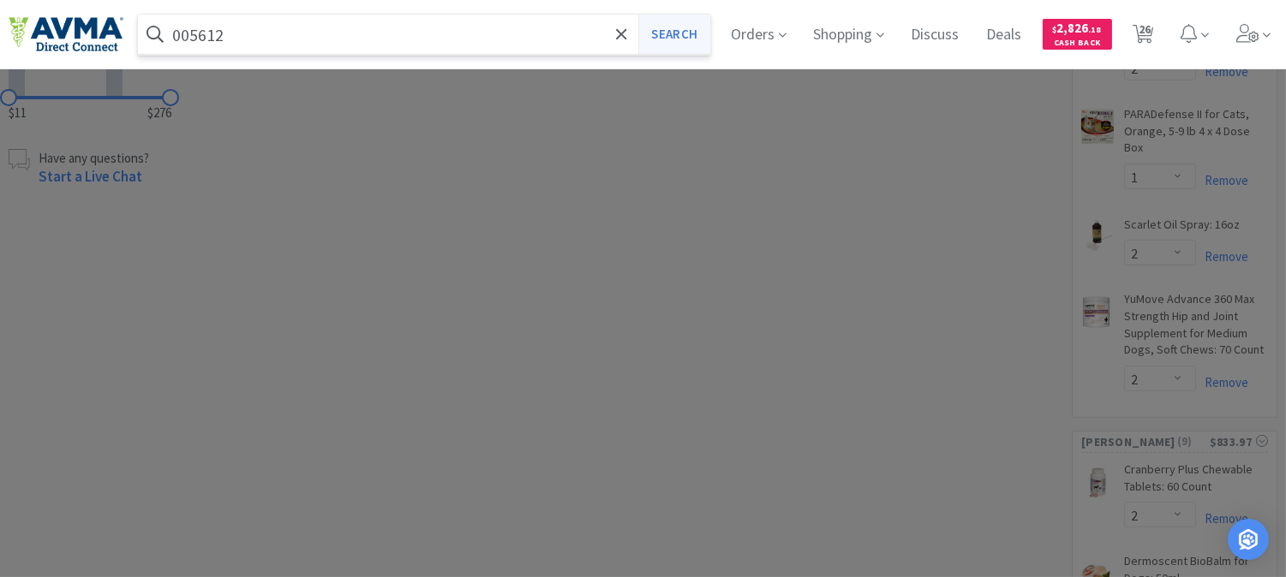
type input "005612"
click at [683, 27] on button "Search" at bounding box center [673, 34] width 71 height 39
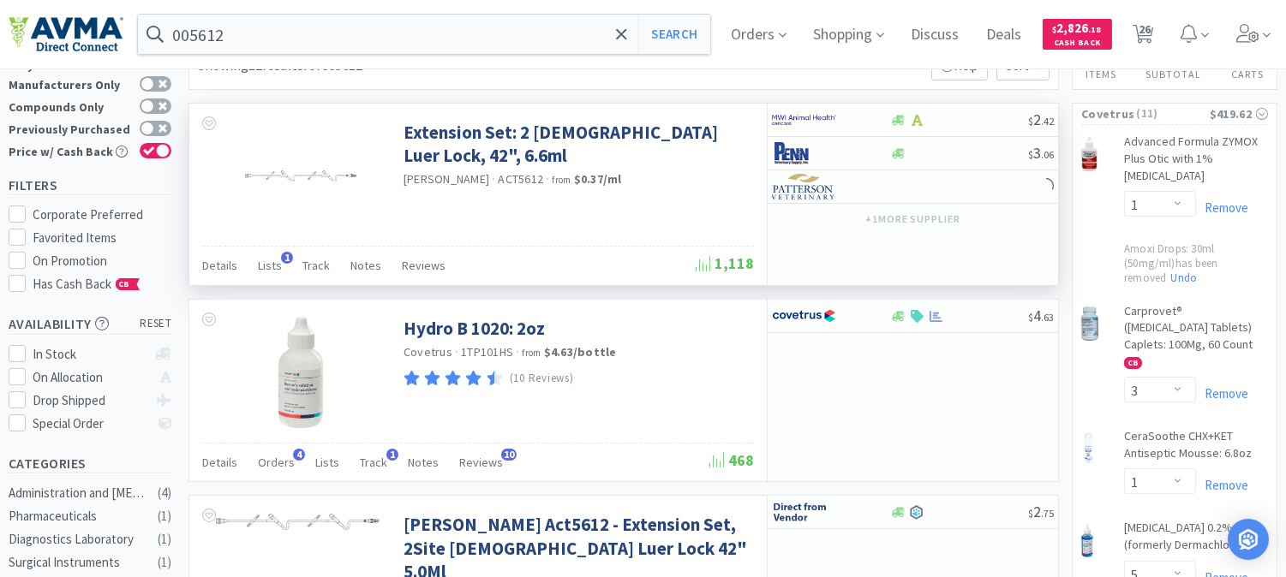
scroll to position [95, 0]
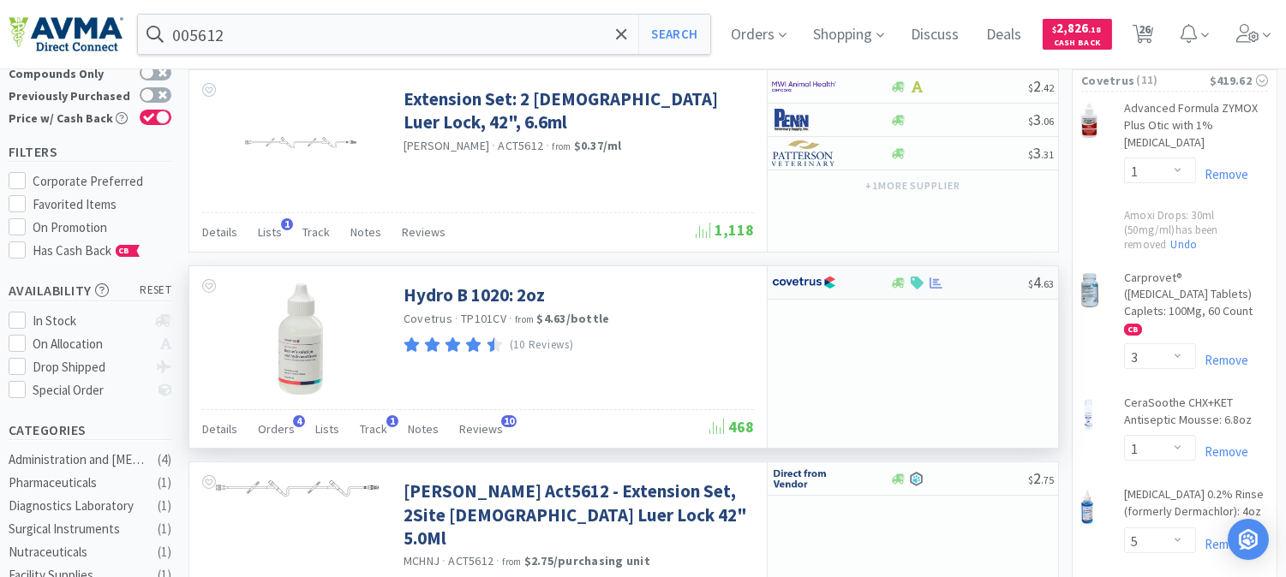
click at [811, 284] on img at bounding box center [804, 283] width 64 height 26
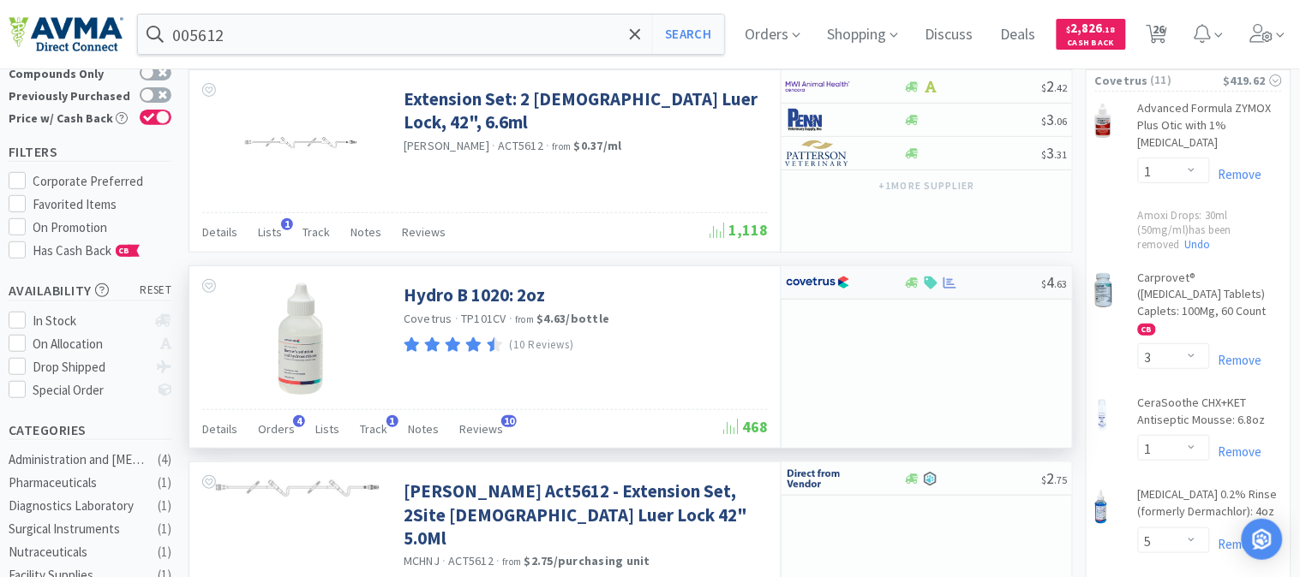
select select "1"
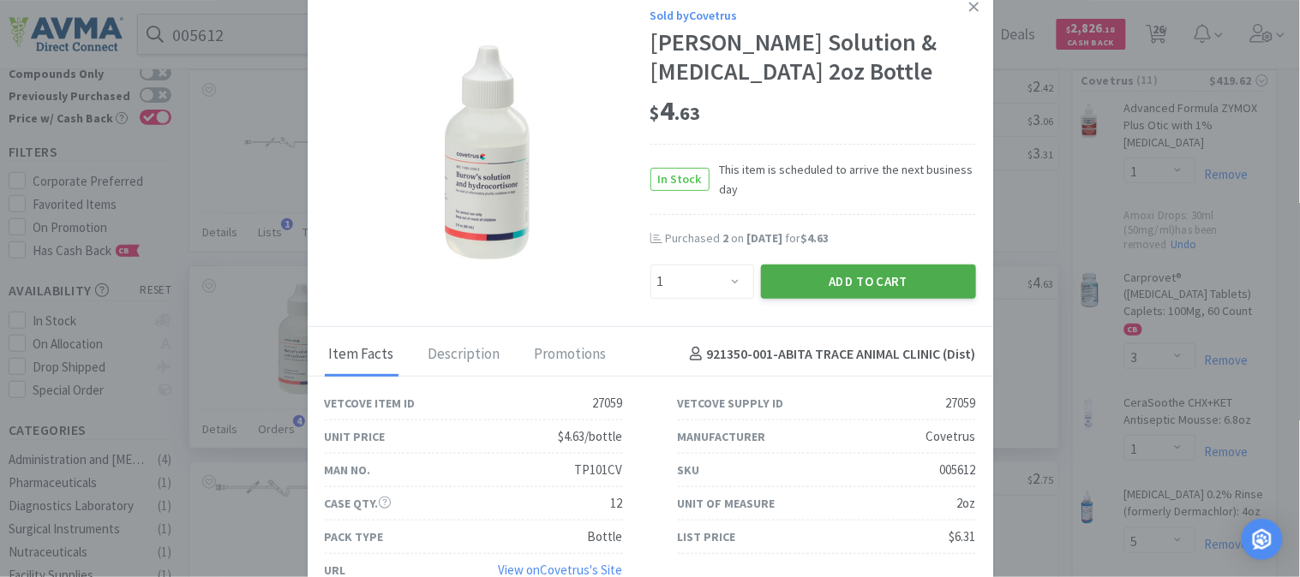
click at [871, 278] on button "Add to Cart" at bounding box center [868, 282] width 215 height 34
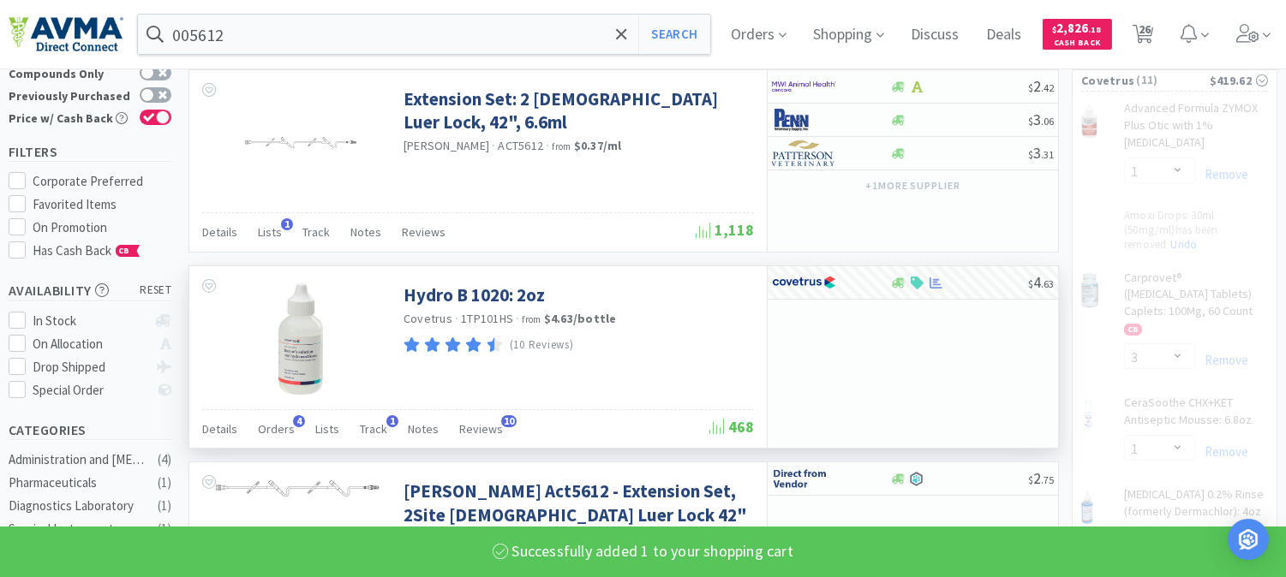
select select "1"
select select "2"
select select "3"
select select "2"
select select "1"
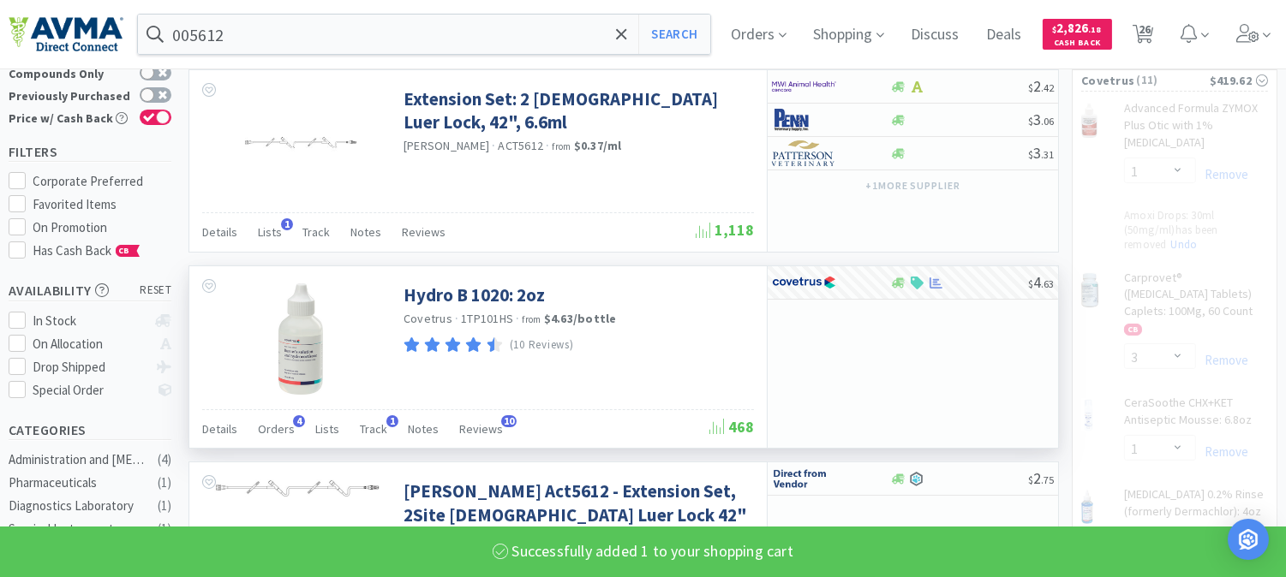
select select "2"
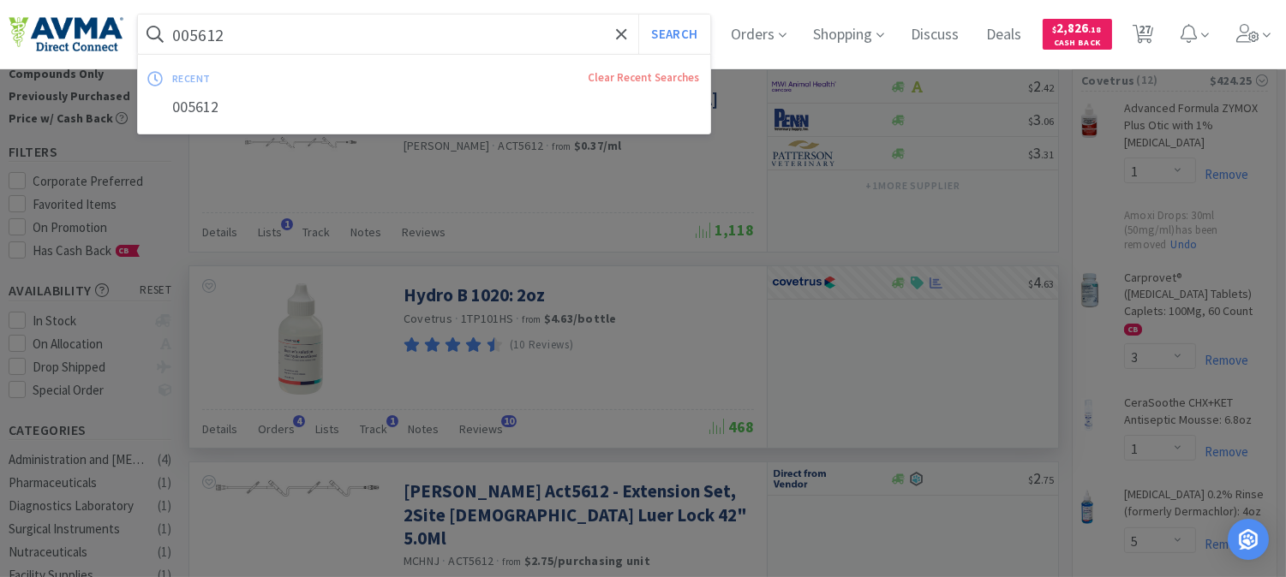
click at [261, 40] on input "005612" at bounding box center [424, 34] width 572 height 39
paste input "58596"
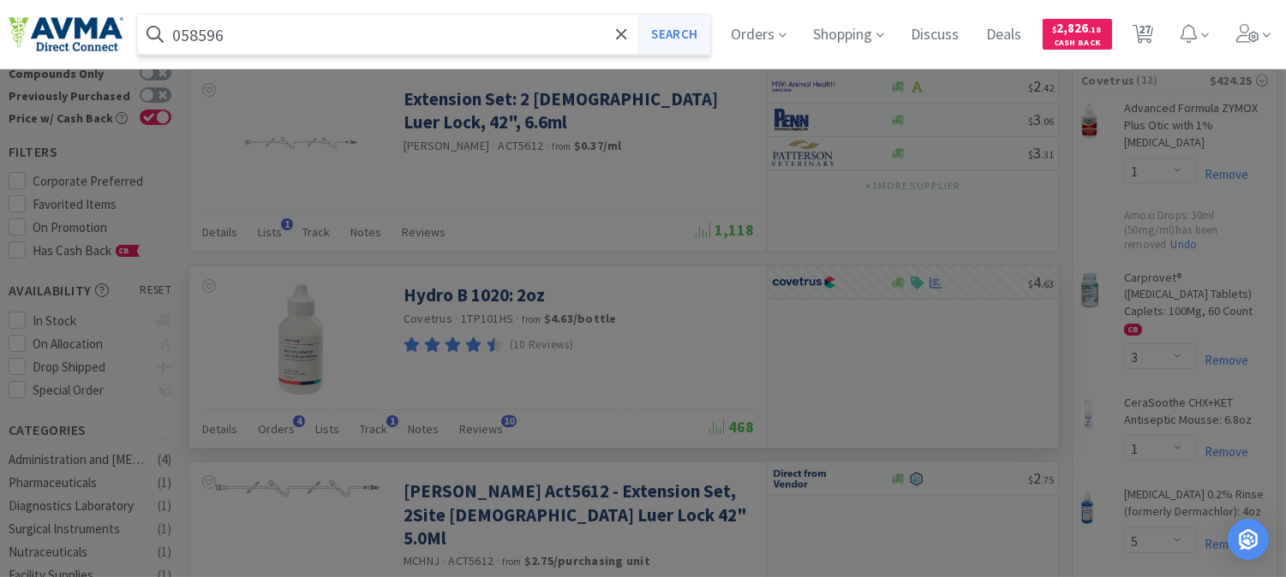
type input "058596"
click at [692, 37] on button "Search" at bounding box center [673, 34] width 71 height 39
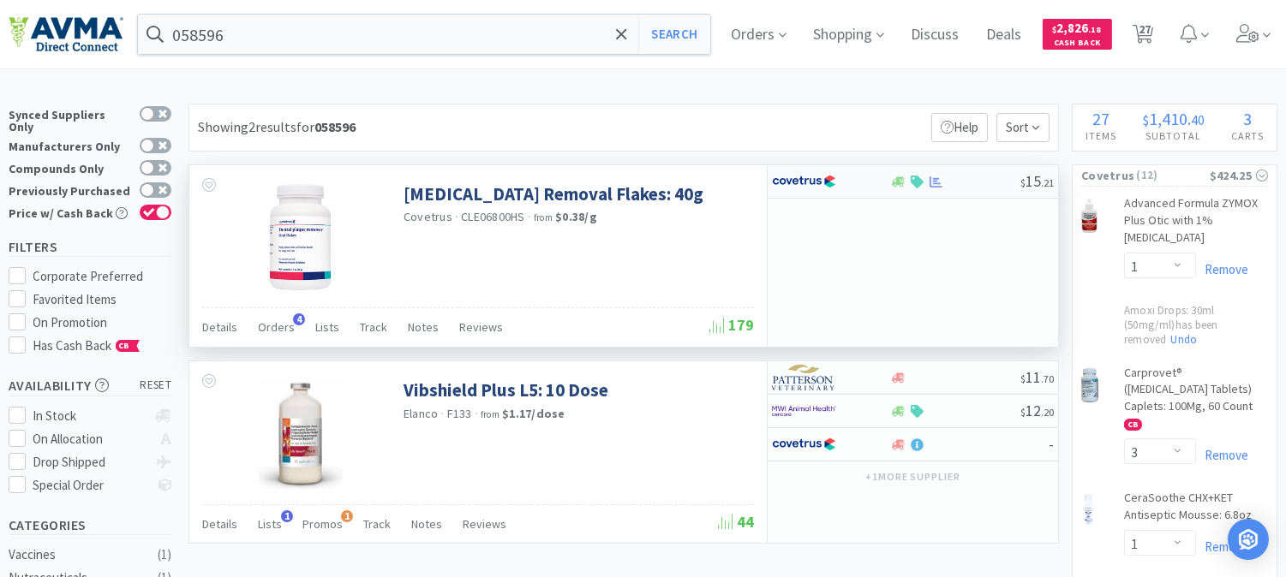
click at [811, 184] on img at bounding box center [804, 182] width 64 height 26
select select "1"
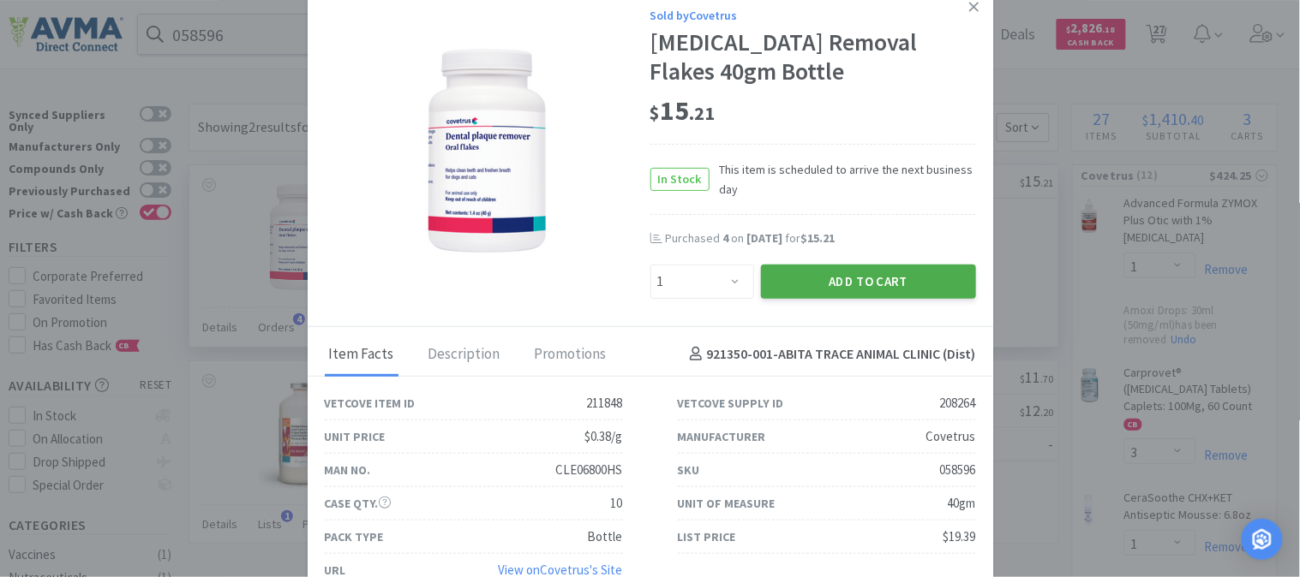
click at [929, 283] on button "Add to Cart" at bounding box center [868, 282] width 215 height 34
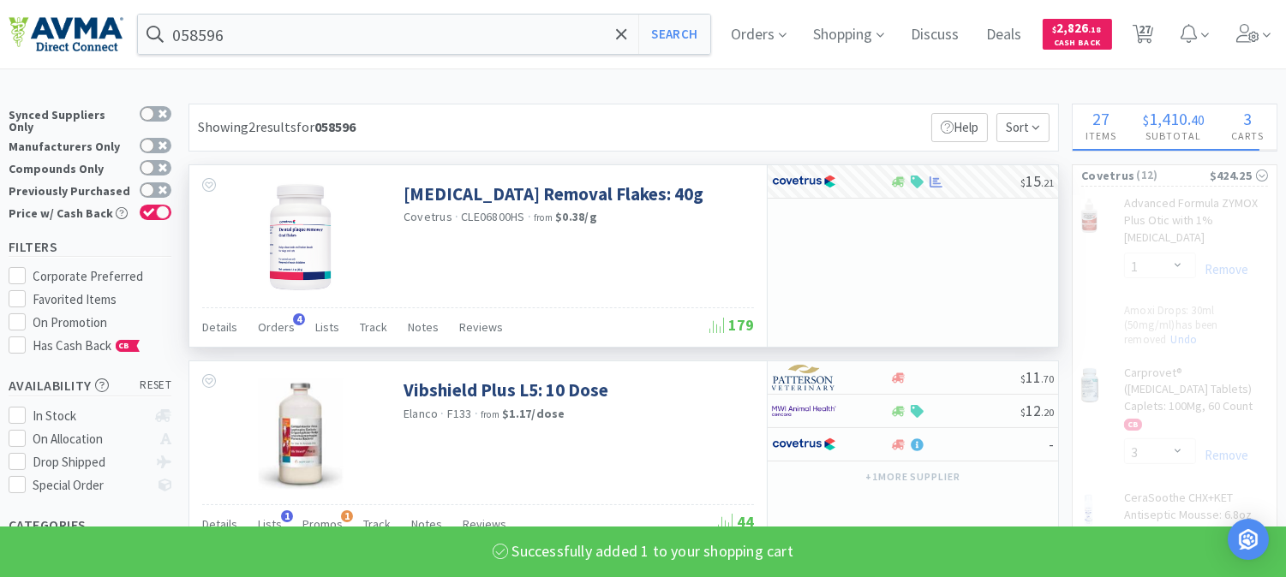
select select "1"
select select "2"
select select "3"
select select "2"
select select "1"
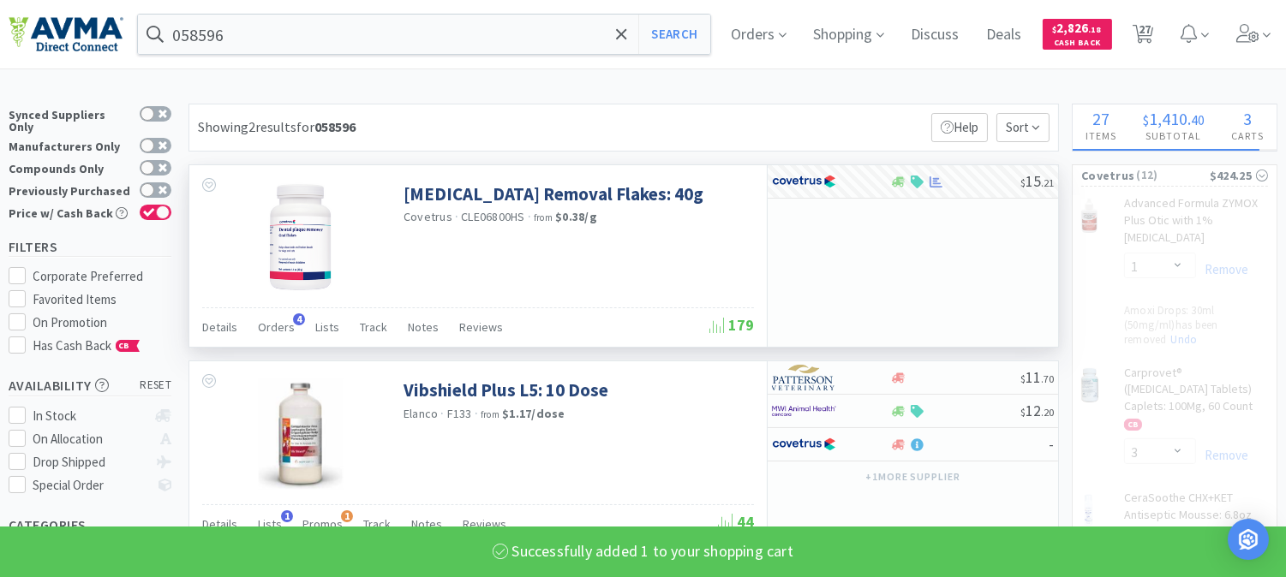
select select "2"
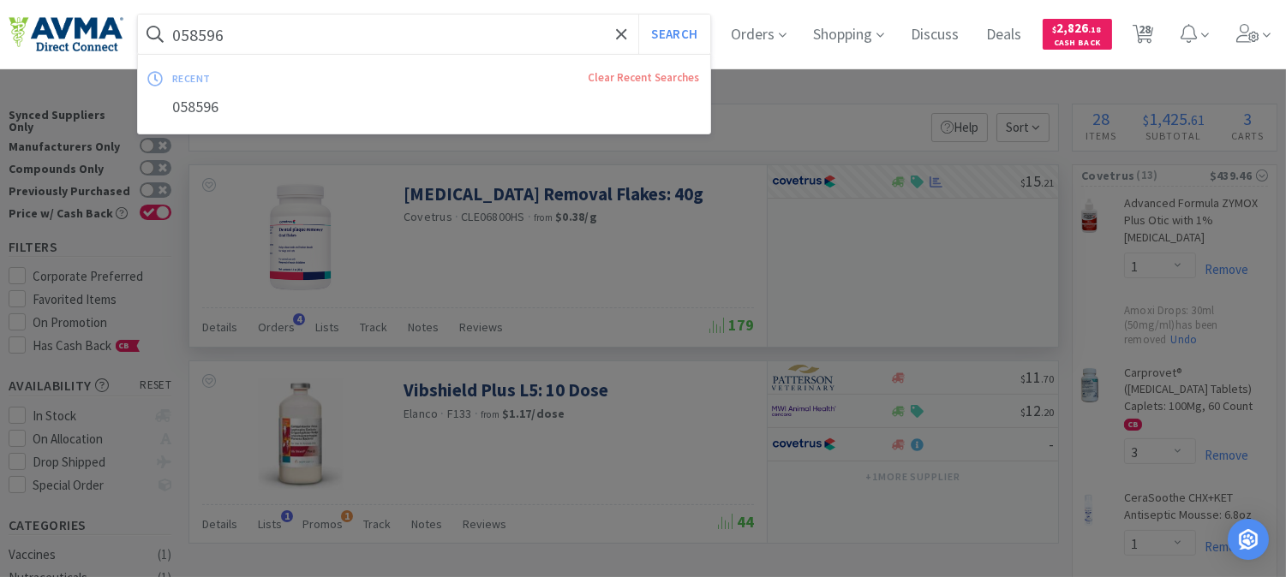
click at [210, 32] on input "058596" at bounding box center [424, 34] width 572 height 39
paste input "1947"
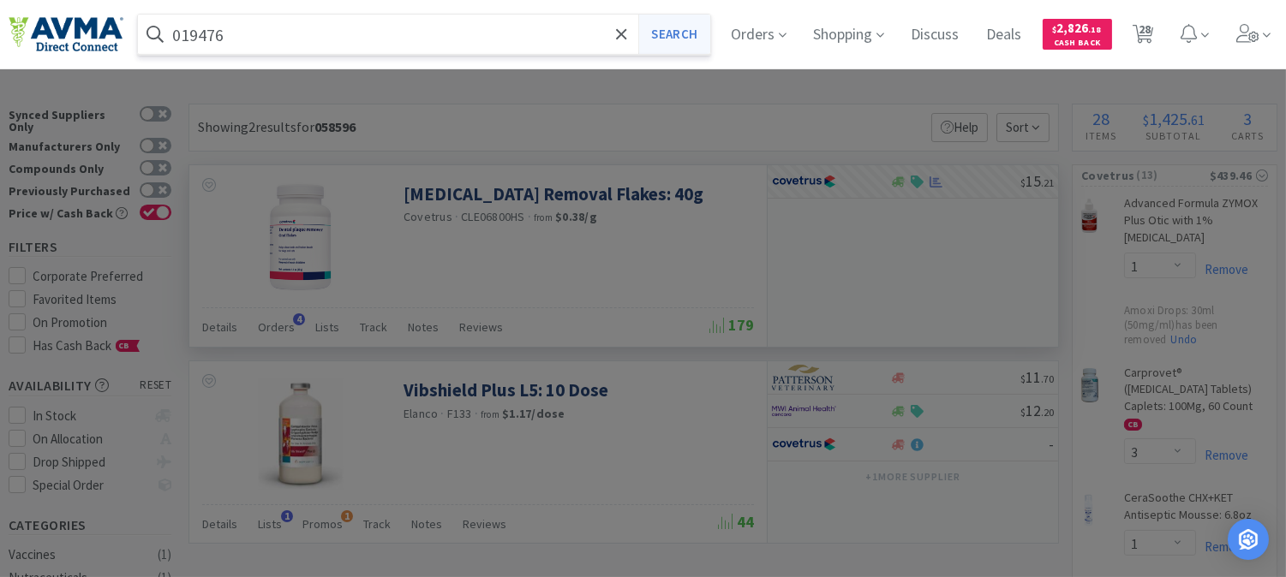
type input "019476"
click at [673, 36] on button "Search" at bounding box center [673, 34] width 71 height 39
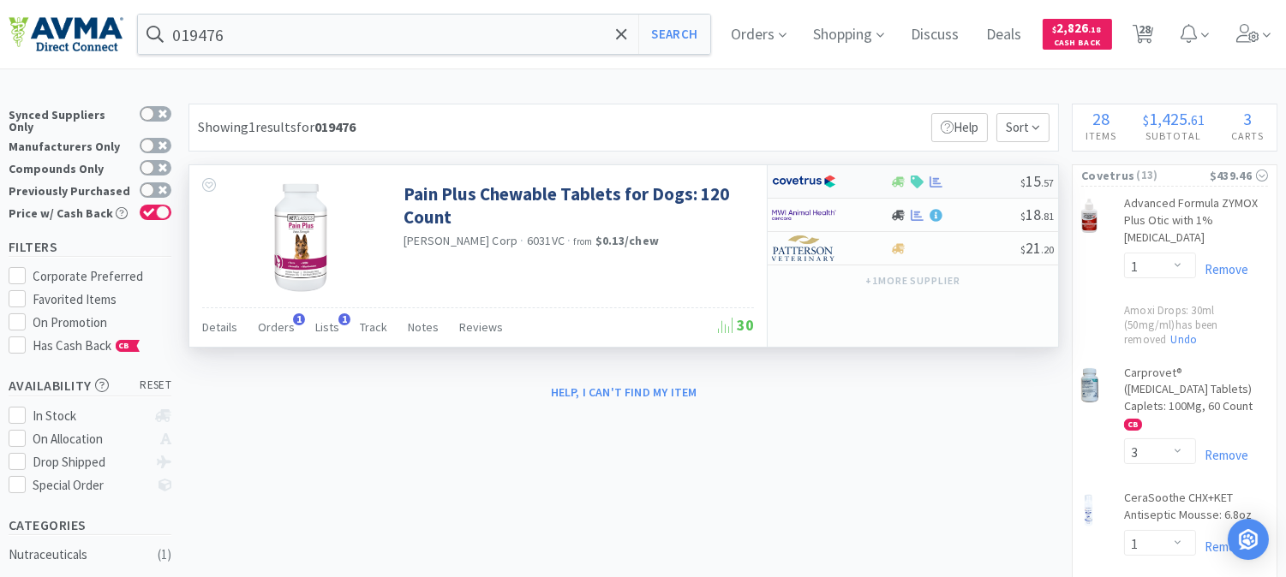
click at [809, 185] on img at bounding box center [804, 182] width 64 height 26
select select "1"
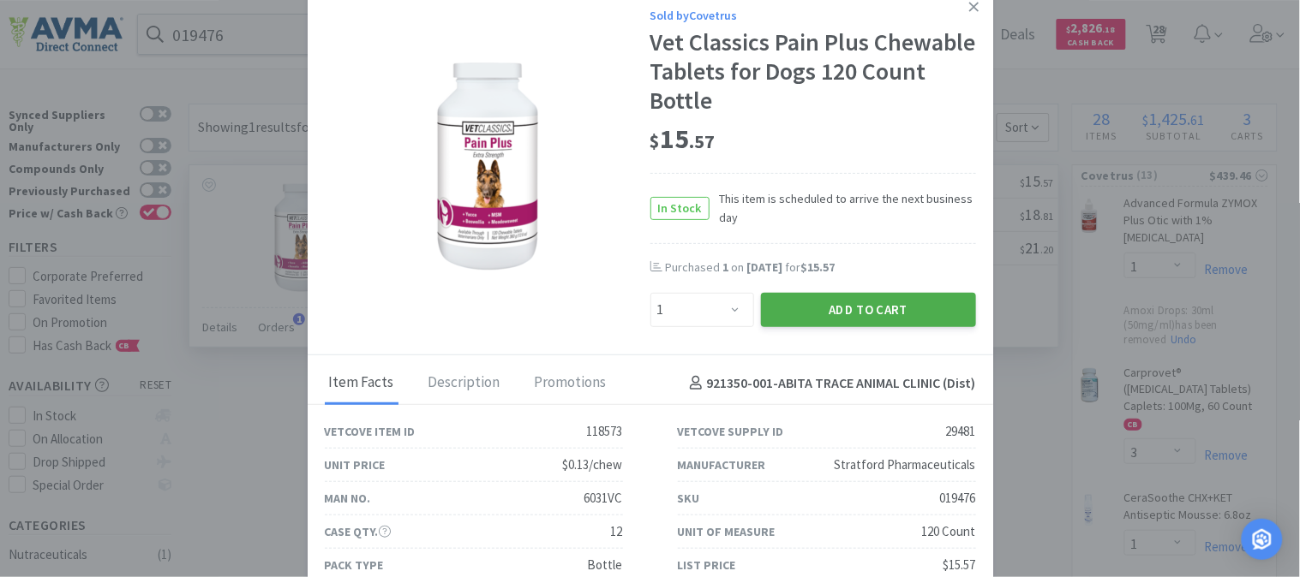
click at [844, 311] on button "Add to Cart" at bounding box center [868, 310] width 215 height 34
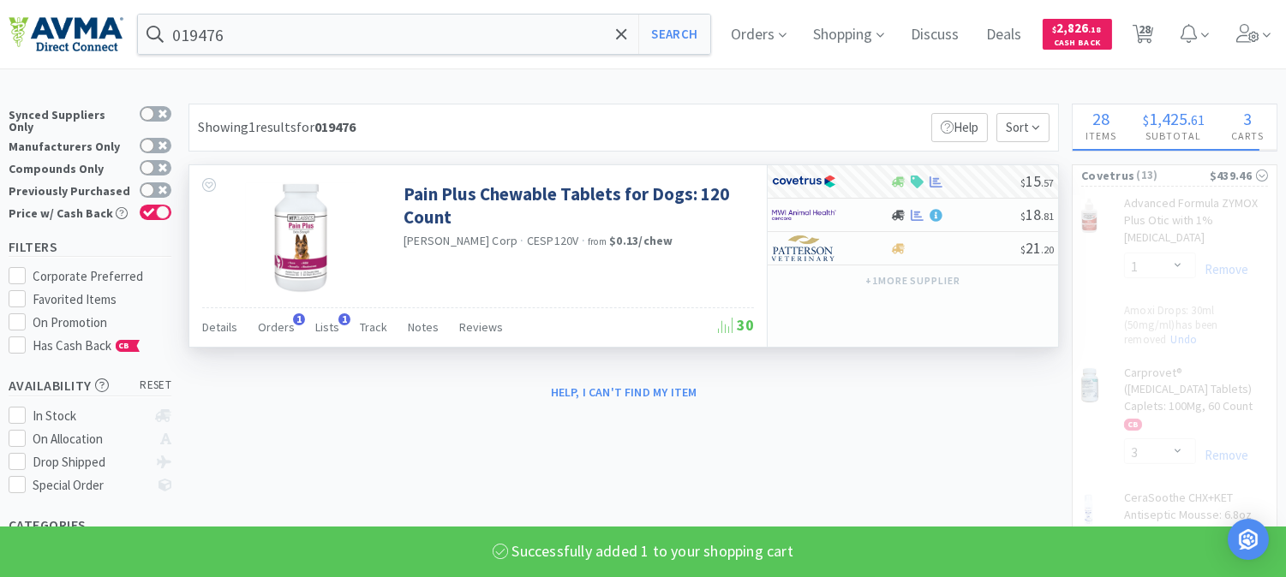
select select "1"
select select "2"
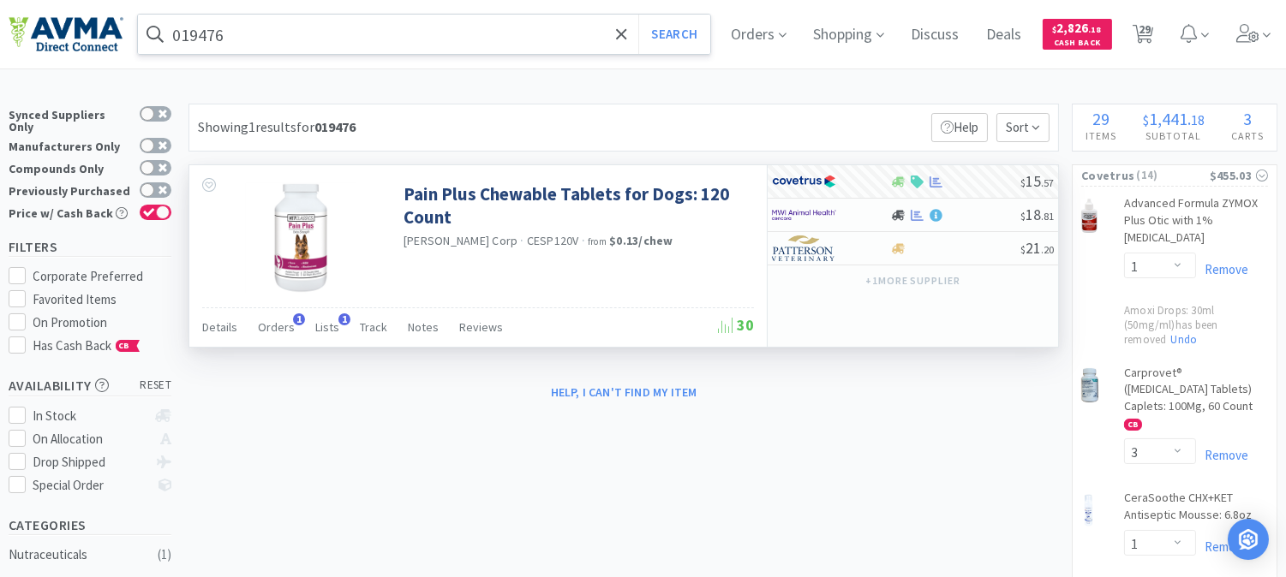
click at [308, 47] on input "019476" at bounding box center [424, 34] width 572 height 39
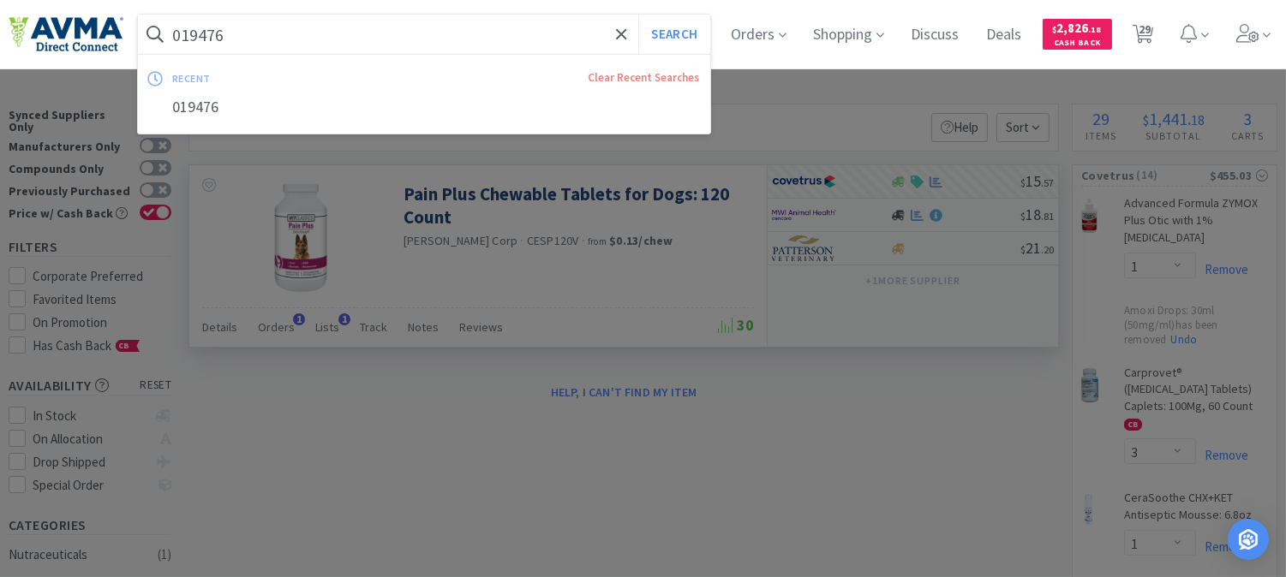
paste input "72861"
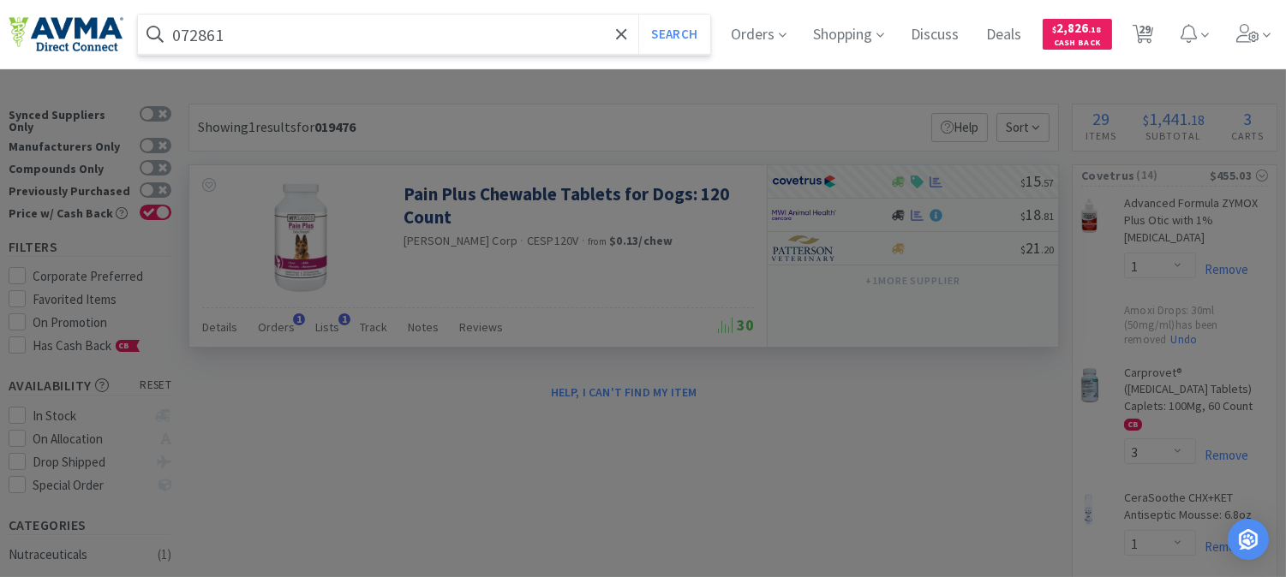
click at [638, 15] on button "Search" at bounding box center [673, 34] width 71 height 39
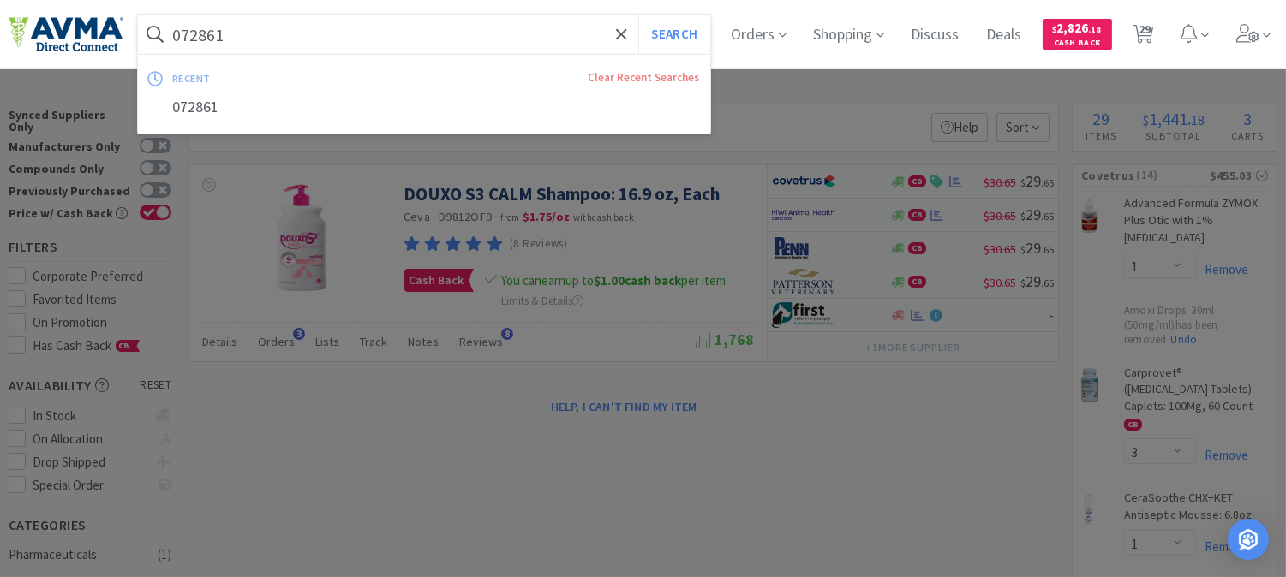
click at [270, 37] on input "072861" at bounding box center [424, 34] width 572 height 39
paste input "3124"
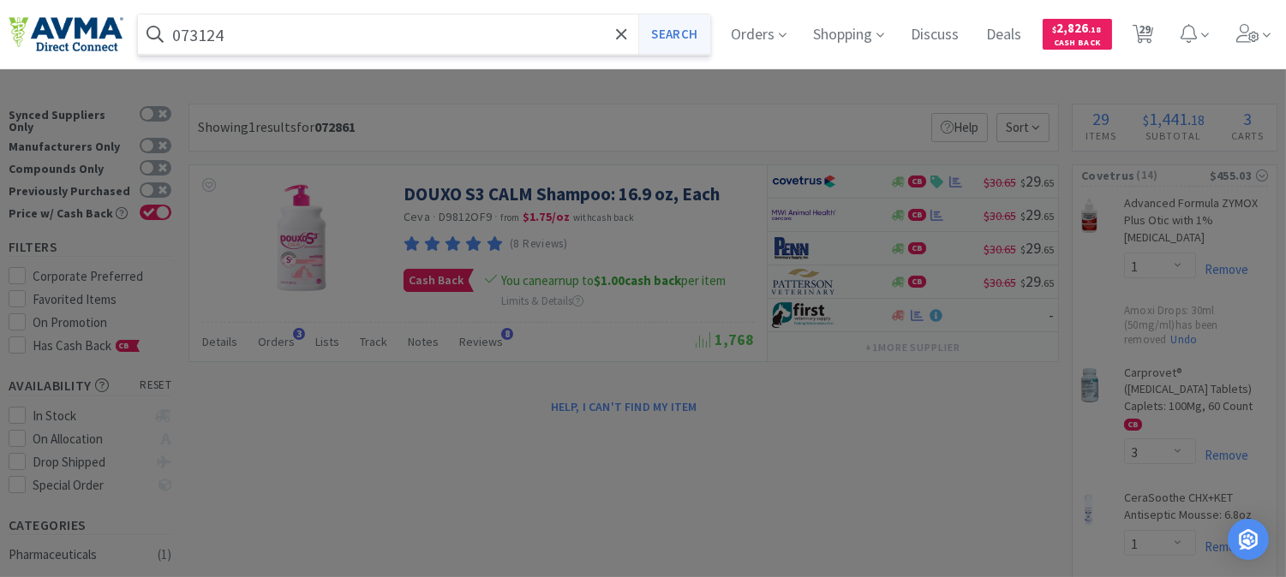
type input "073124"
click at [696, 34] on button "Search" at bounding box center [673, 34] width 71 height 39
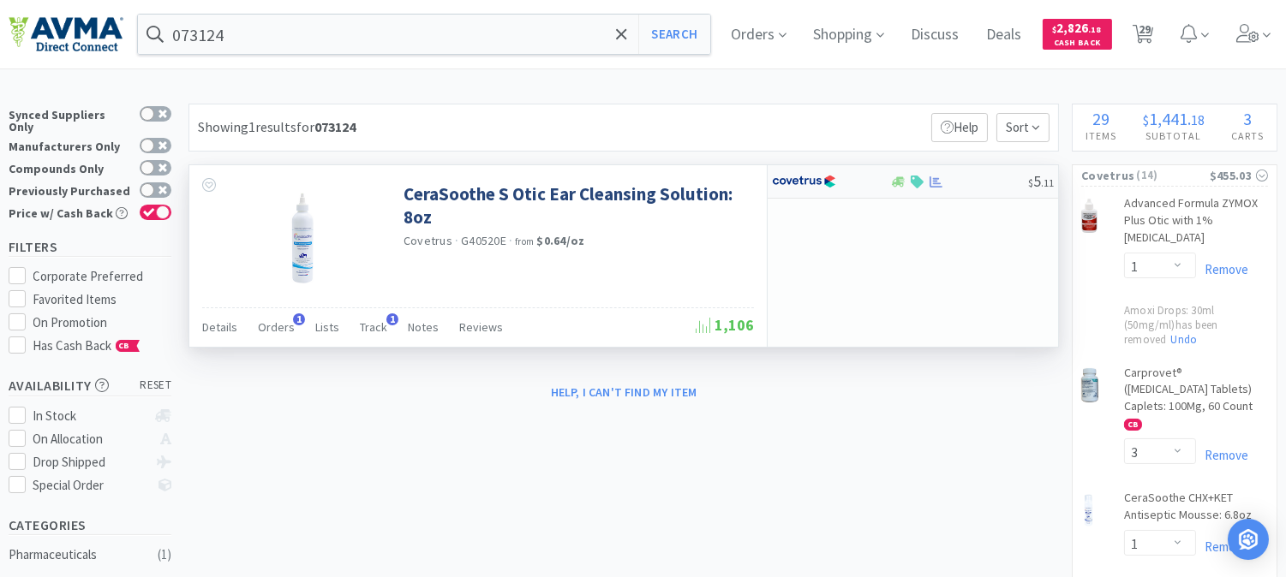
click at [799, 174] on img at bounding box center [804, 182] width 64 height 26
select select "1"
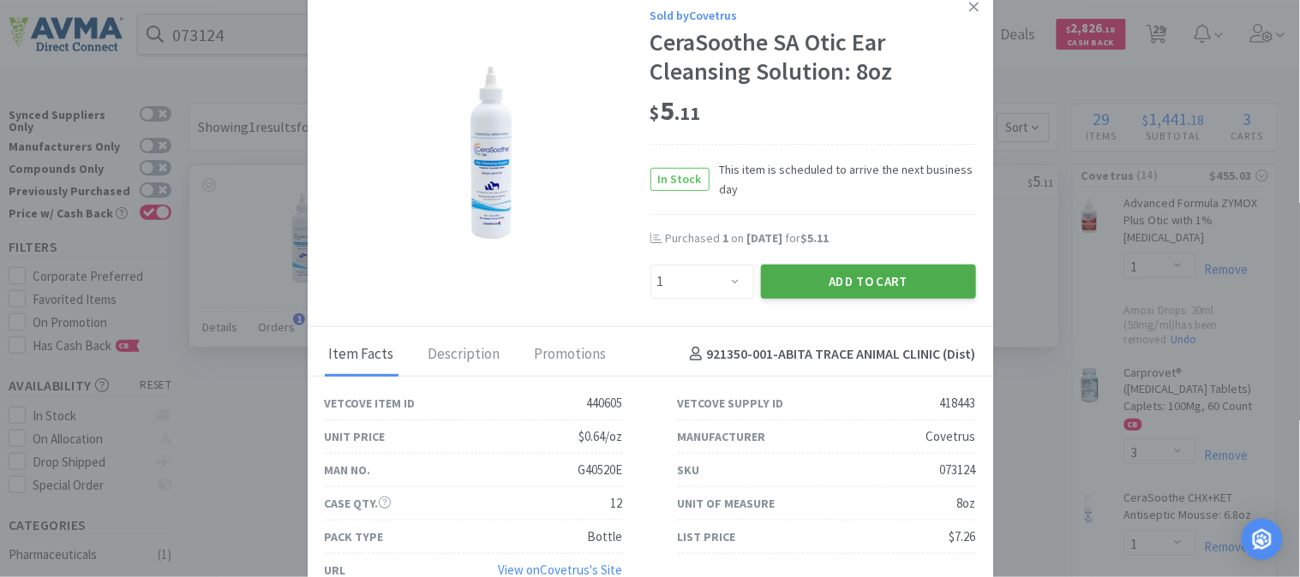
click at [855, 271] on button "Add to Cart" at bounding box center [868, 282] width 215 height 34
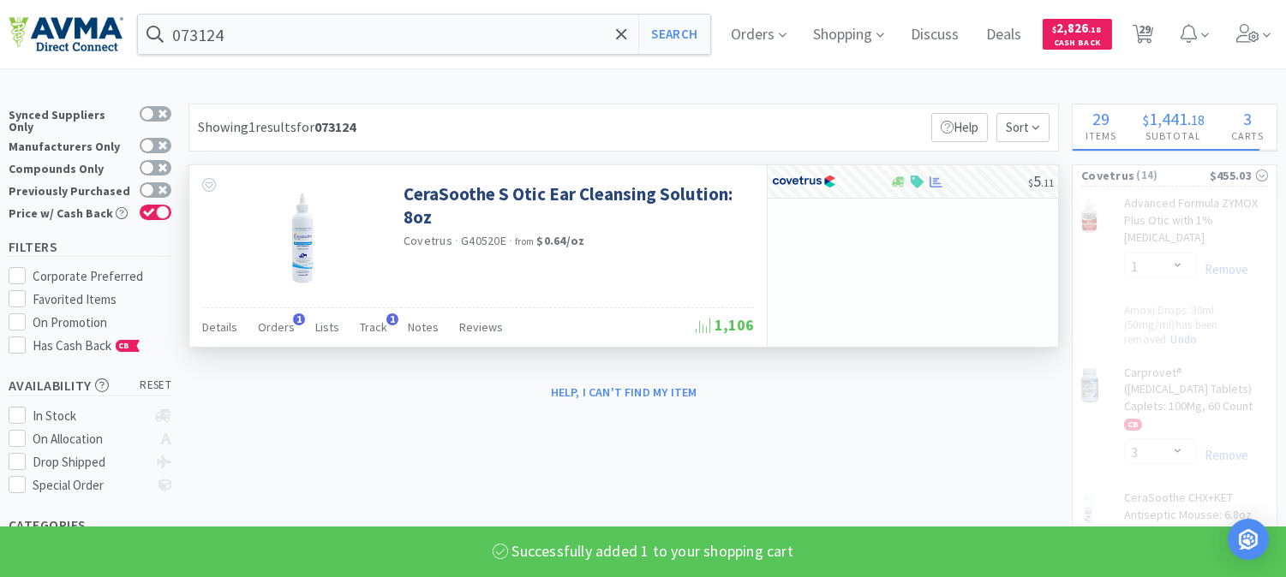
select select "1"
select select "5"
select select "1"
select select "2"
select select "3"
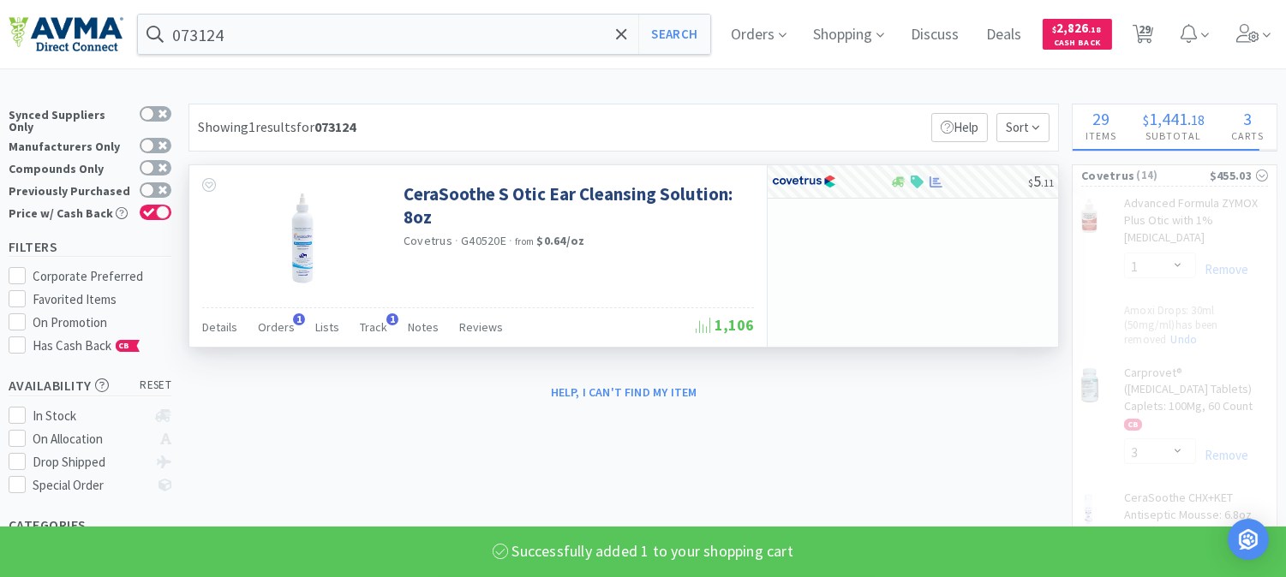
select select "2"
select select "1"
select select "2"
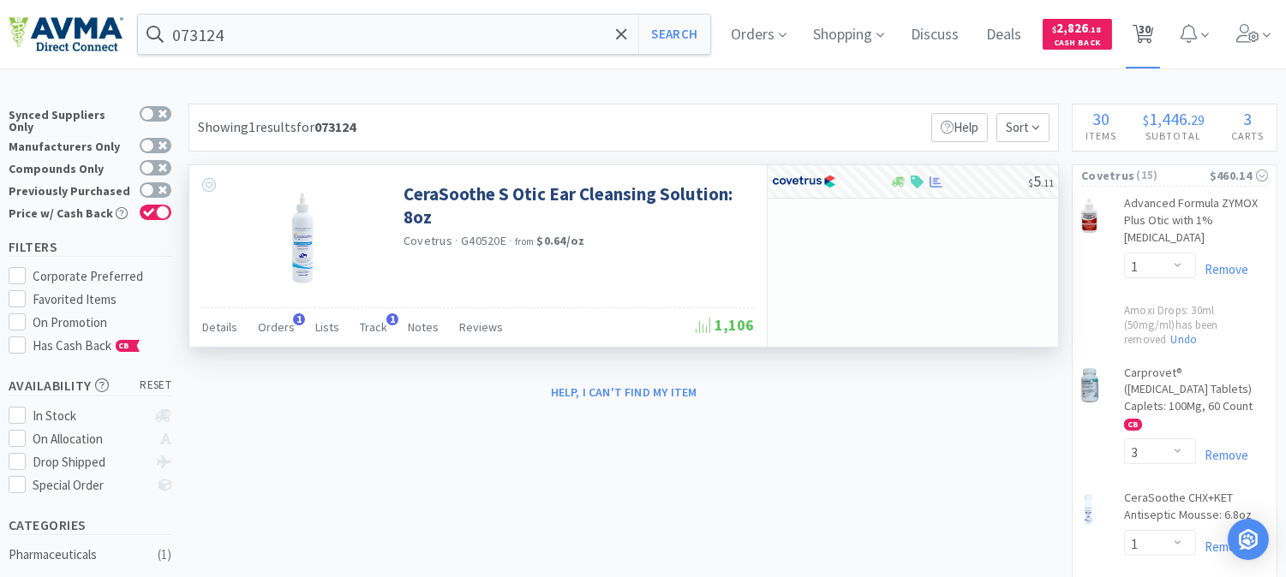
click at [1151, 28] on span "30" at bounding box center [1145, 29] width 12 height 69
select select "1"
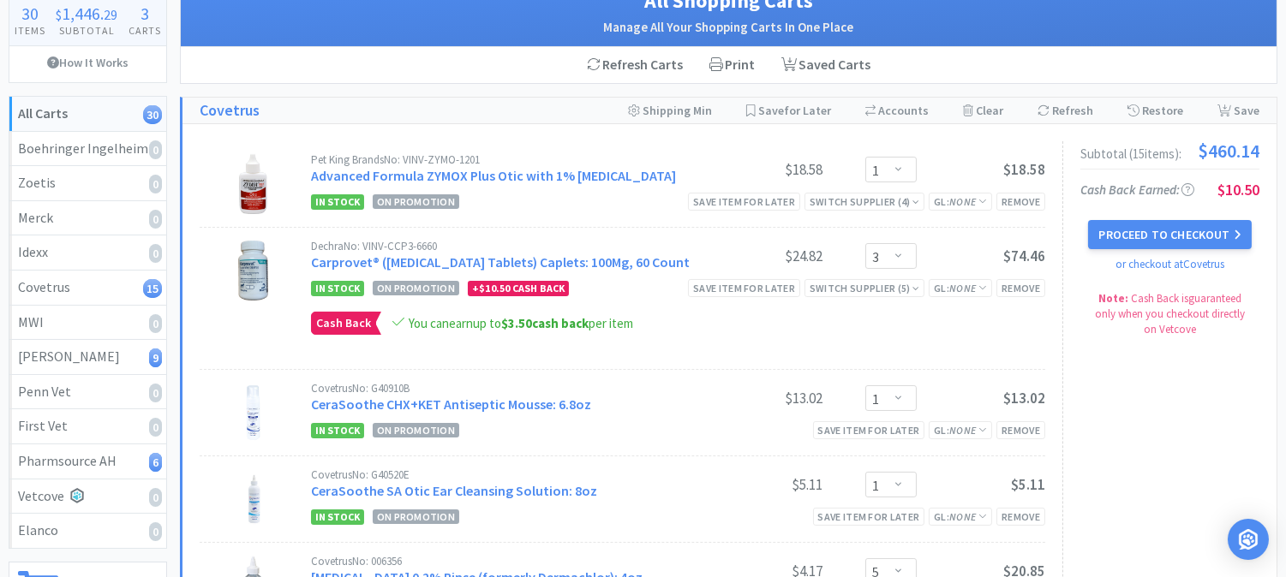
scroll to position [95, 0]
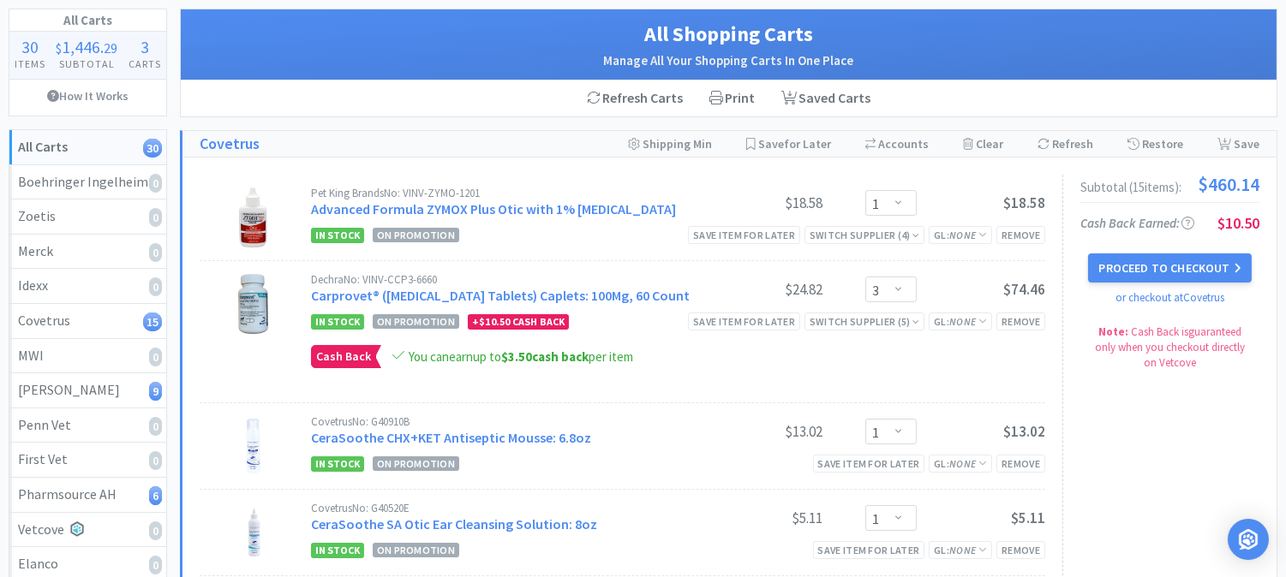
click at [724, 175] on div "Pet King Brands No: VINV-ZYMO-1201 Advanced Formula ZYMOX Plus Otic with 1% [ME…" at bounding box center [623, 218] width 846 height 86
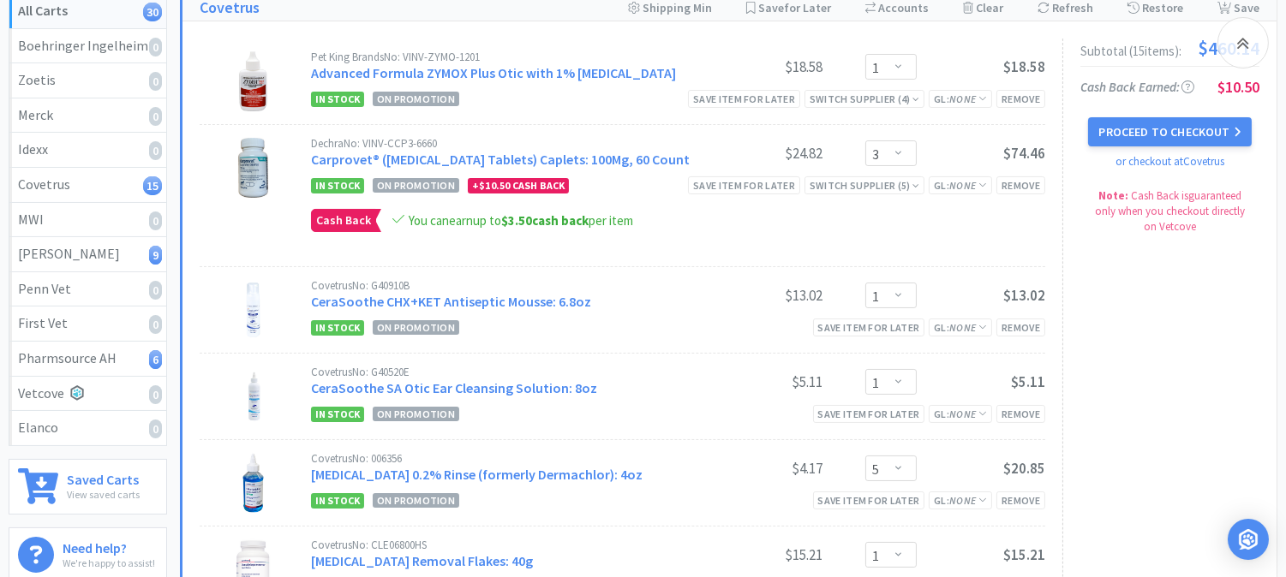
scroll to position [190, 0]
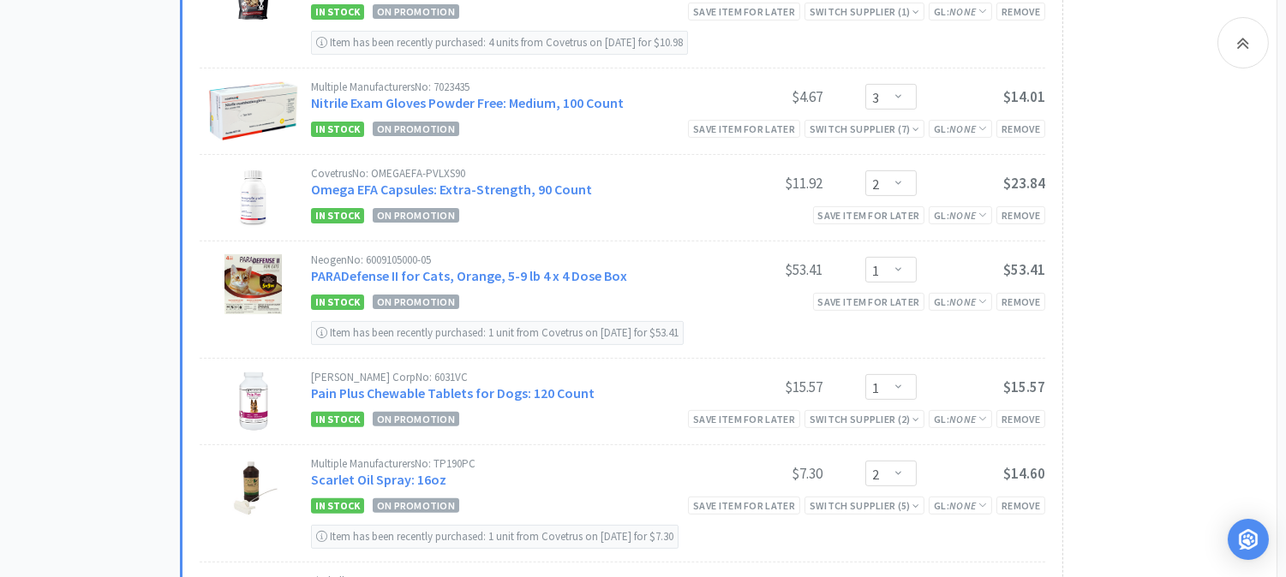
scroll to position [1142, 0]
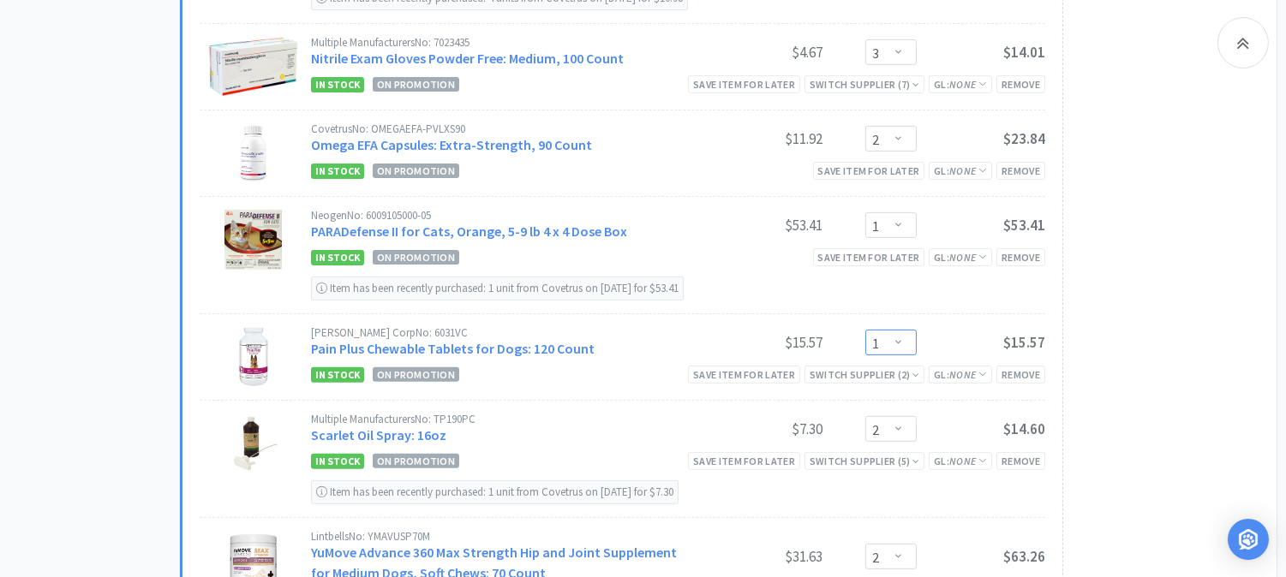
click at [902, 343] on select "Enter Quantity 1 2 3 4 5 6 7 8 9 10 11 12 13 14 15 16 17 18 19 20 Enter Quantity" at bounding box center [890, 343] width 51 height 26
click at [865, 332] on select "Enter Quantity 1 2 3 4 5 6 7 8 9 10 11 12 13 14 15 16 17 18 19 20 Enter Quantity" at bounding box center [890, 343] width 51 height 26
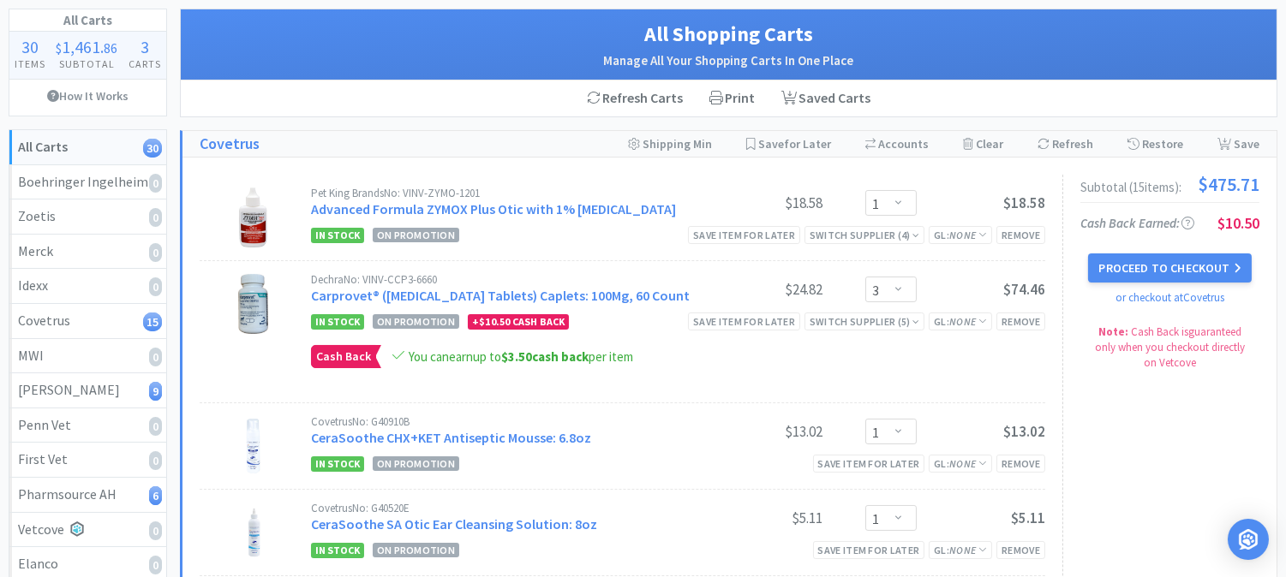
scroll to position [0, 0]
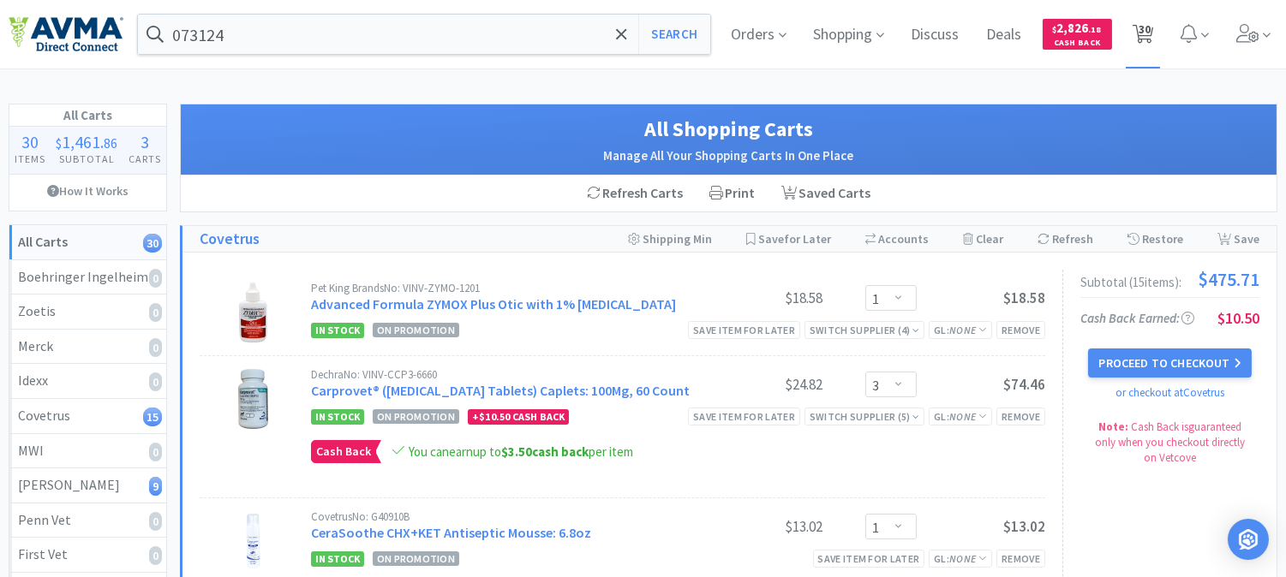
click at [1145, 26] on span "30" at bounding box center [1145, 29] width 12 height 69
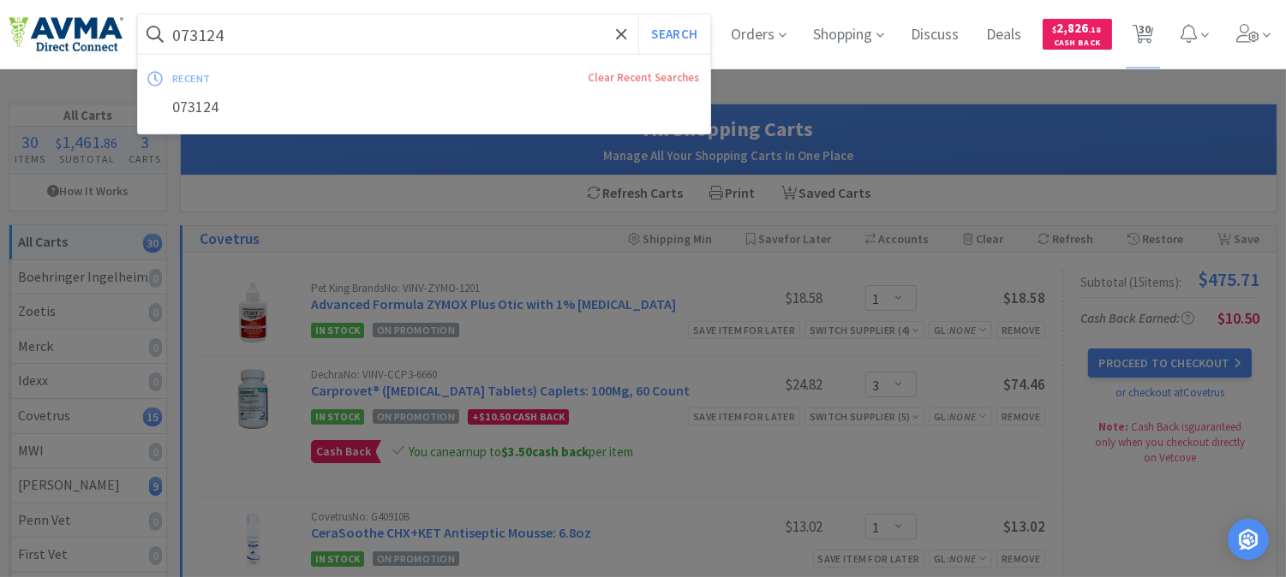
click at [285, 43] on input "073124" at bounding box center [424, 34] width 572 height 39
paste input "10956"
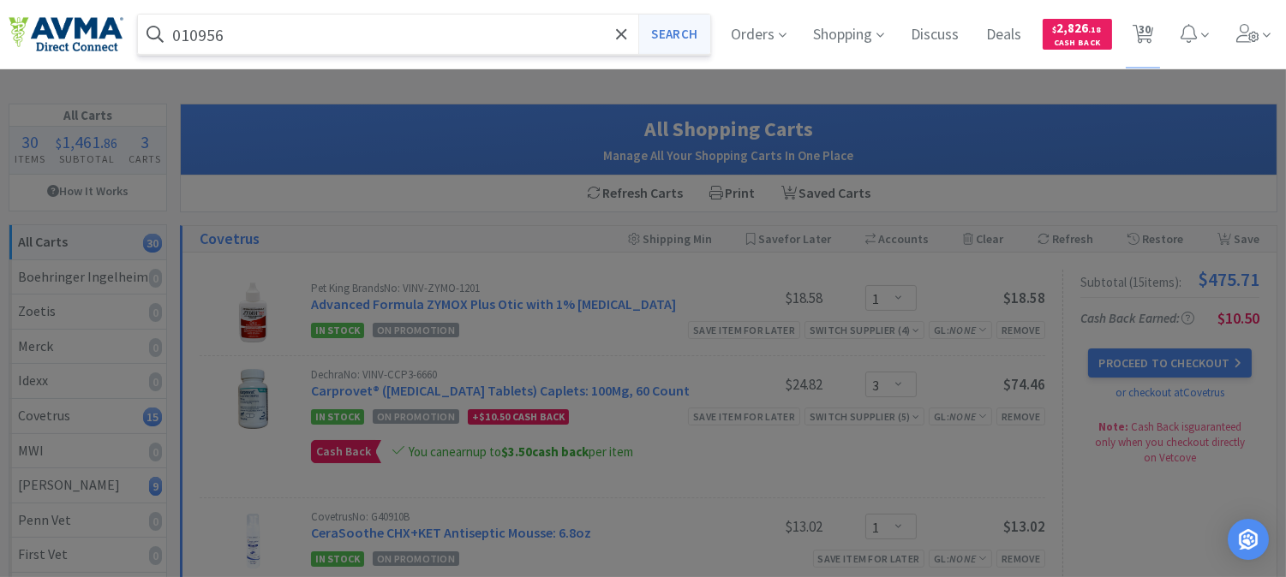
click at [681, 30] on button "Search" at bounding box center [673, 34] width 71 height 39
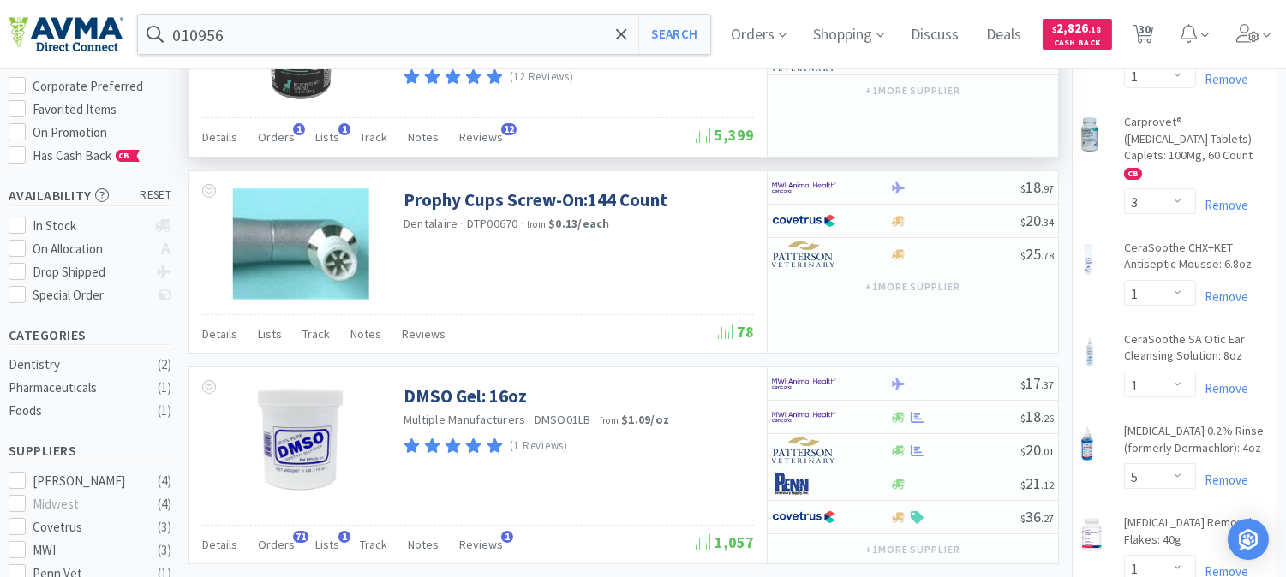
scroll to position [285, 0]
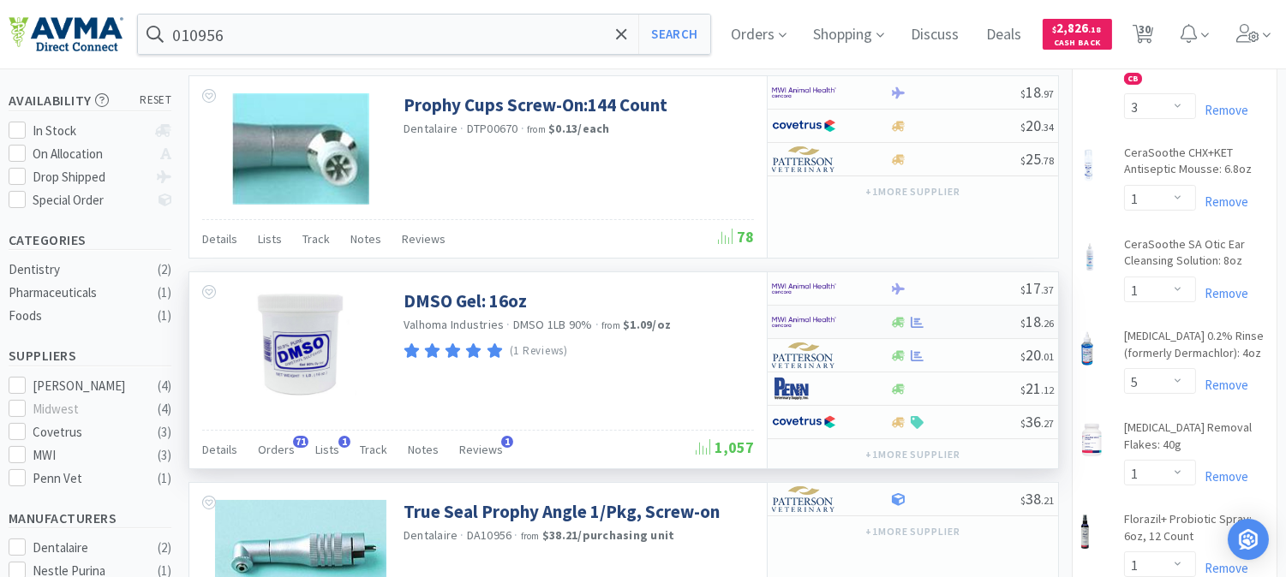
click at [831, 326] on img at bounding box center [804, 322] width 64 height 26
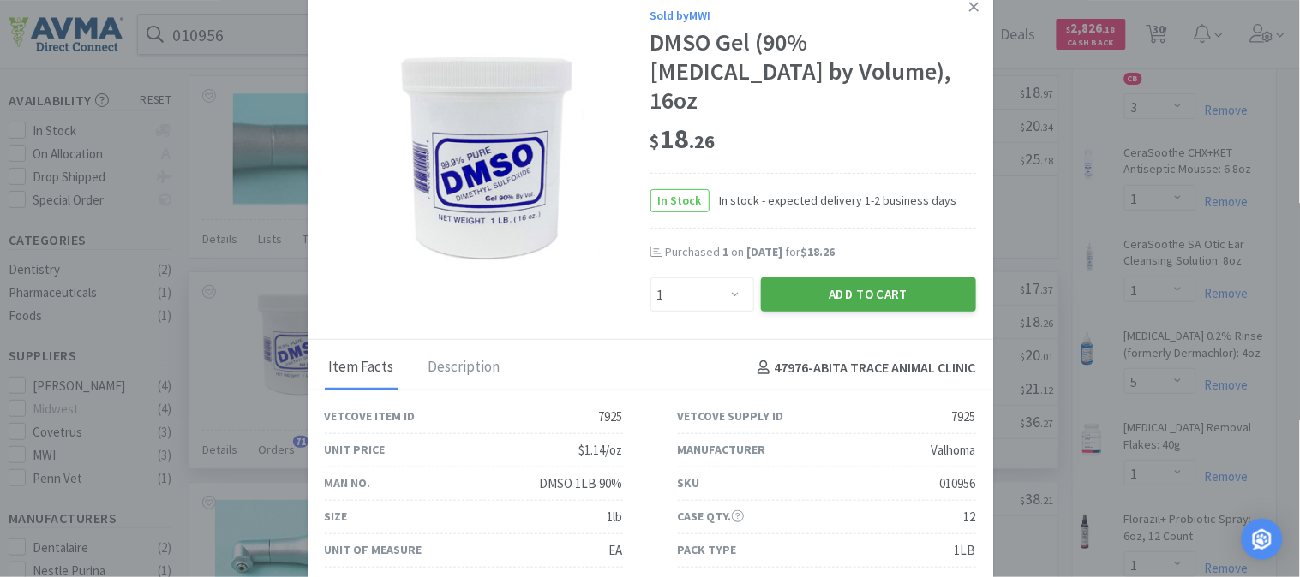
click at [887, 278] on button "Add to Cart" at bounding box center [868, 295] width 215 height 34
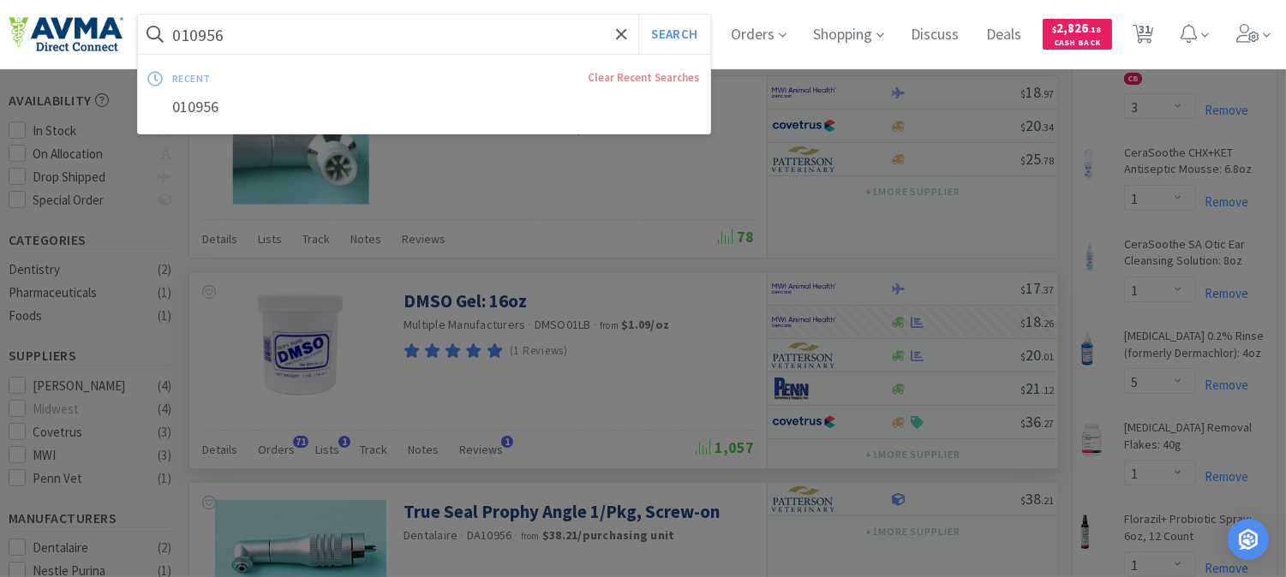
click at [209, 37] on input "010956" at bounding box center [424, 34] width 572 height 39
paste input "32574"
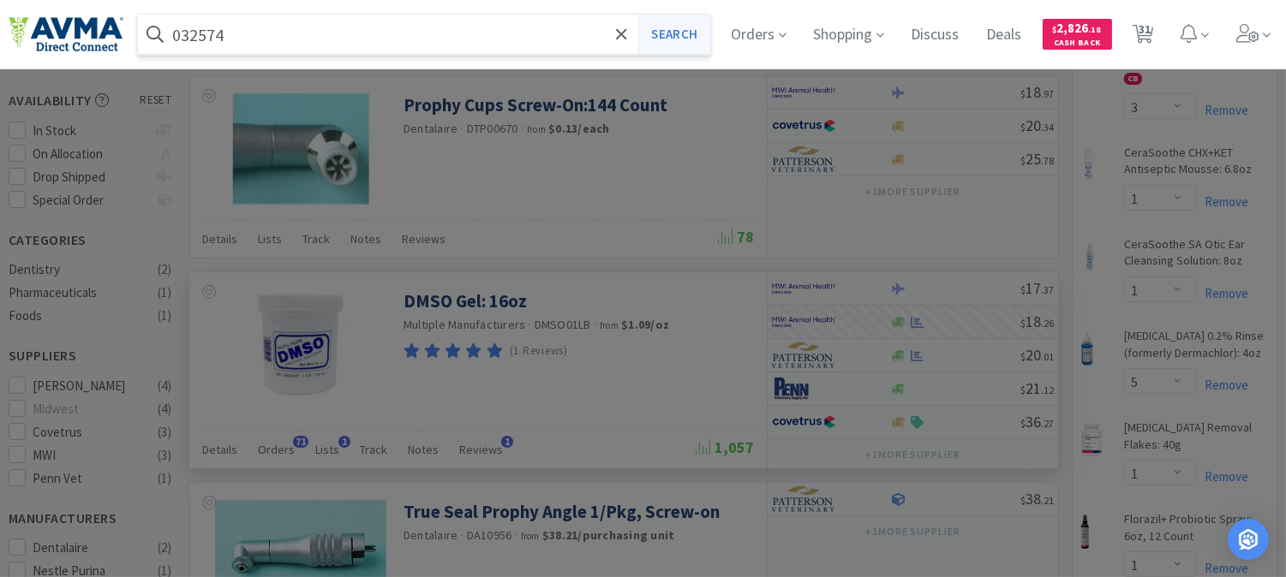
click at [675, 32] on button "Search" at bounding box center [673, 34] width 71 height 39
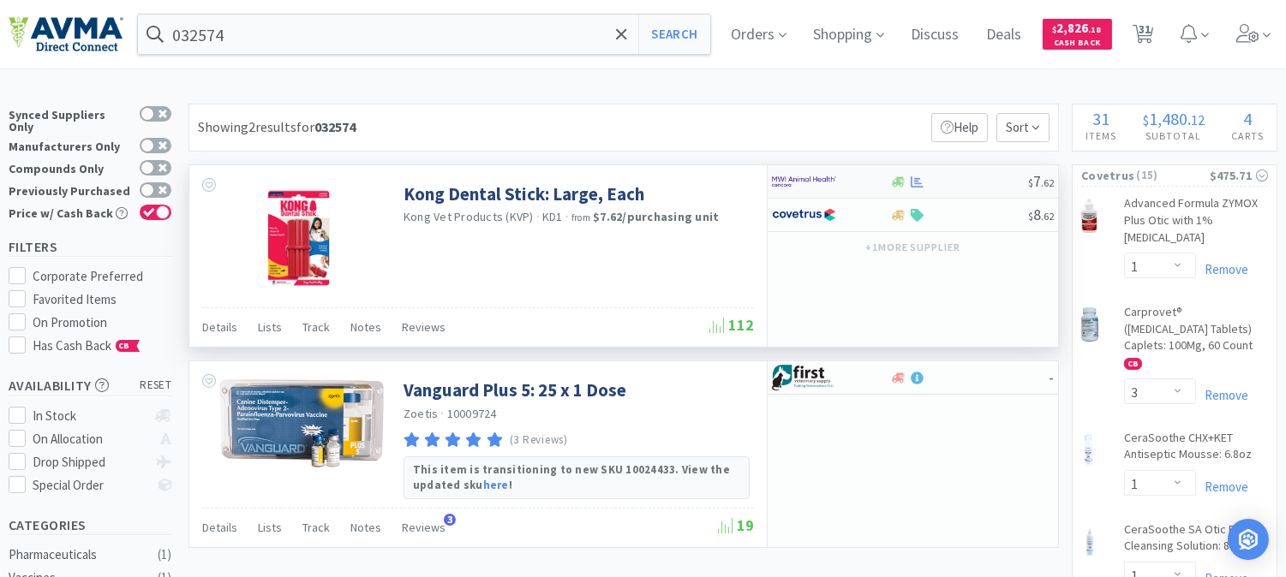
click at [816, 181] on img at bounding box center [804, 182] width 64 height 26
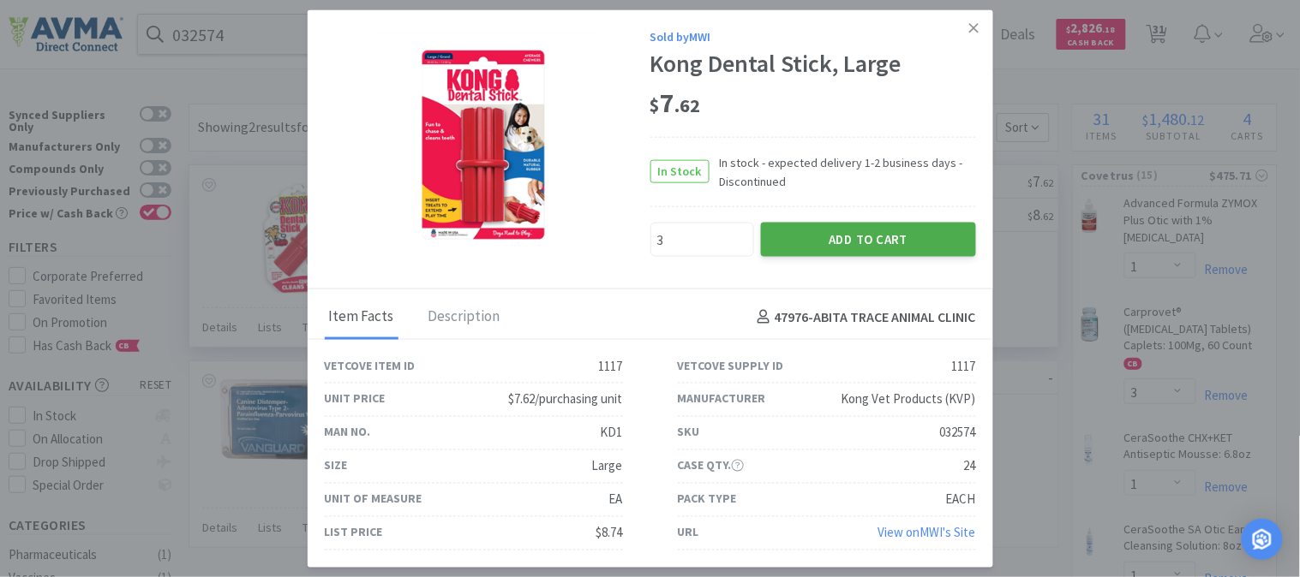
click at [886, 235] on button "Add to Cart" at bounding box center [868, 240] width 215 height 34
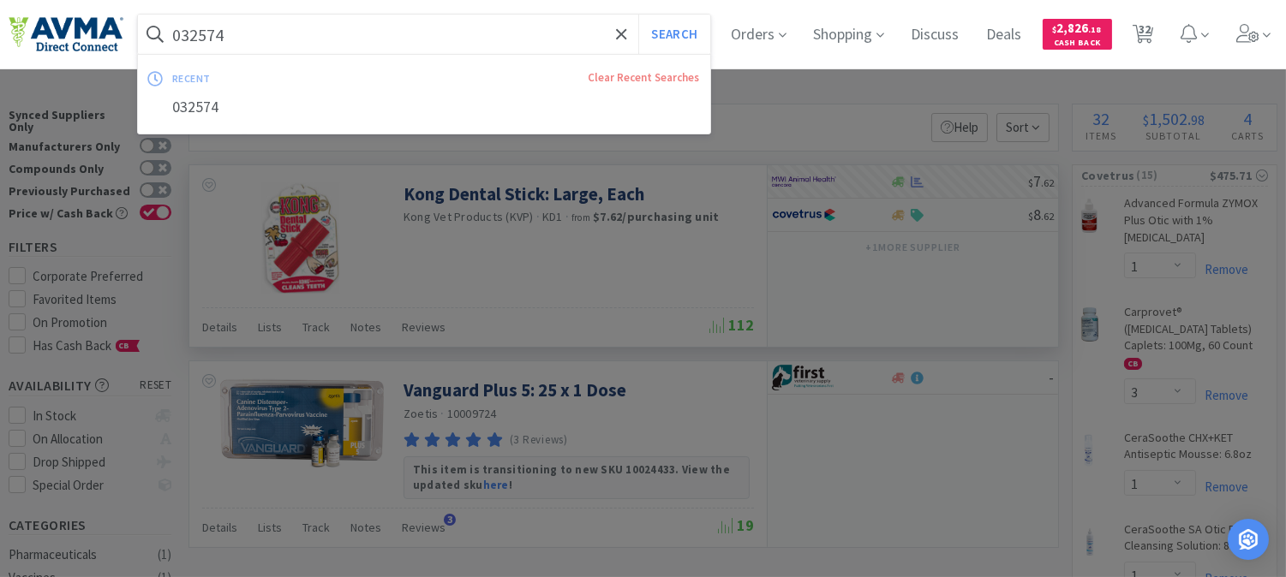
click at [185, 30] on input "032574" at bounding box center [424, 34] width 572 height 39
paste input "05592"
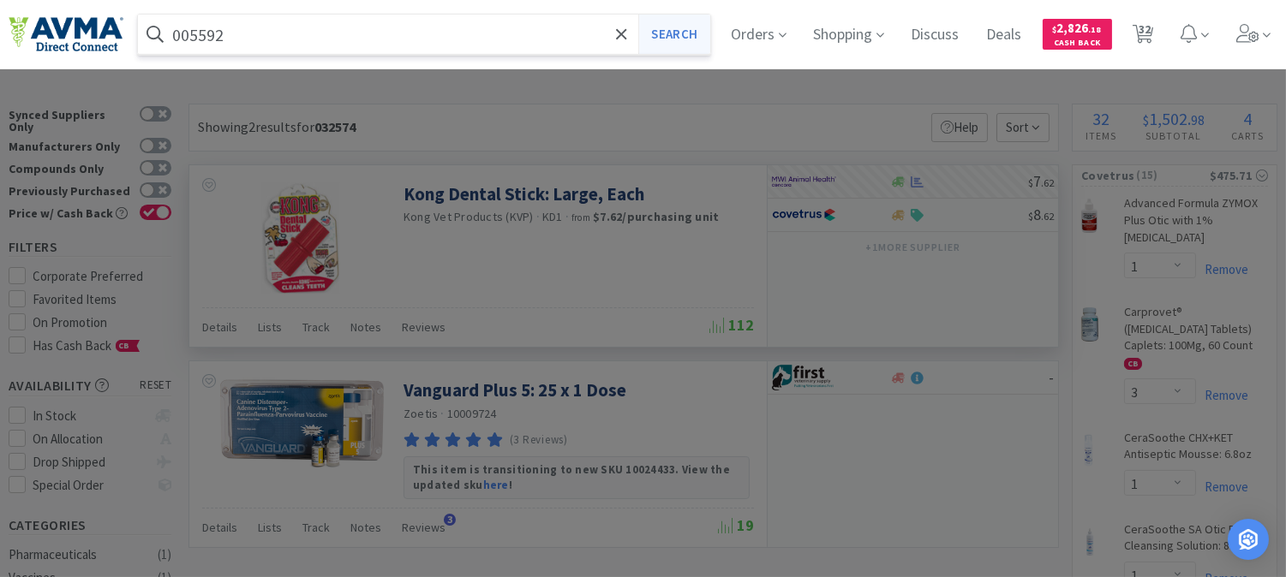
click at [686, 34] on button "Search" at bounding box center [673, 34] width 71 height 39
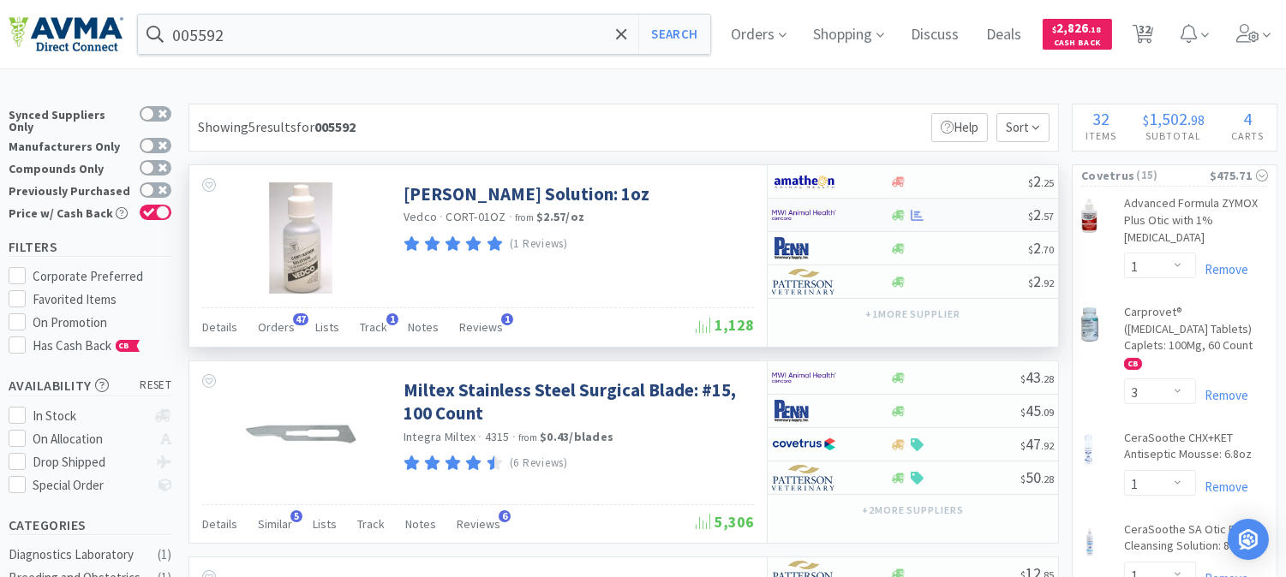
click at [811, 214] on img at bounding box center [804, 215] width 64 height 26
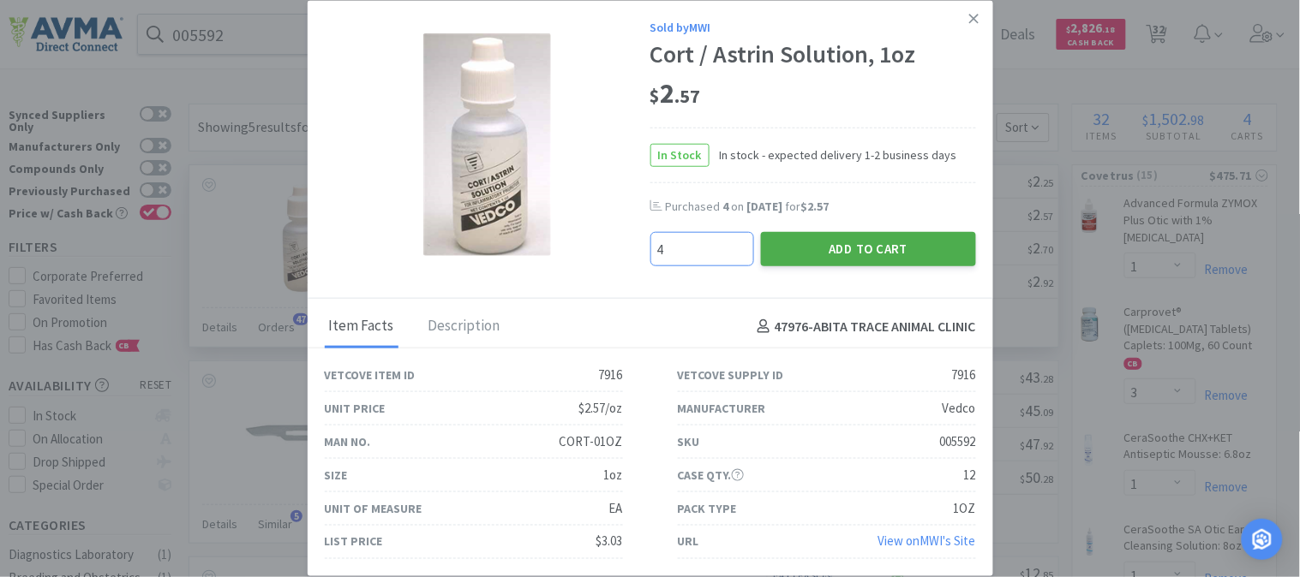
click at [816, 248] on button "Add to Cart" at bounding box center [868, 249] width 215 height 34
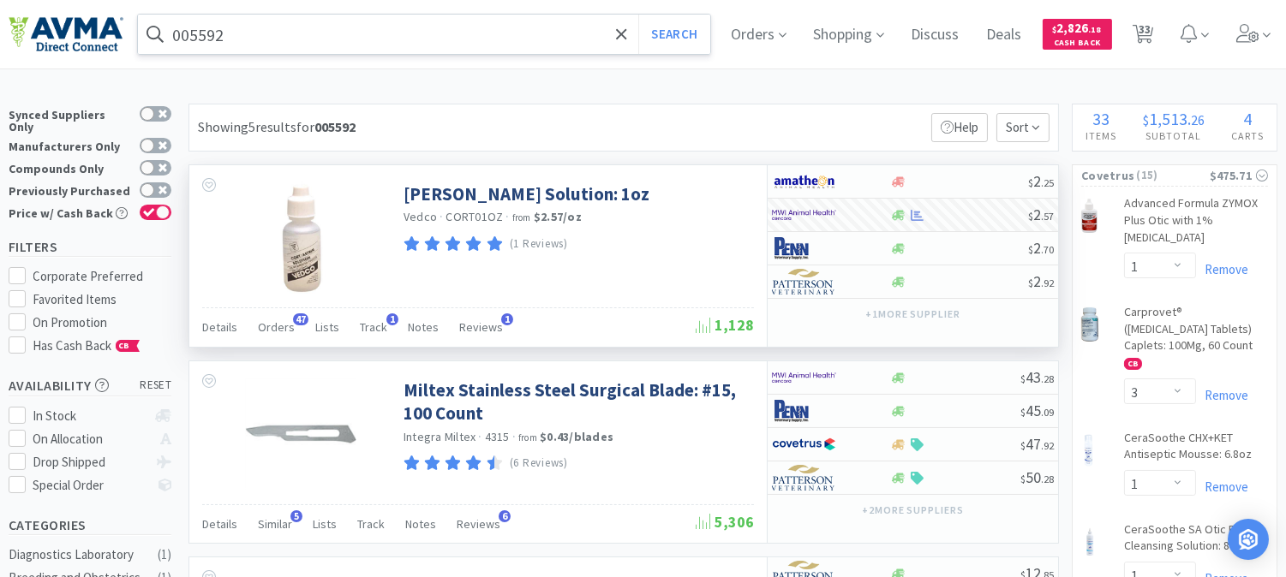
click at [206, 35] on input "005592" at bounding box center [424, 34] width 572 height 39
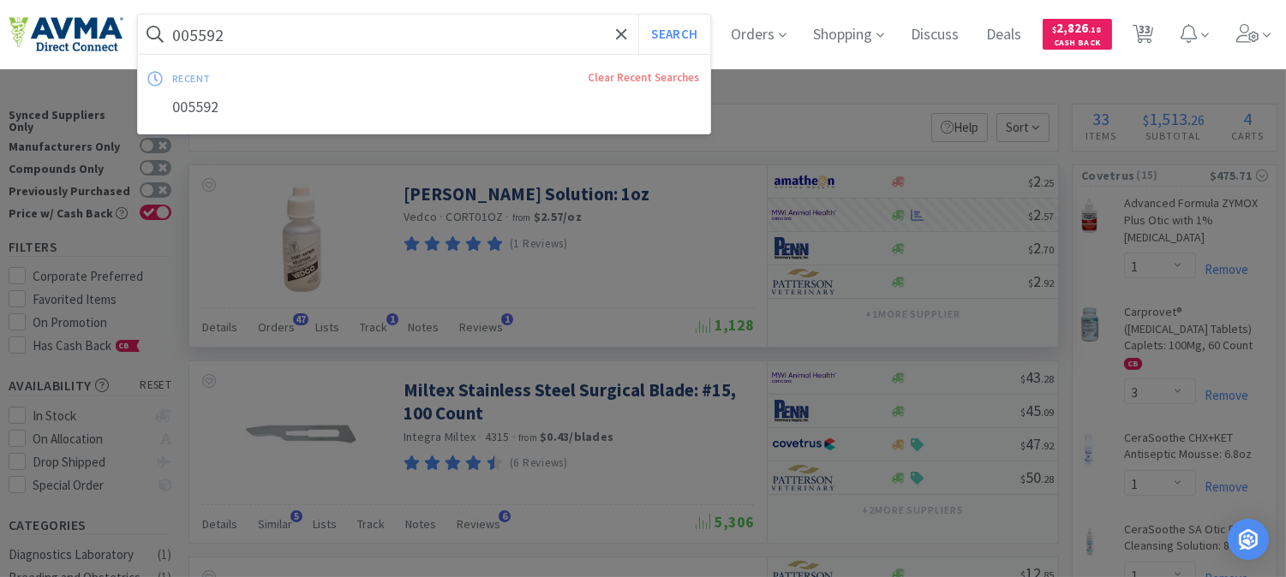
paste input "30350"
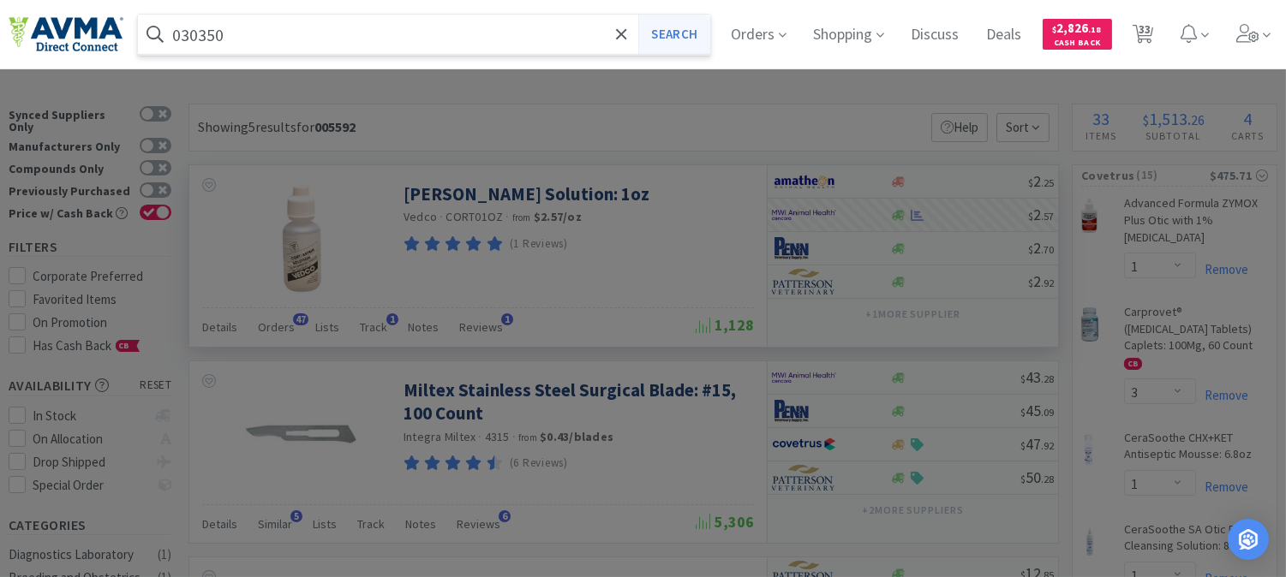
click at [680, 36] on button "Search" at bounding box center [673, 34] width 71 height 39
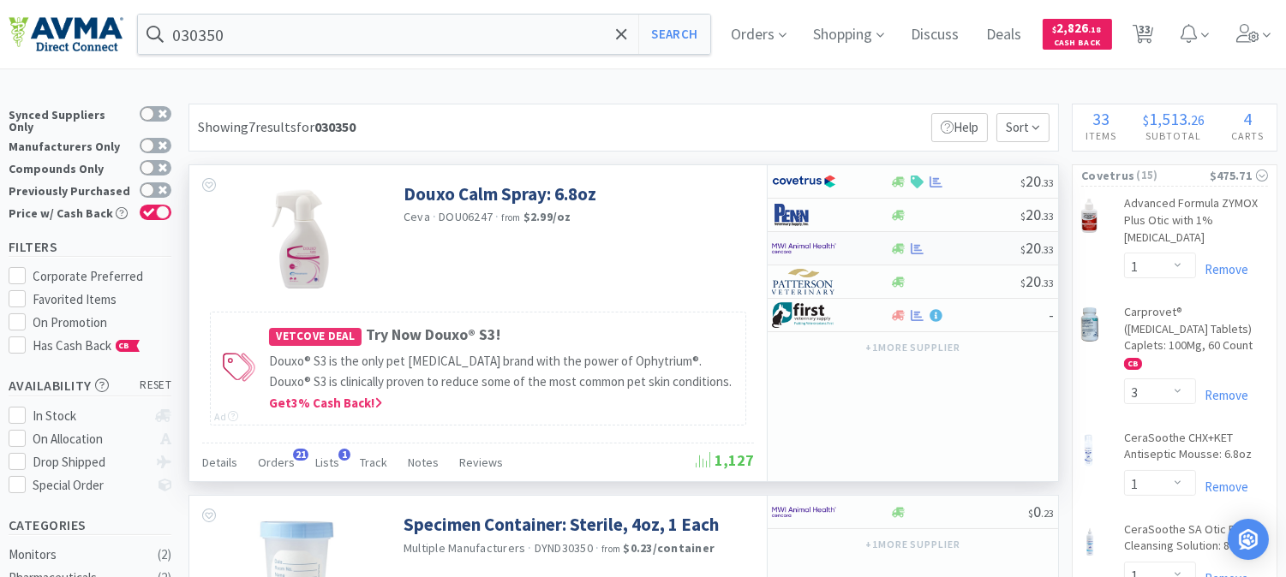
click at [801, 250] on img at bounding box center [804, 249] width 64 height 26
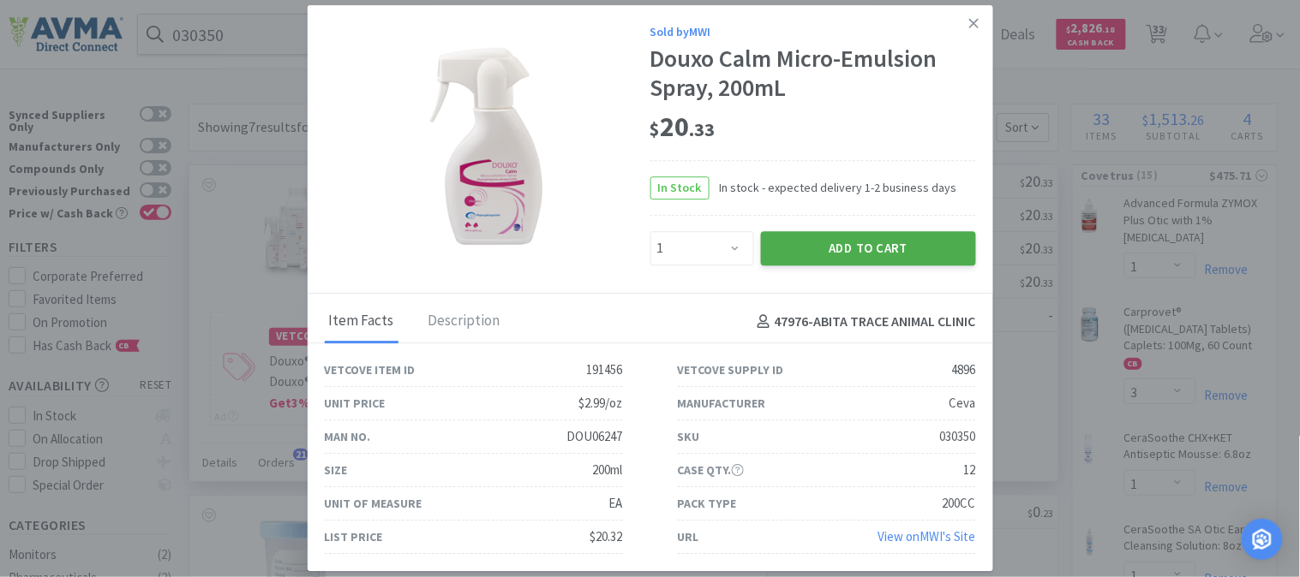
click at [879, 246] on button "Add to Cart" at bounding box center [868, 248] width 215 height 34
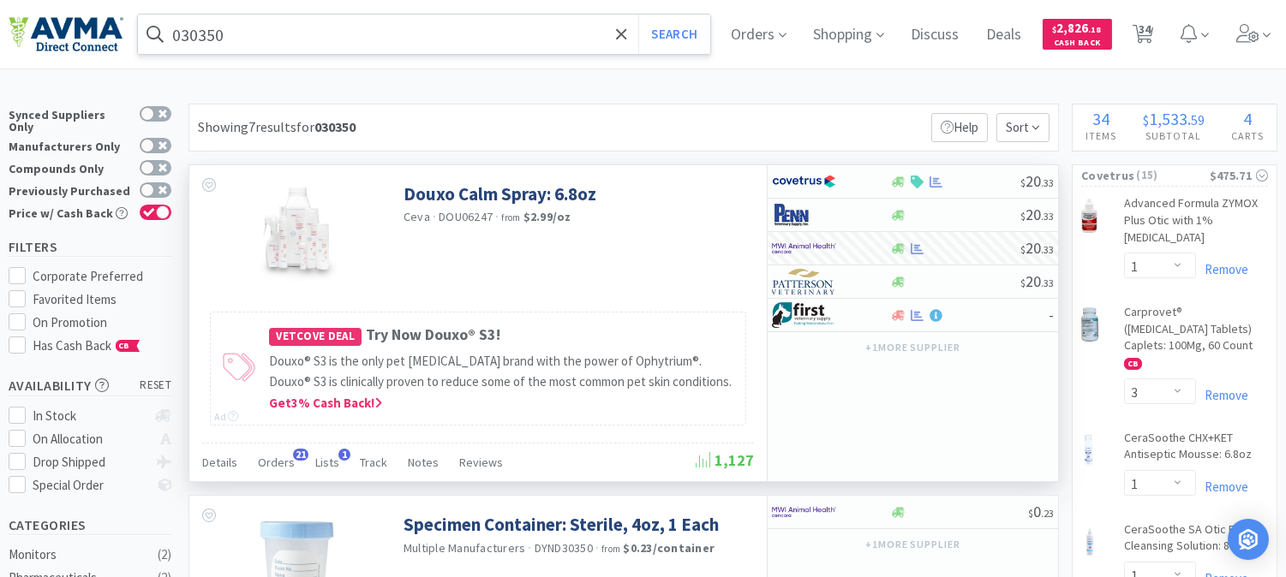
click at [206, 30] on input "030350" at bounding box center [424, 34] width 572 height 39
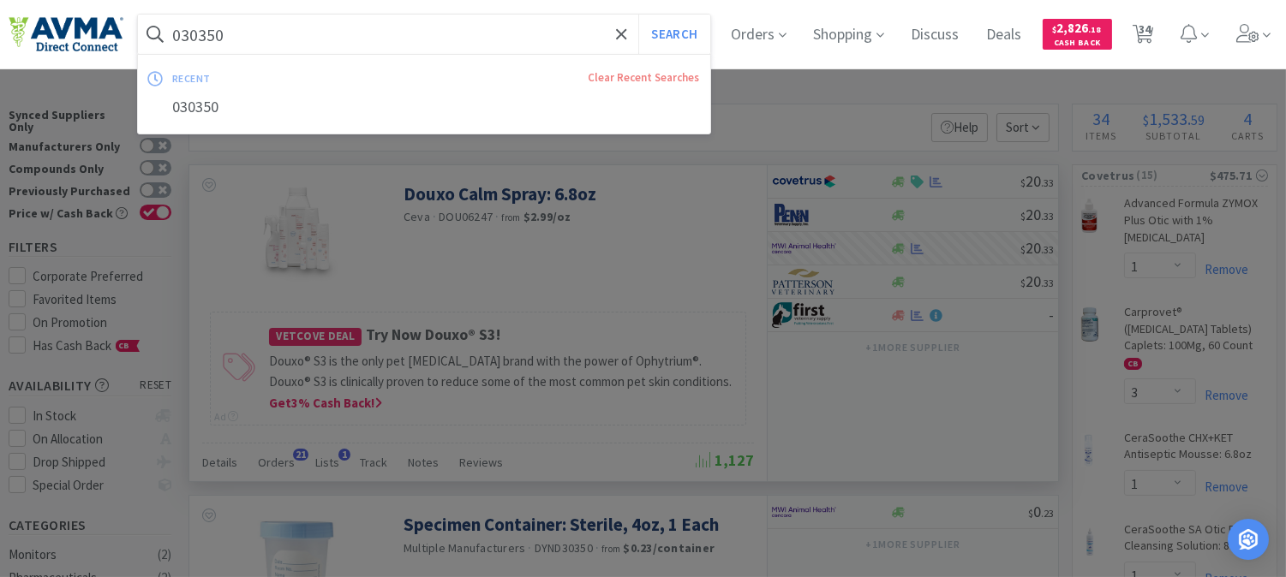
paste input "26672"
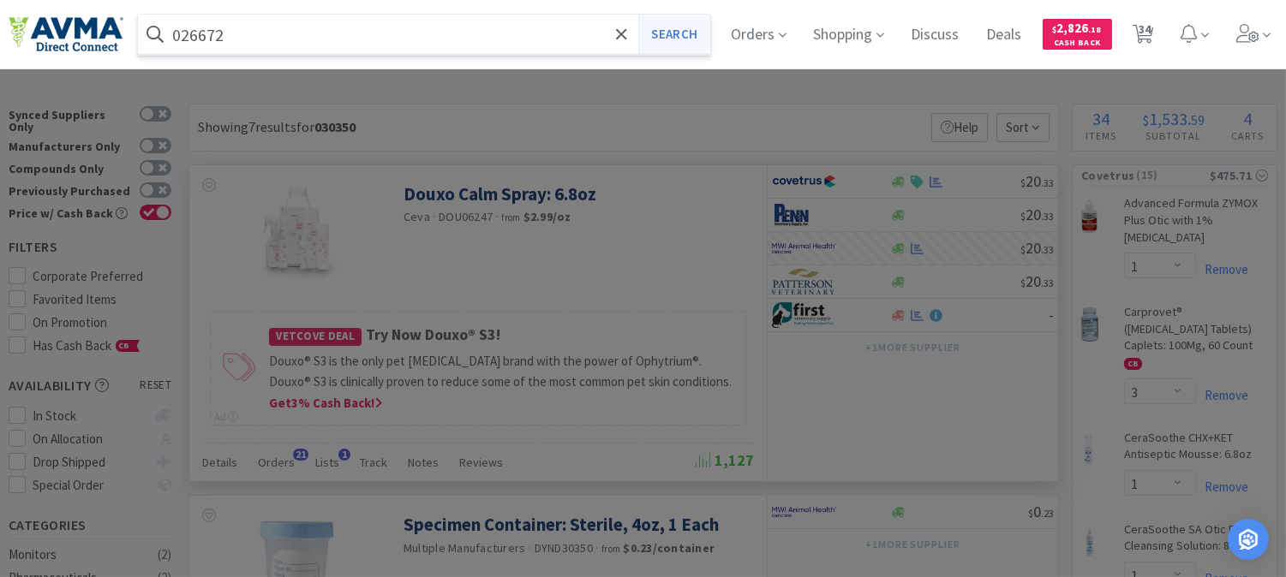
click at [688, 32] on button "Search" at bounding box center [673, 34] width 71 height 39
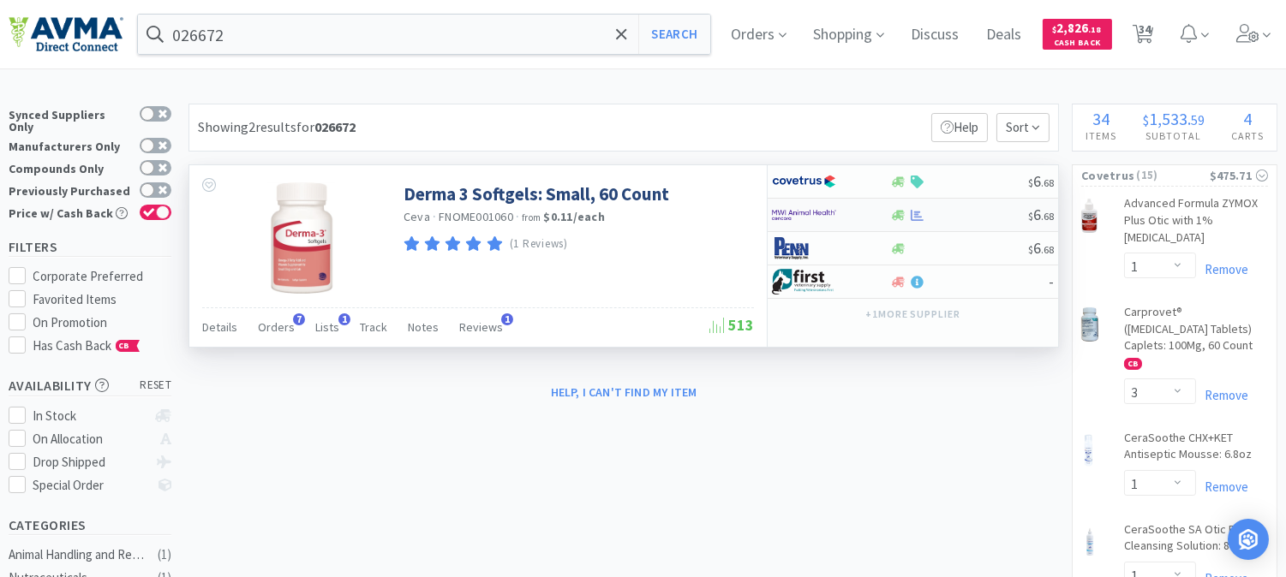
click at [811, 212] on img at bounding box center [804, 215] width 64 height 26
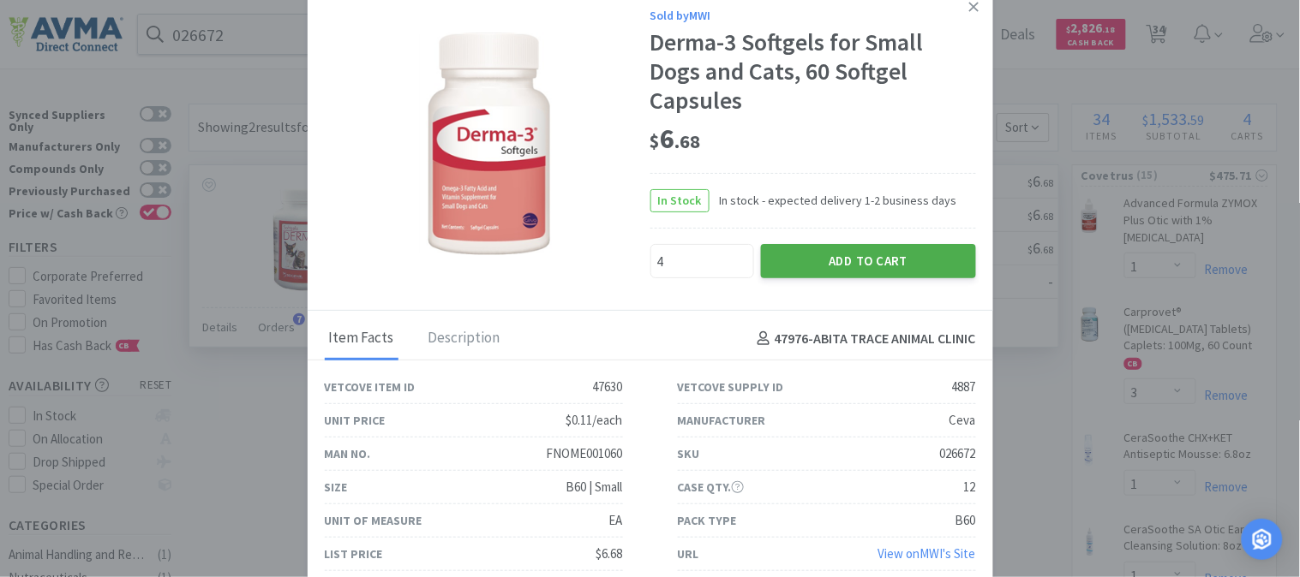
click at [843, 260] on button "Add to Cart" at bounding box center [868, 261] width 215 height 34
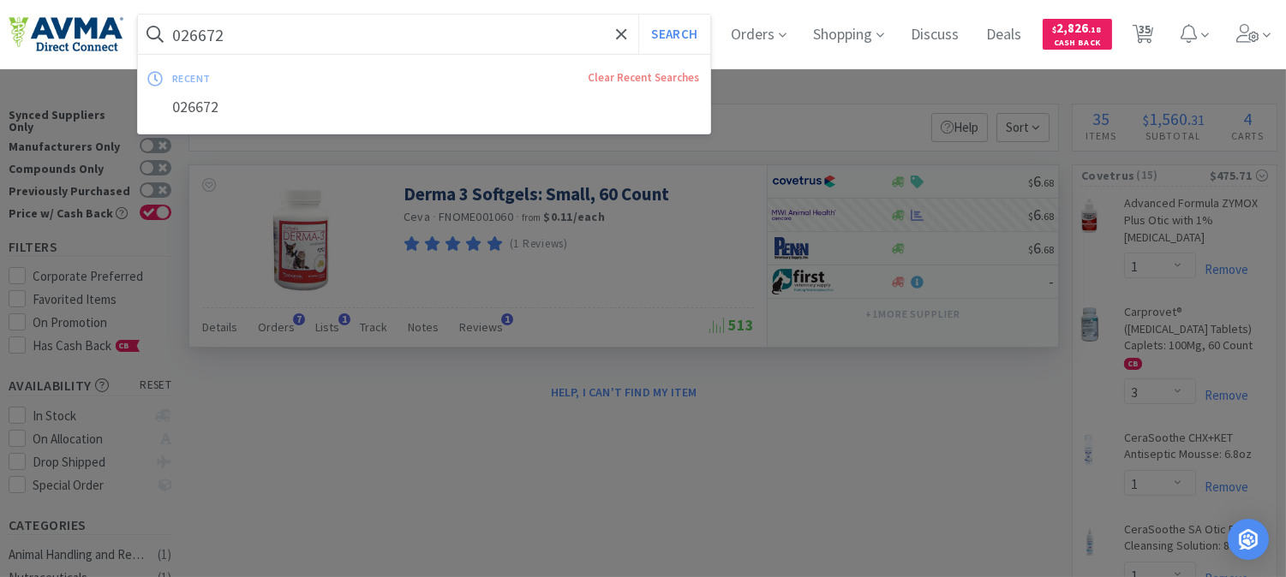
click at [242, 26] on input "026672" at bounding box center [424, 34] width 572 height 39
paste input "37200"
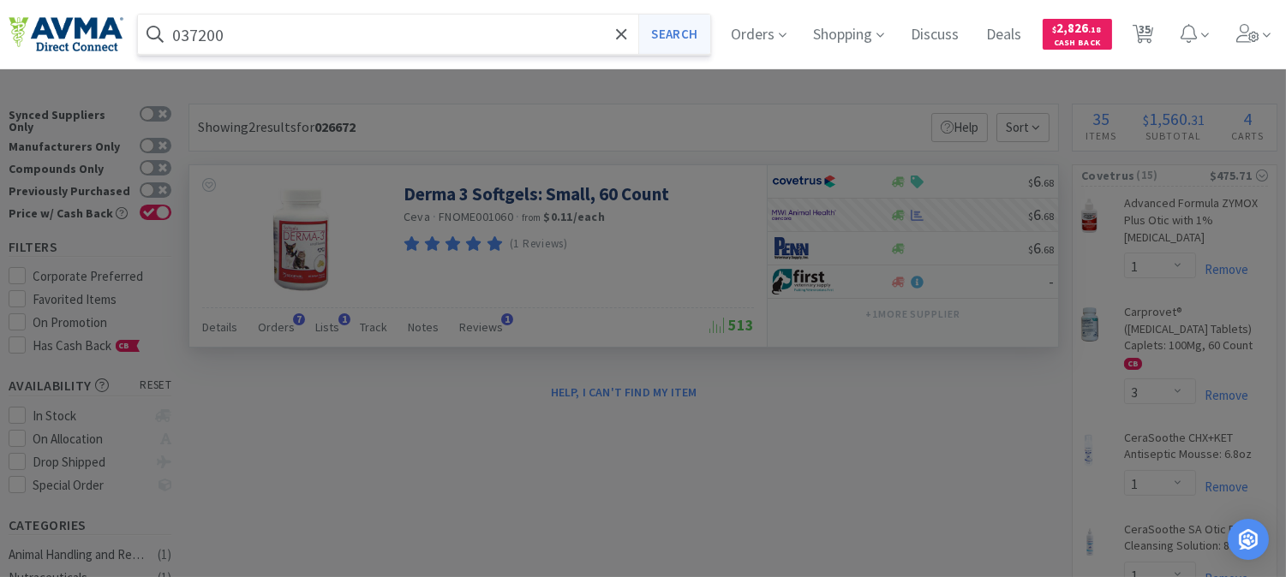
click at [709, 34] on button "Search" at bounding box center [673, 34] width 71 height 39
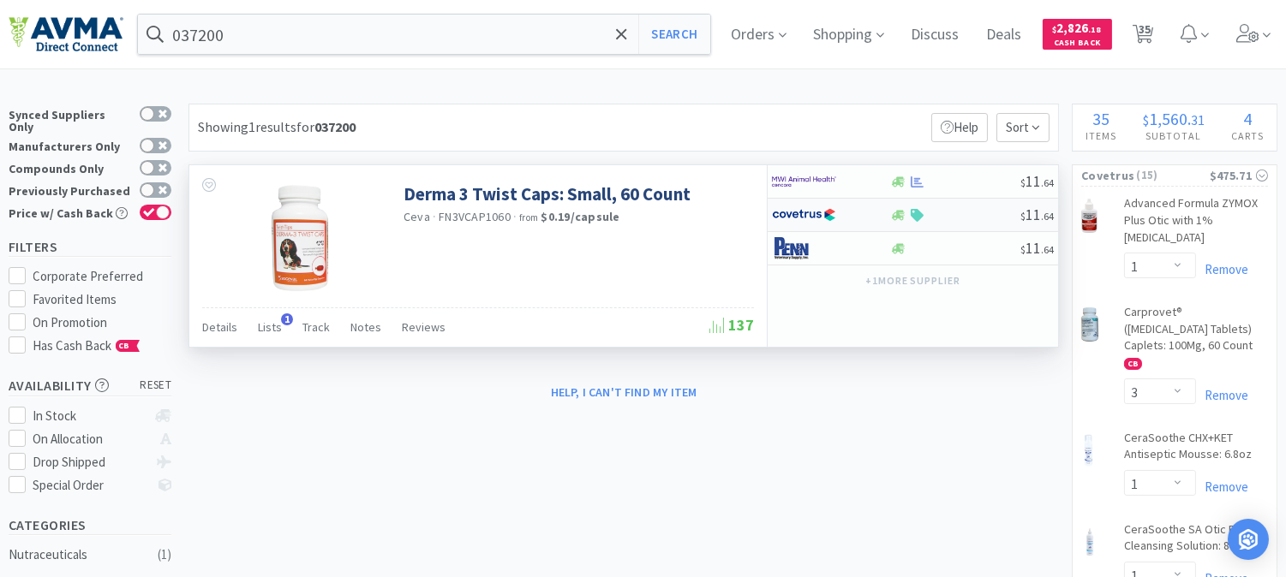
click at [801, 214] on img at bounding box center [804, 215] width 64 height 26
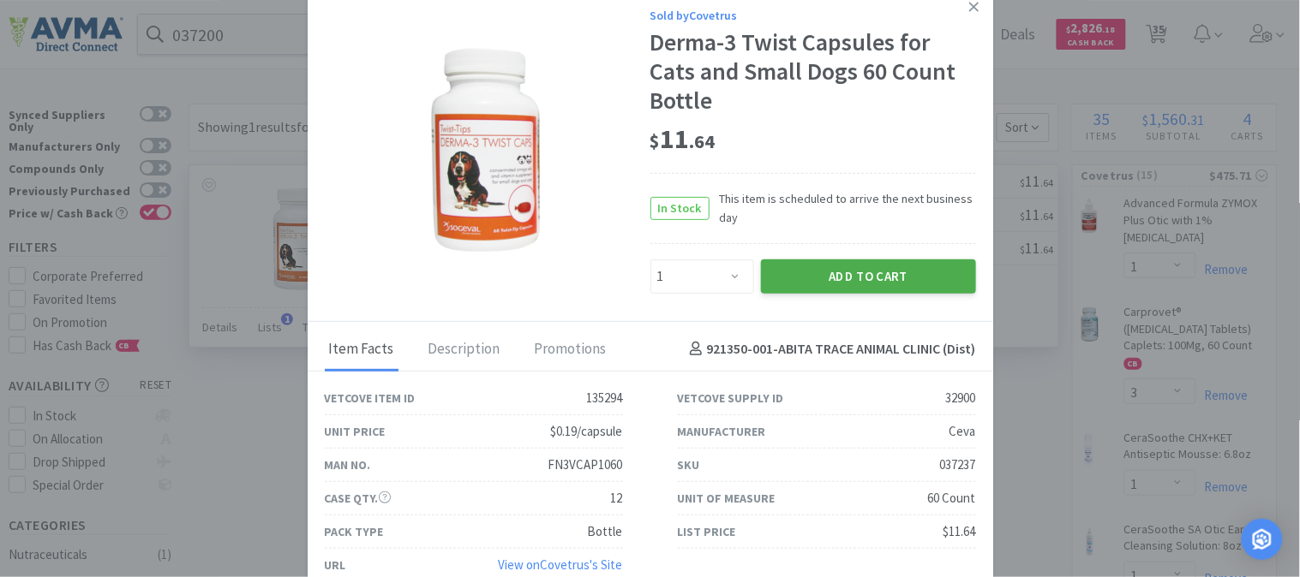
click at [863, 272] on button "Add to Cart" at bounding box center [868, 277] width 215 height 34
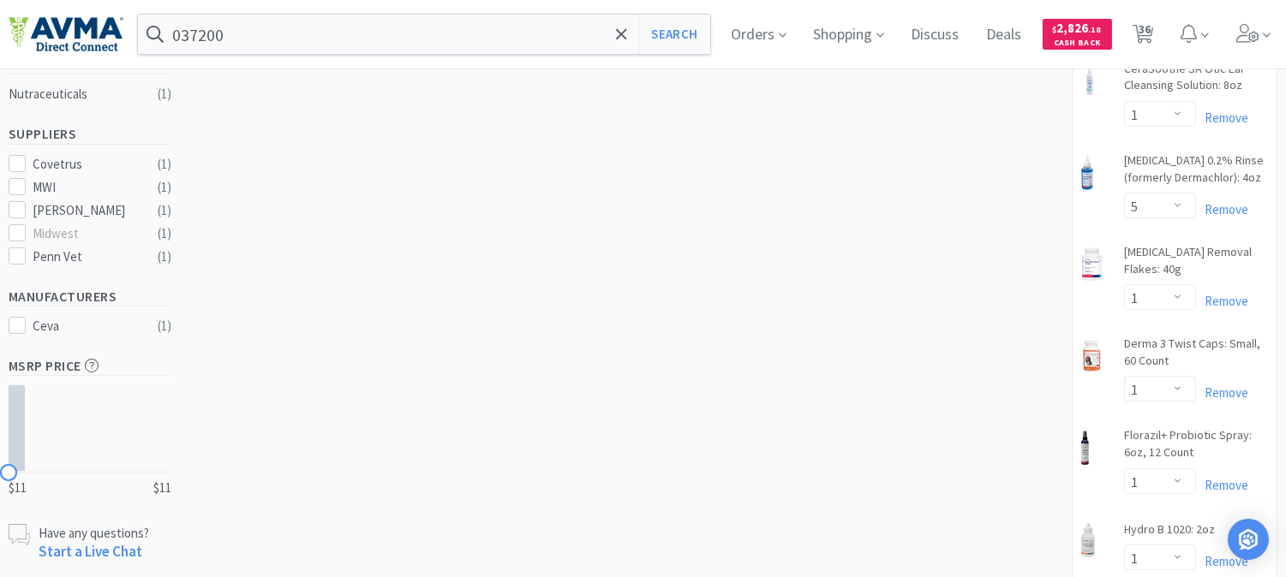
scroll to position [476, 0]
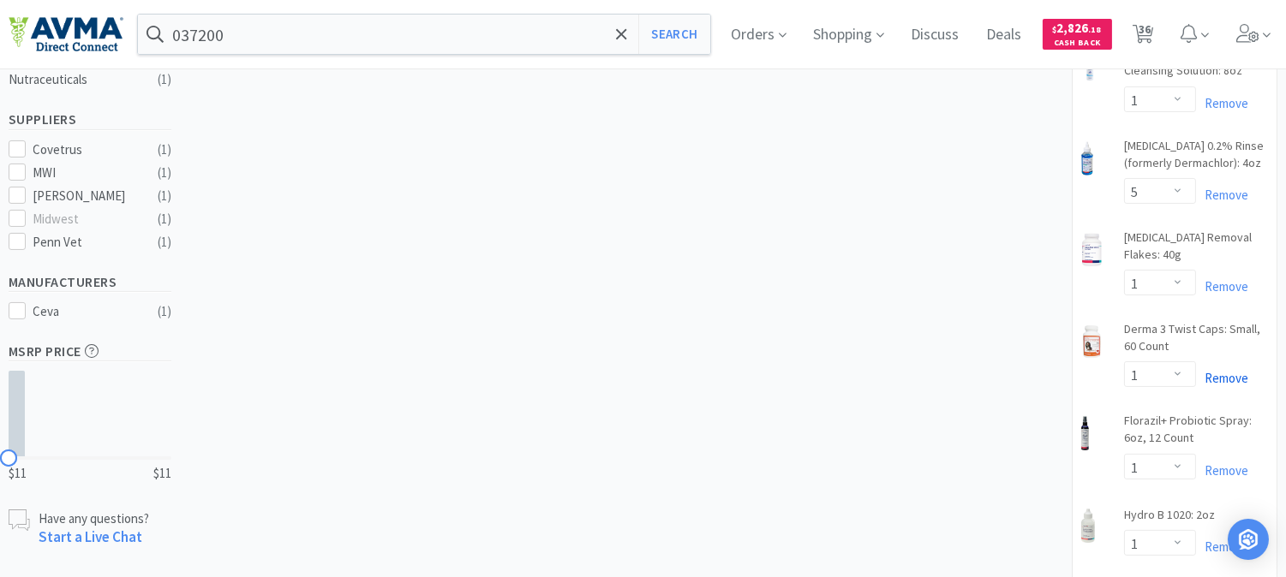
click at [1227, 374] on link "Remove" at bounding box center [1222, 378] width 52 height 16
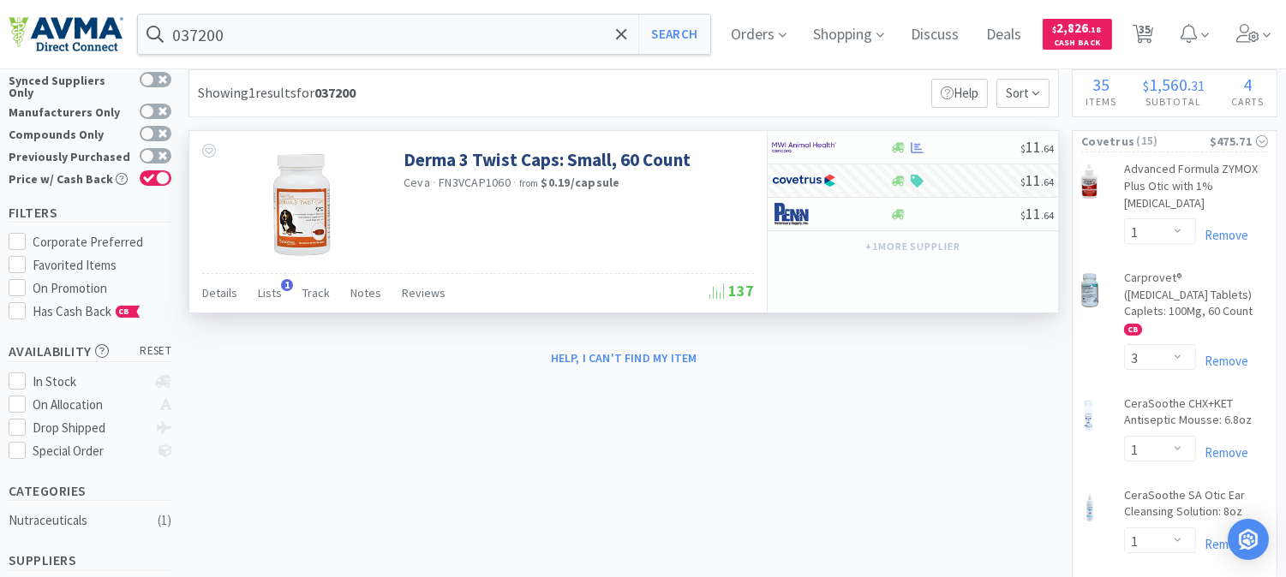
scroll to position [0, 0]
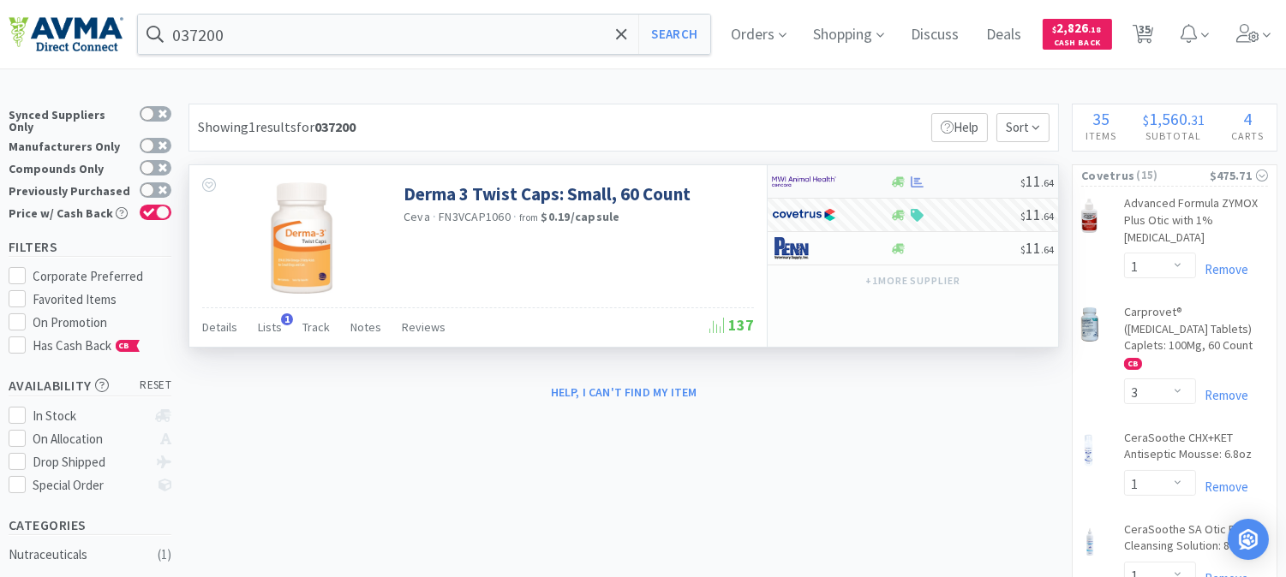
click at [809, 182] on img at bounding box center [804, 182] width 64 height 26
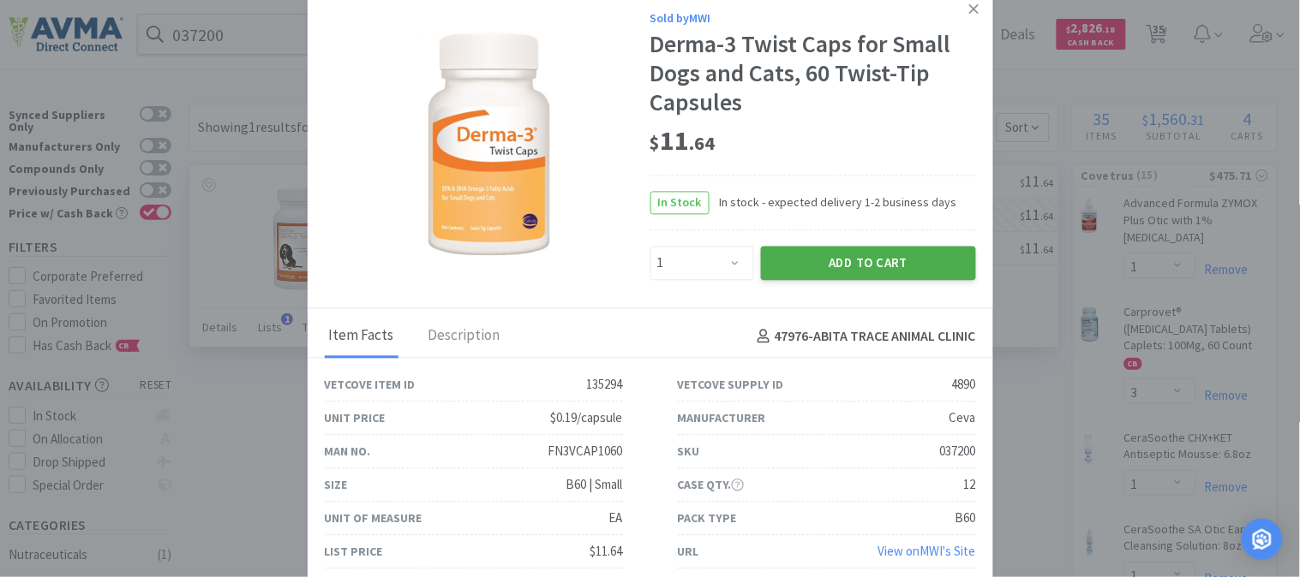
click at [875, 270] on button "Add to Cart" at bounding box center [868, 263] width 215 height 34
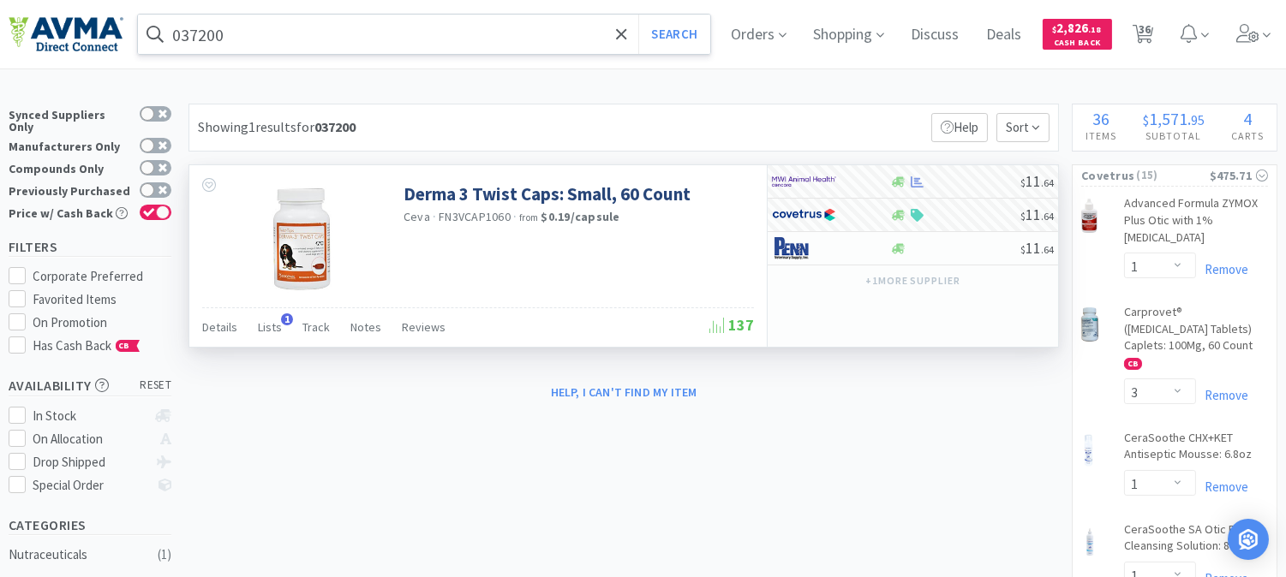
click at [210, 34] on input "037200" at bounding box center [424, 34] width 572 height 39
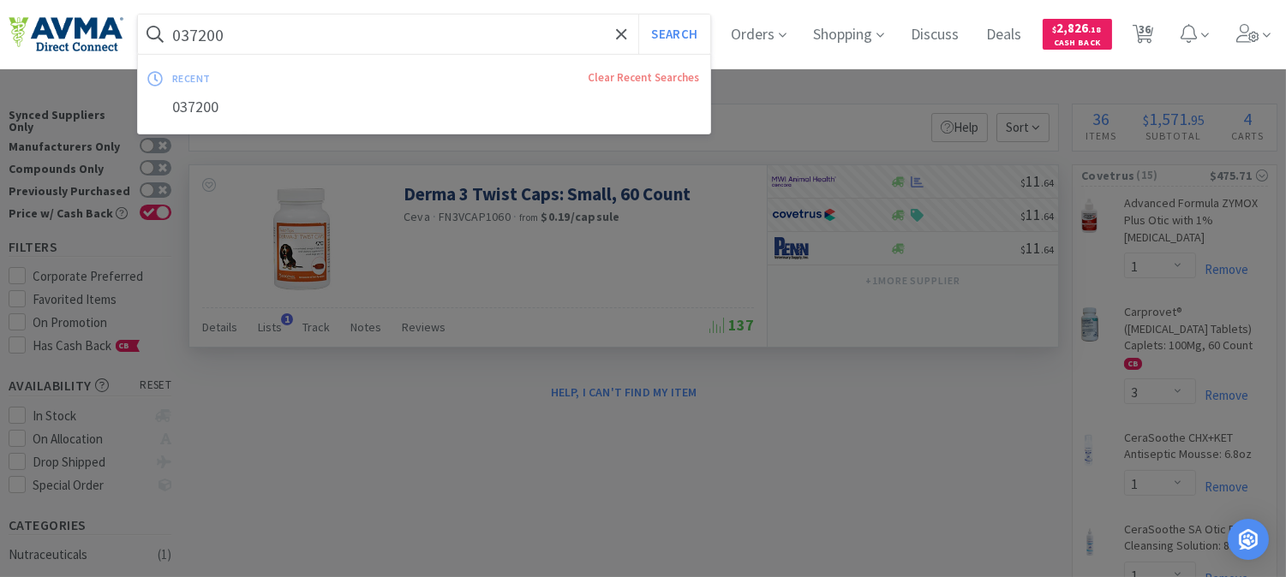
paste input "5862"
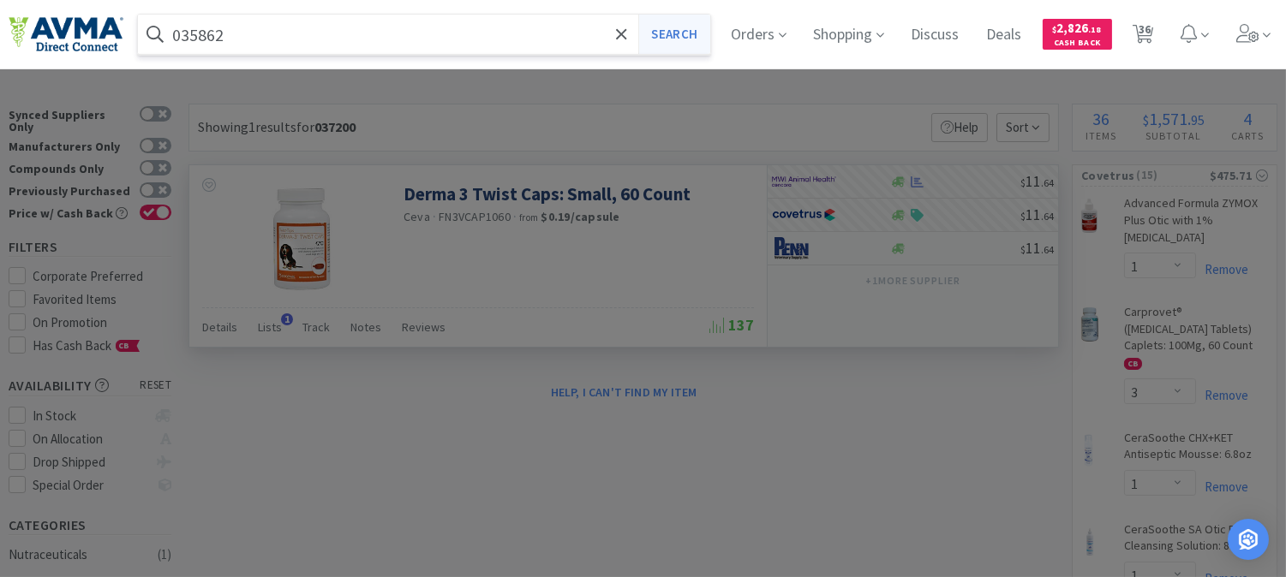
click at [705, 29] on button "Search" at bounding box center [673, 34] width 71 height 39
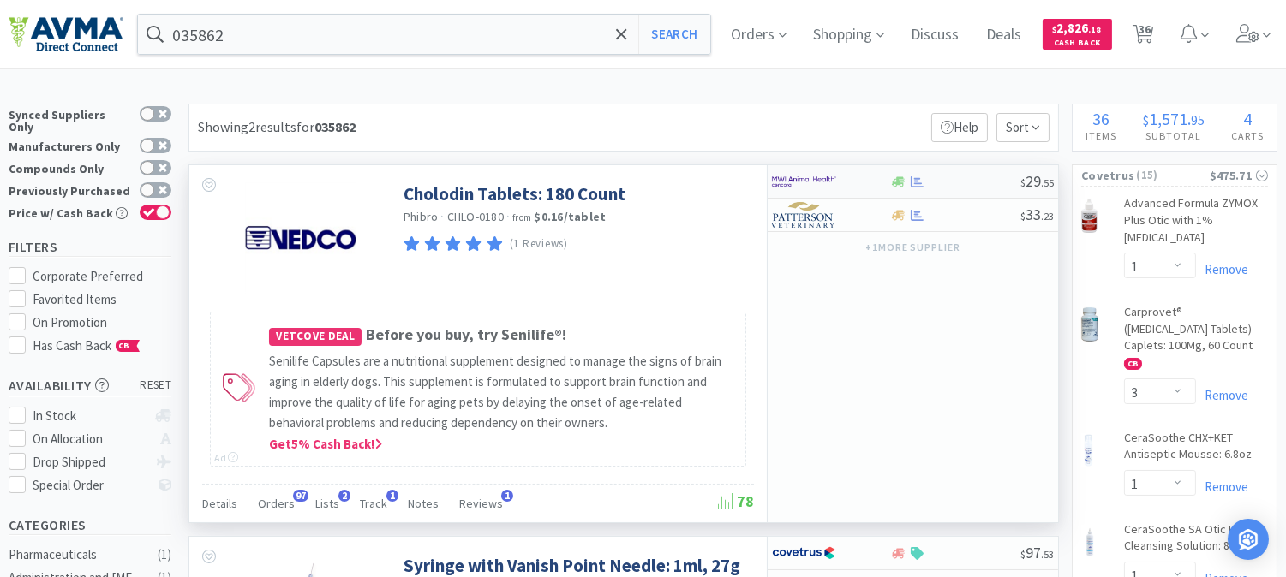
click at [797, 177] on img at bounding box center [804, 182] width 64 height 26
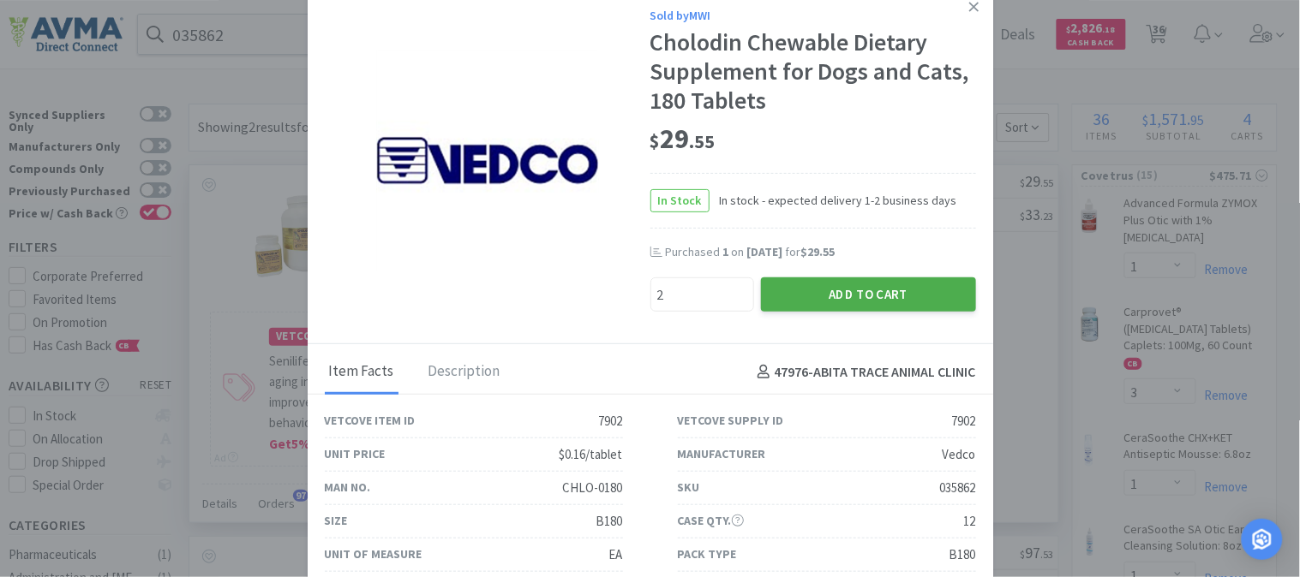
click at [870, 283] on button "Add to Cart" at bounding box center [868, 295] width 215 height 34
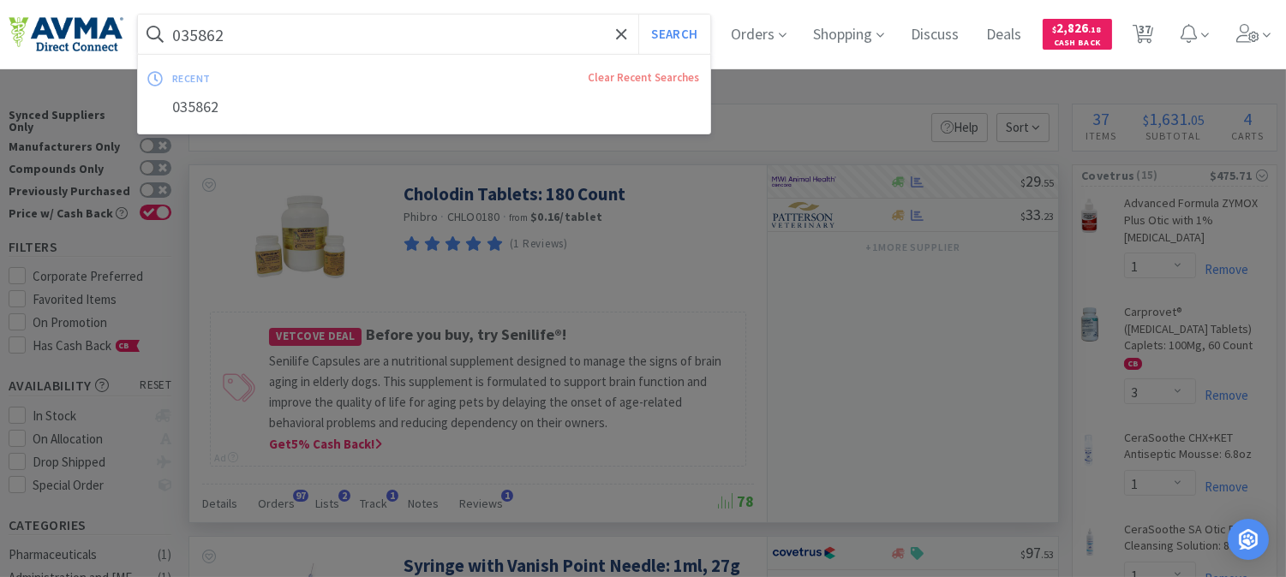
click at [209, 29] on input "035862" at bounding box center [424, 34] width 572 height 39
paste input "20523"
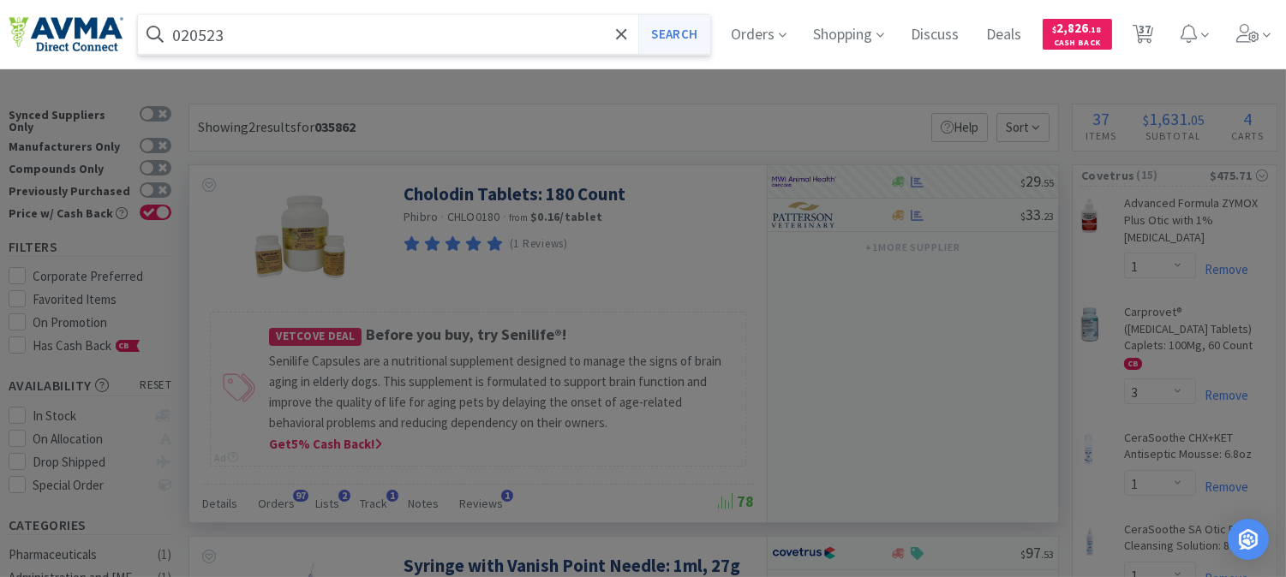
click at [709, 38] on button "Search" at bounding box center [673, 34] width 71 height 39
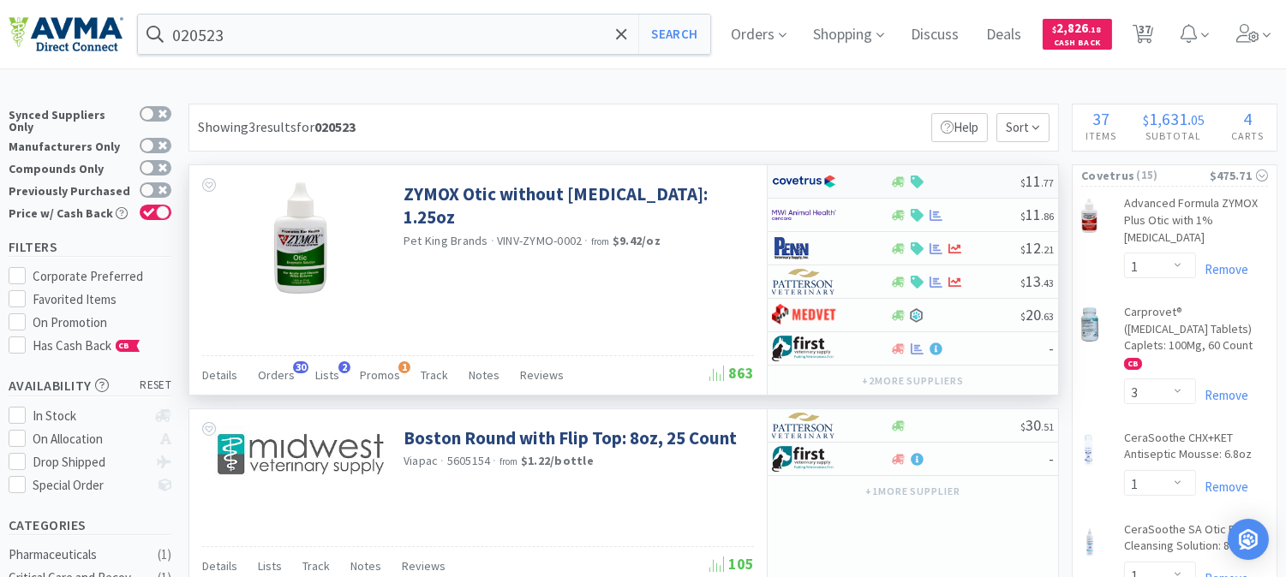
click at [817, 183] on img at bounding box center [804, 182] width 64 height 26
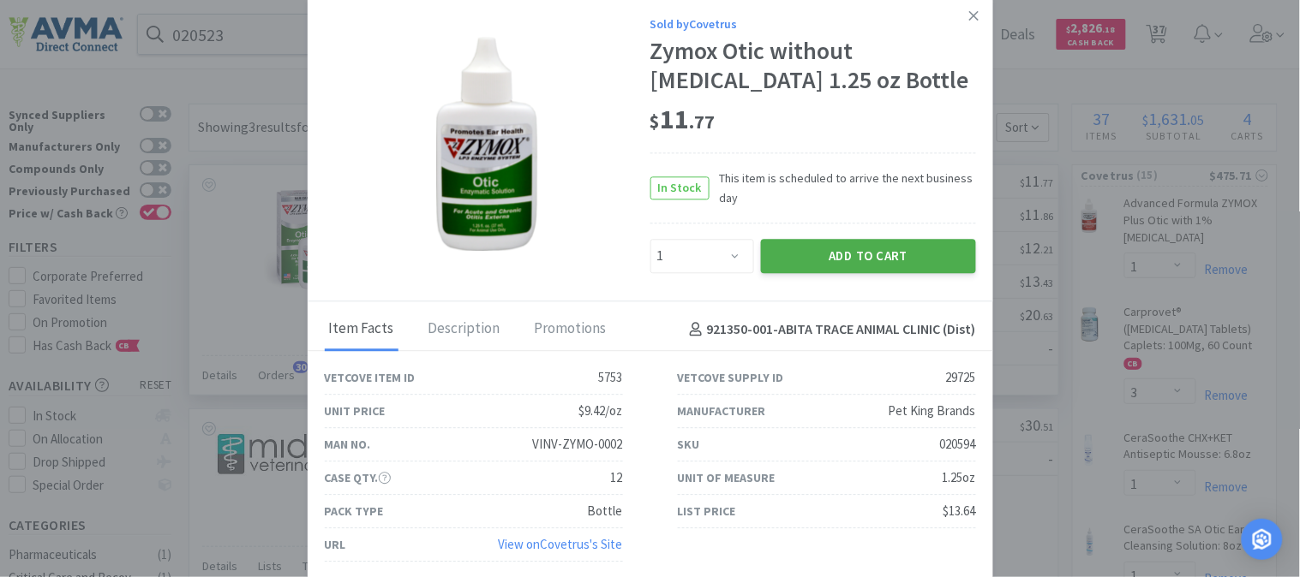
click at [858, 258] on button "Add to Cart" at bounding box center [868, 256] width 215 height 34
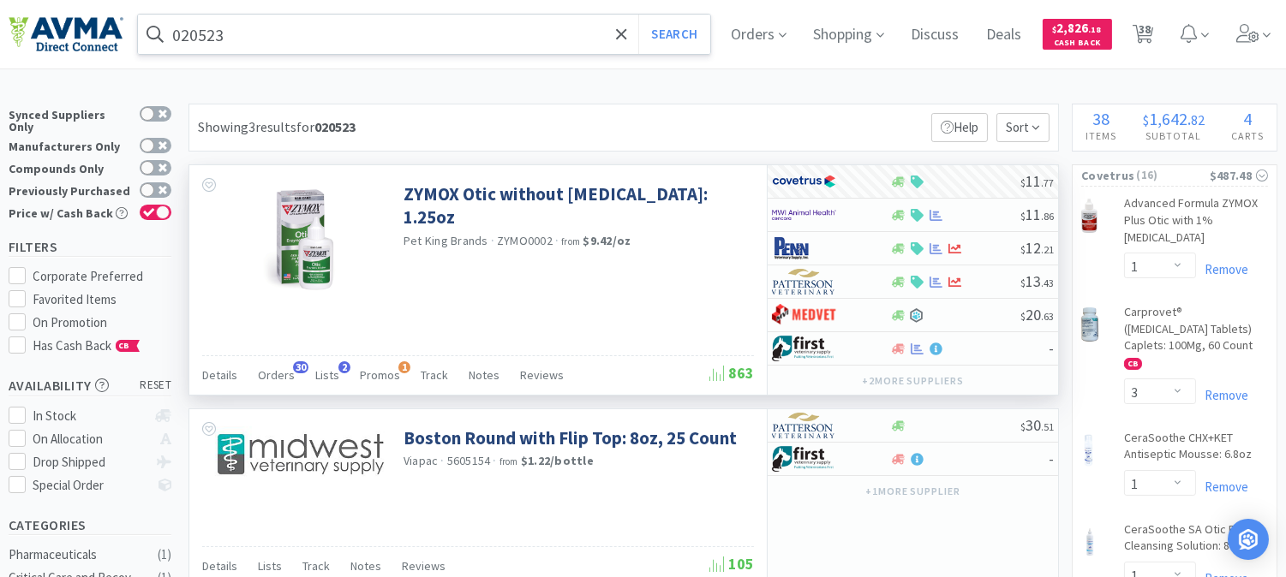
click at [264, 37] on input "020523" at bounding box center [424, 34] width 572 height 39
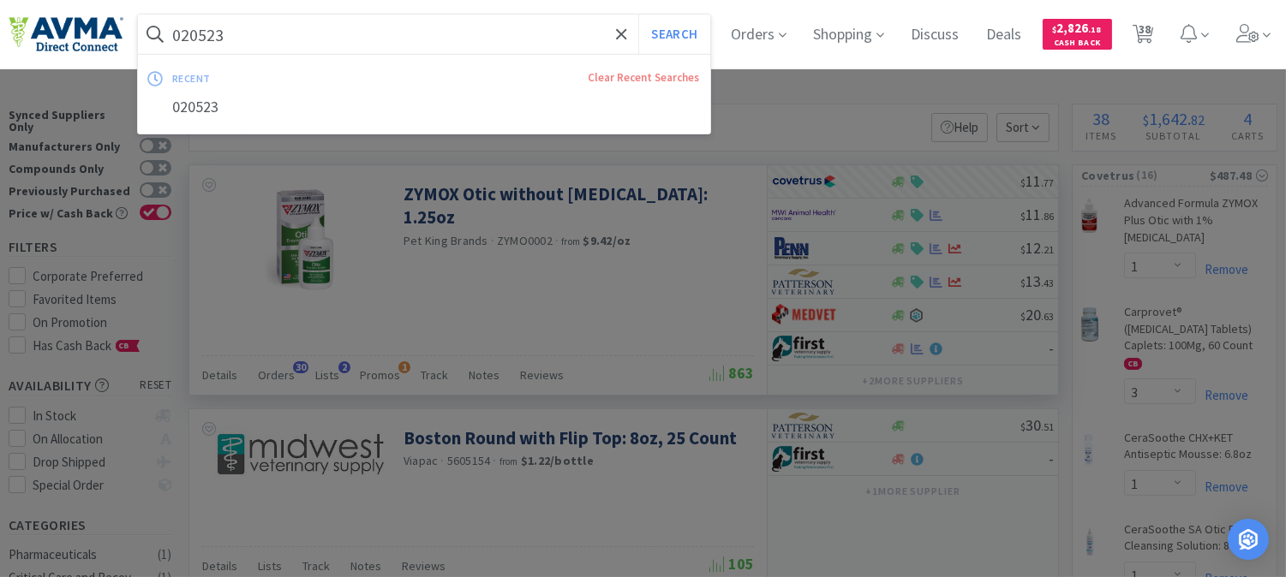
paste input "60636"
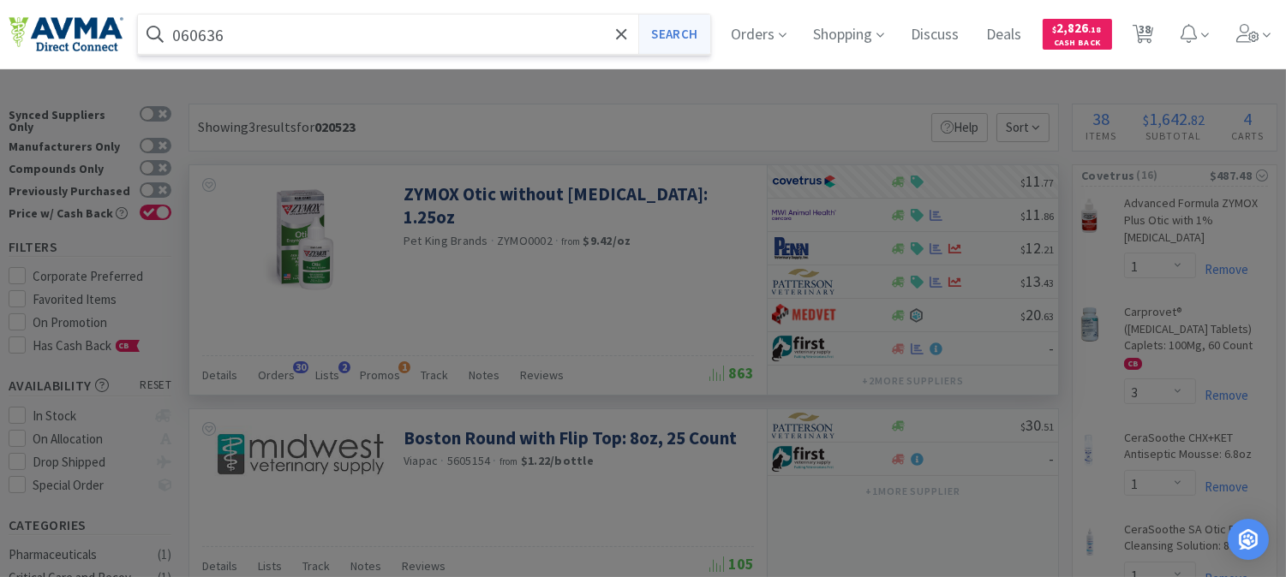
click at [695, 33] on button "Search" at bounding box center [673, 34] width 71 height 39
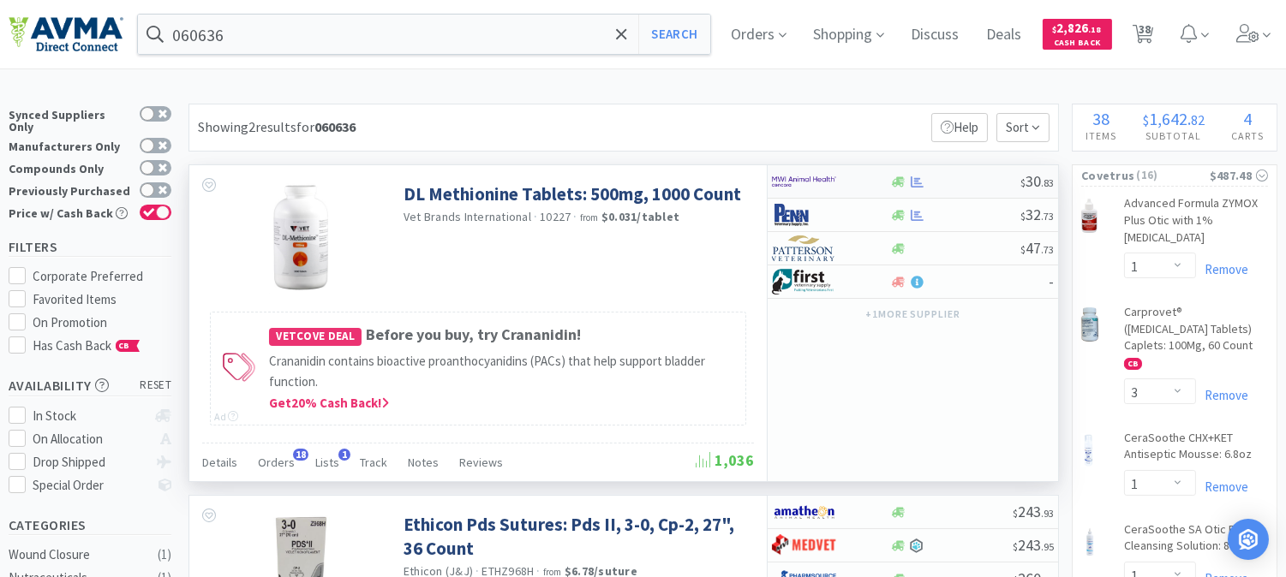
click at [812, 178] on img at bounding box center [804, 182] width 64 height 26
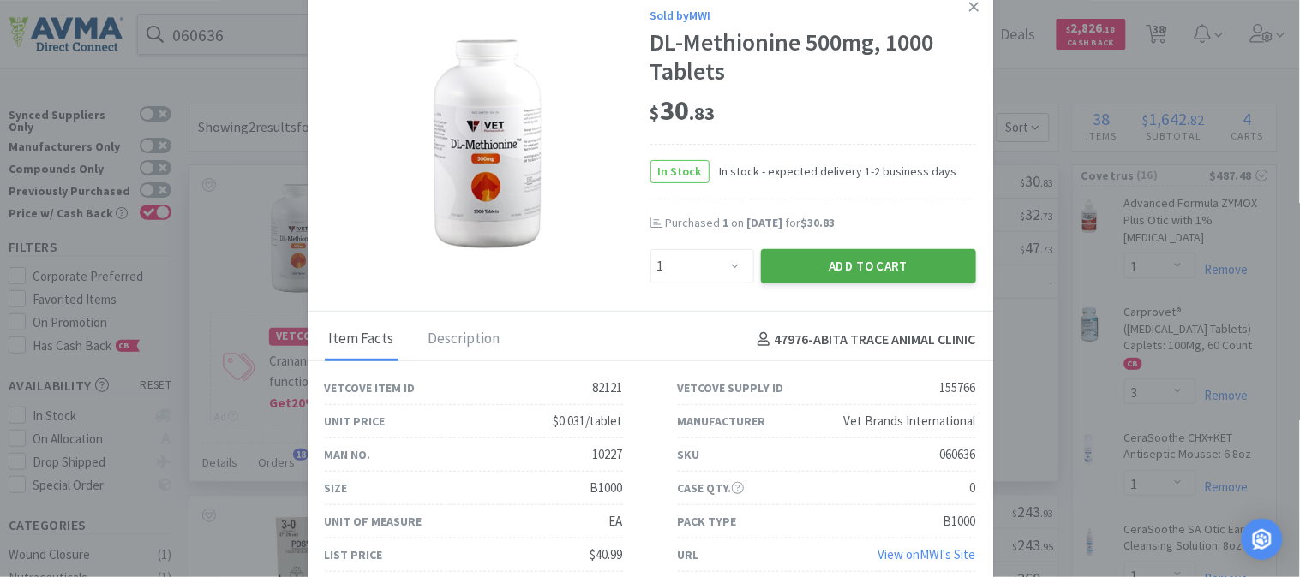
click at [867, 257] on button "Add to Cart" at bounding box center [868, 266] width 215 height 34
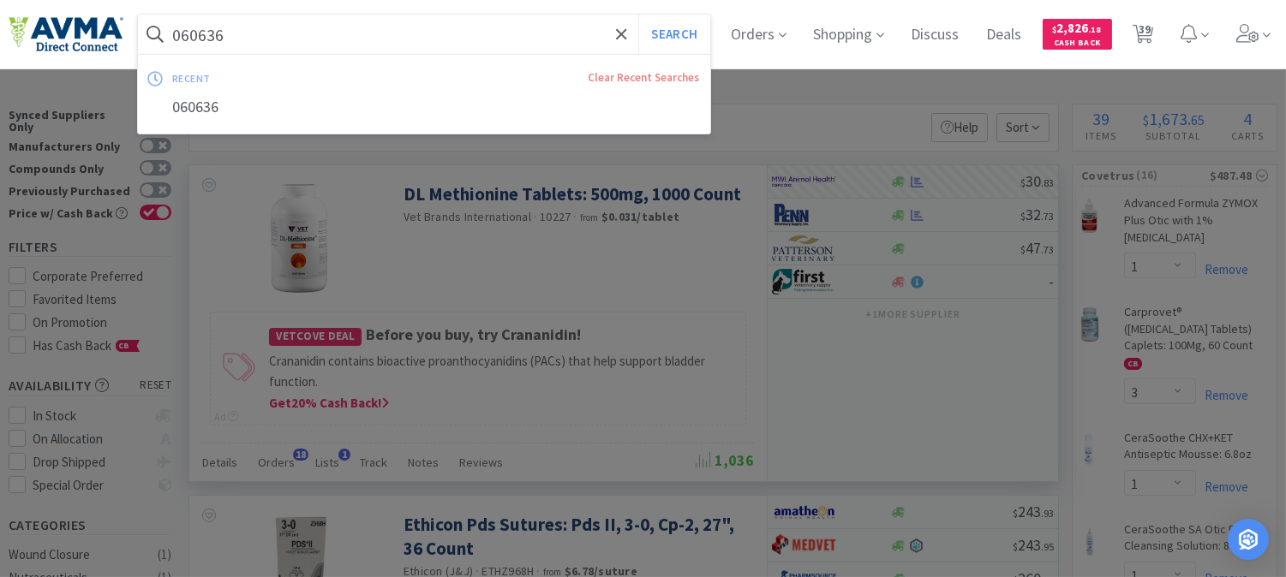
click at [203, 28] on input "060636" at bounding box center [424, 34] width 572 height 39
paste input "34078"
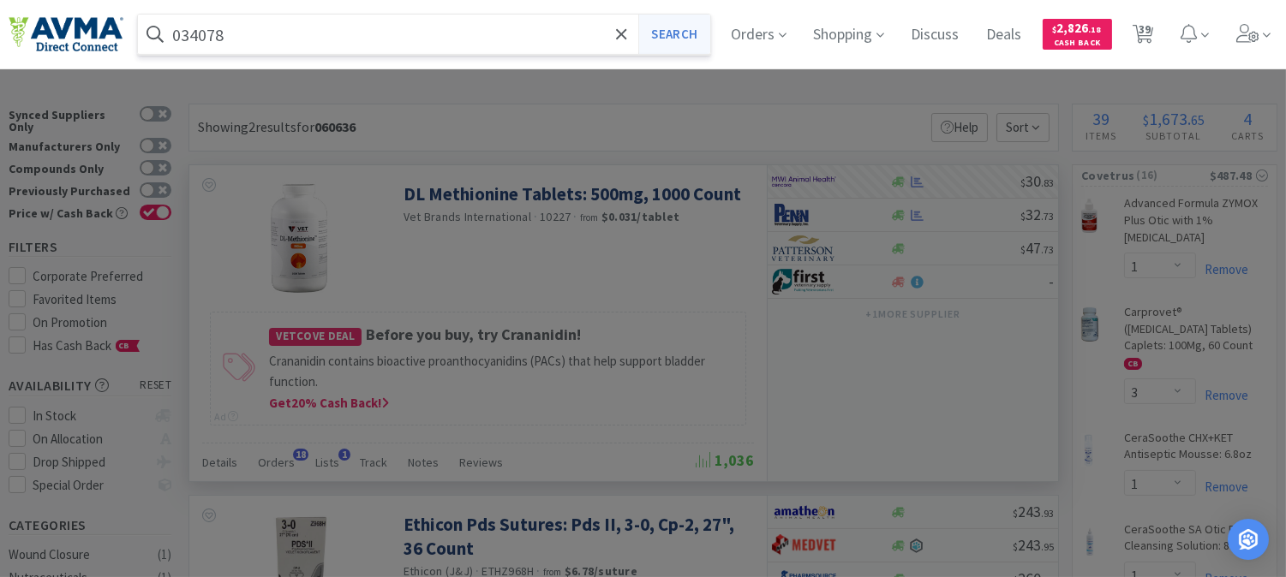
click at [673, 31] on button "Search" at bounding box center [673, 34] width 71 height 39
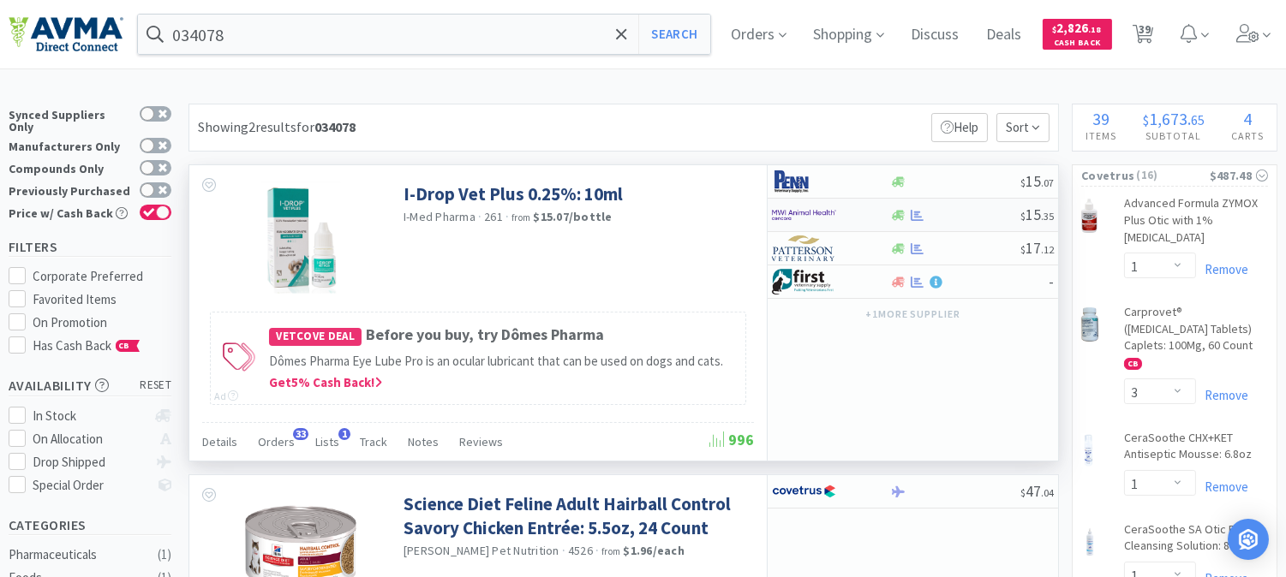
click at [811, 212] on img at bounding box center [804, 215] width 64 height 26
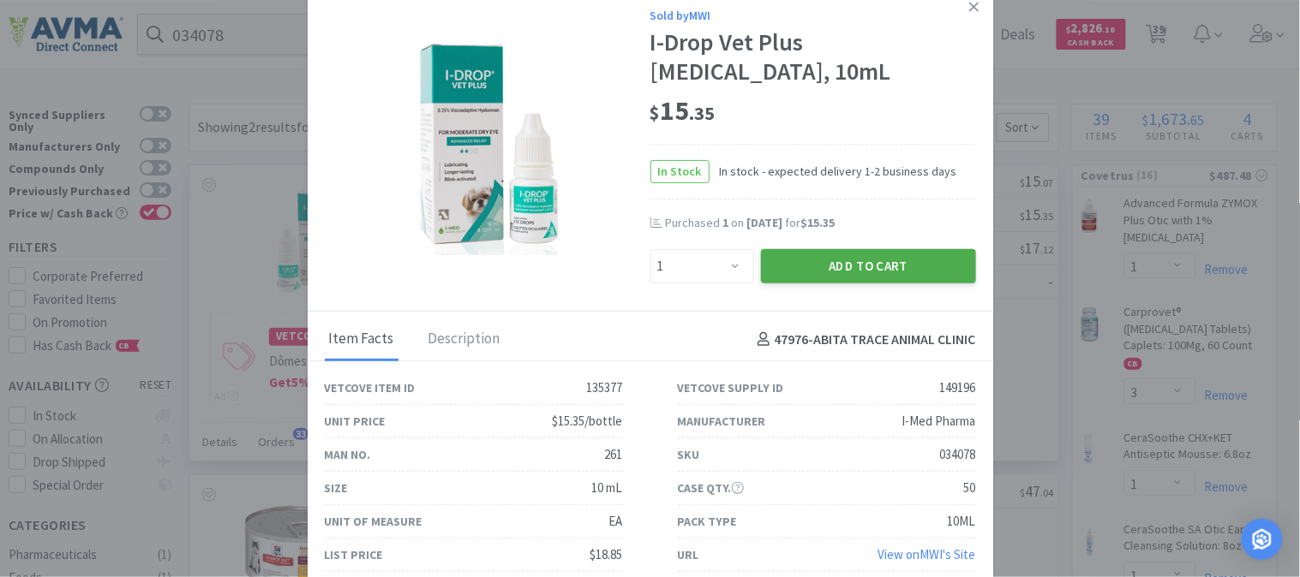
click at [860, 263] on button "Add to Cart" at bounding box center [868, 266] width 215 height 34
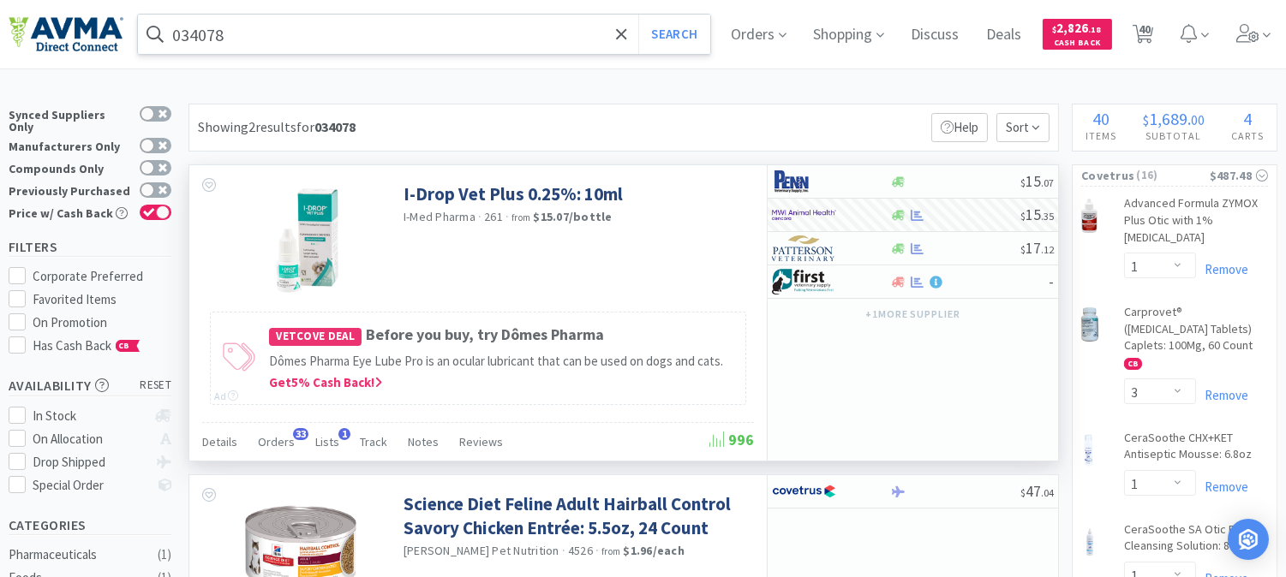
click at [221, 33] on input "034078" at bounding box center [424, 34] width 572 height 39
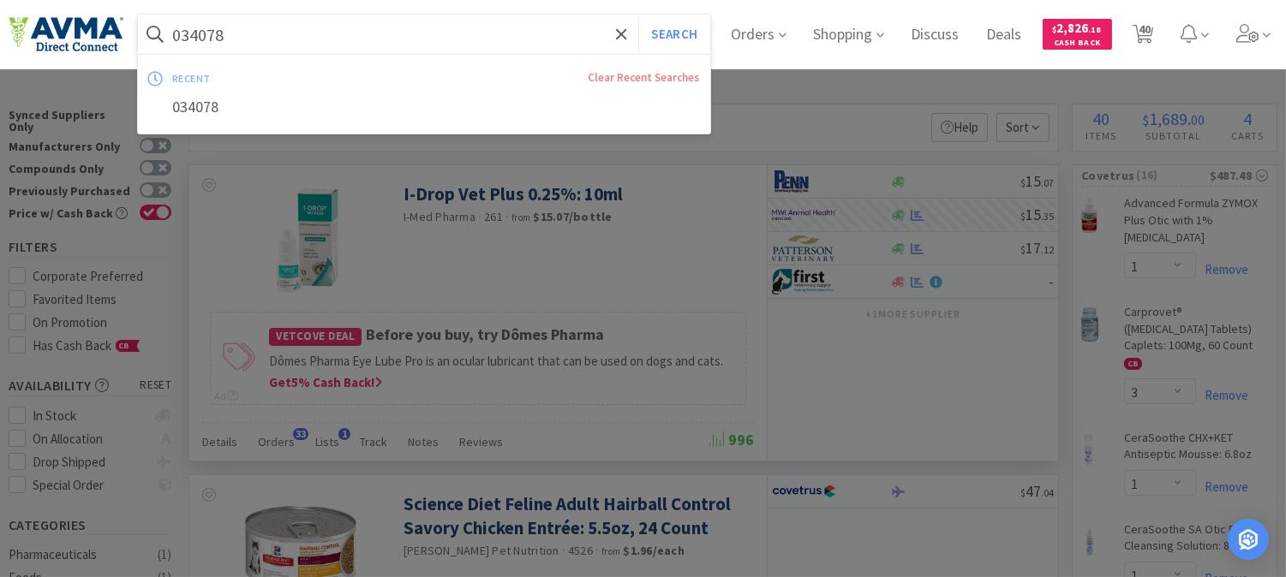
paste input "192"
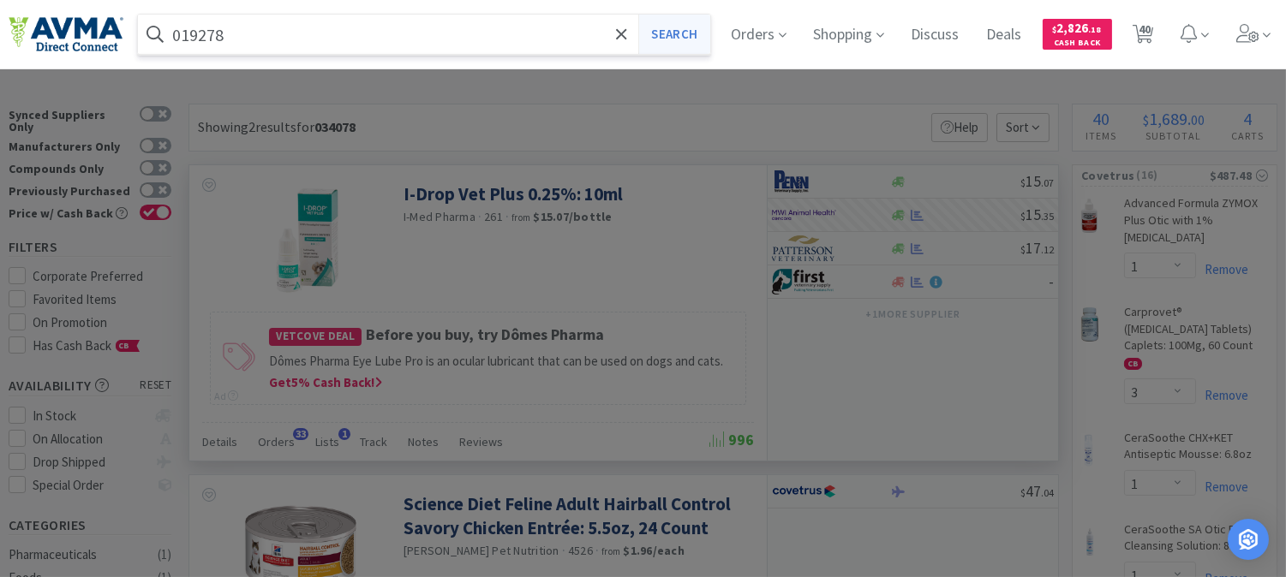
click at [671, 33] on button "Search" at bounding box center [673, 34] width 71 height 39
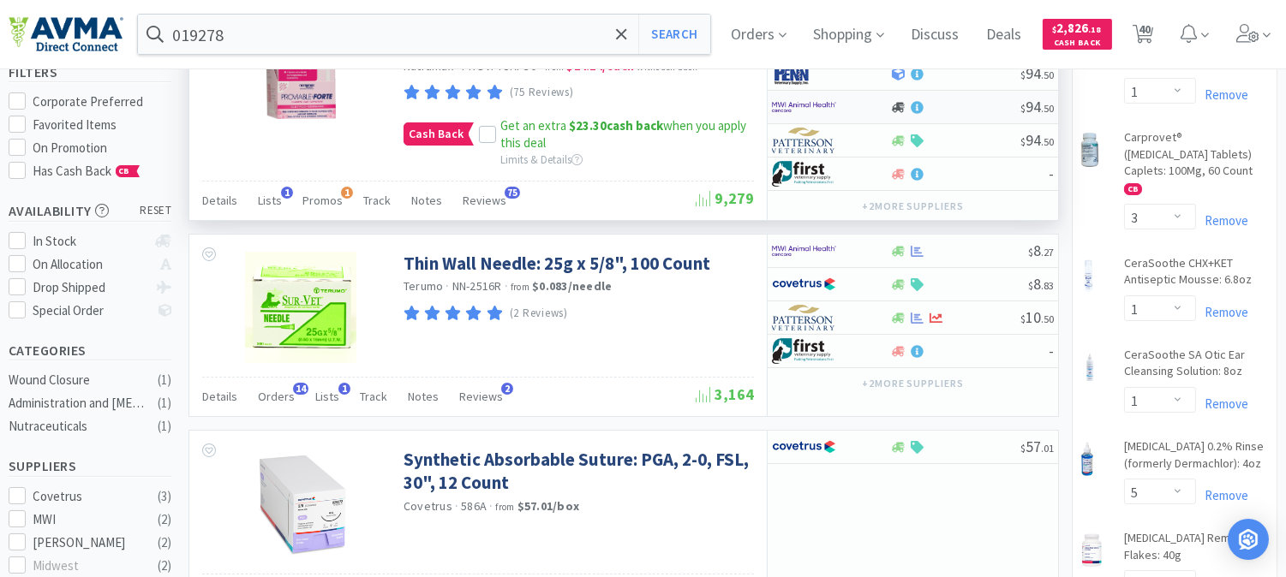
scroll to position [190, 0]
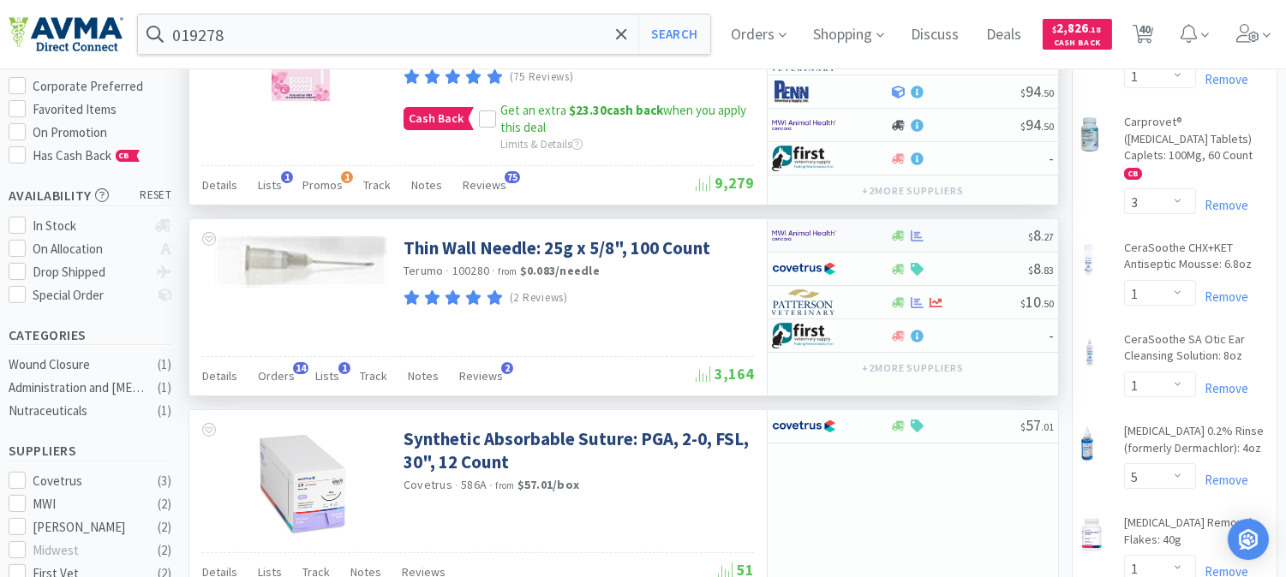
click at [802, 235] on img at bounding box center [804, 236] width 64 height 26
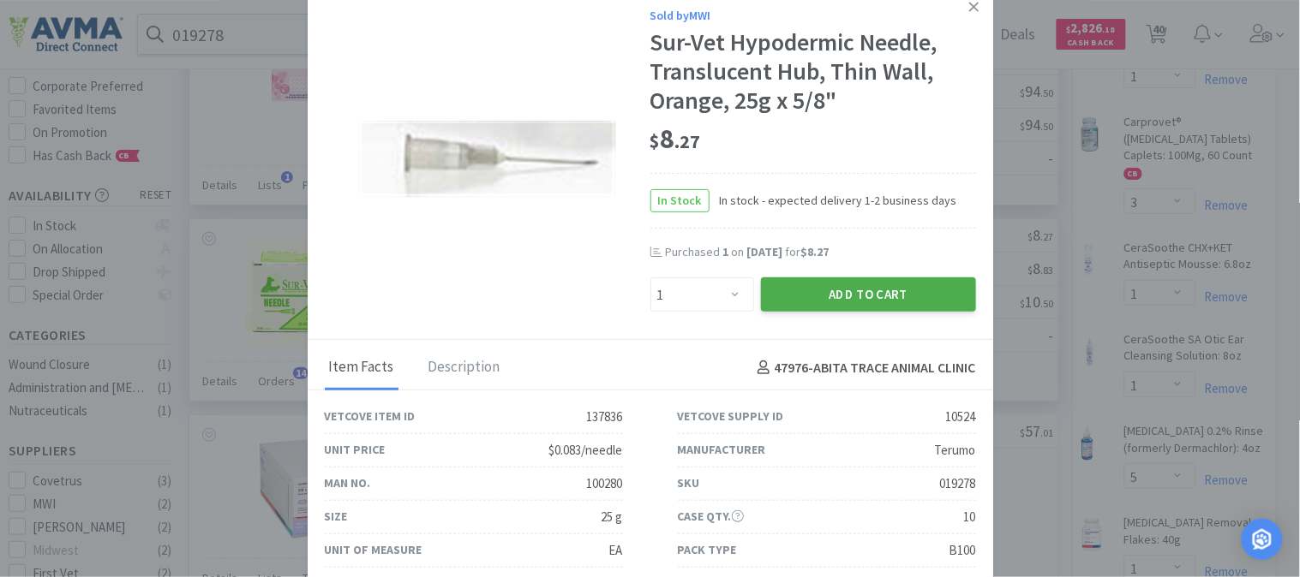
click at [893, 279] on button "Add to Cart" at bounding box center [868, 295] width 215 height 34
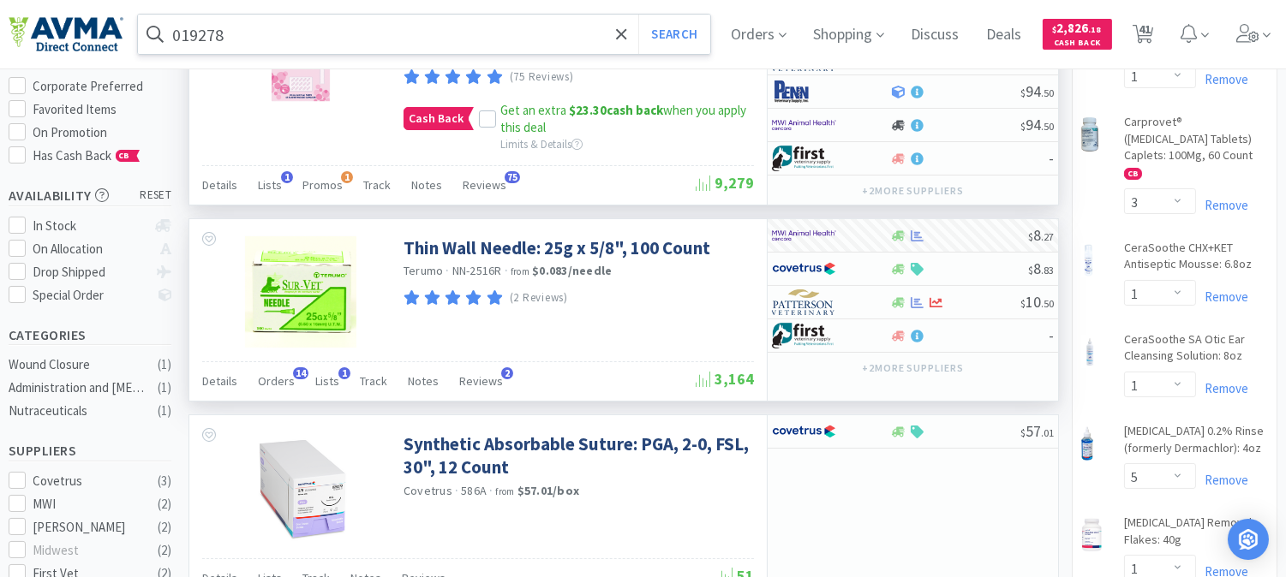
click at [257, 31] on input "019278" at bounding box center [424, 34] width 572 height 39
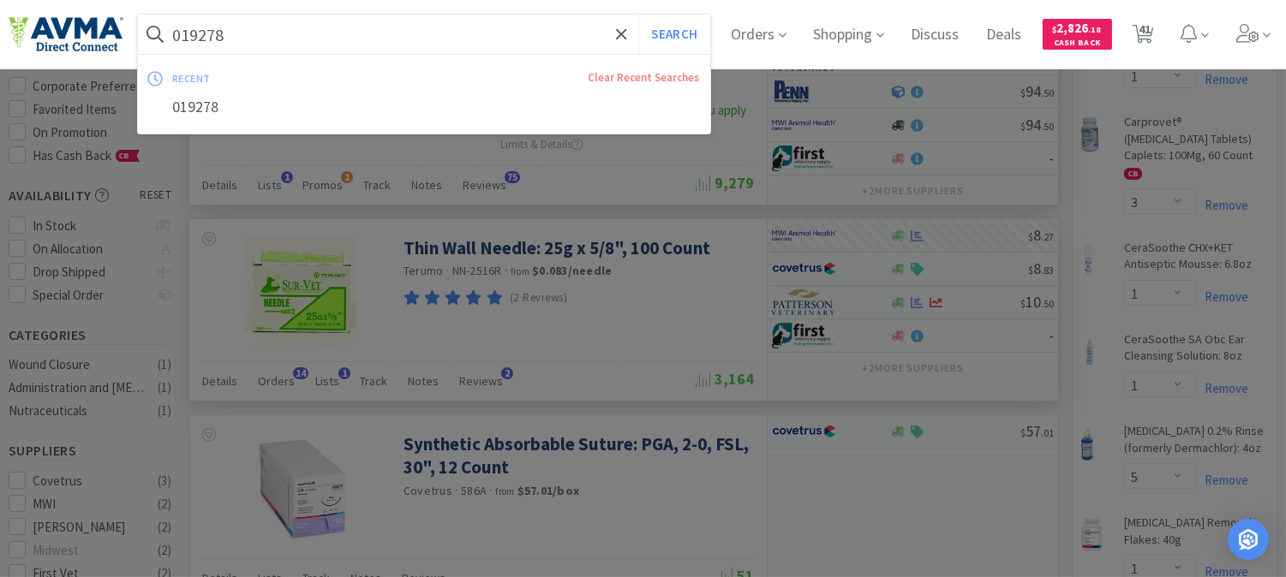
paste input "122980"
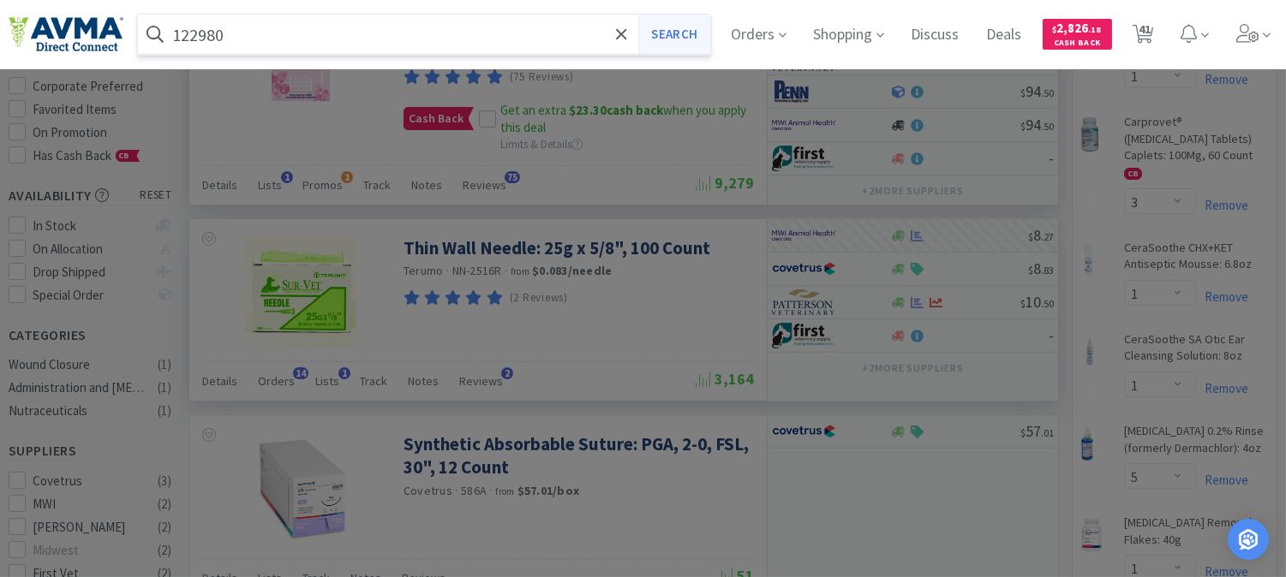
click at [696, 33] on button "Search" at bounding box center [673, 34] width 71 height 39
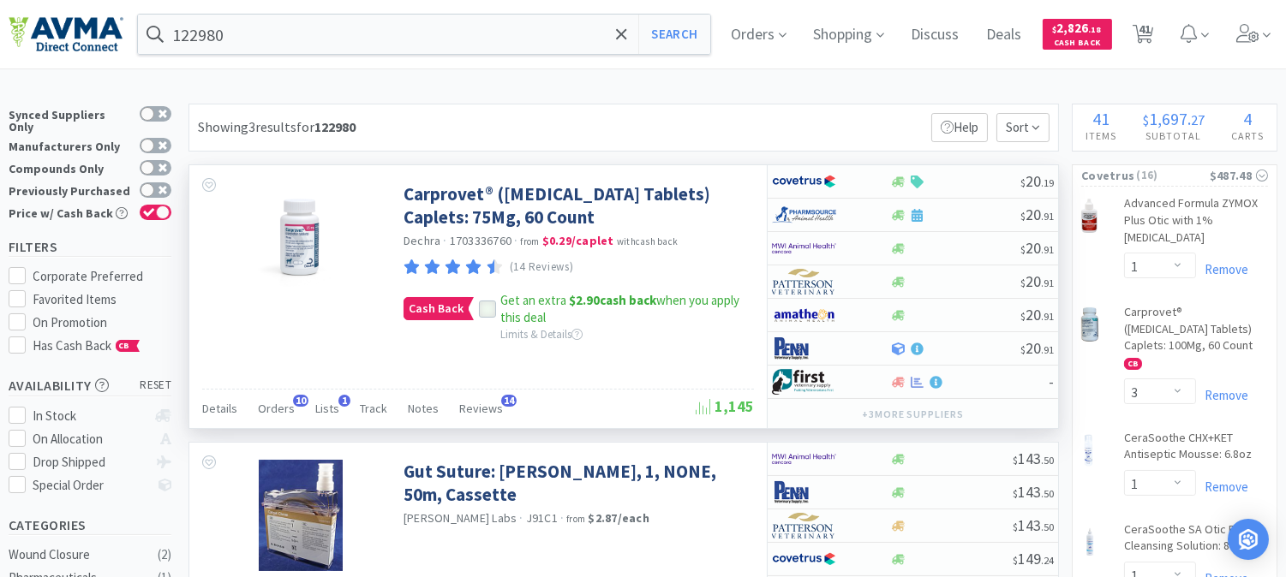
click at [491, 309] on icon at bounding box center [488, 309] width 12 height 12
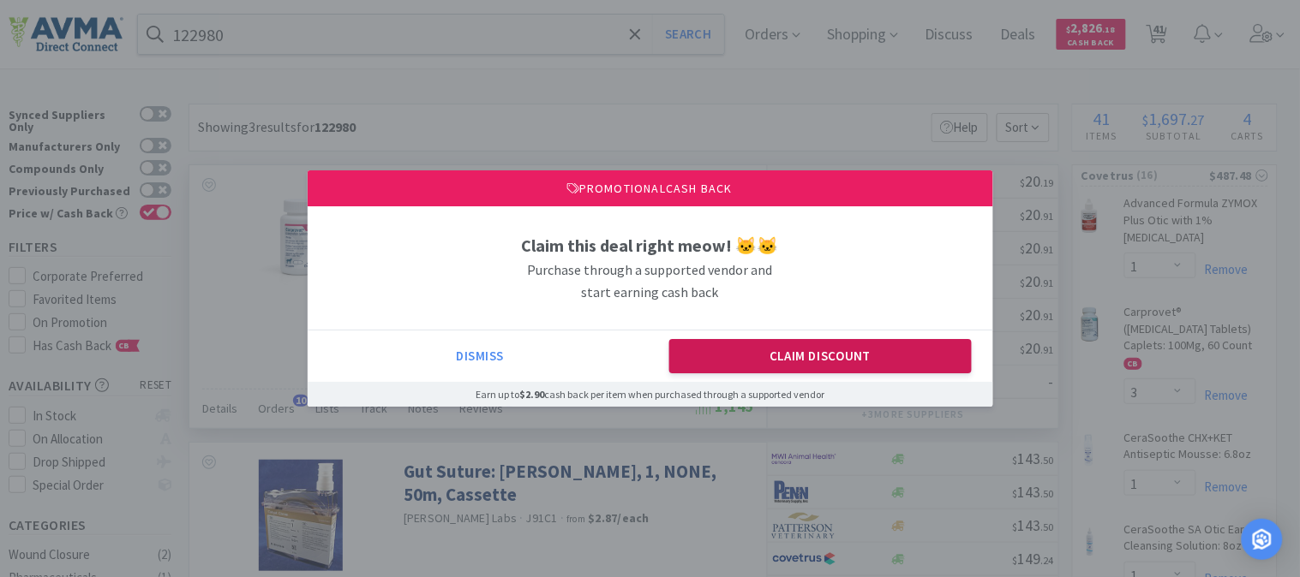
click at [765, 365] on button "Claim Discount" at bounding box center [820, 356] width 302 height 34
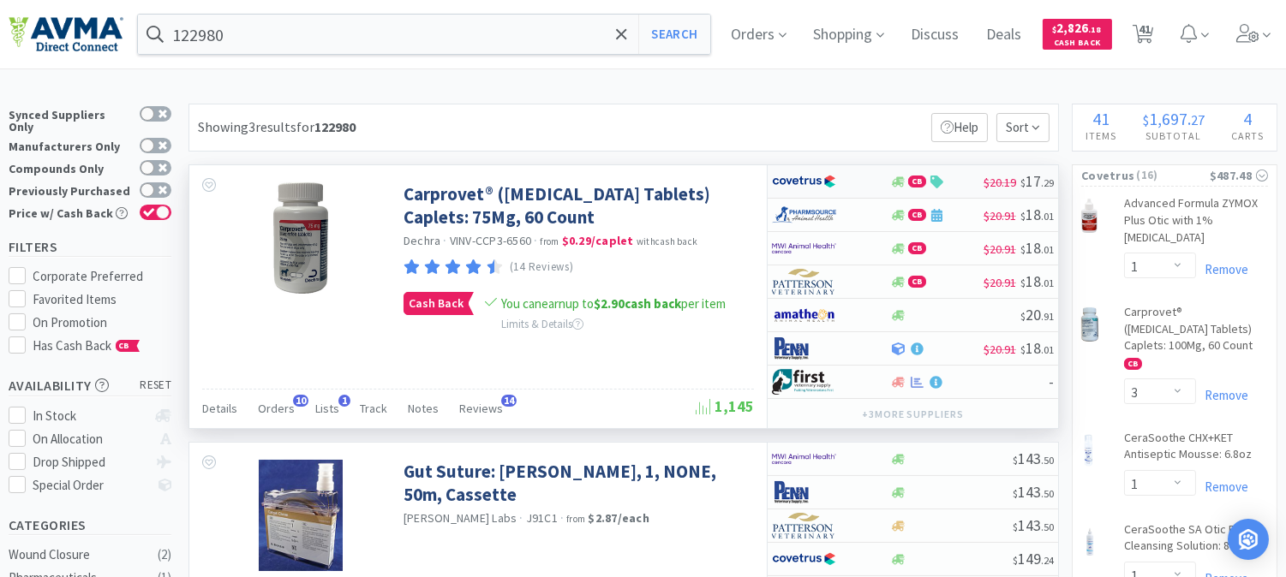
click at [814, 183] on img at bounding box center [804, 182] width 64 height 26
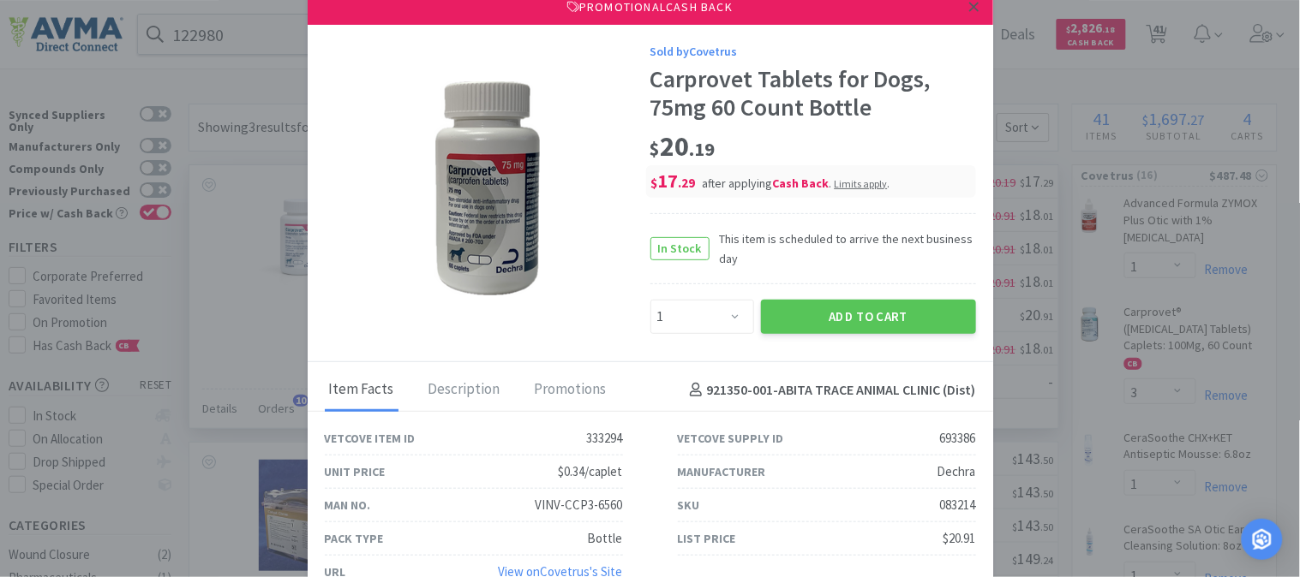
click at [969, 7] on icon at bounding box center [973, 6] width 9 height 15
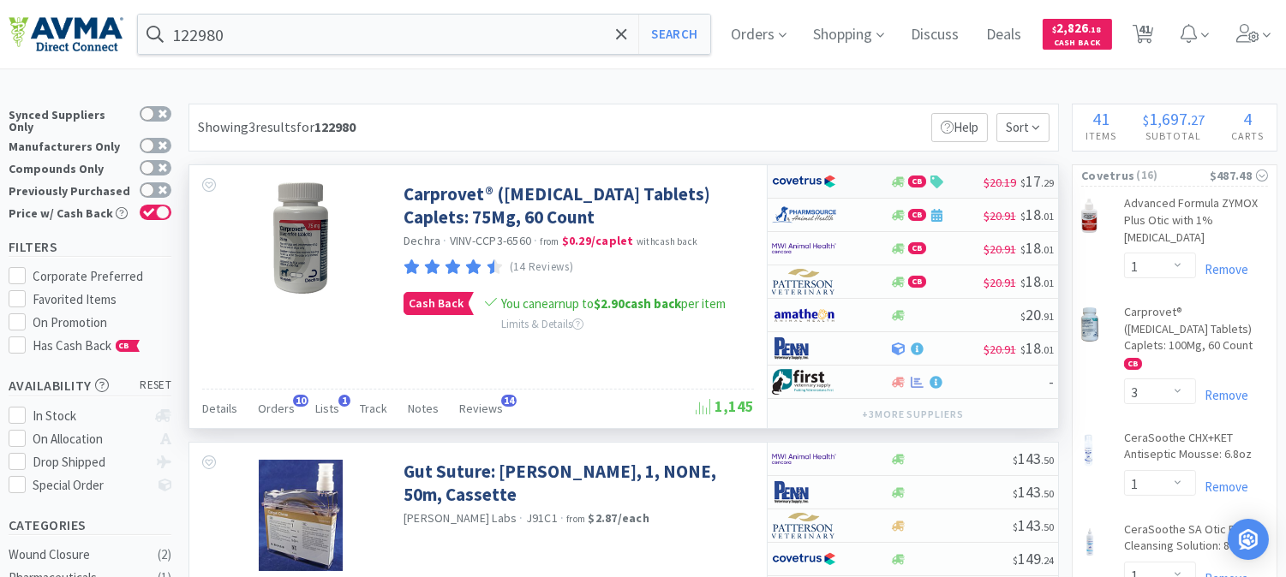
click at [801, 178] on img at bounding box center [804, 182] width 64 height 26
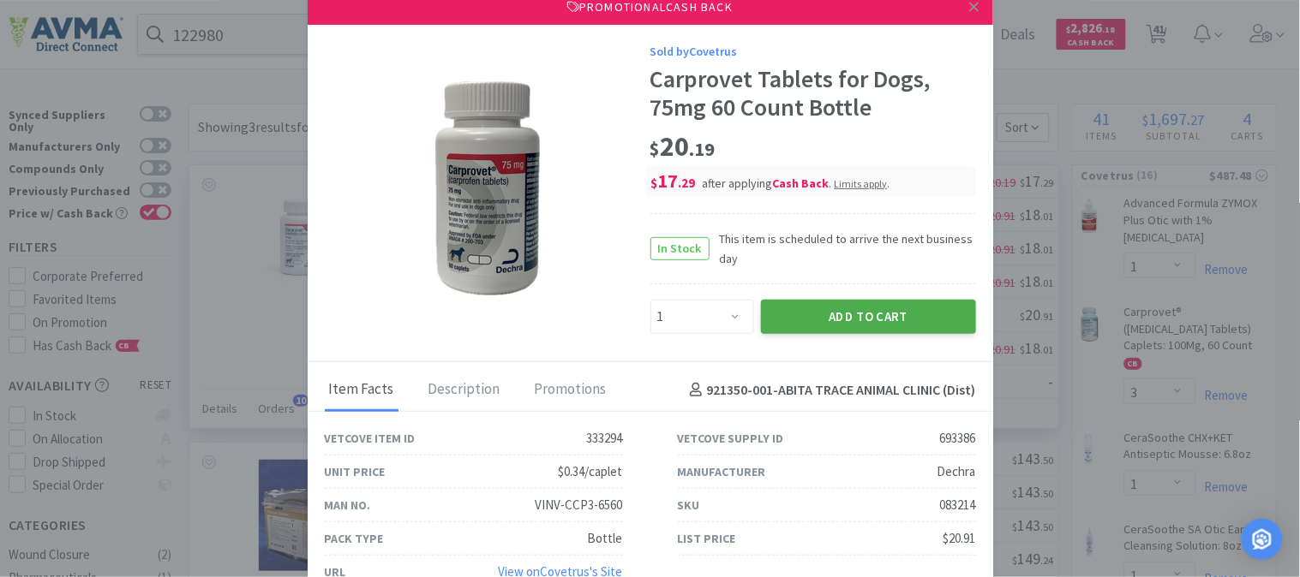
click at [879, 318] on button "Add to Cart" at bounding box center [868, 317] width 215 height 34
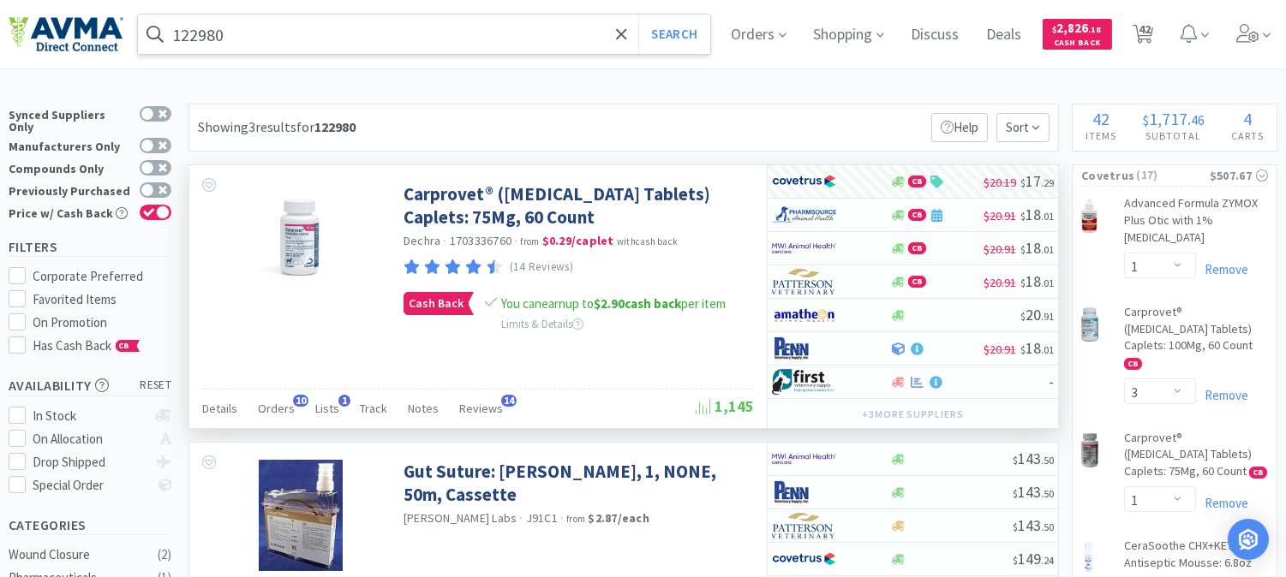
click at [202, 23] on input "122980" at bounding box center [424, 34] width 572 height 39
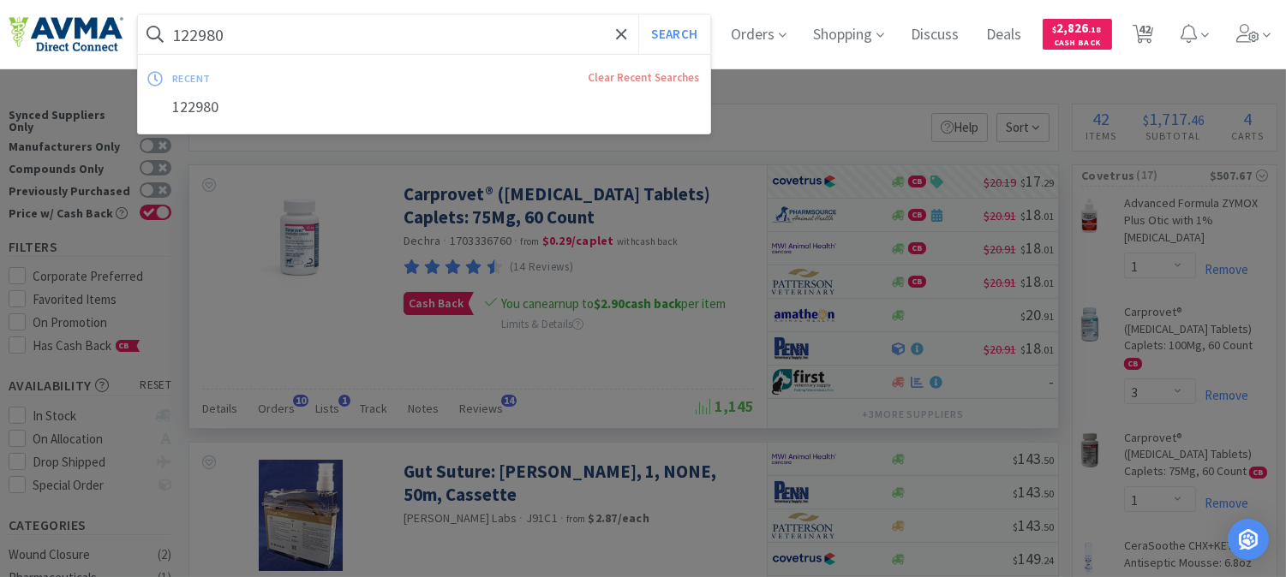
paste input "050123"
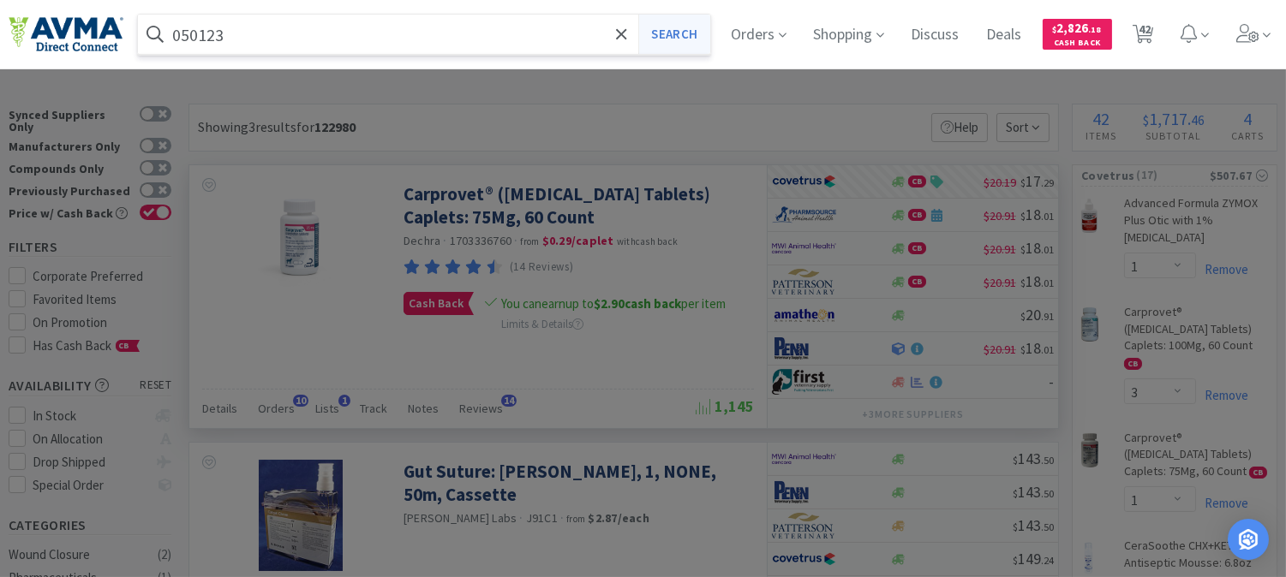
click at [670, 32] on button "Search" at bounding box center [673, 34] width 71 height 39
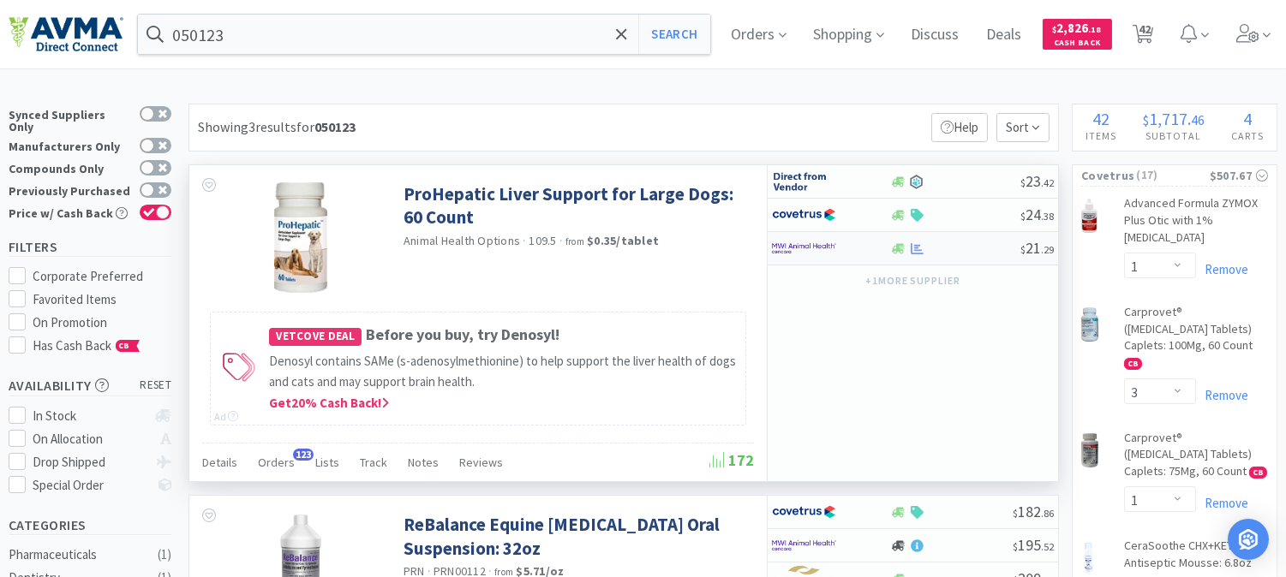
click at [797, 247] on img at bounding box center [804, 249] width 64 height 26
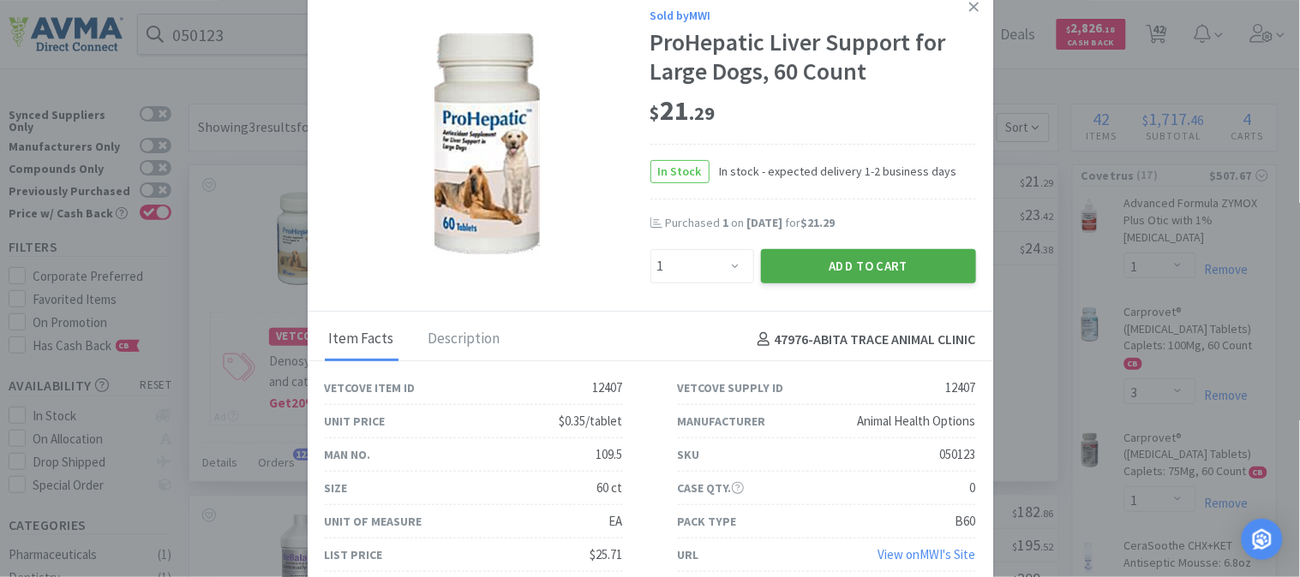
click at [860, 255] on button "Add to Cart" at bounding box center [868, 266] width 215 height 34
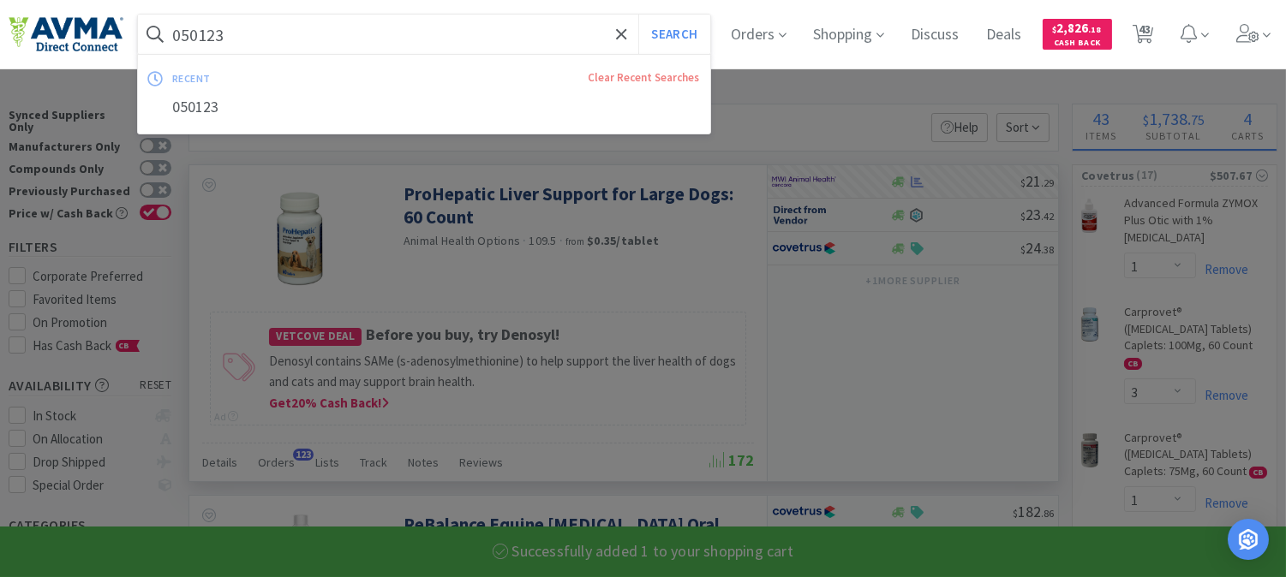
click at [217, 32] on input "050123" at bounding box center [424, 34] width 572 height 39
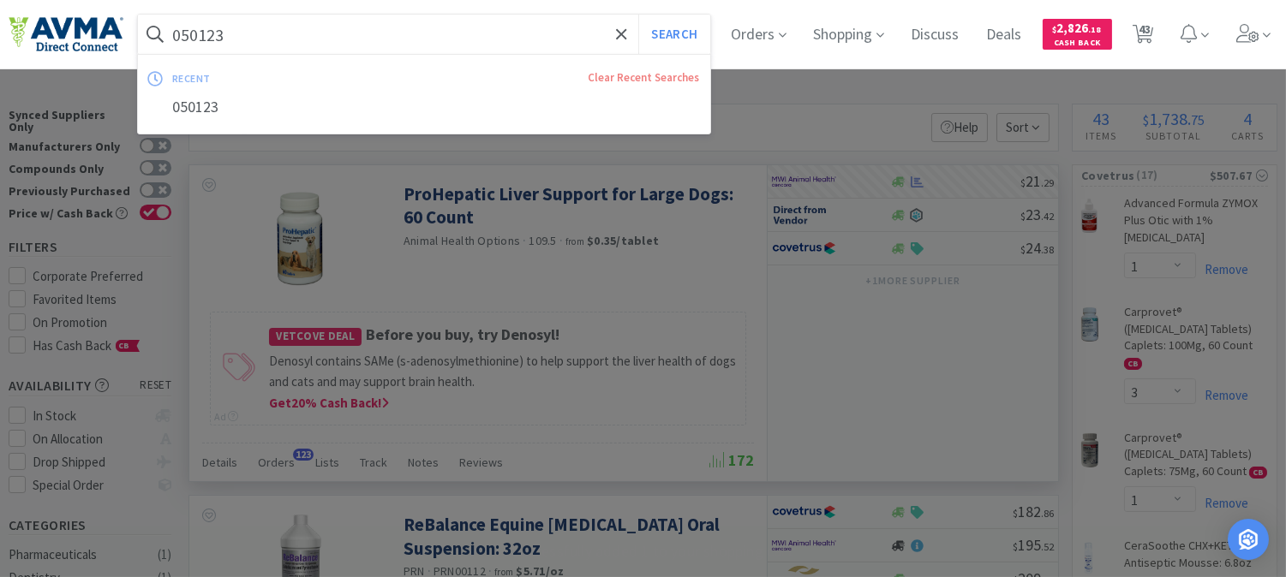
paste input "25920"
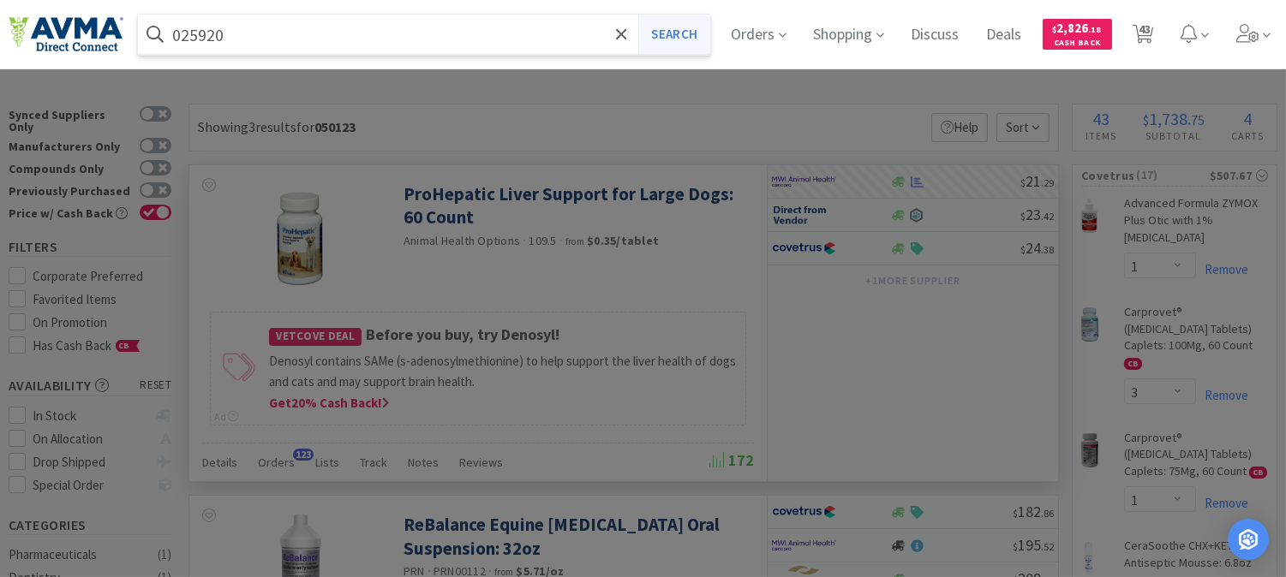
click at [679, 27] on button "Search" at bounding box center [673, 34] width 71 height 39
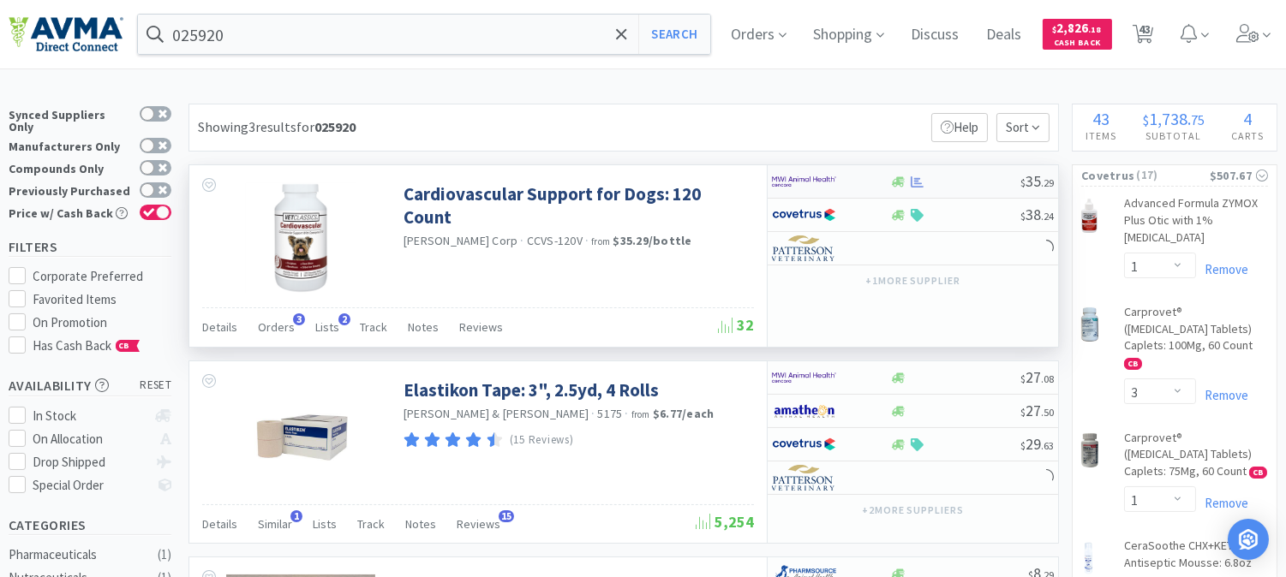
click at [809, 183] on img at bounding box center [804, 182] width 64 height 26
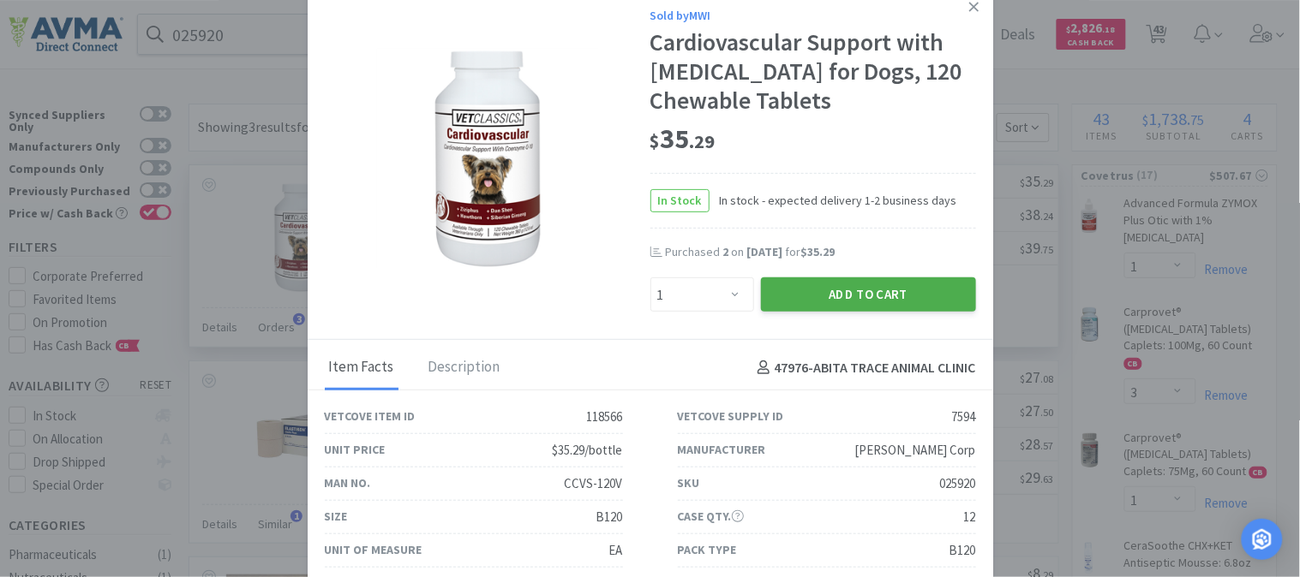
click at [906, 283] on button "Add to Cart" at bounding box center [868, 295] width 215 height 34
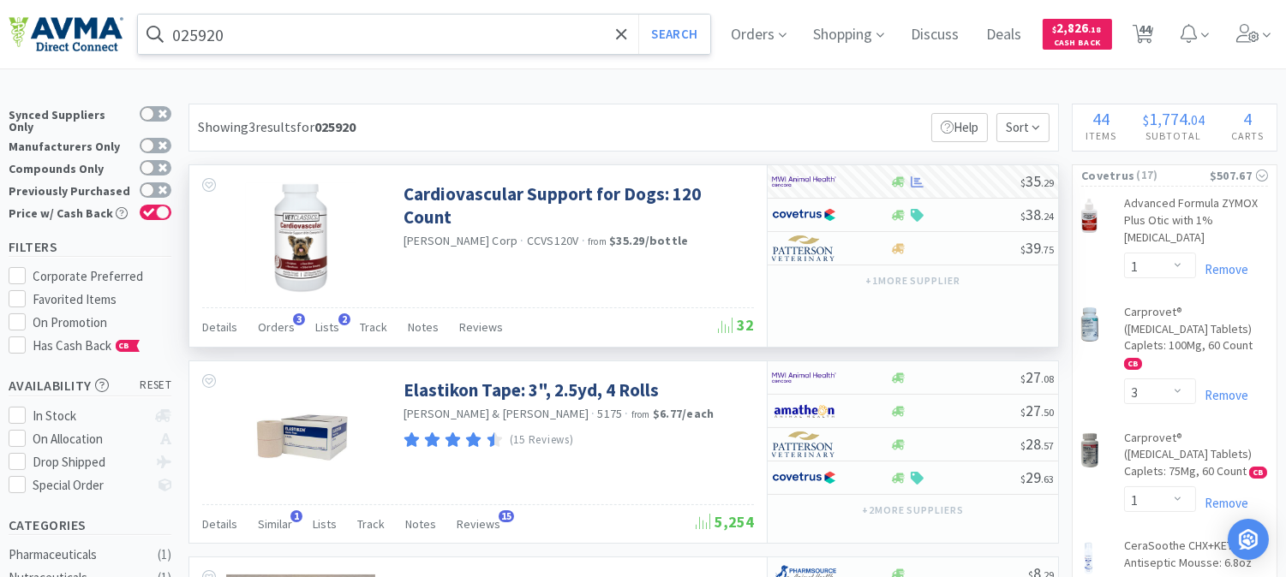
click at [224, 26] on input "025920" at bounding box center [424, 34] width 572 height 39
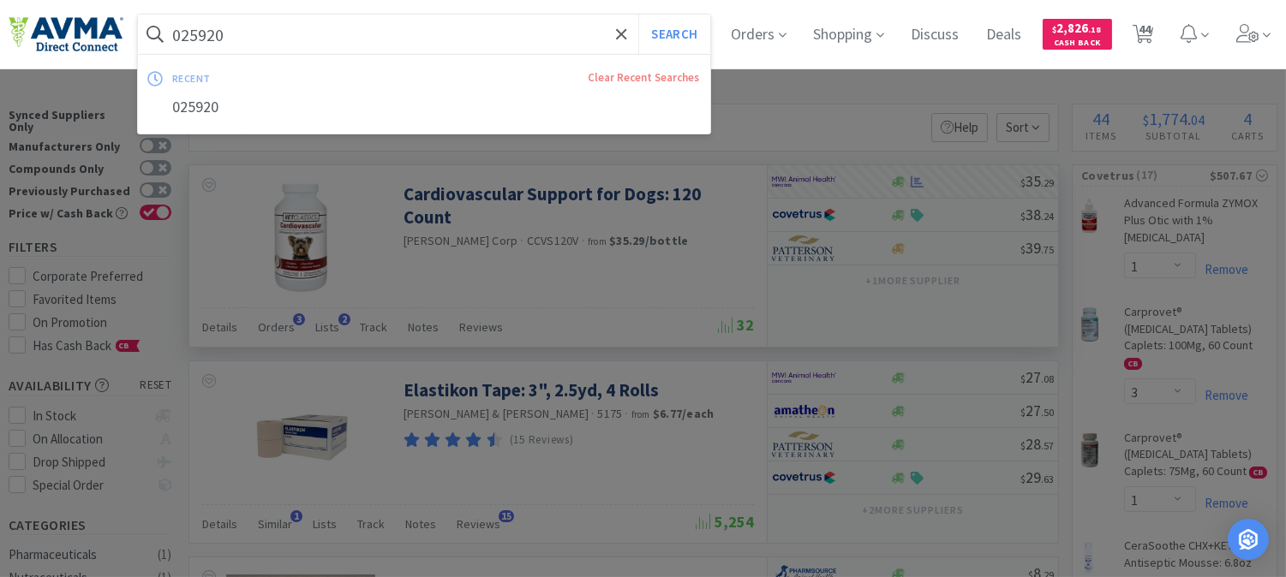
paste input "63678"
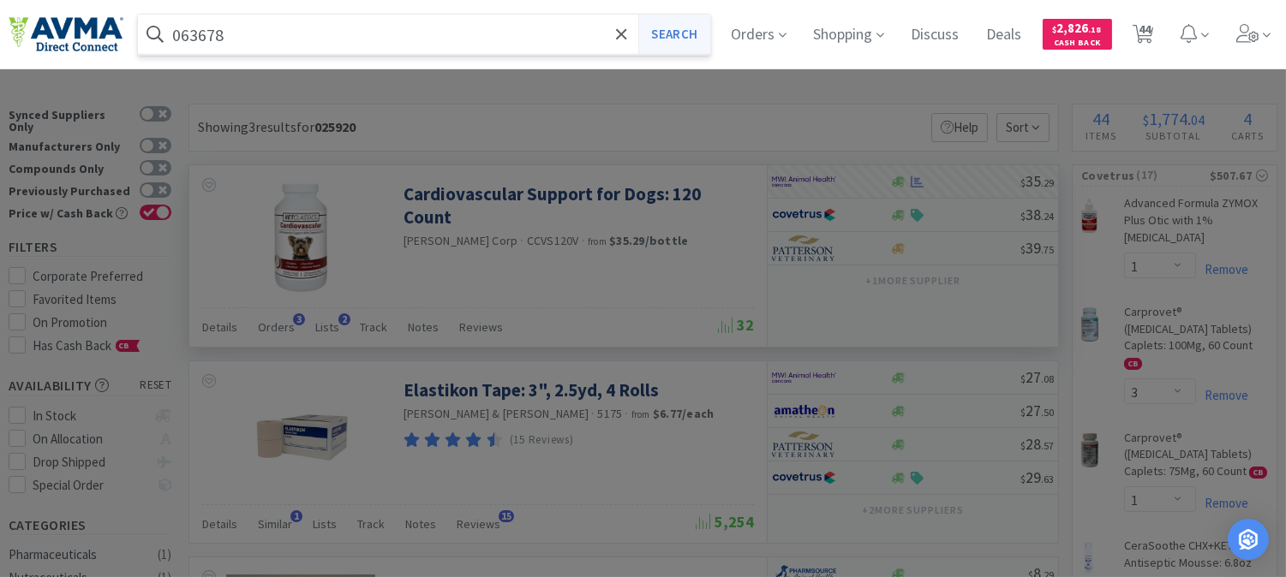
click at [701, 41] on button "Search" at bounding box center [673, 34] width 71 height 39
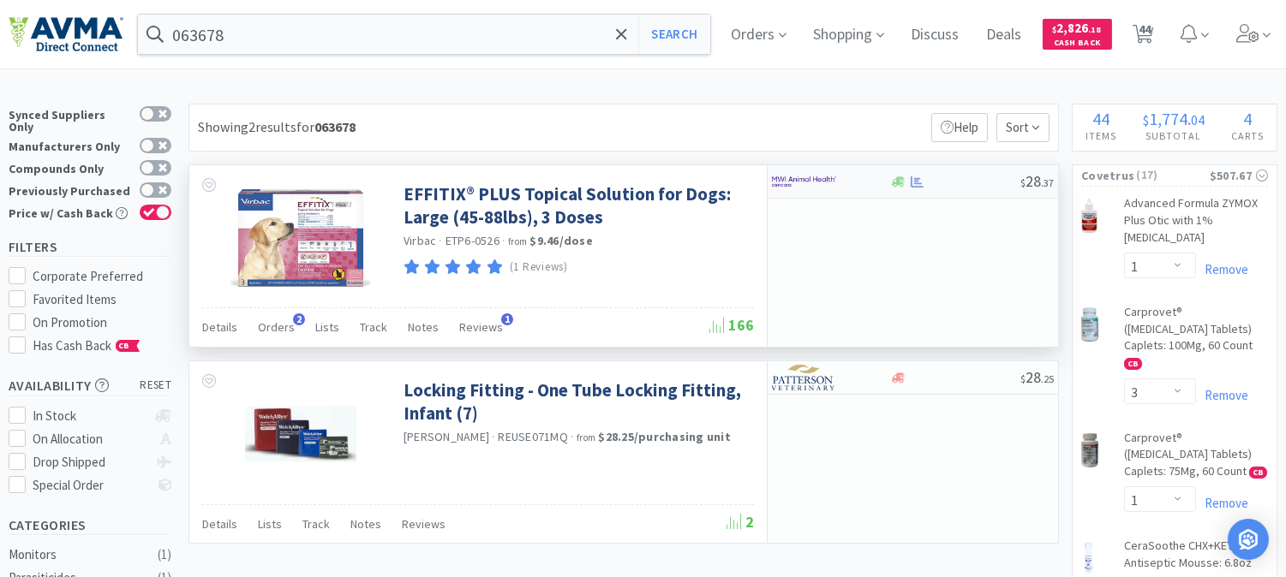
click at [799, 180] on img at bounding box center [804, 182] width 64 height 26
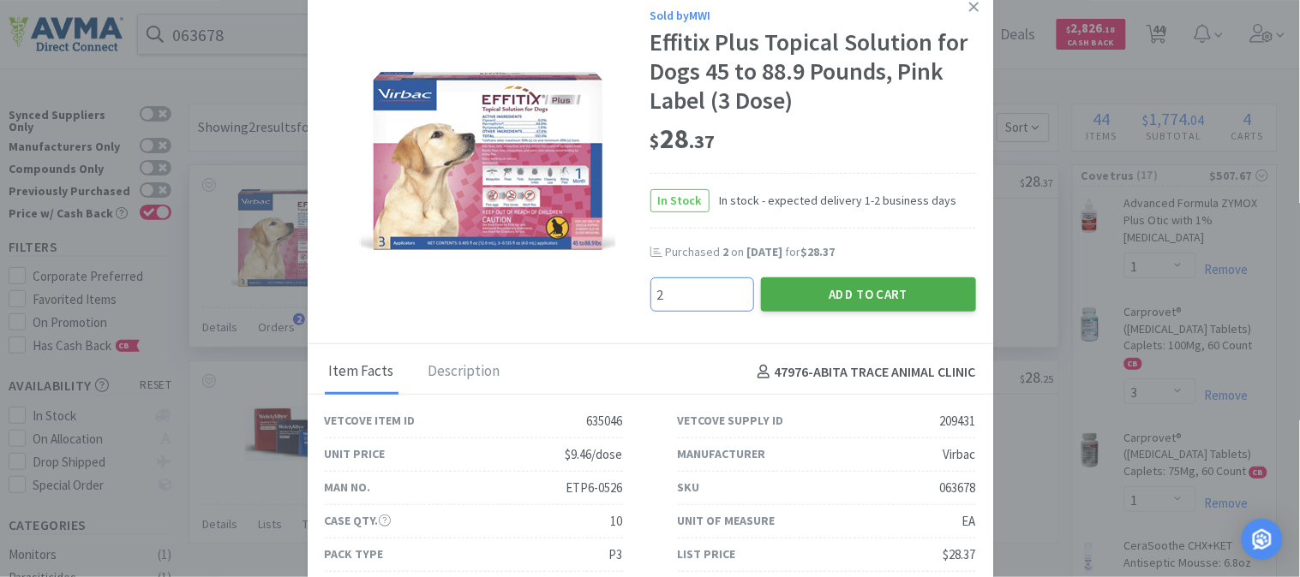
click at [895, 291] on button "Add to Cart" at bounding box center [868, 295] width 215 height 34
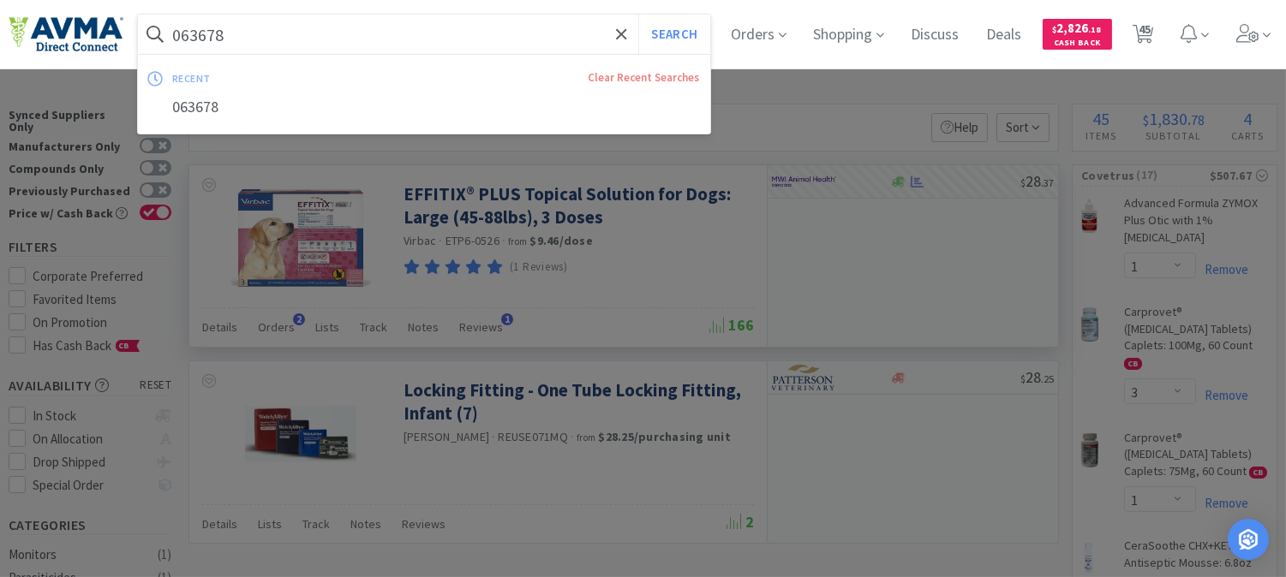
click at [254, 30] on input "063678" at bounding box center [424, 34] width 572 height 39
paste input "501107"
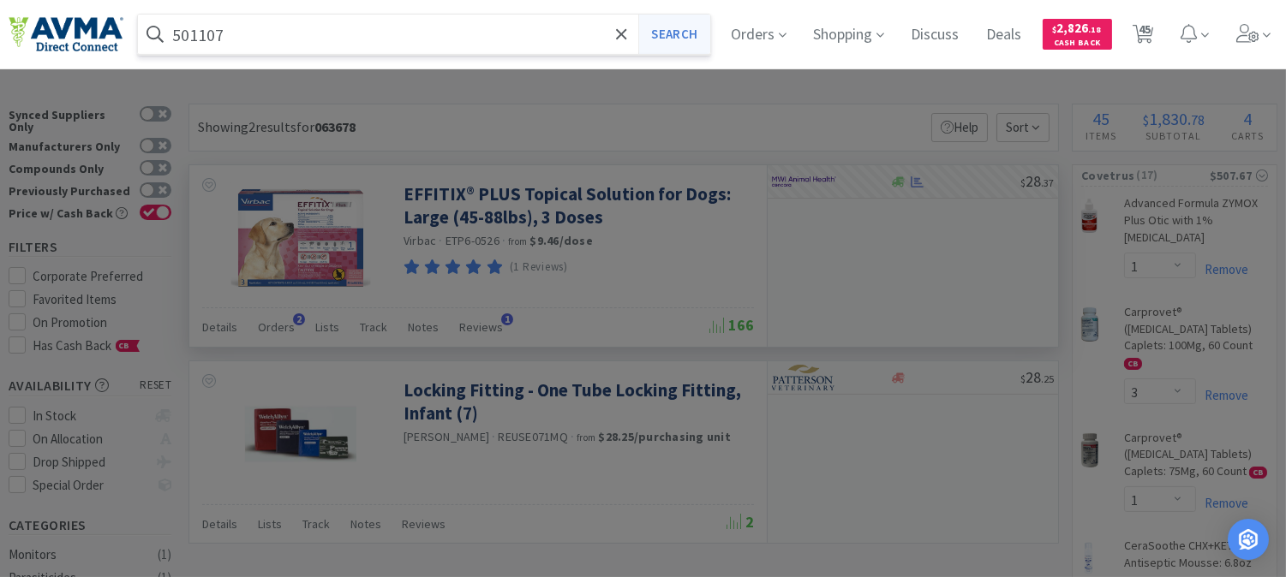
click at [692, 37] on button "Search" at bounding box center [673, 34] width 71 height 39
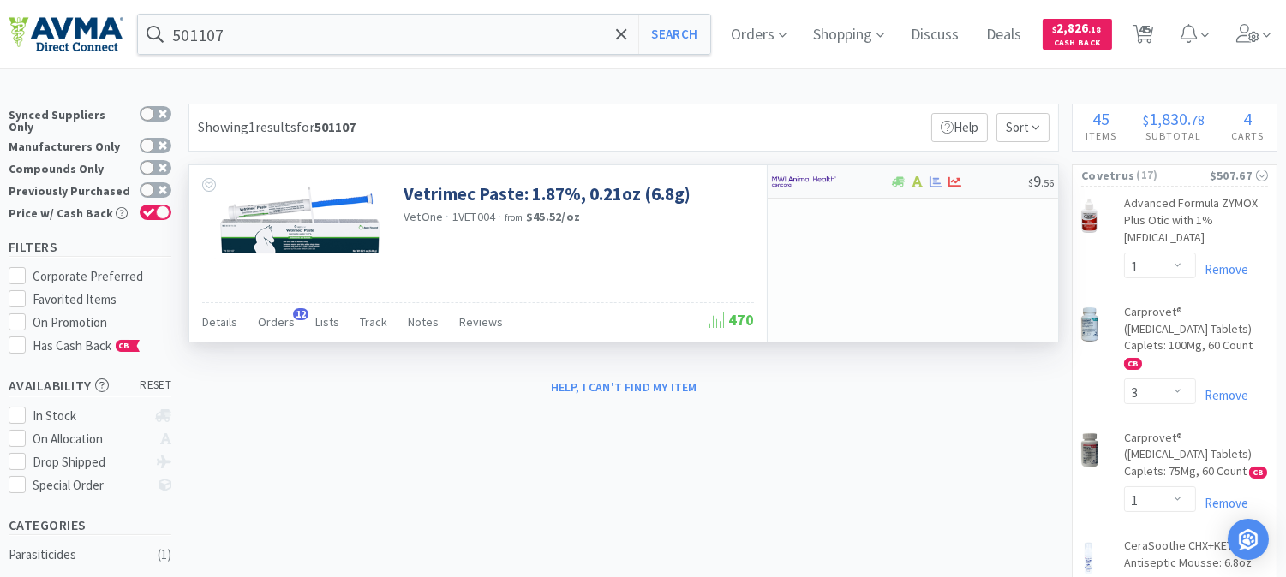
click at [806, 181] on img at bounding box center [804, 182] width 64 height 26
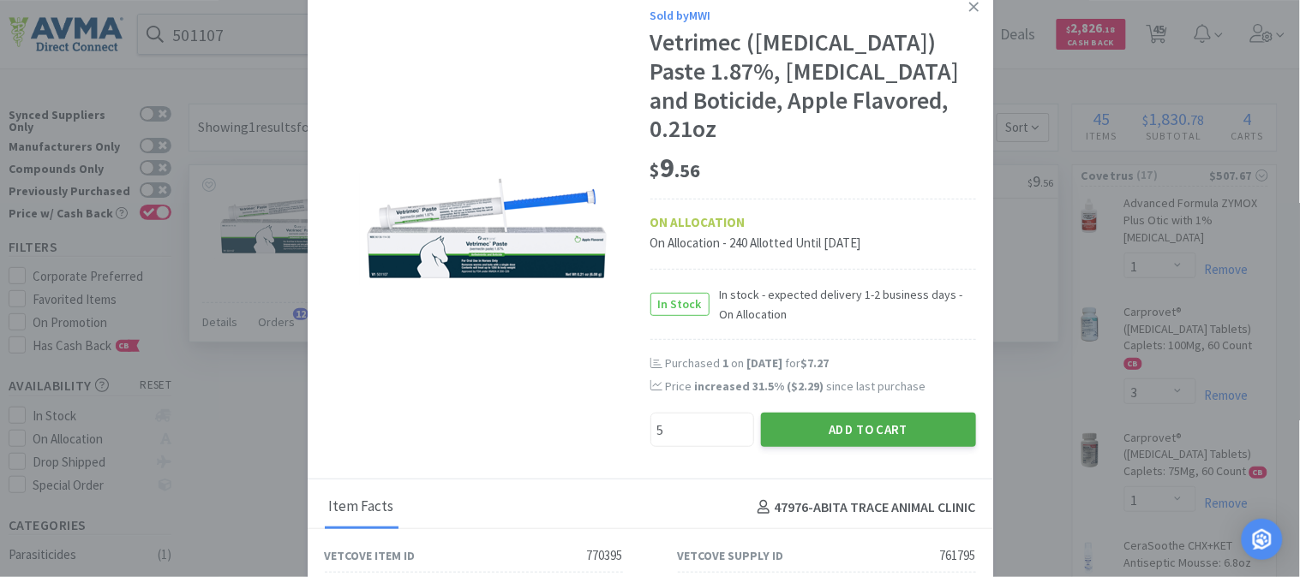
click at [900, 429] on button "Add to Cart" at bounding box center [868, 430] width 215 height 34
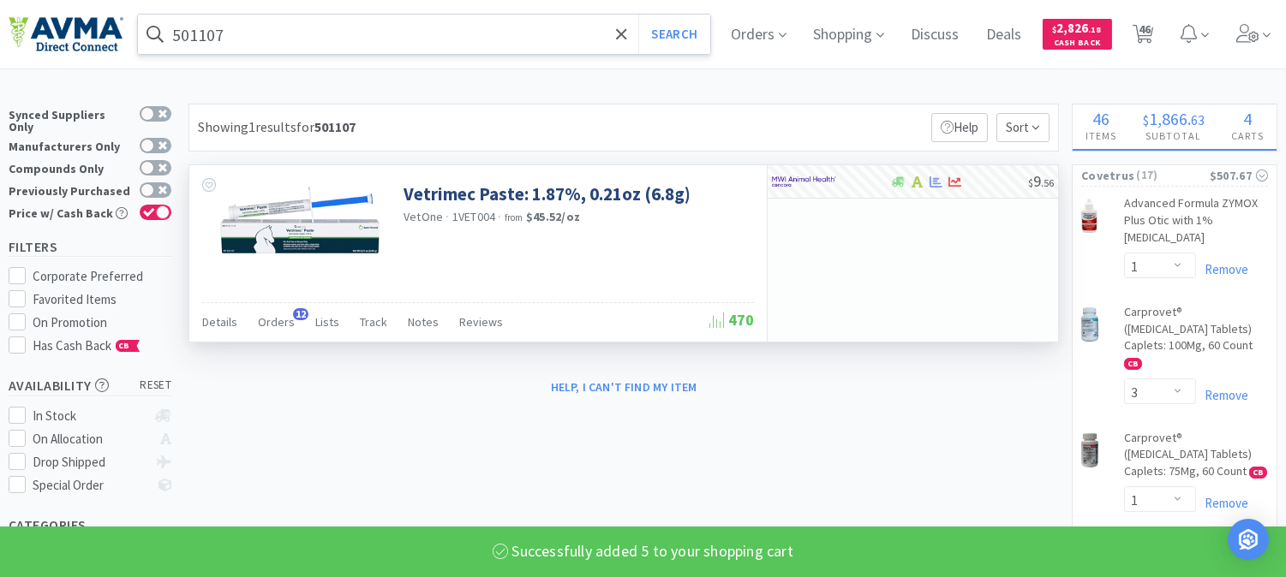
click at [206, 30] on input "501107" at bounding box center [424, 34] width 572 height 39
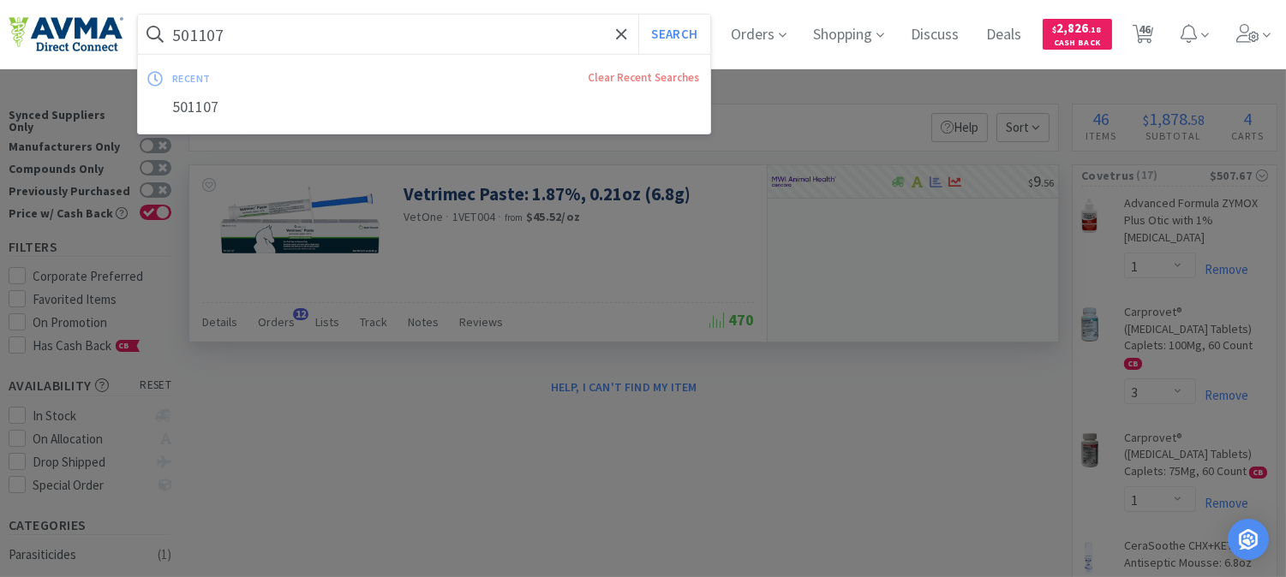
paste input "005592"
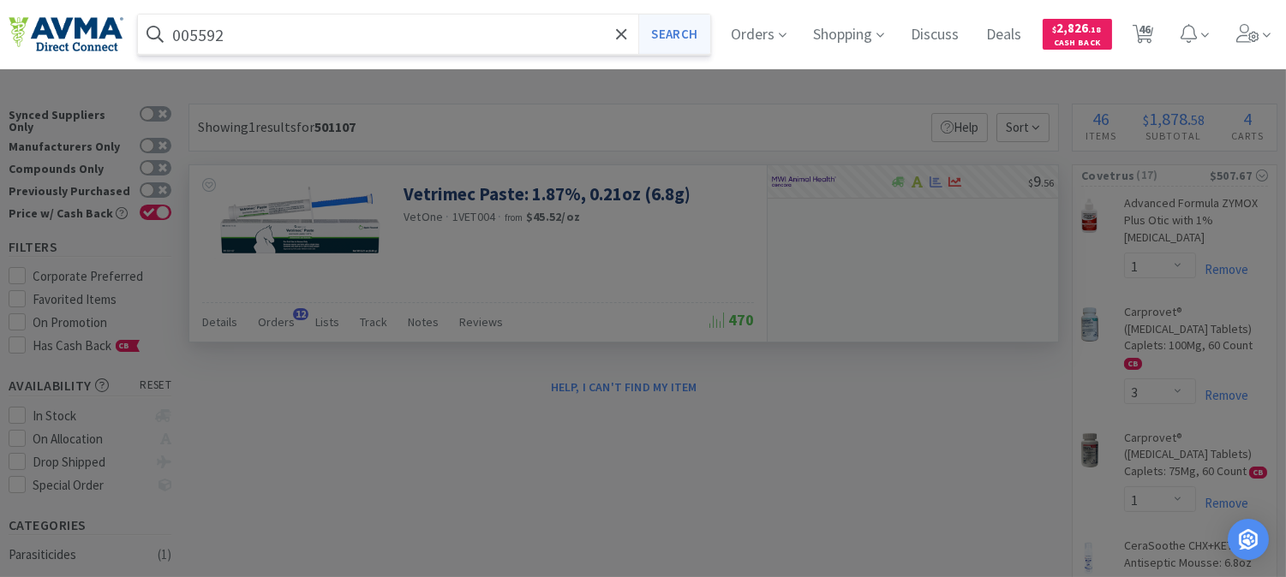
click at [709, 36] on button "Search" at bounding box center [673, 34] width 71 height 39
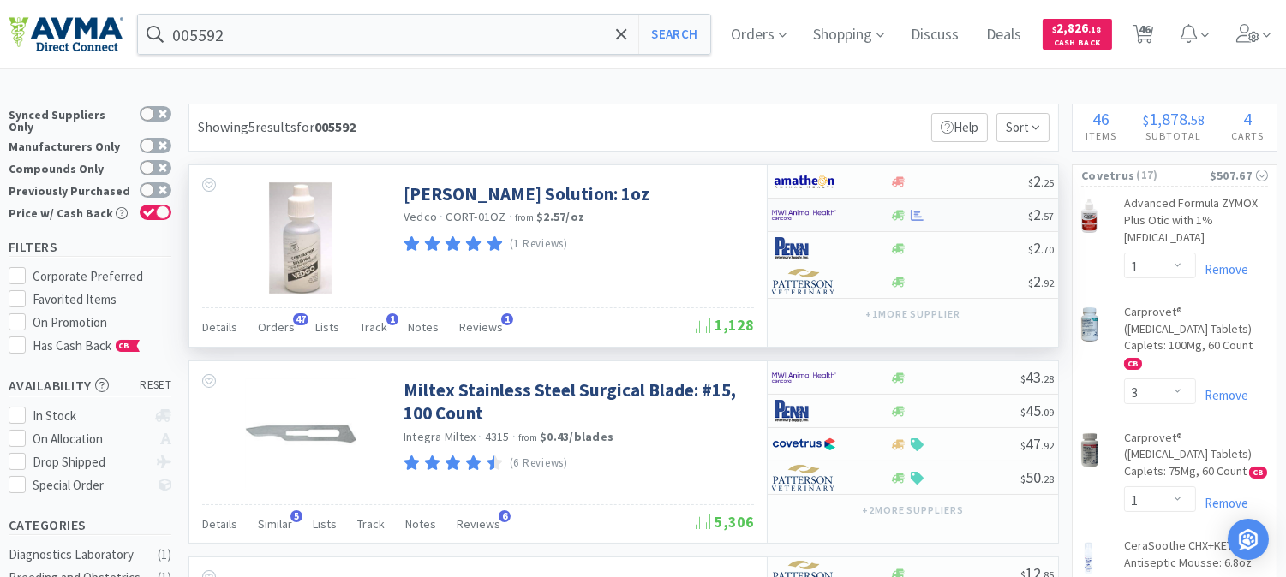
click at [801, 211] on img at bounding box center [804, 215] width 64 height 26
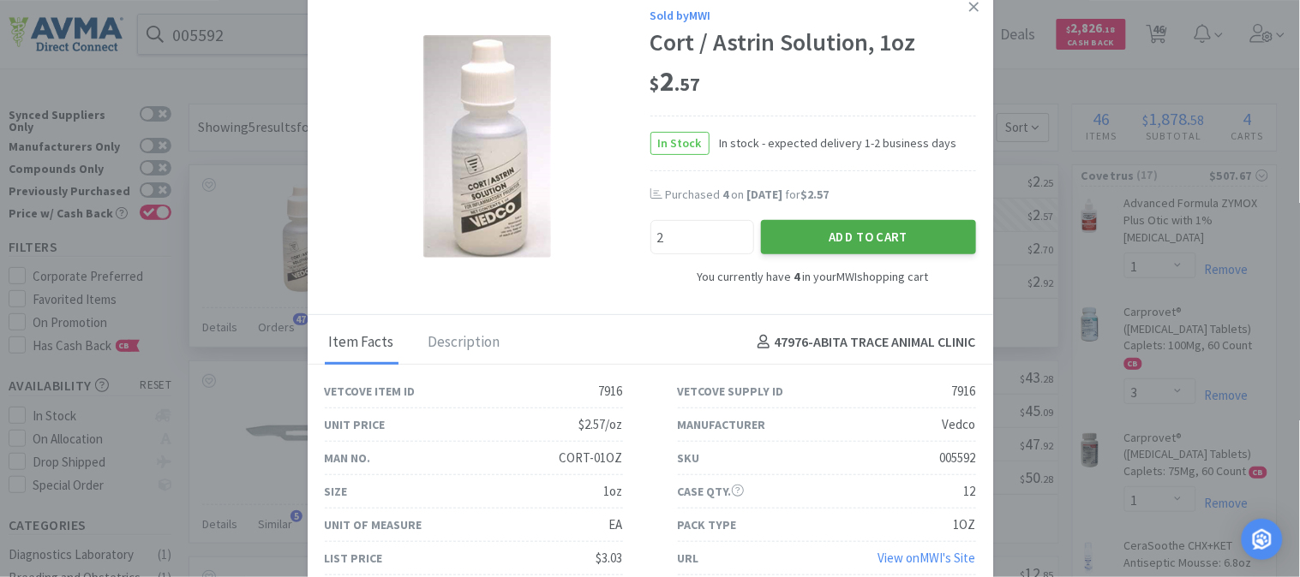
click at [881, 238] on button "Add to Cart" at bounding box center [868, 237] width 215 height 34
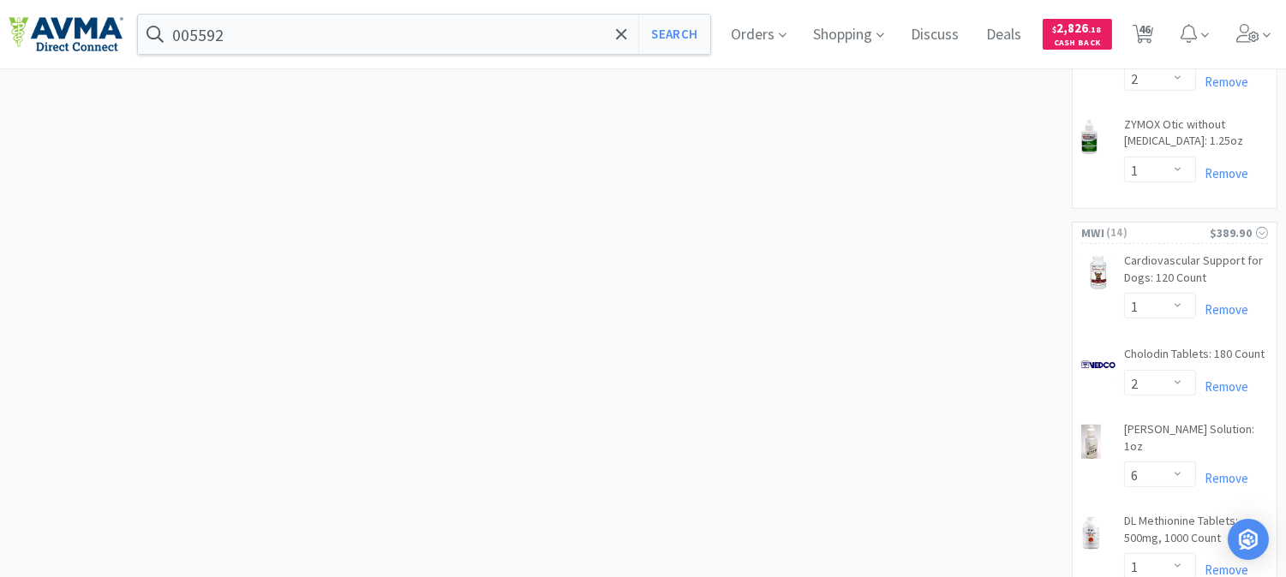
scroll to position [1618, 0]
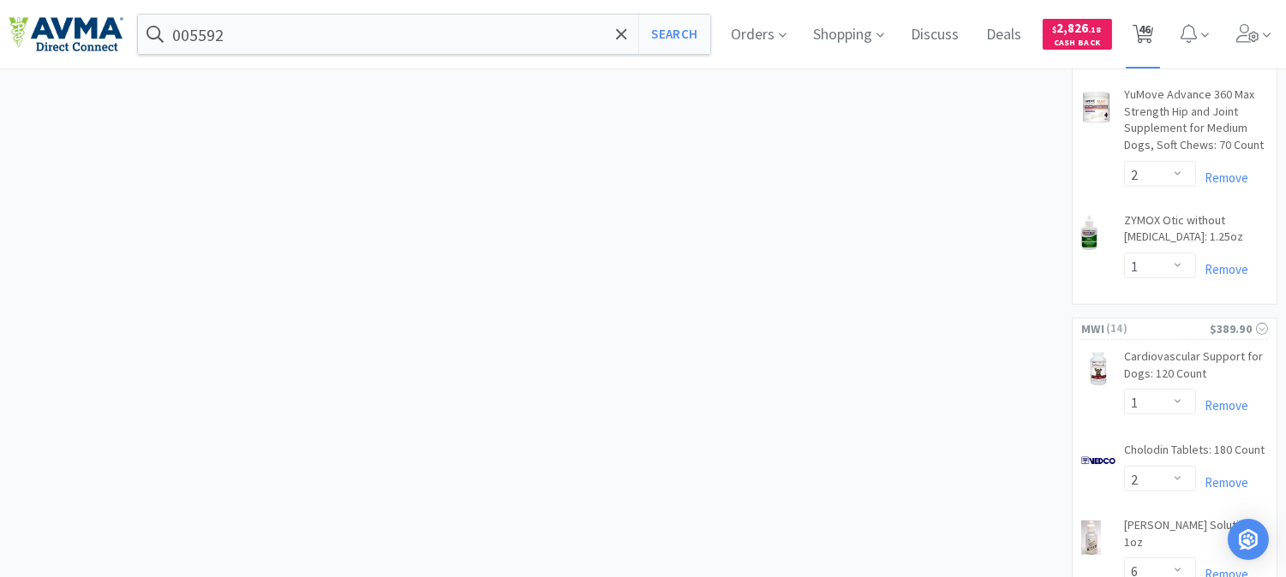
click at [1151, 28] on span "46" at bounding box center [1145, 29] width 12 height 69
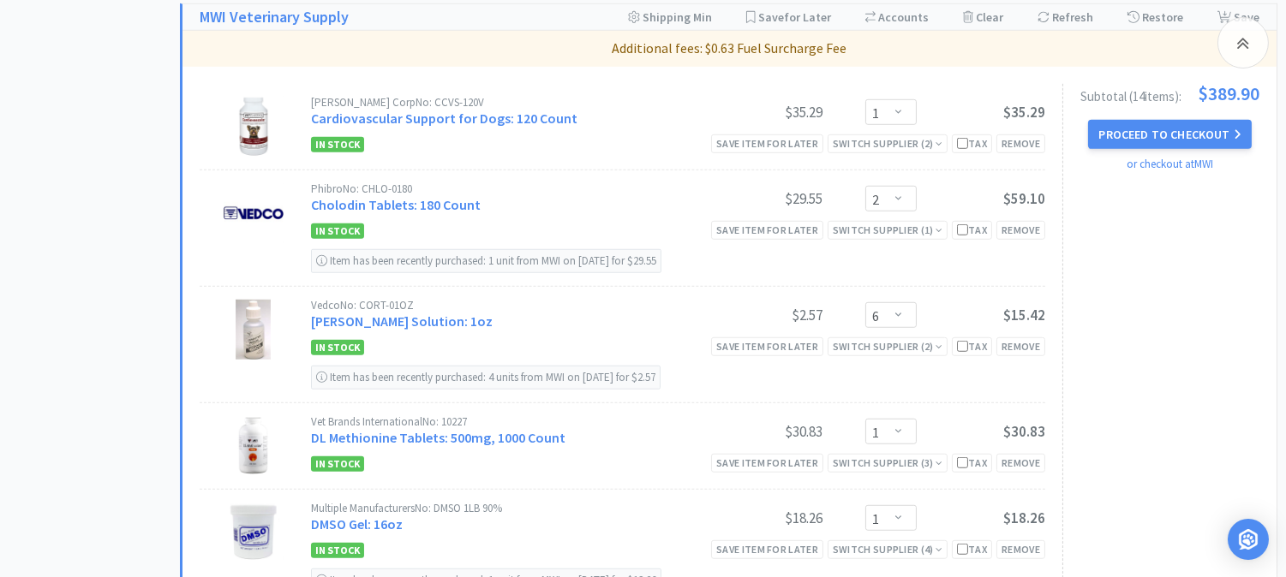
scroll to position [2189, 0]
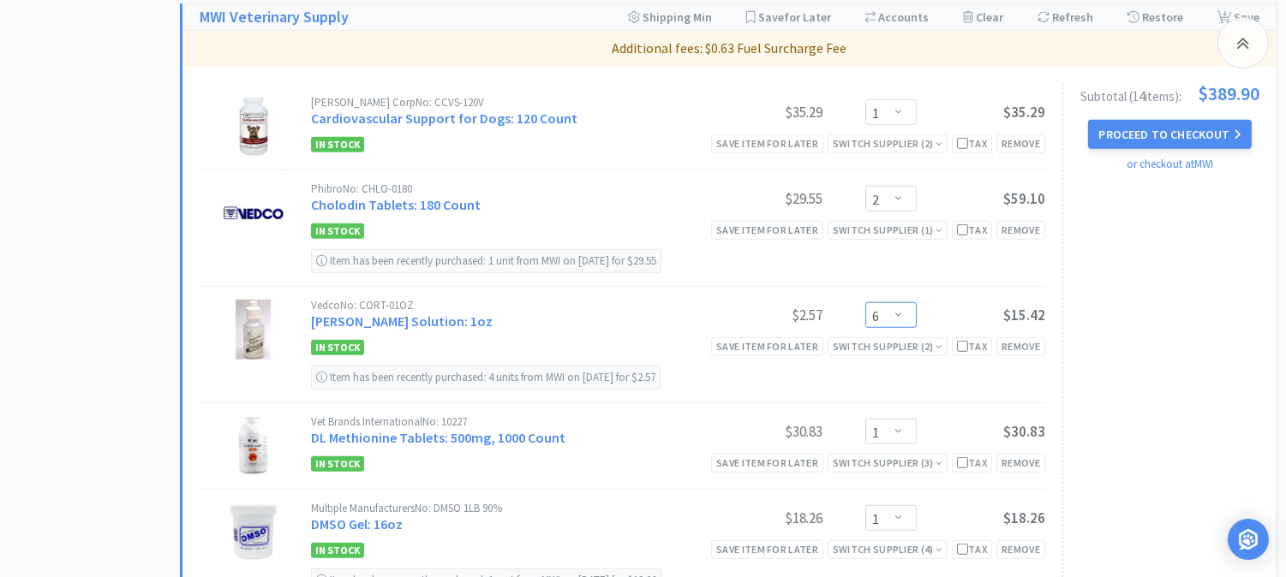
click at [894, 320] on select "Enter Quantity 1 2 3 4 5 6 7 8 9 10 11 12 13 14 15 16 17 18 19 20 Enter Quantity" at bounding box center [890, 315] width 51 height 26
click at [865, 307] on select "Enter Quantity 1 2 3 4 5 6 7 8 9 10 11 12 13 14 15 16 17 18 19 20 Enter Quantity" at bounding box center [890, 315] width 51 height 26
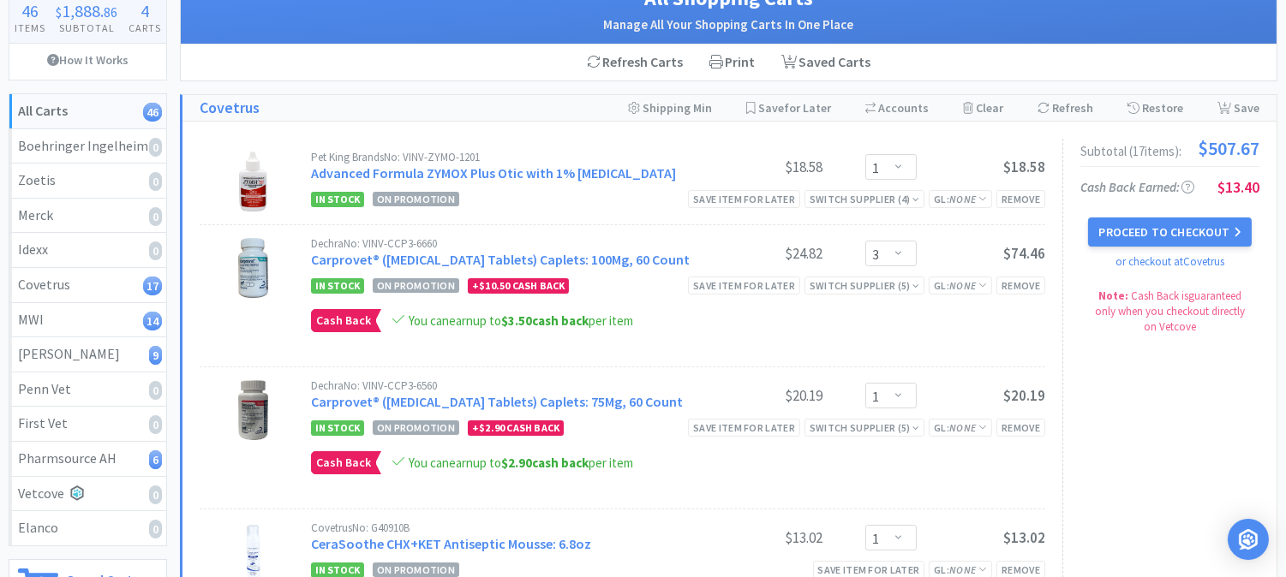
scroll to position [0, 0]
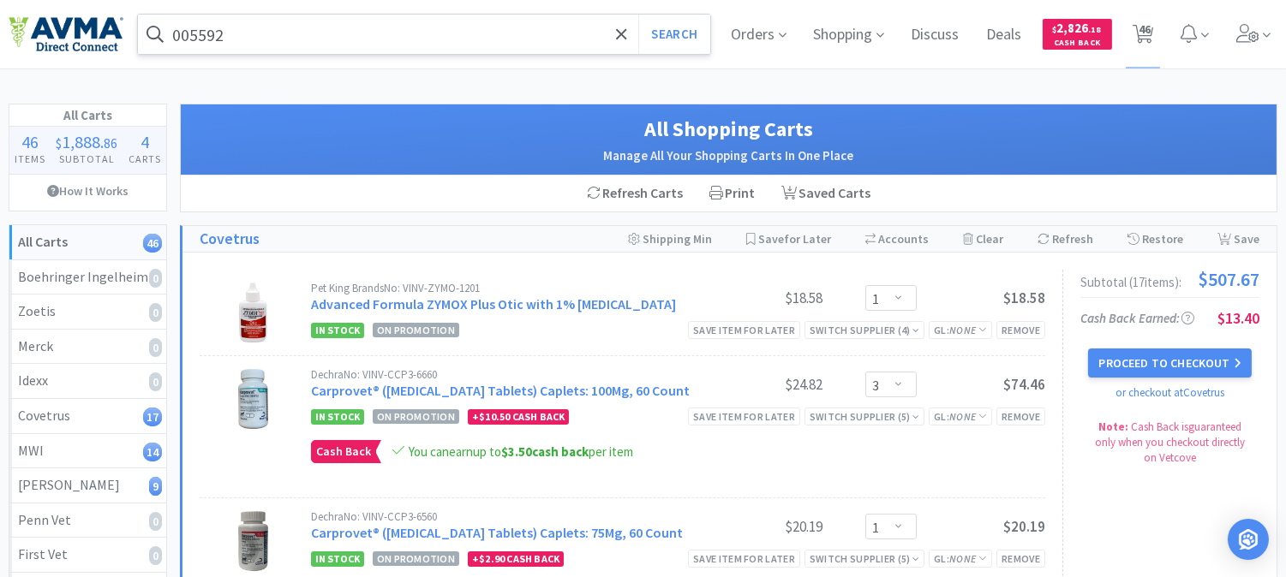
click at [305, 45] on input "005592" at bounding box center [424, 34] width 572 height 39
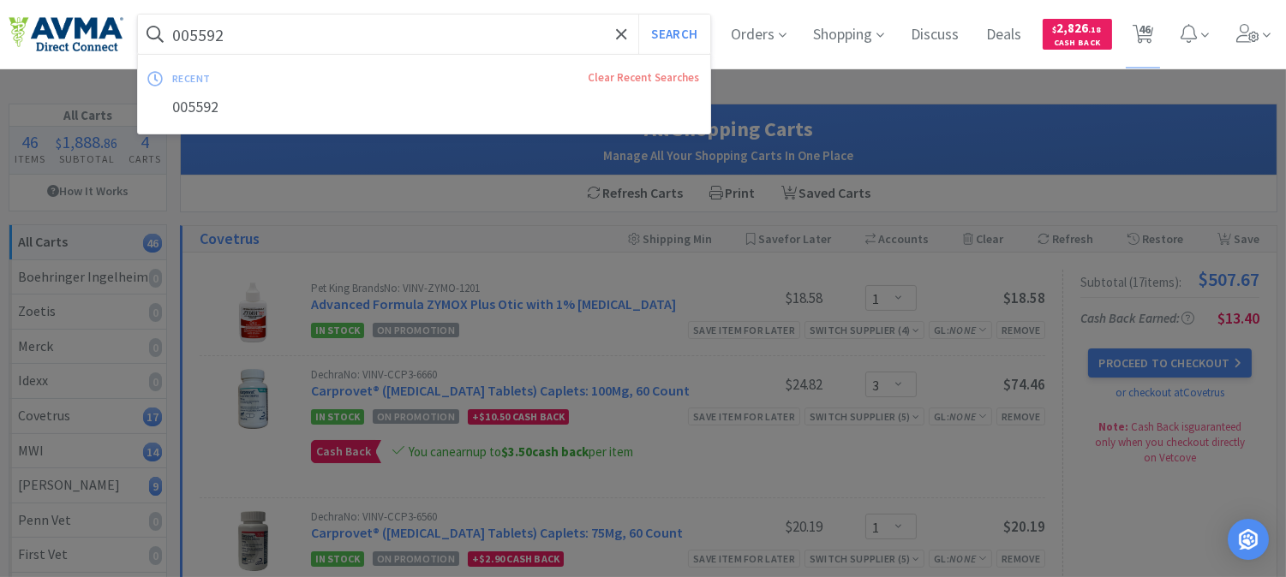
paste input "111984"
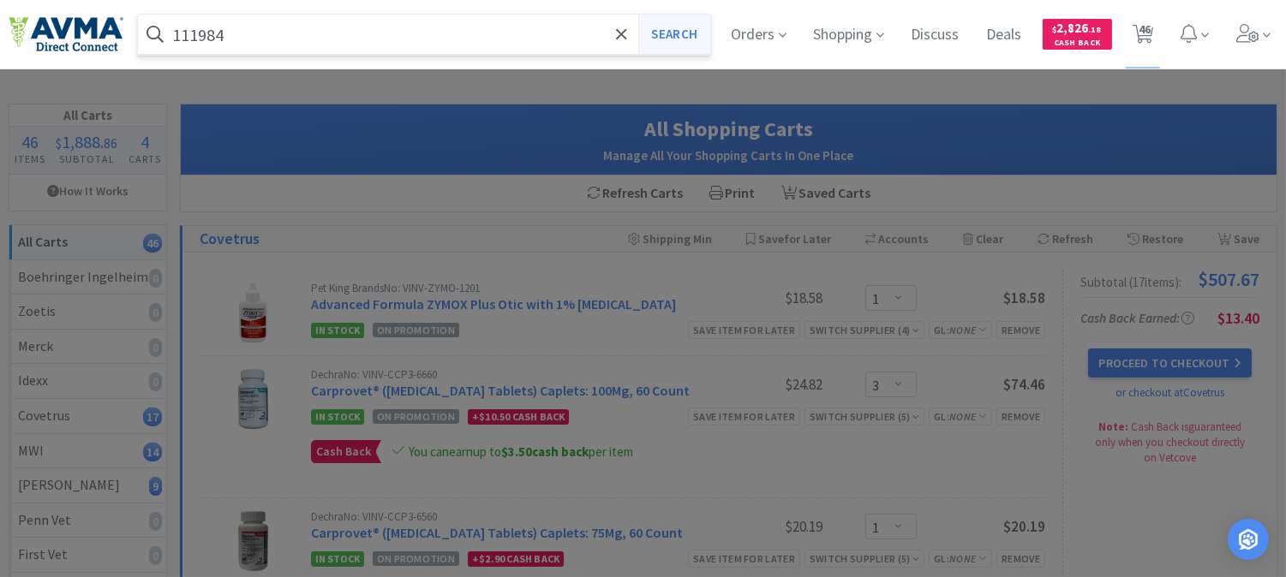
click at [680, 39] on button "Search" at bounding box center [673, 34] width 71 height 39
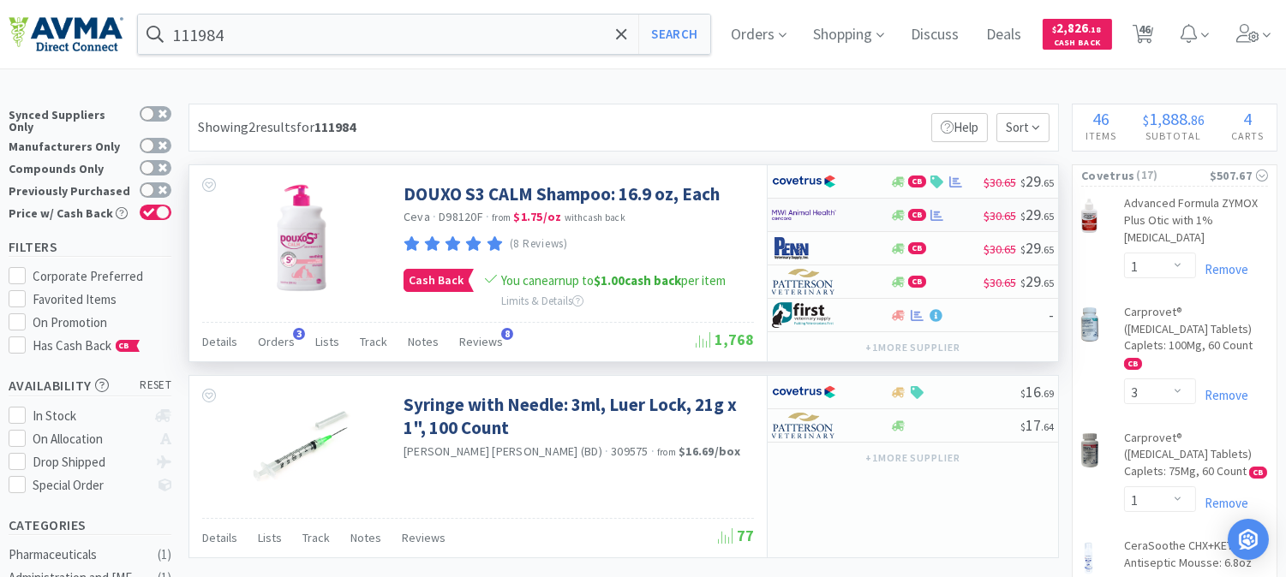
click at [802, 217] on img at bounding box center [804, 215] width 64 height 26
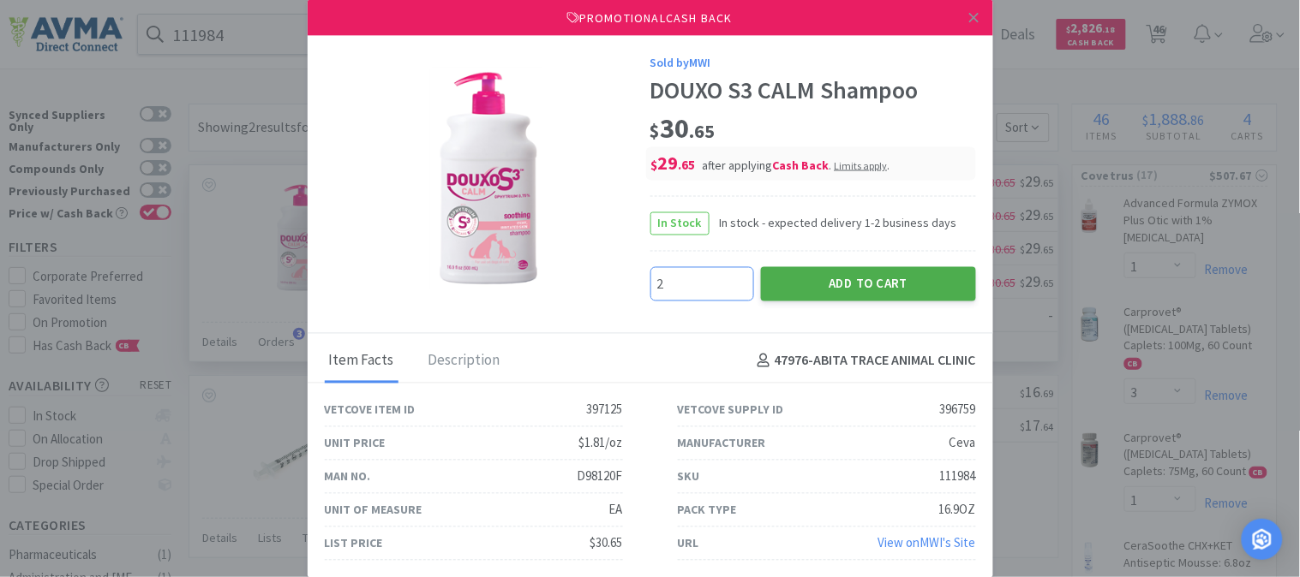
click at [862, 272] on button "Add to Cart" at bounding box center [868, 283] width 215 height 34
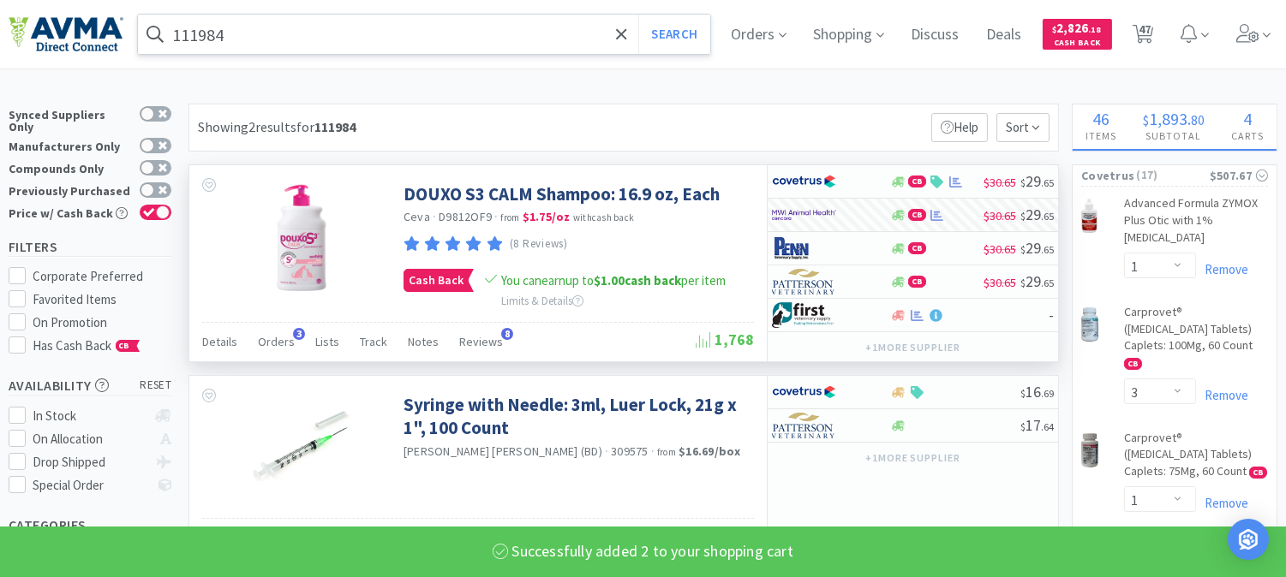
click at [302, 36] on input "111984" at bounding box center [424, 34] width 572 height 39
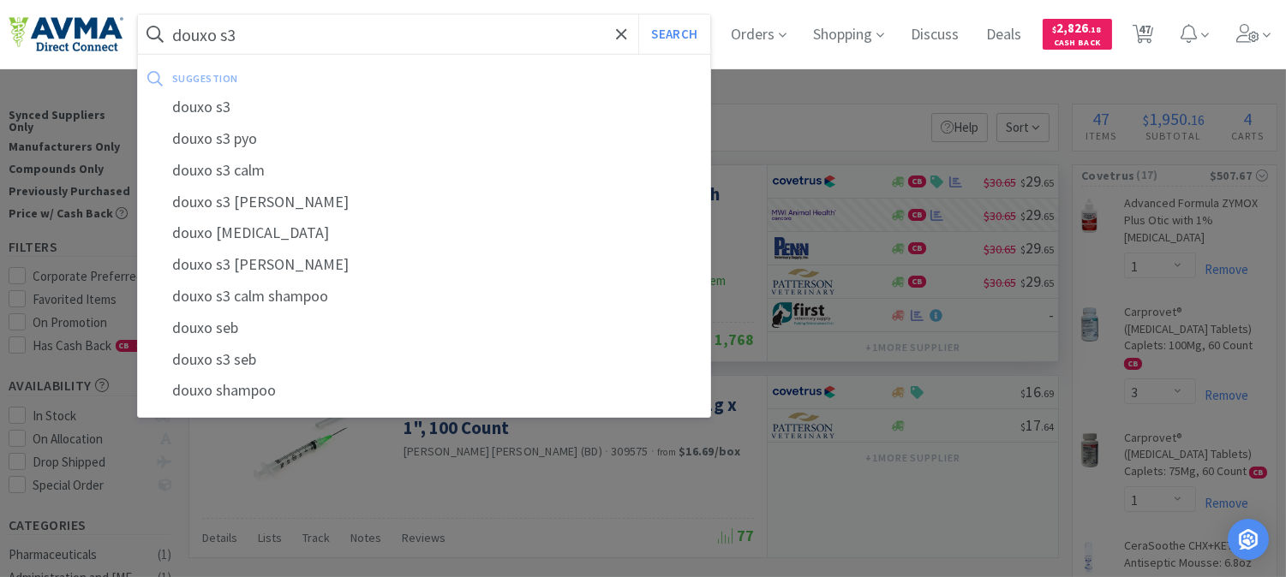
click at [638, 15] on button "Search" at bounding box center [673, 34] width 71 height 39
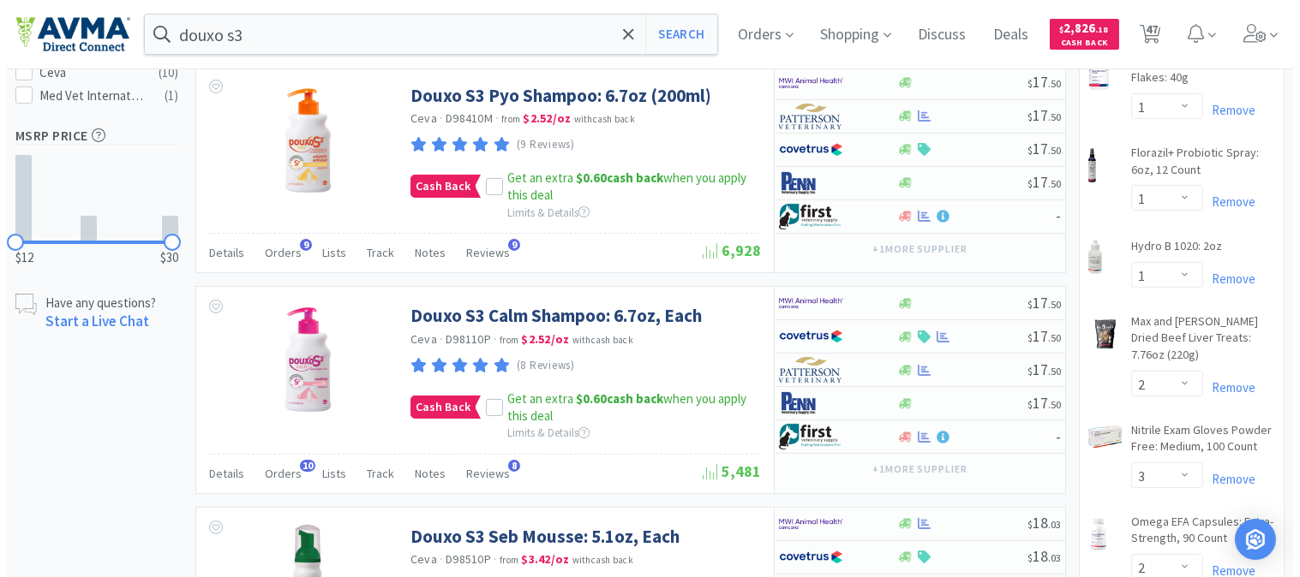
scroll to position [666, 0]
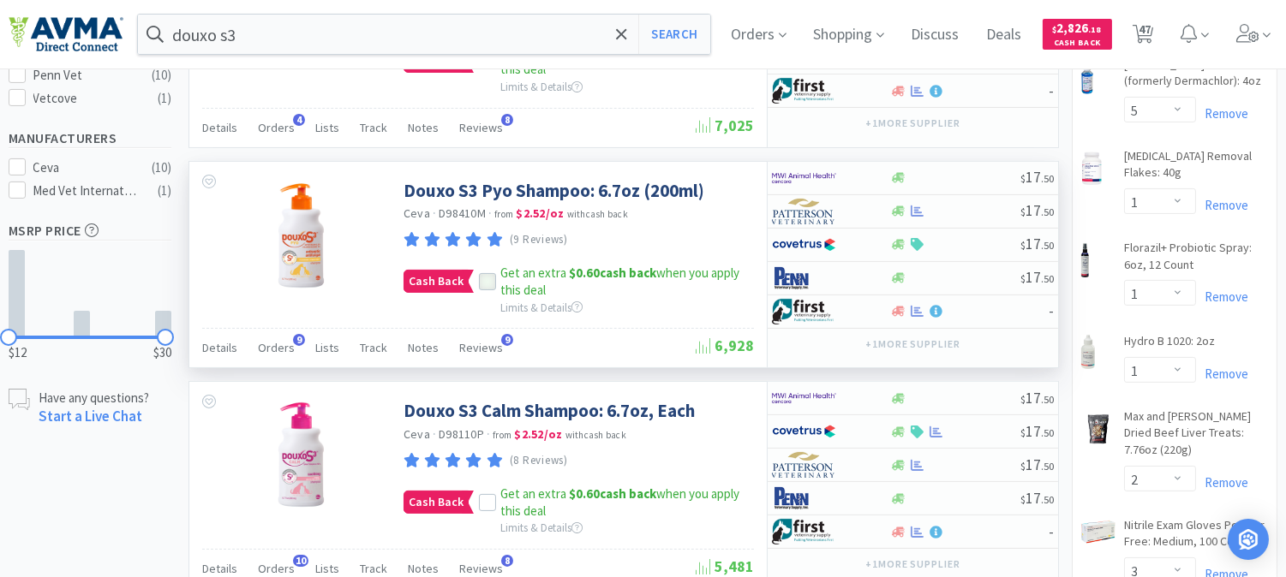
click at [484, 284] on icon at bounding box center [488, 283] width 12 height 12
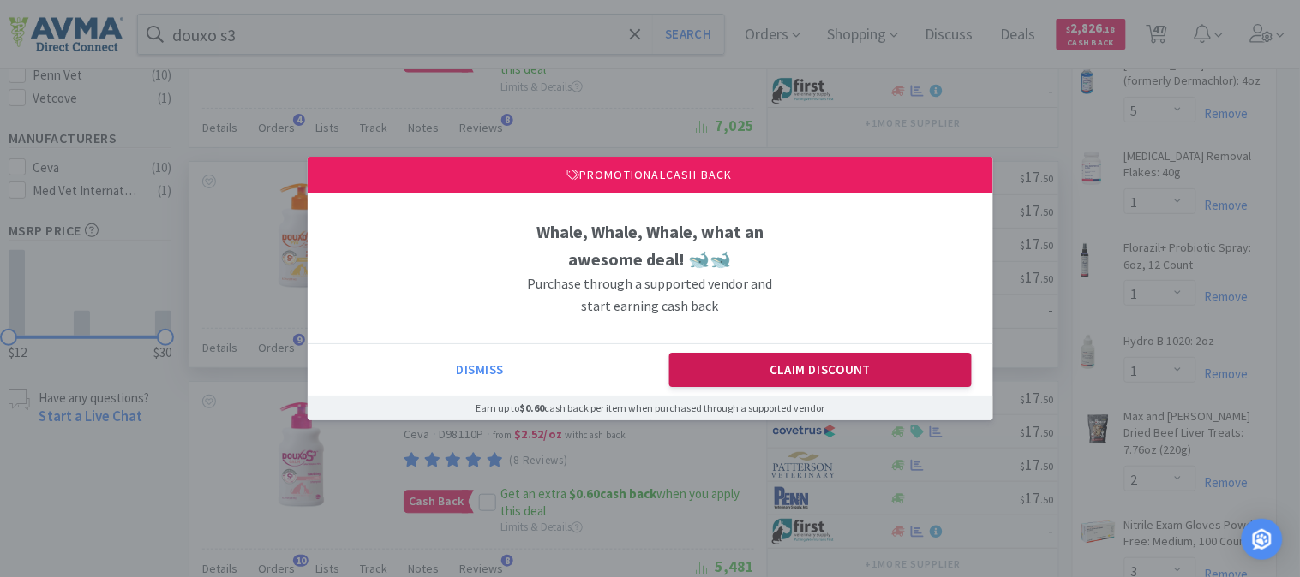
click at [838, 367] on button "Claim Discount" at bounding box center [820, 370] width 302 height 34
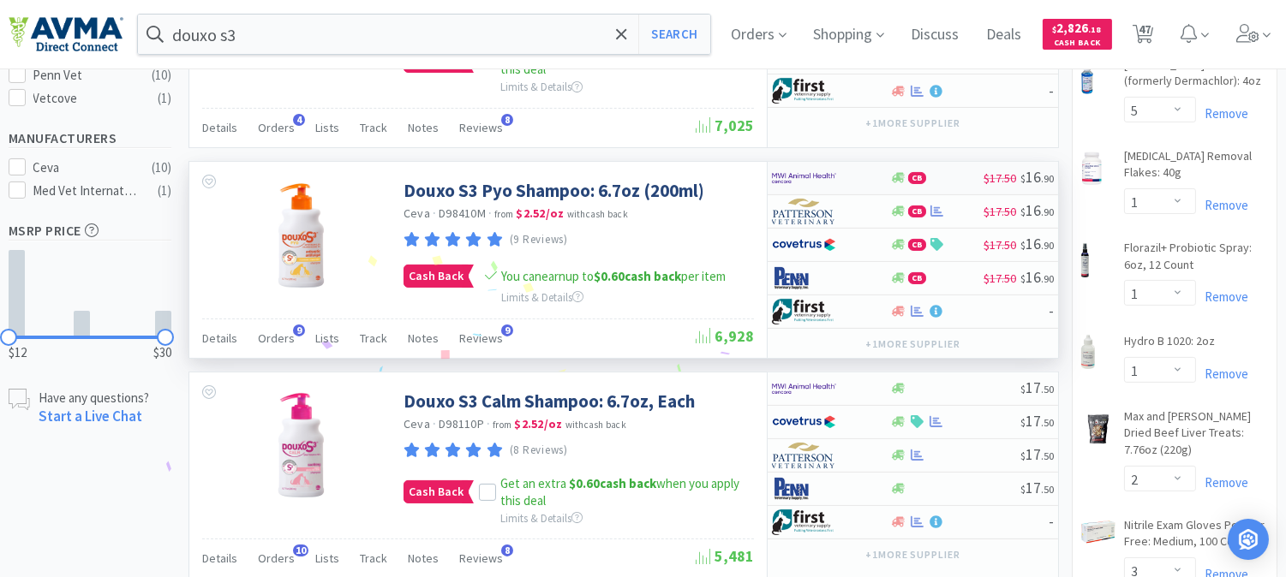
click at [793, 180] on img at bounding box center [804, 178] width 64 height 26
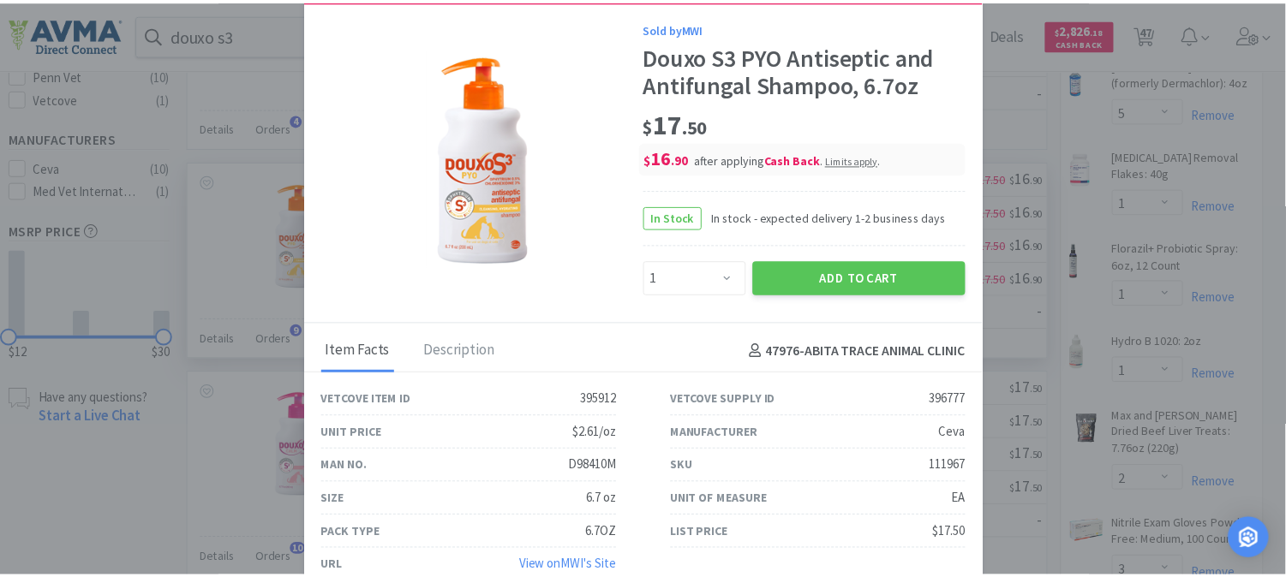
scroll to position [36, 0]
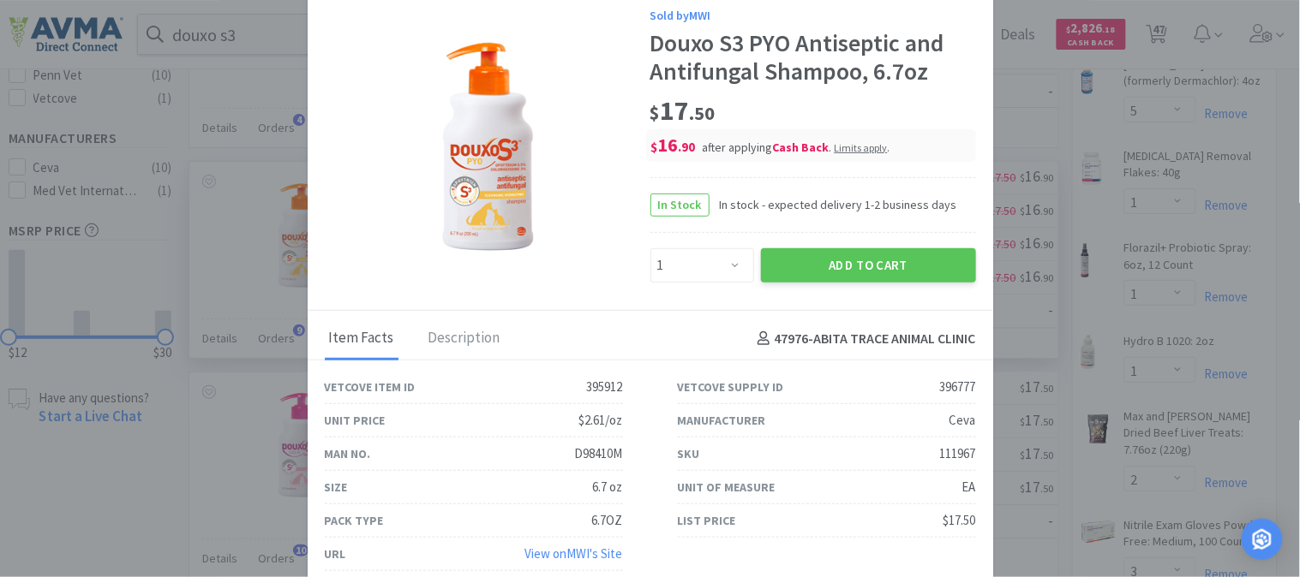
click at [951, 455] on div "111967" at bounding box center [958, 454] width 36 height 21
copy div "111967"
click at [842, 254] on button "Add to Cart" at bounding box center [868, 265] width 215 height 34
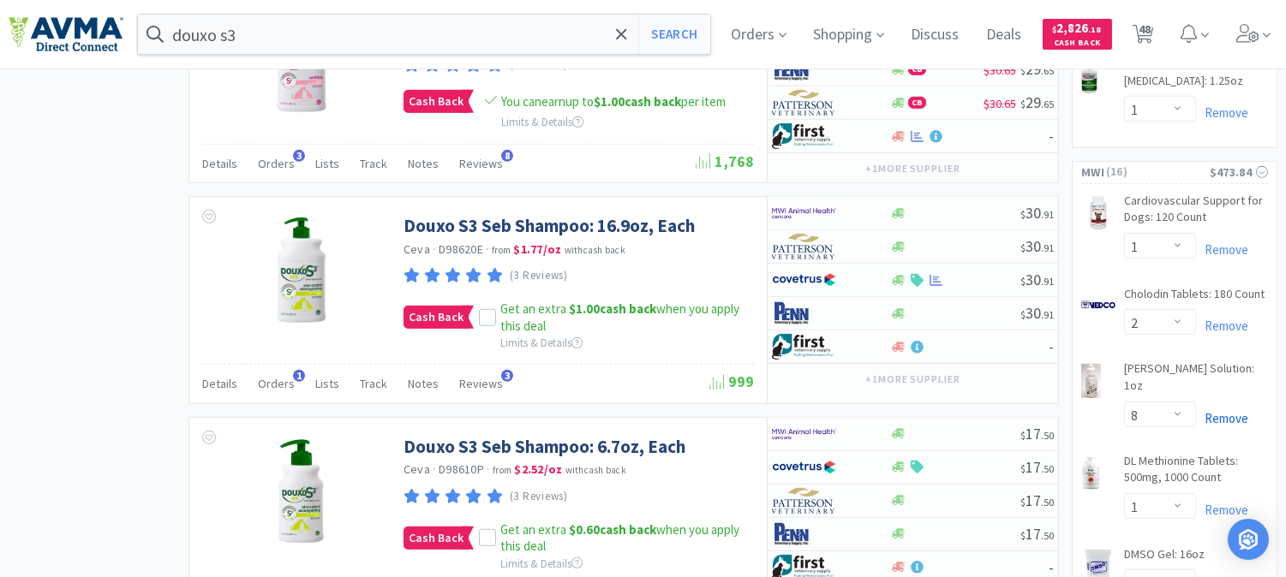
scroll to position [1809, 0]
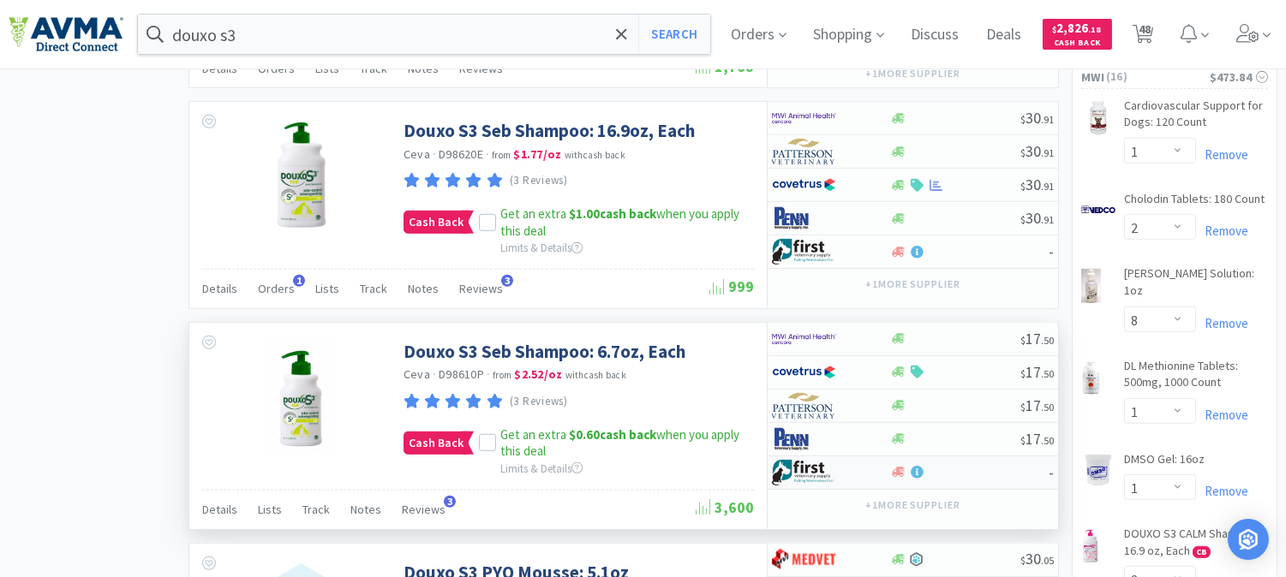
click at [1004, 479] on div at bounding box center [968, 472] width 159 height 13
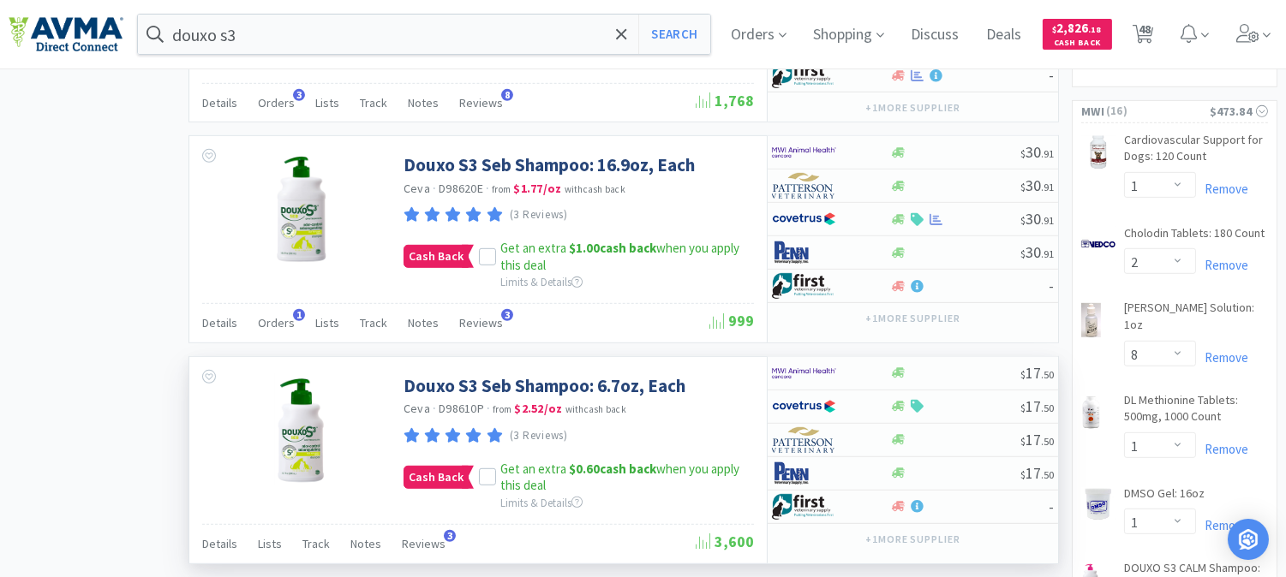
scroll to position [1714, 0]
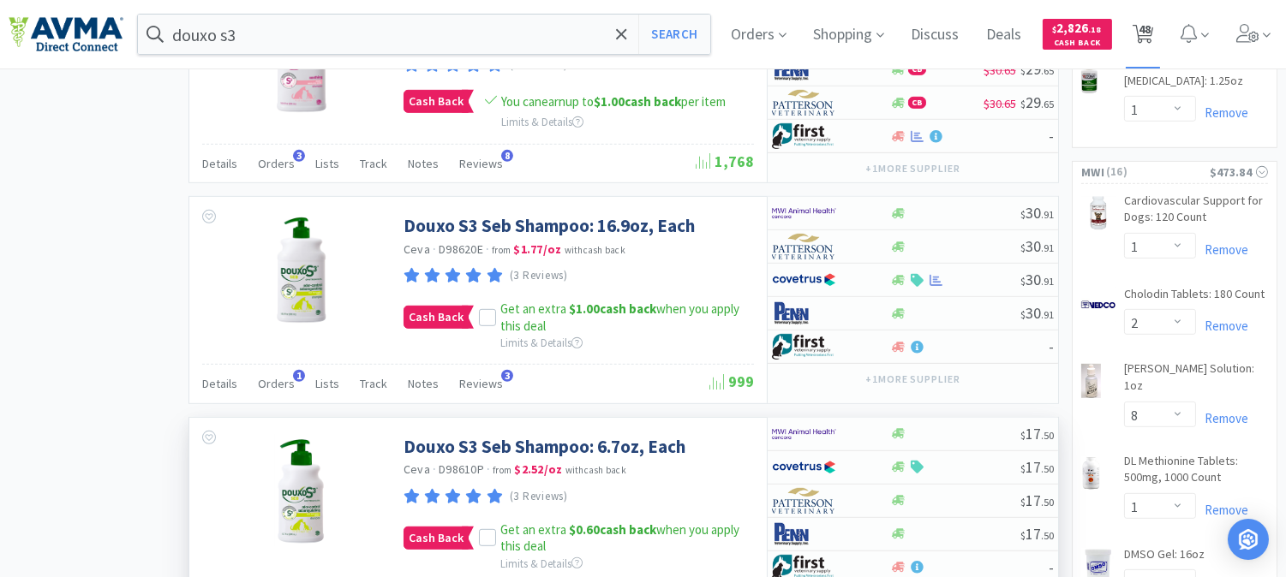
click at [1151, 30] on span "48" at bounding box center [1145, 29] width 12 height 69
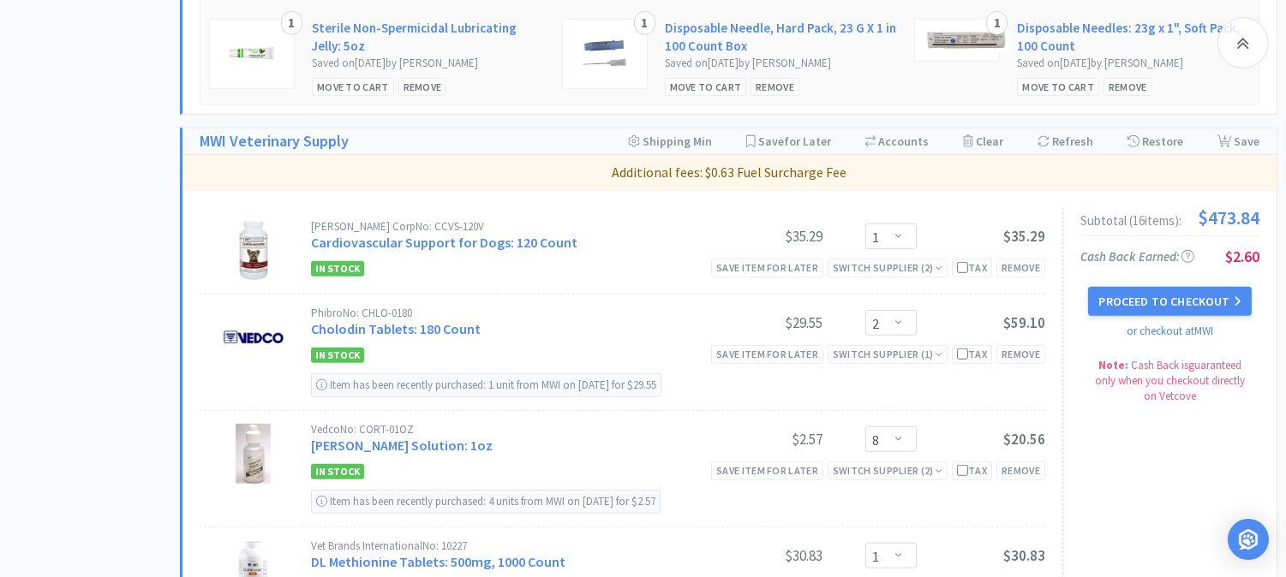
scroll to position [2189, 0]
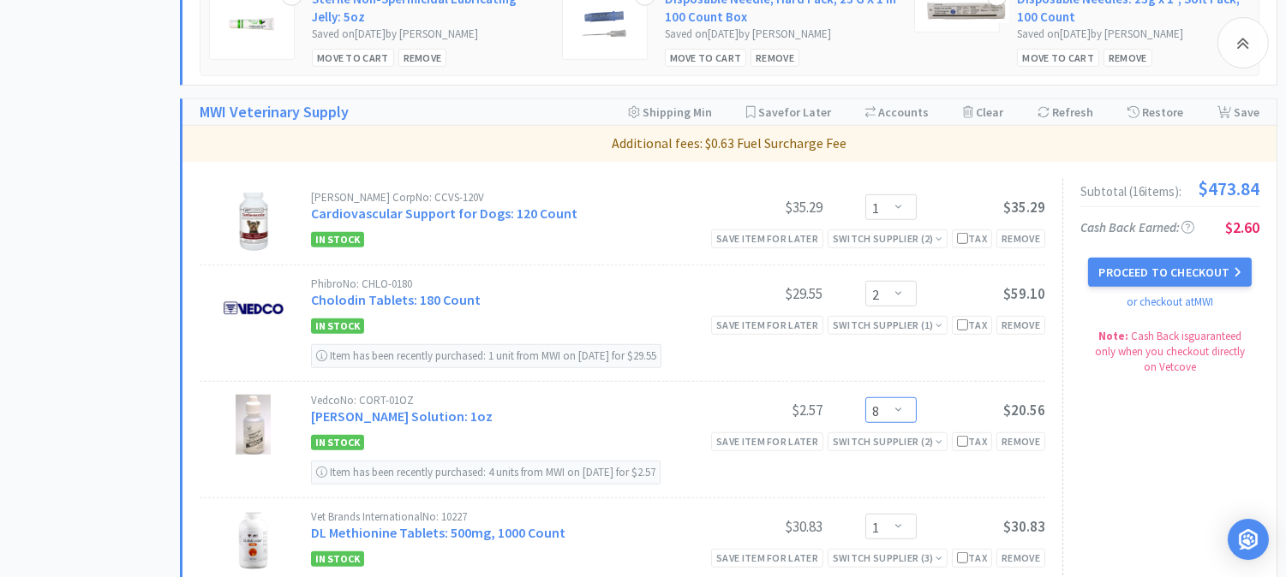
click at [900, 413] on select "Enter Quantity 1 2 3 4 5 6 7 8 9 10 11 12 13 14 15 16 17 18 19 20 Enter Quantity" at bounding box center [890, 411] width 51 height 26
click at [865, 402] on select "Enter Quantity 1 2 3 4 5 6 7 8 9 10 11 12 13 14 15 16 17 18 19 20 Enter Quantity" at bounding box center [890, 411] width 51 height 26
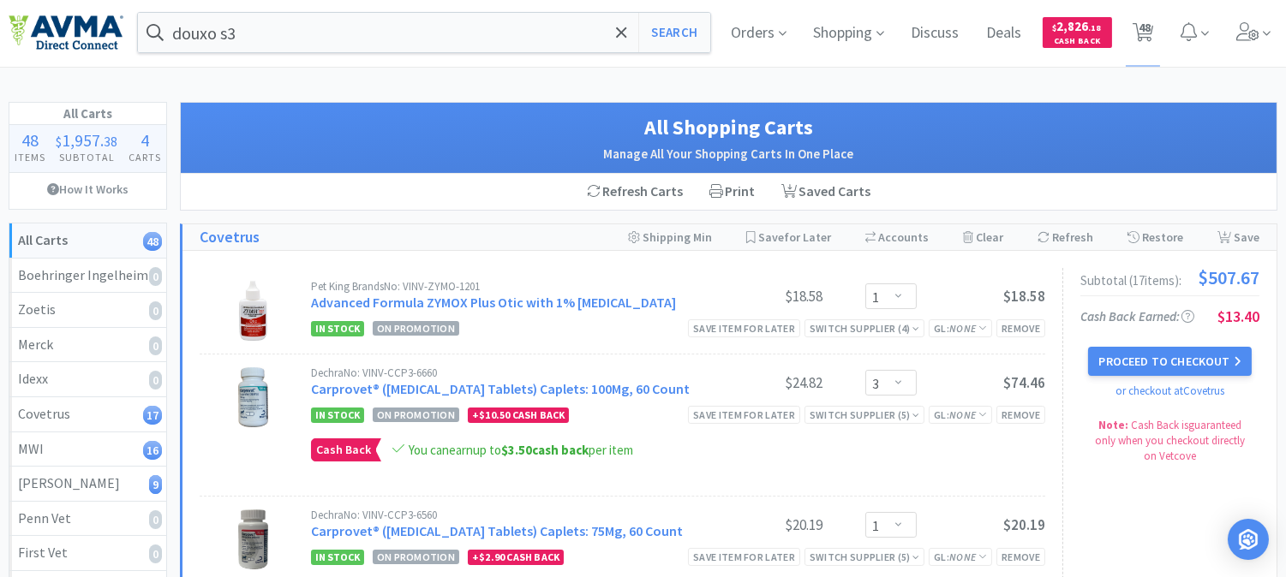
scroll to position [0, 0]
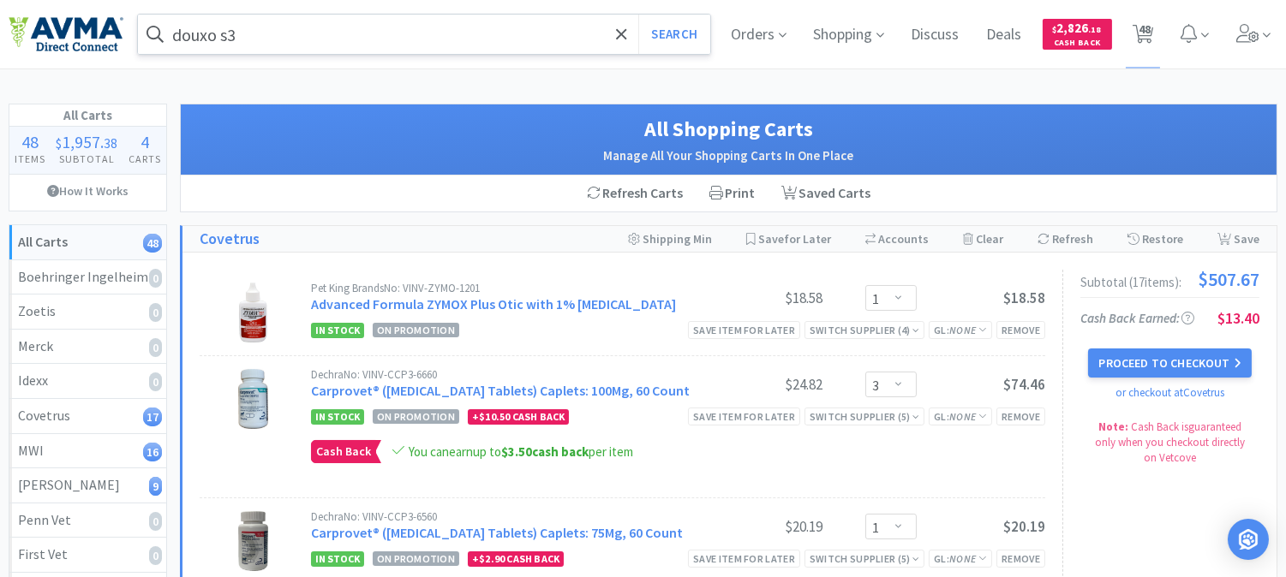
click at [389, 27] on input "douxo s3" at bounding box center [424, 34] width 572 height 39
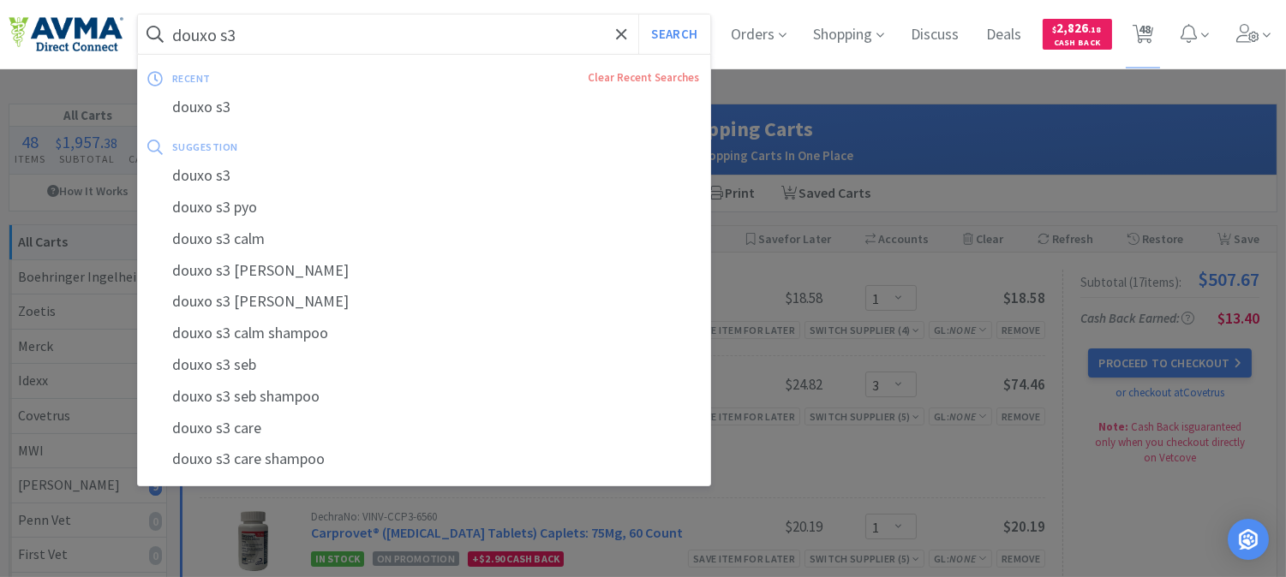
paste input "CA8572060AM"
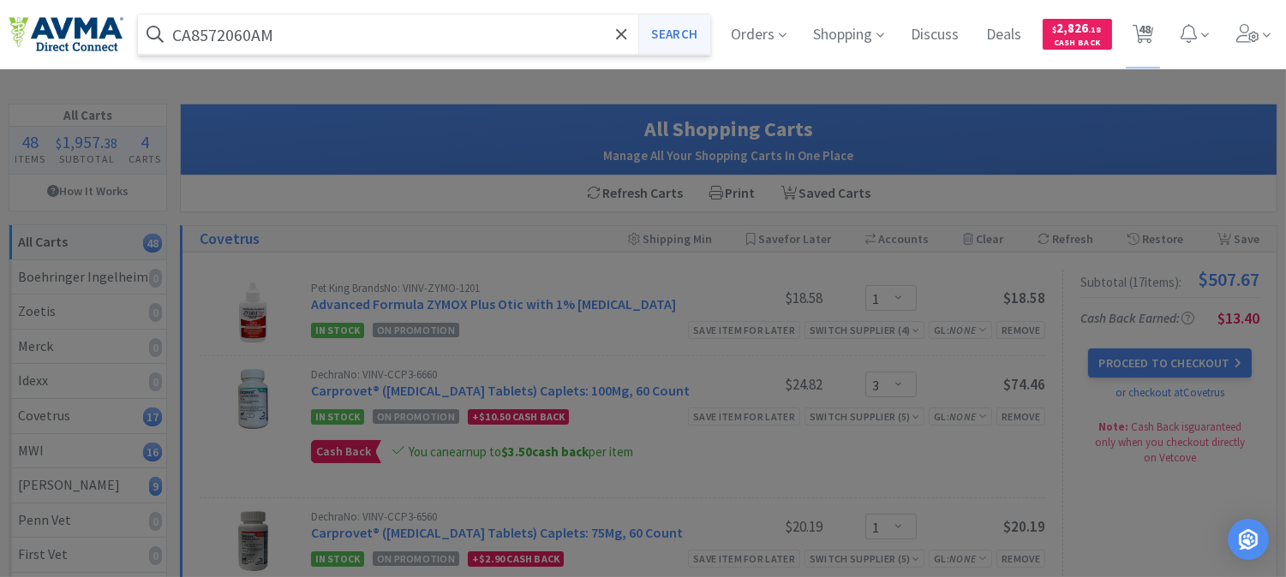
click at [666, 33] on button "Search" at bounding box center [673, 34] width 71 height 39
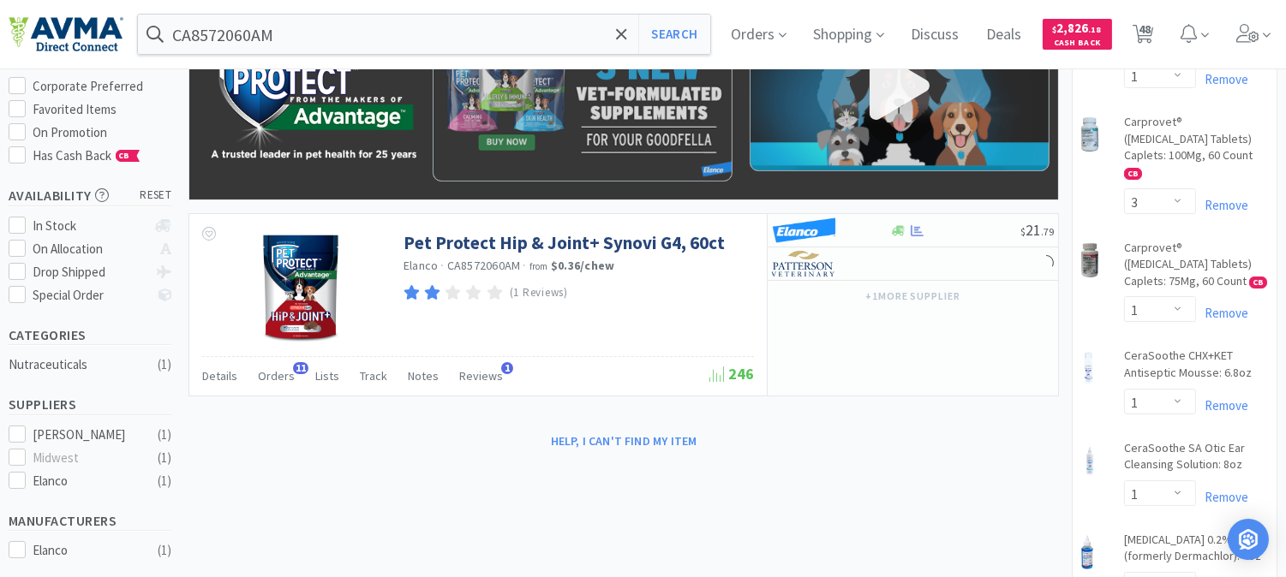
scroll to position [285, 0]
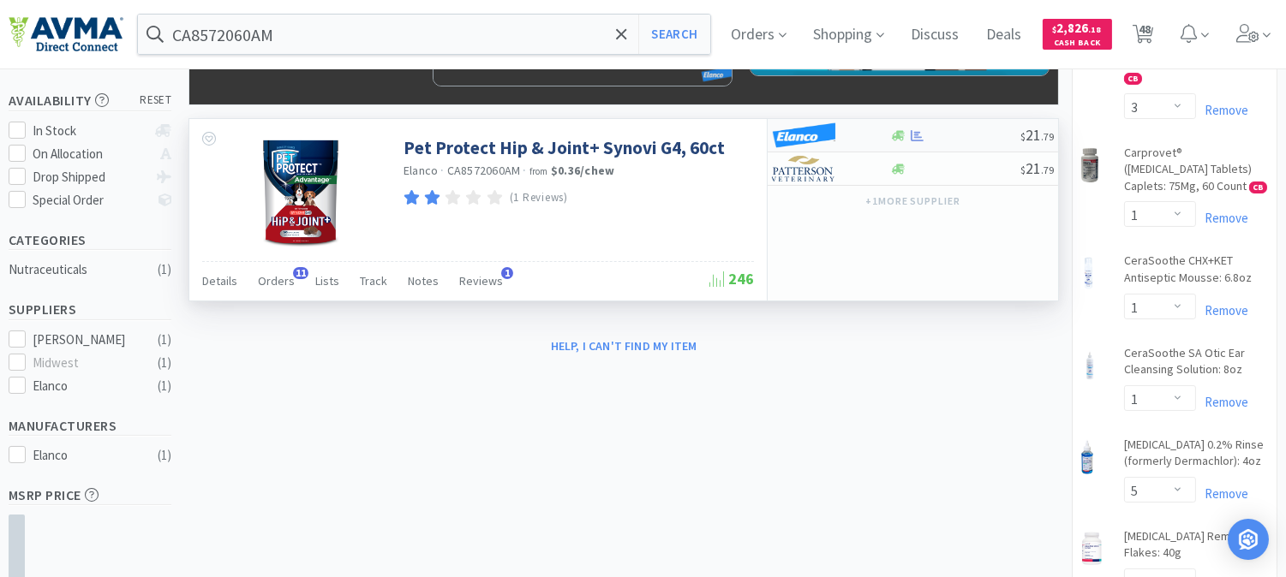
click at [811, 133] on img at bounding box center [804, 136] width 64 height 26
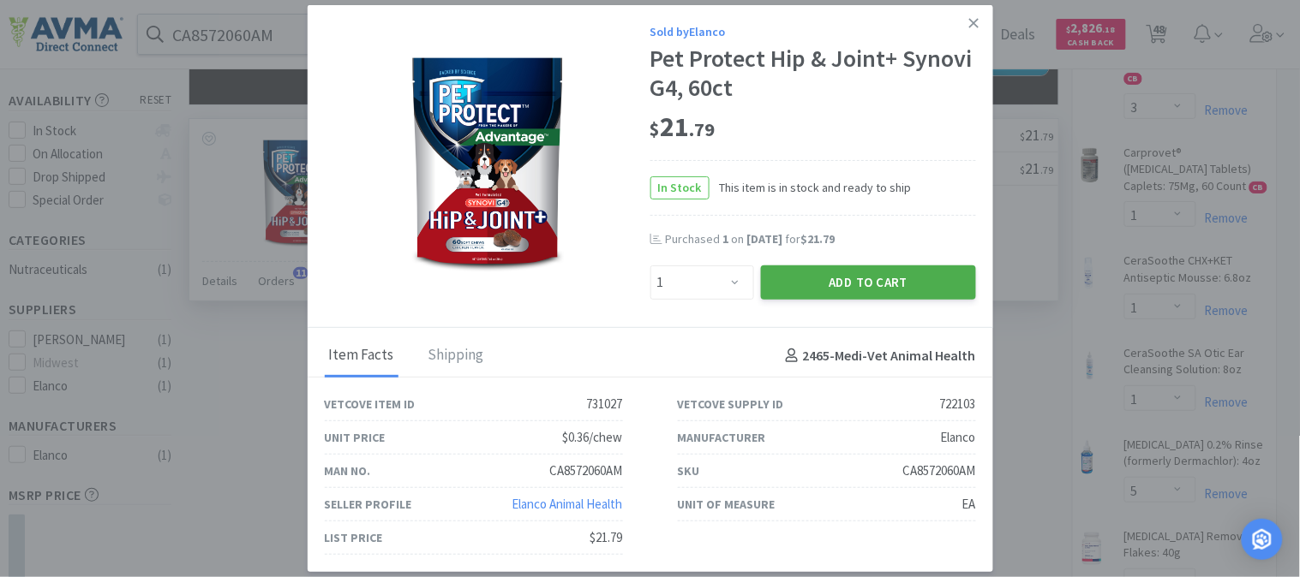
click at [842, 276] on button "Add to Cart" at bounding box center [868, 283] width 215 height 34
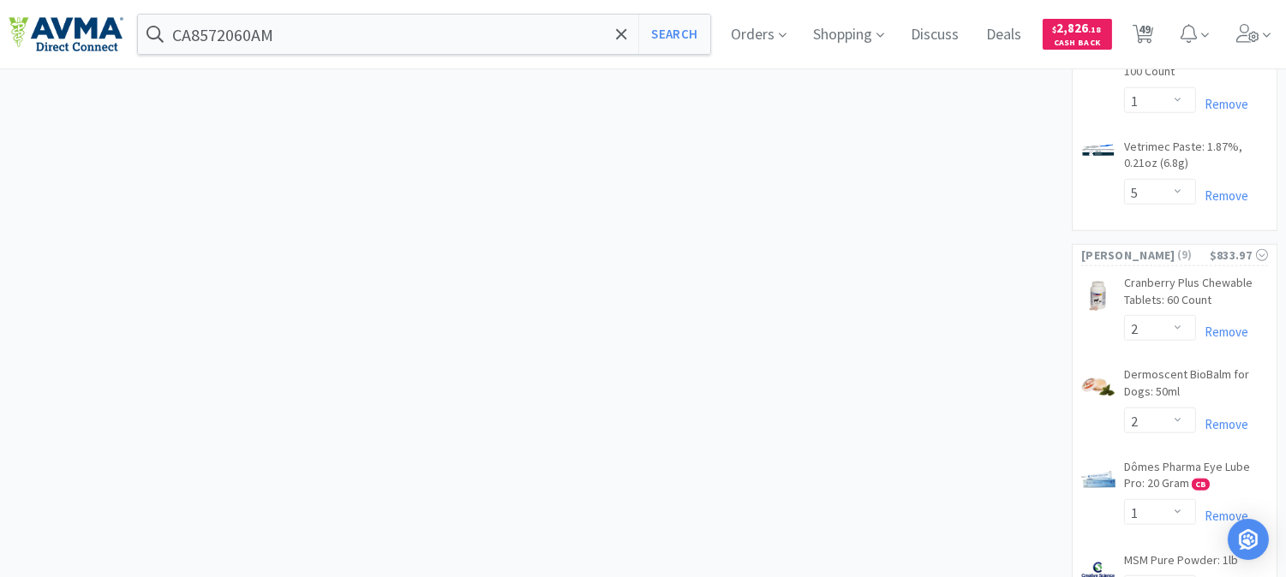
scroll to position [3141, 0]
